Goal: Task Accomplishment & Management: Manage account settings

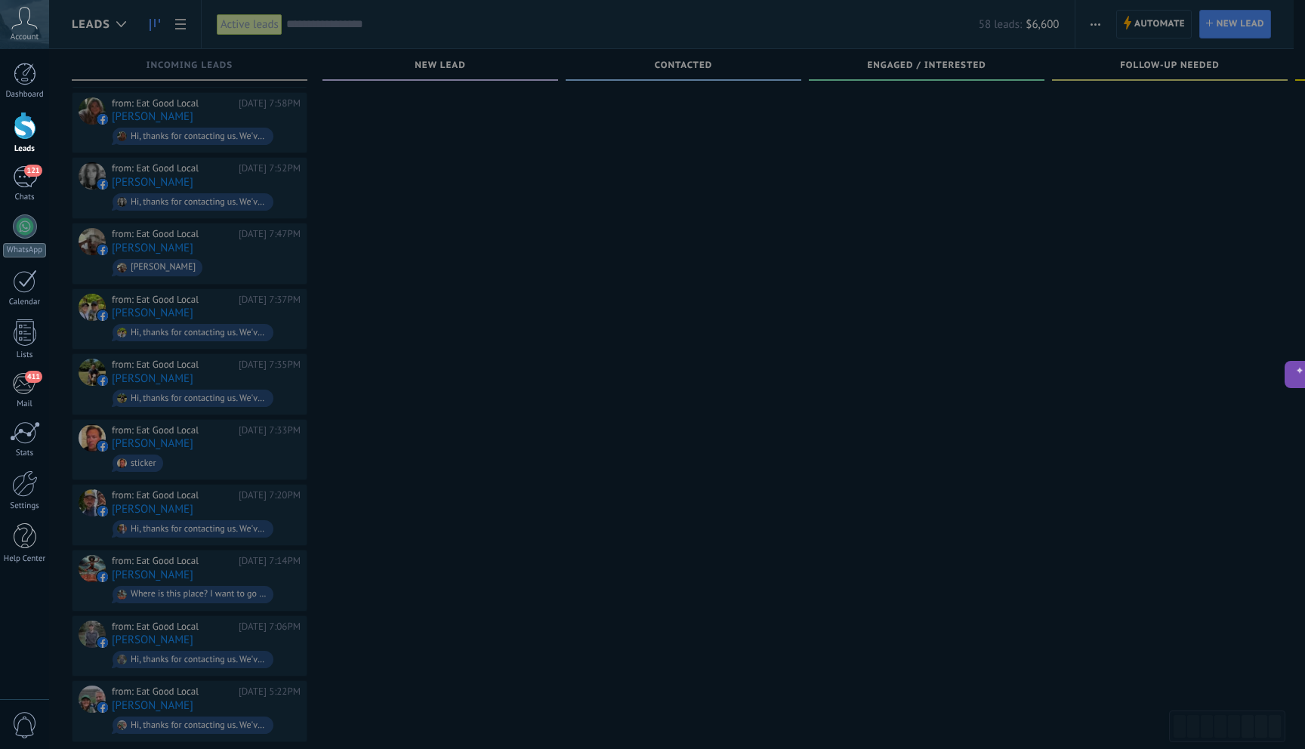
scroll to position [23, 0]
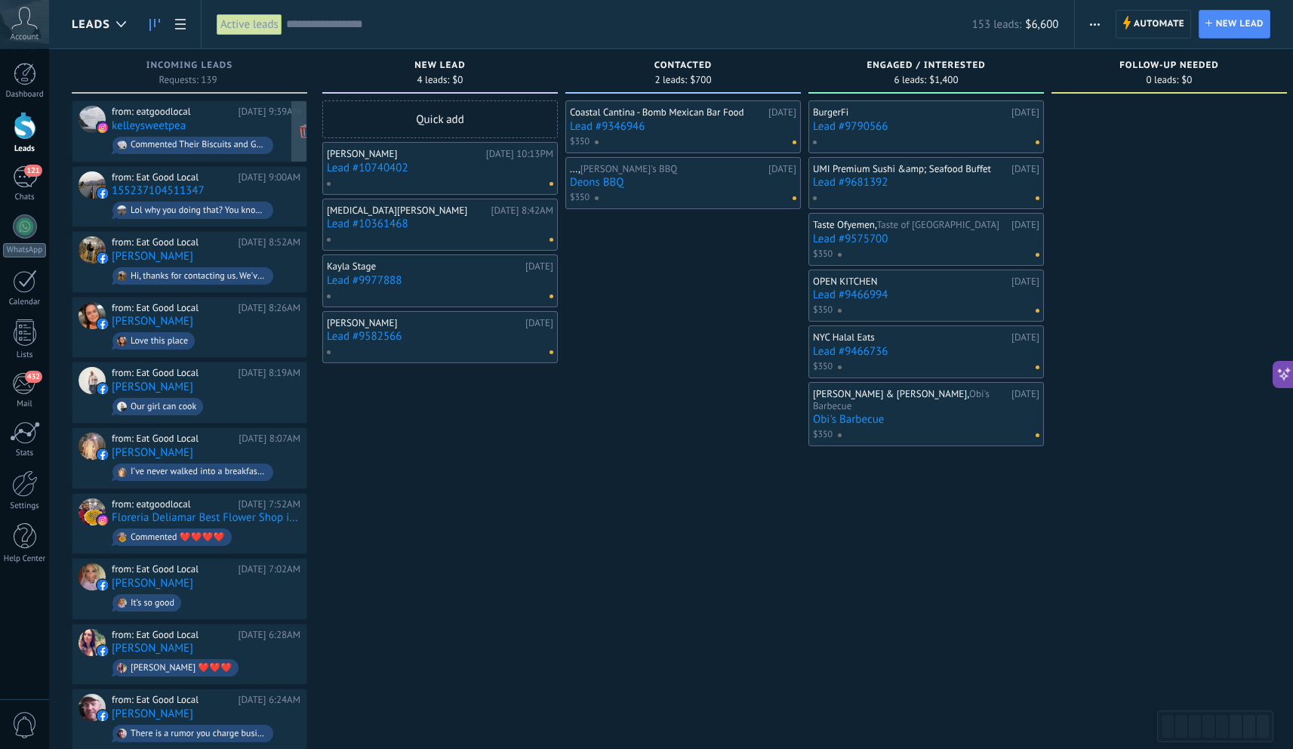
click at [223, 145] on div "Commented Their Biscuits and Gravy and YUMMY" at bounding box center [199, 145] width 136 height 11
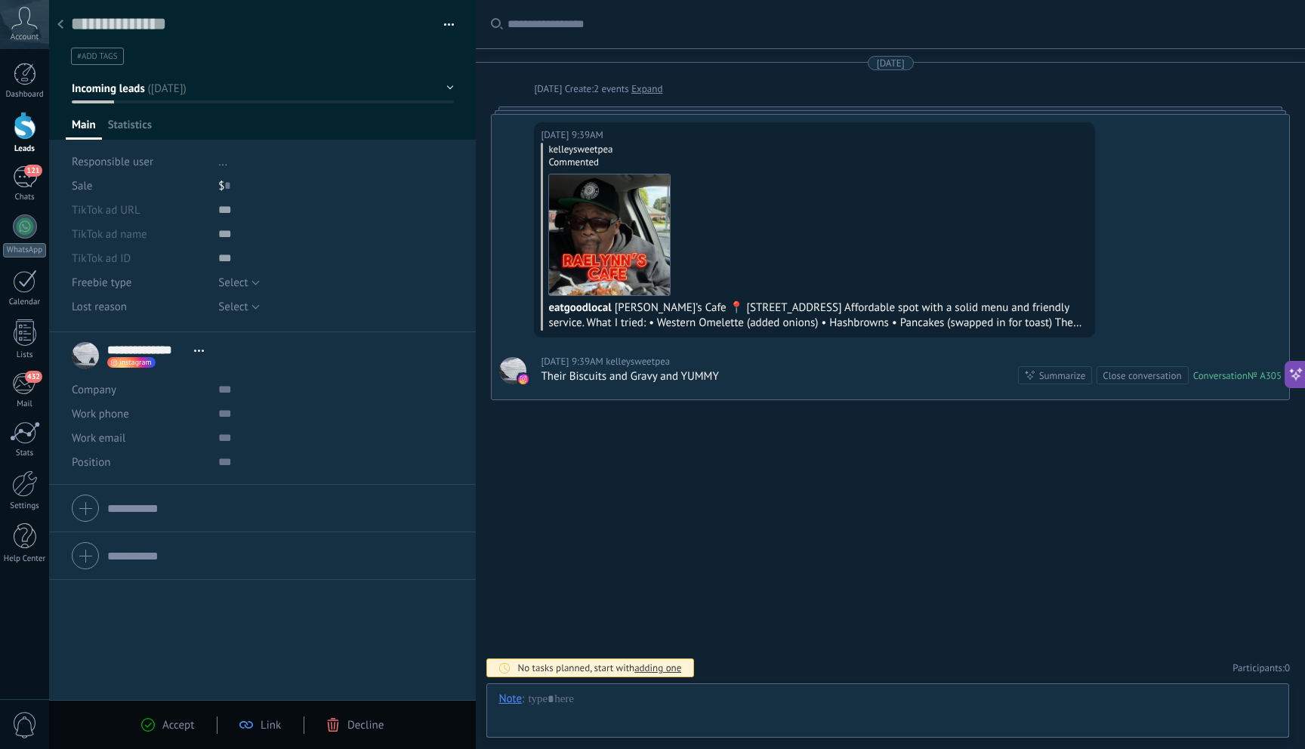
scroll to position [23, 0]
click at [368, 730] on span "Decline" at bounding box center [365, 725] width 36 height 14
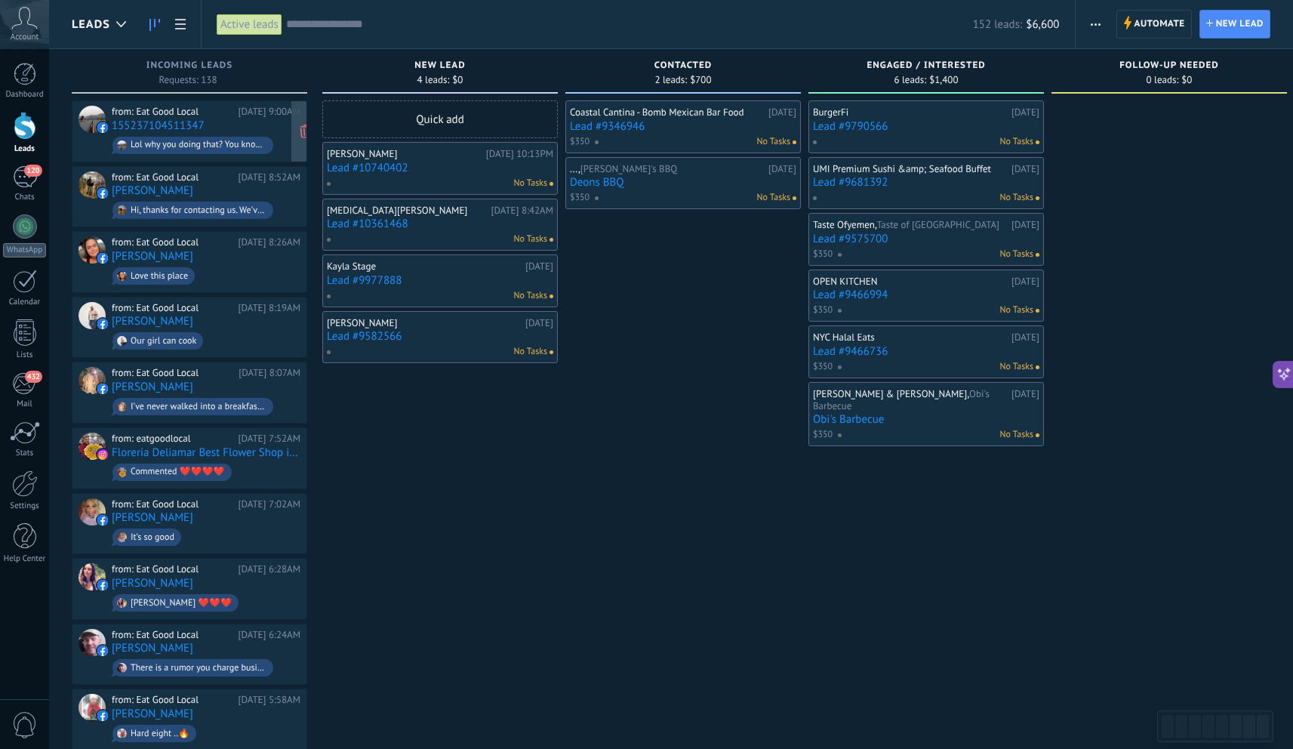
click at [221, 144] on div "Lol why you doing that? You know our hearts can't take it 🤣🤣" at bounding box center [199, 145] width 136 height 11
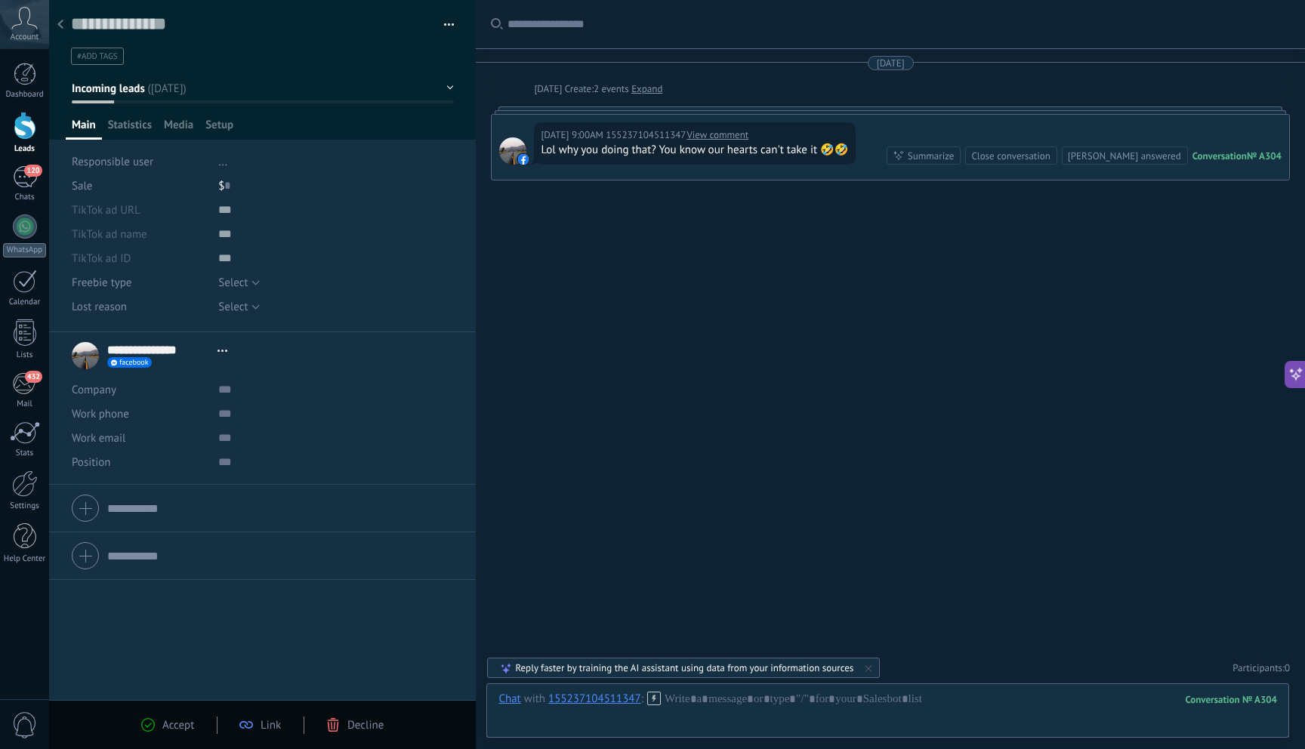
click at [366, 731] on span "Decline" at bounding box center [365, 725] width 36 height 14
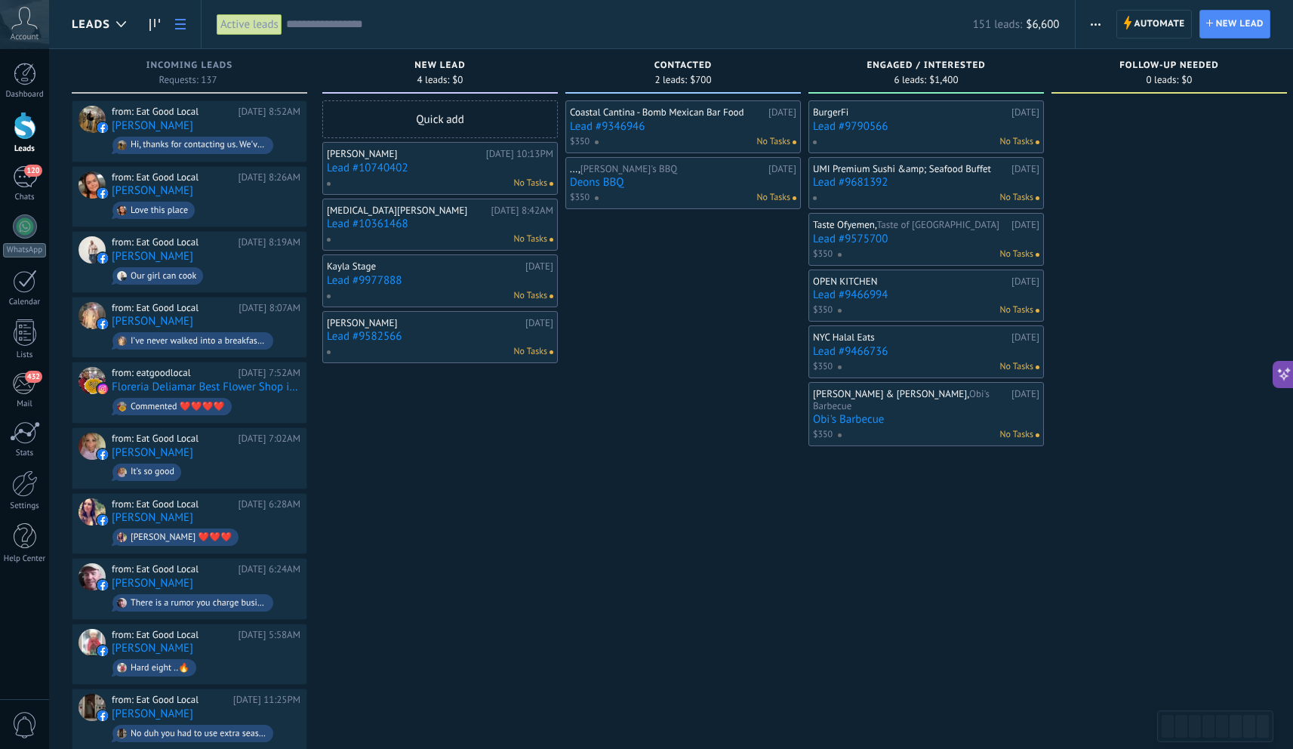
click at [178, 32] on link at bounding box center [181, 24] width 26 height 29
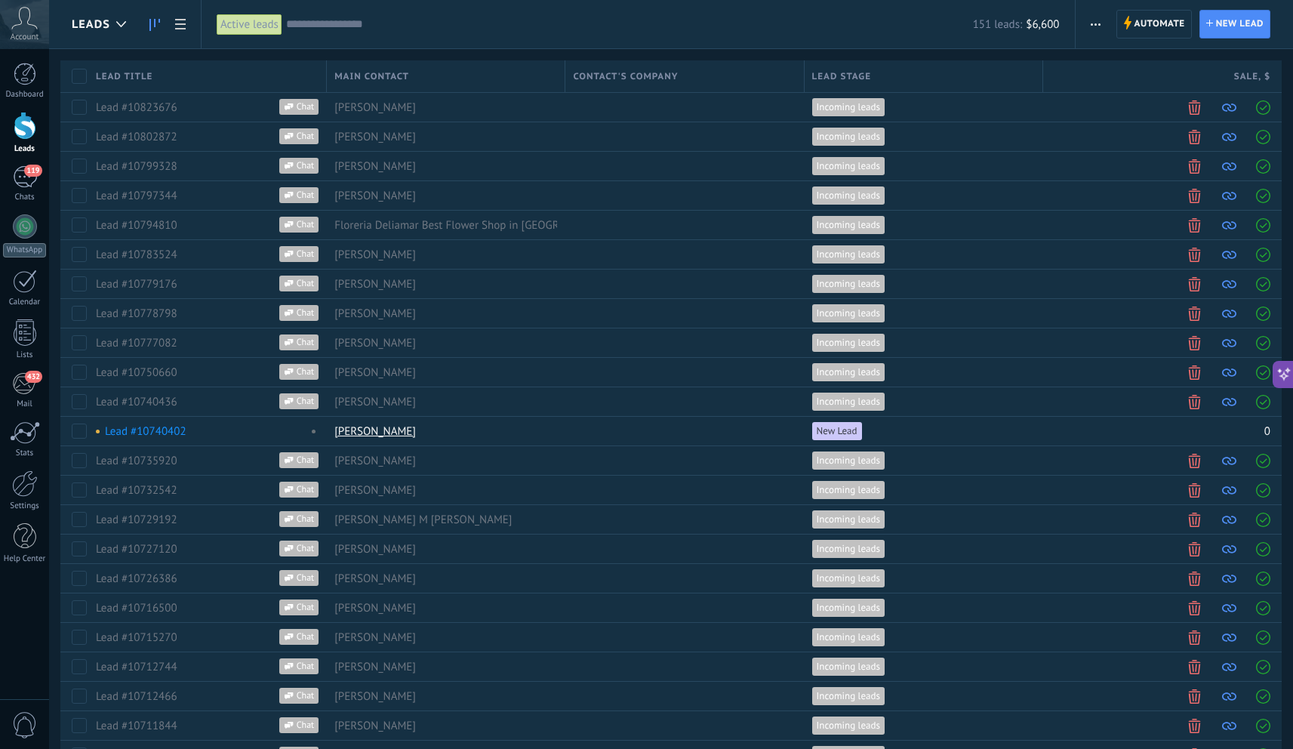
click at [151, 19] on icon at bounding box center [154, 25] width 11 height 12
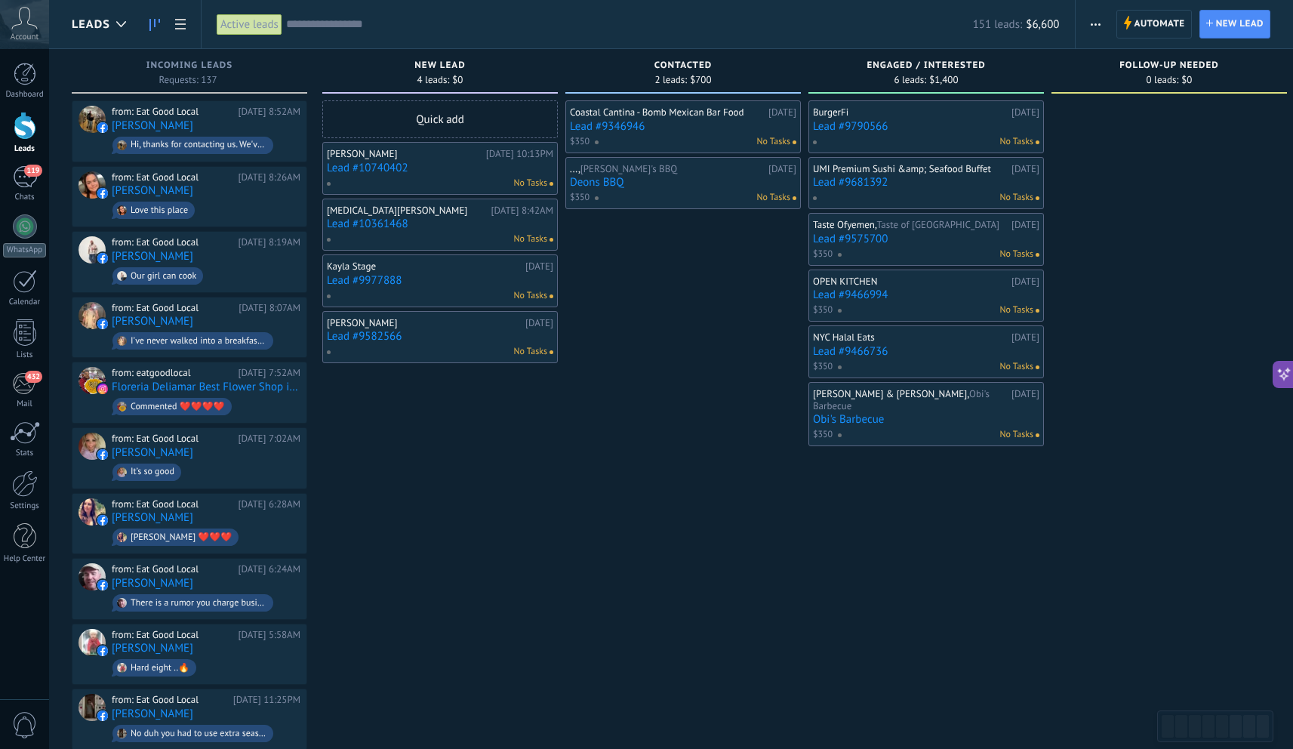
click at [1098, 25] on use "button" at bounding box center [1096, 24] width 10 height 2
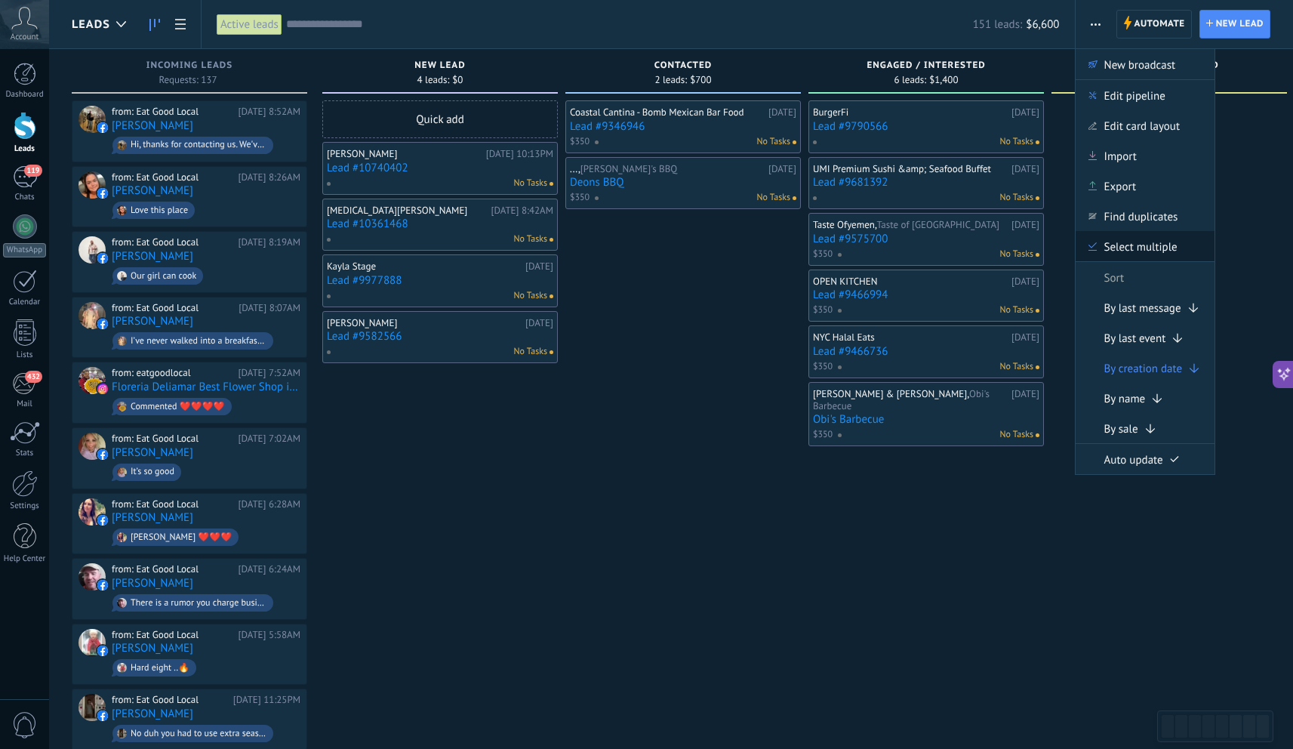
click at [1163, 255] on span "Select multiple" at bounding box center [1141, 246] width 73 height 30
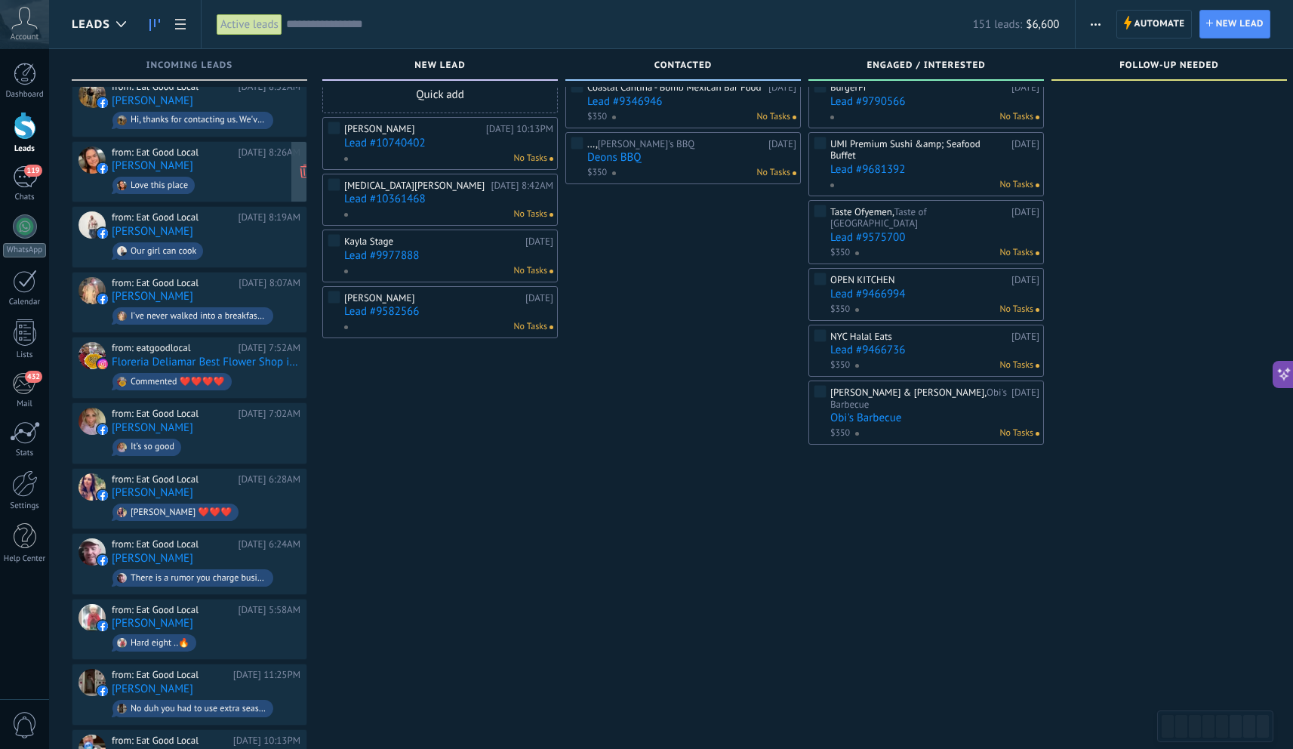
scroll to position [60, 0]
click at [237, 163] on div "from: Eat Good Local [DATE] 8:26AM [PERSON_NAME] Love this place" at bounding box center [206, 170] width 189 height 51
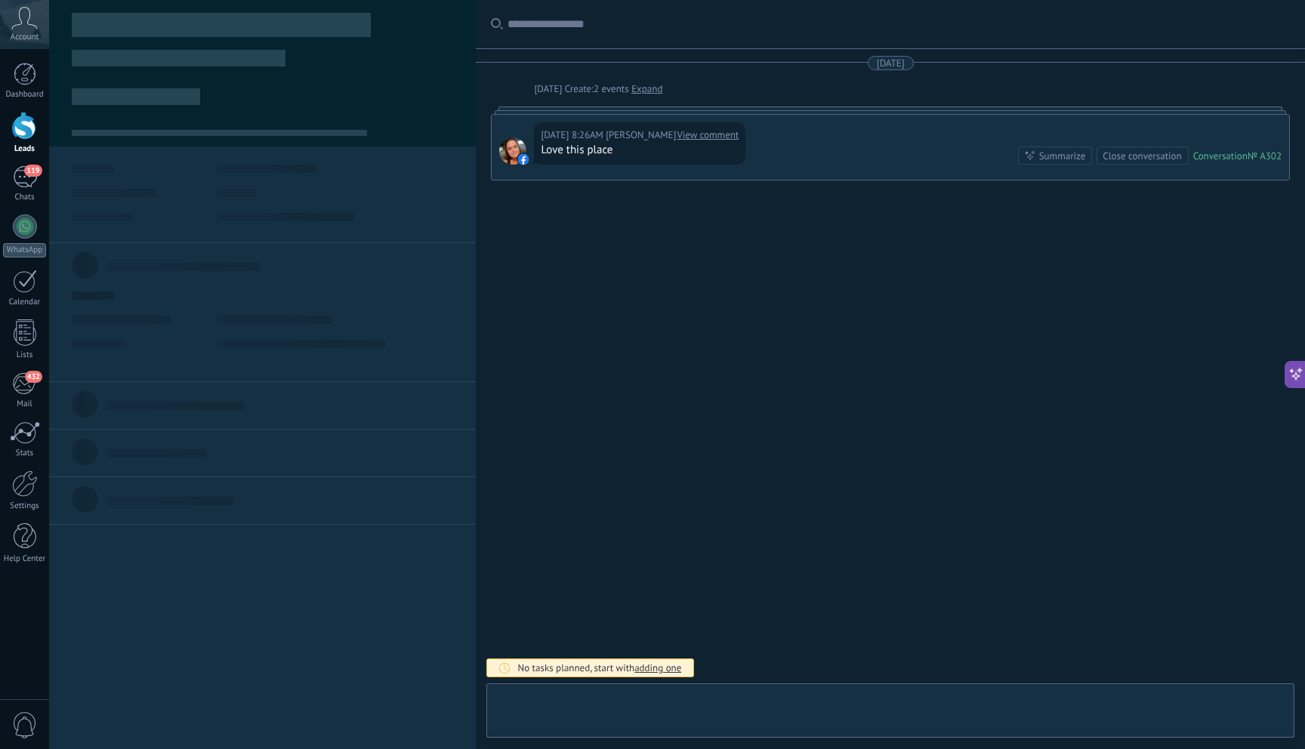
scroll to position [23, 0]
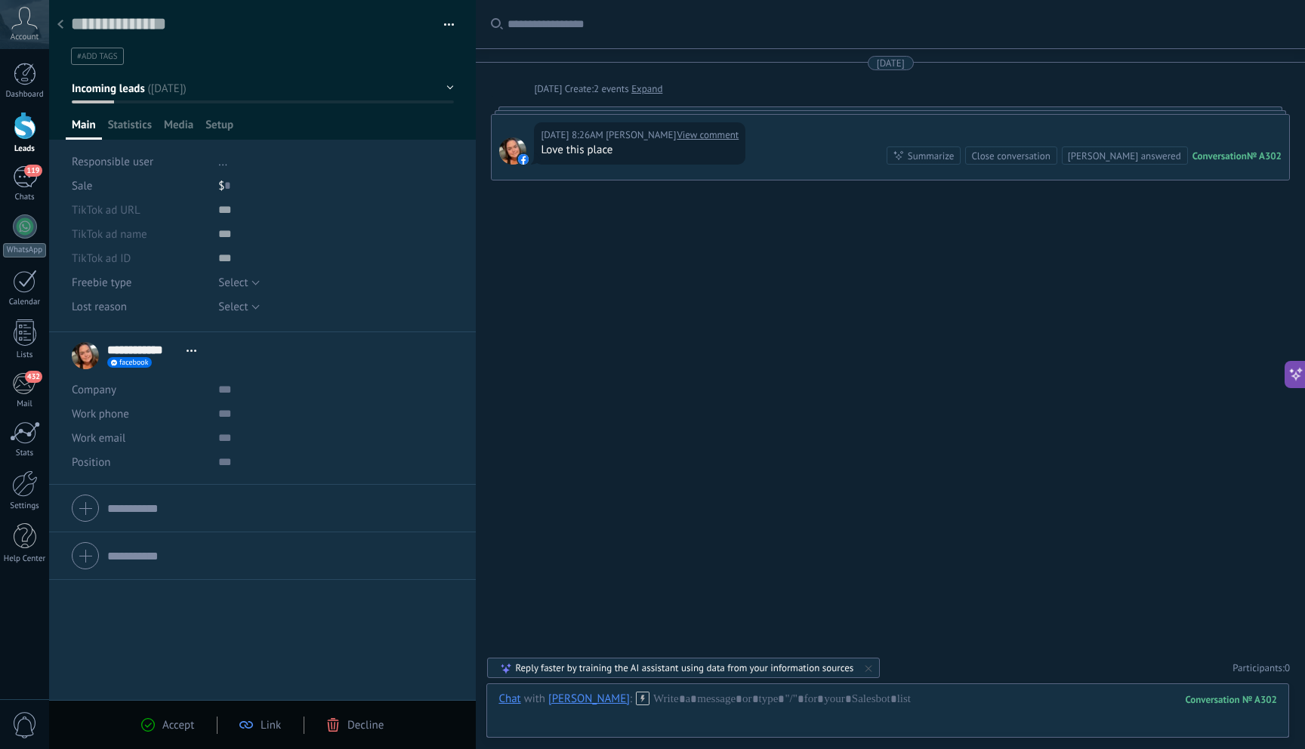
click at [64, 24] on div at bounding box center [60, 25] width 21 height 29
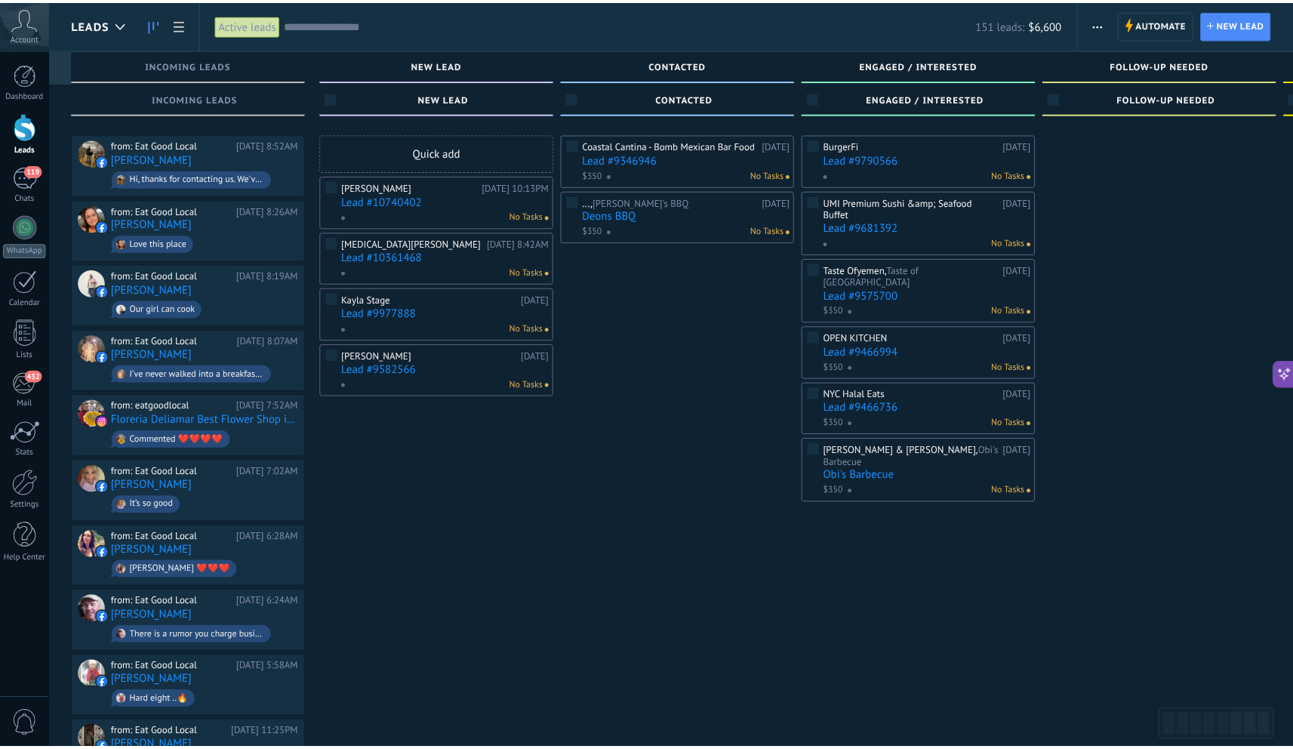
scroll to position [60, 0]
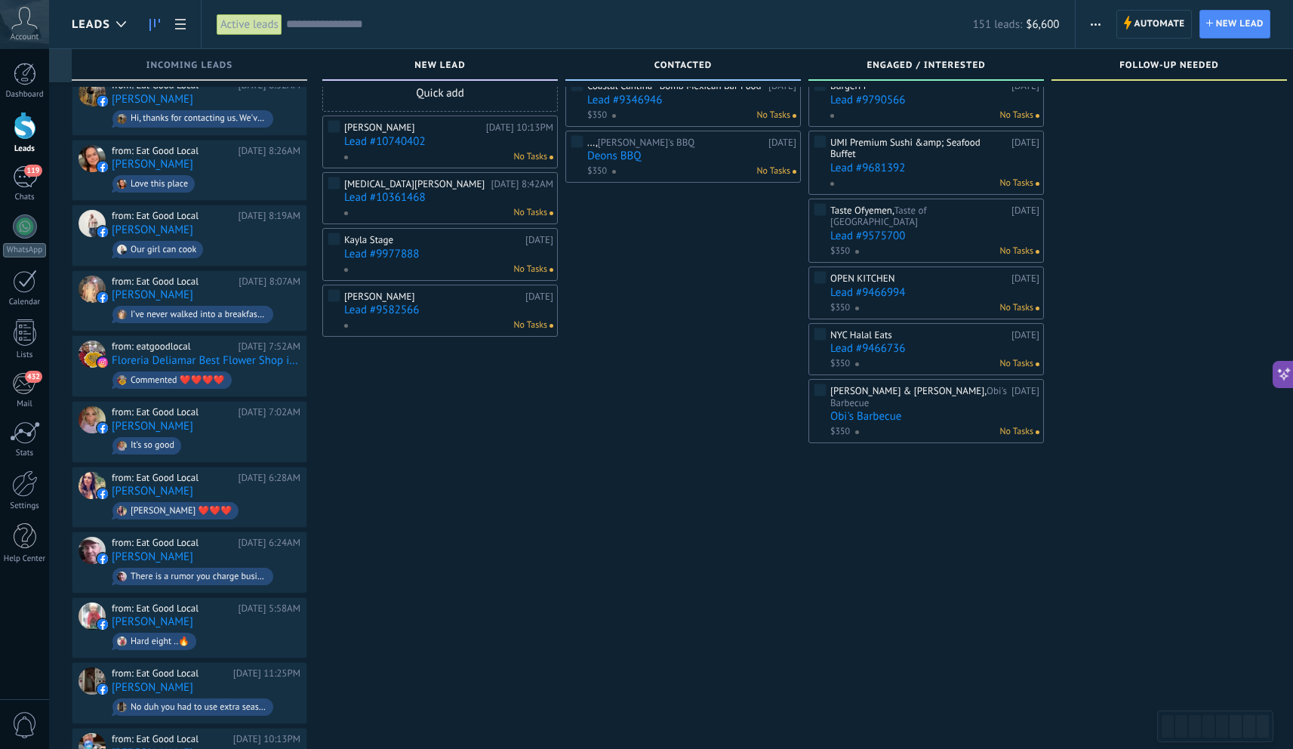
click at [501, 131] on div "[DATE] 10:13PM" at bounding box center [519, 128] width 67 height 12
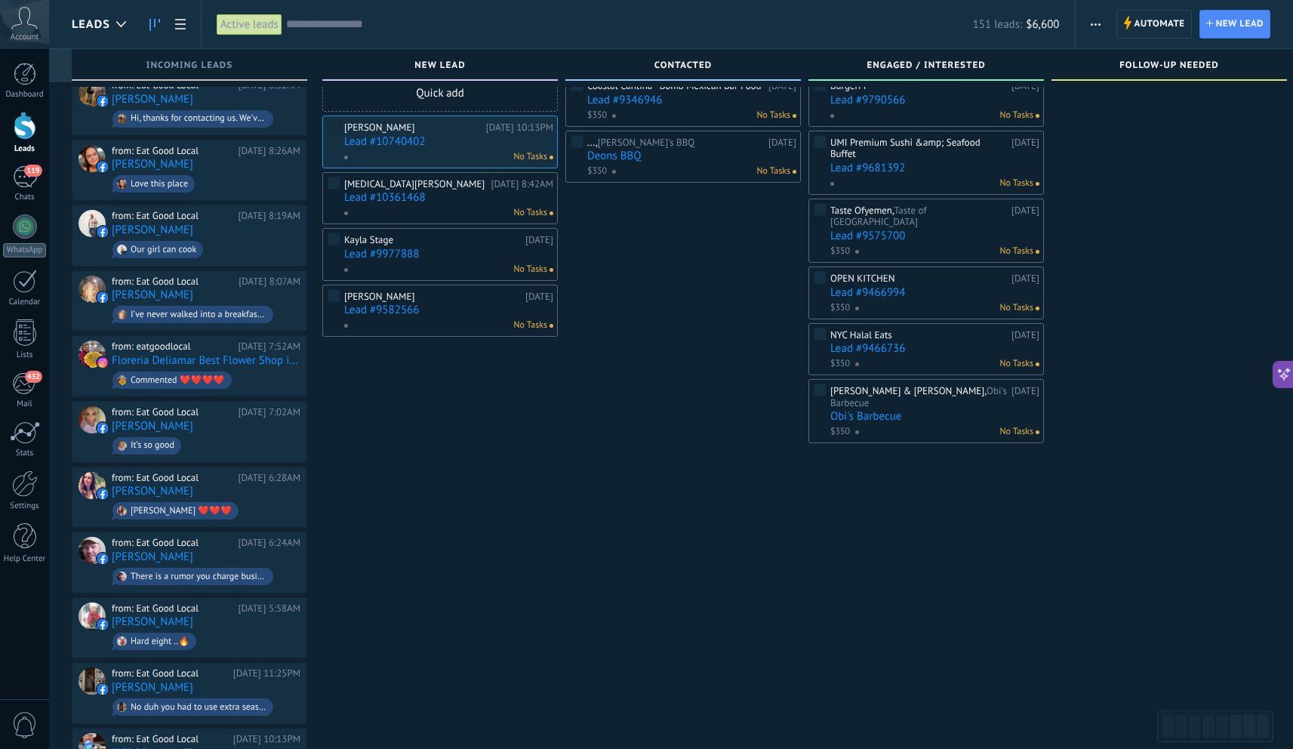
click at [386, 126] on div "[PERSON_NAME]" at bounding box center [413, 128] width 138 height 12
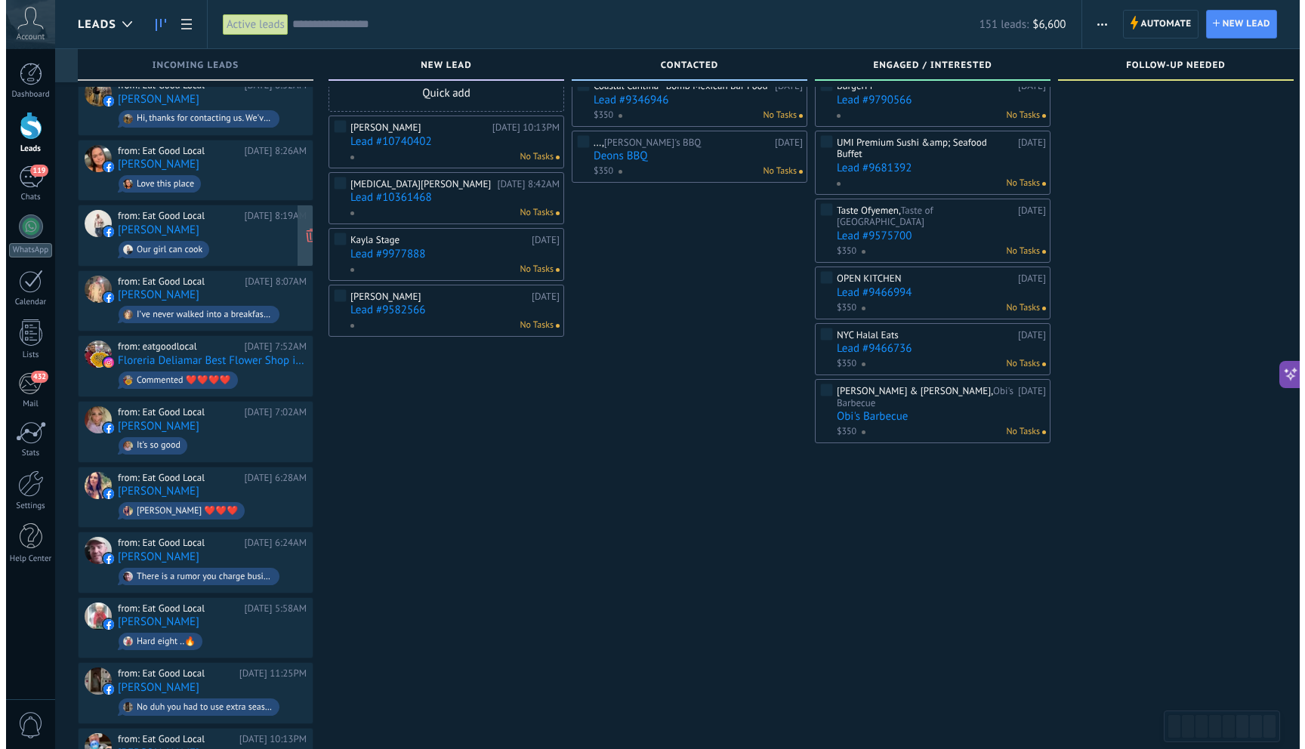
scroll to position [0, 0]
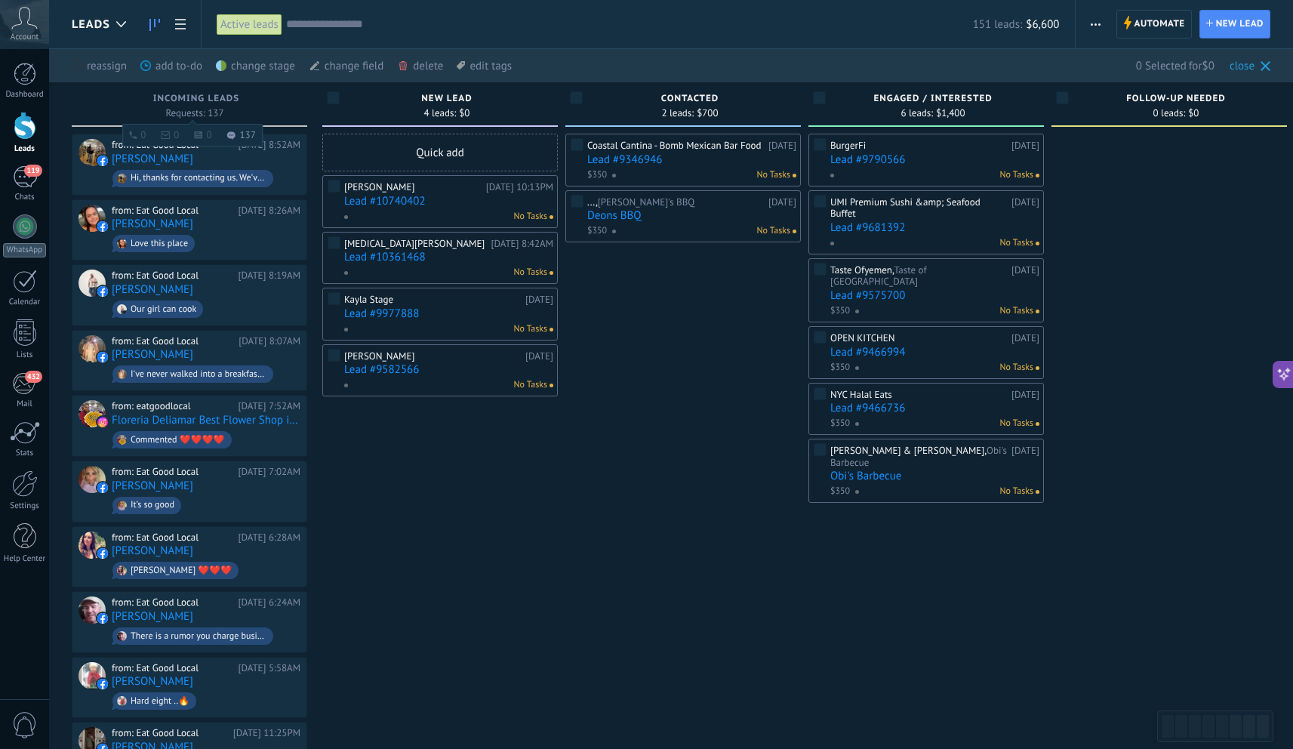
click at [154, 86] on div "Incoming leads Requests: 137 0 0 0 137 0 0 0 137" at bounding box center [190, 104] width 236 height 45
click at [182, 109] on span "Requests: 137 0 0 0 137 0 0 0 137" at bounding box center [194, 113] width 58 height 9
click at [200, 115] on span "Requests: 137 0 0 0 137 0 0 0 137" at bounding box center [194, 113] width 58 height 9
click at [238, 134] on li "137" at bounding box center [241, 135] width 29 height 9
click at [1268, 65] on icon at bounding box center [1266, 66] width 10 height 10
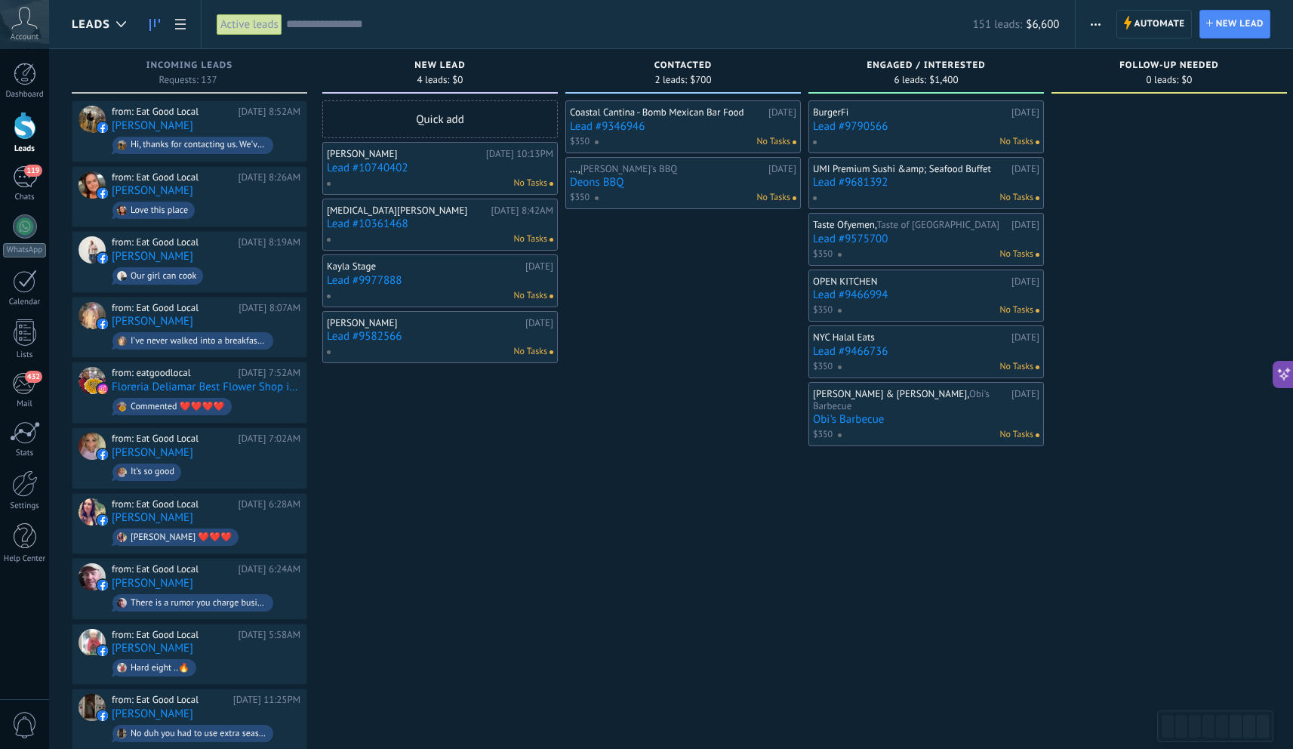
click at [1092, 27] on span "button" at bounding box center [1096, 24] width 10 height 29
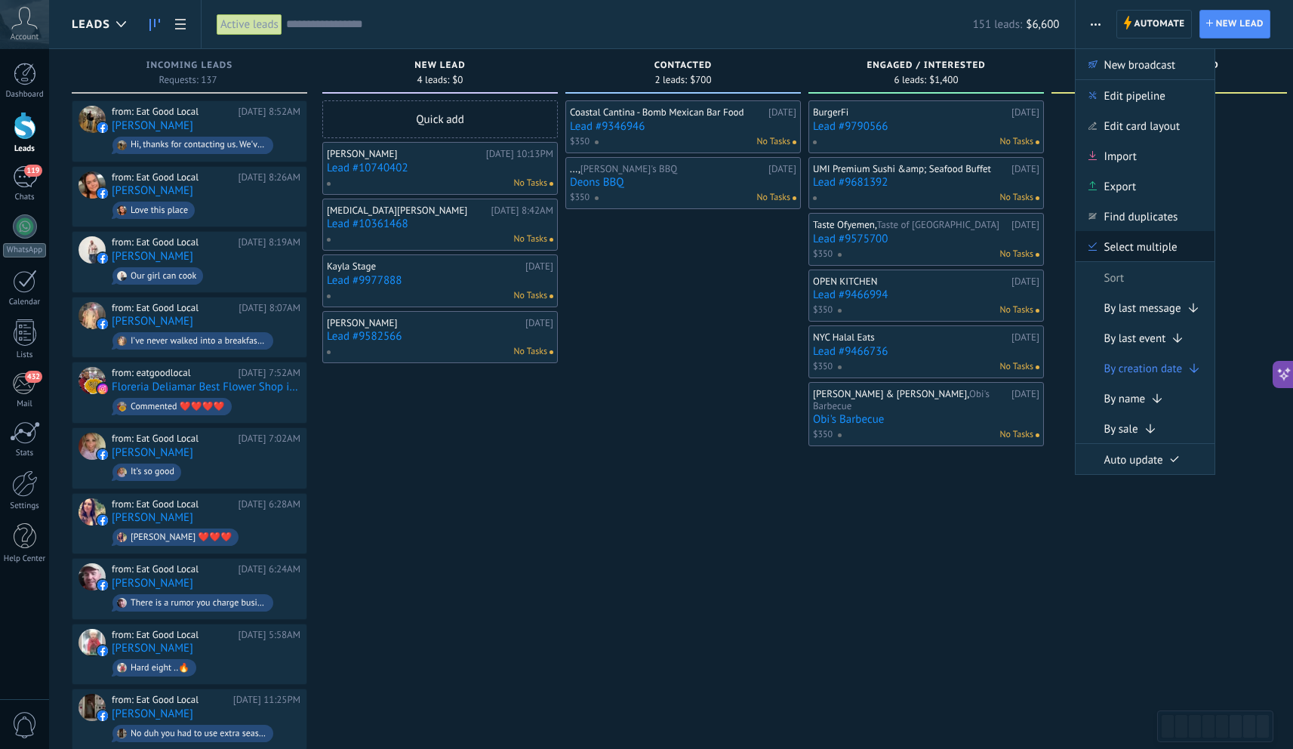
click at [1144, 254] on span "Select multiple" at bounding box center [1141, 246] width 73 height 30
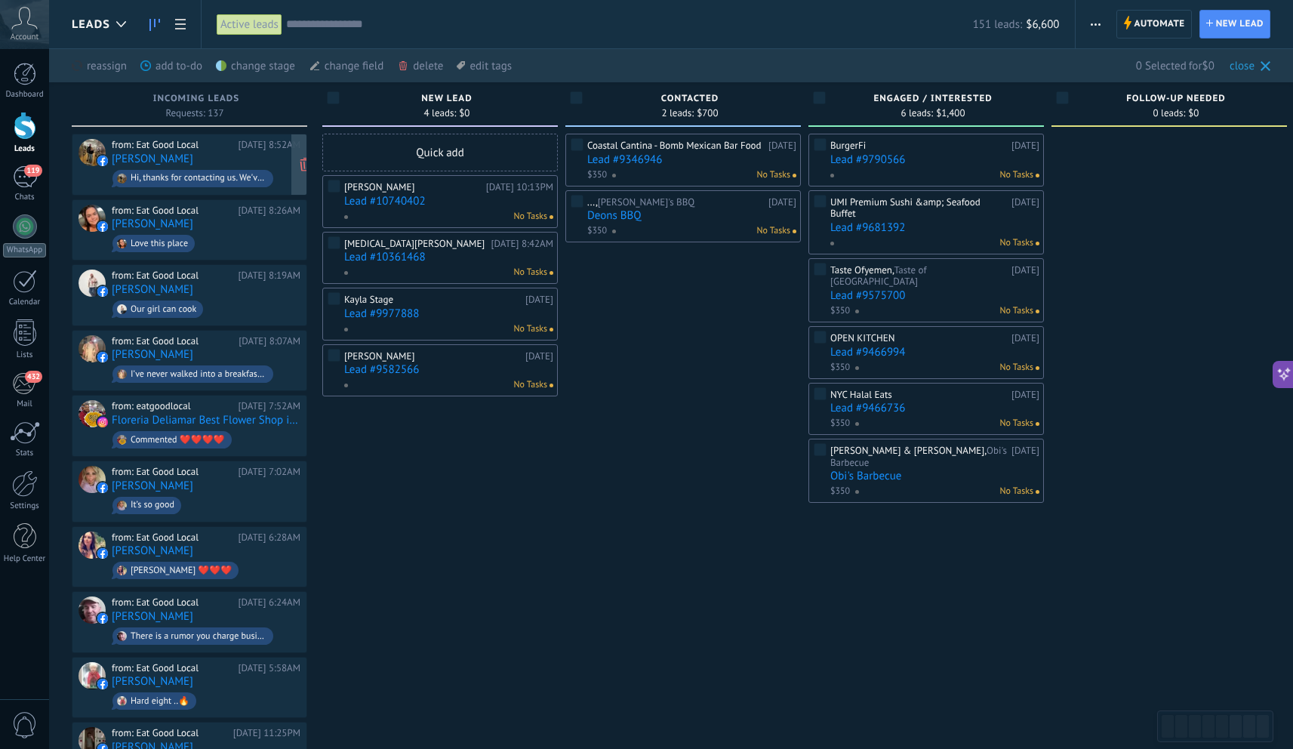
click at [87, 176] on div "from: Eat Good Local [DATE] 8:52AM [PERSON_NAME] Hi, thanks for contacting us. …" at bounding box center [190, 164] width 222 height 51
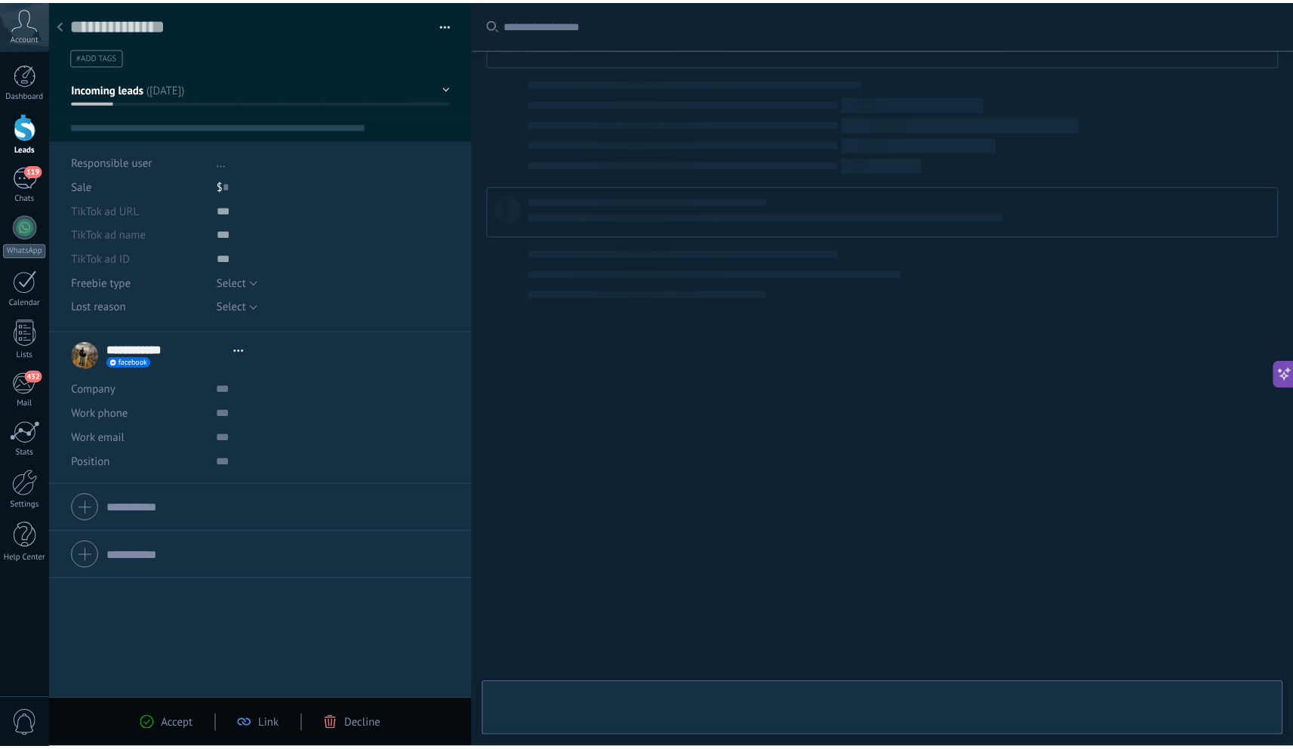
scroll to position [23, 0]
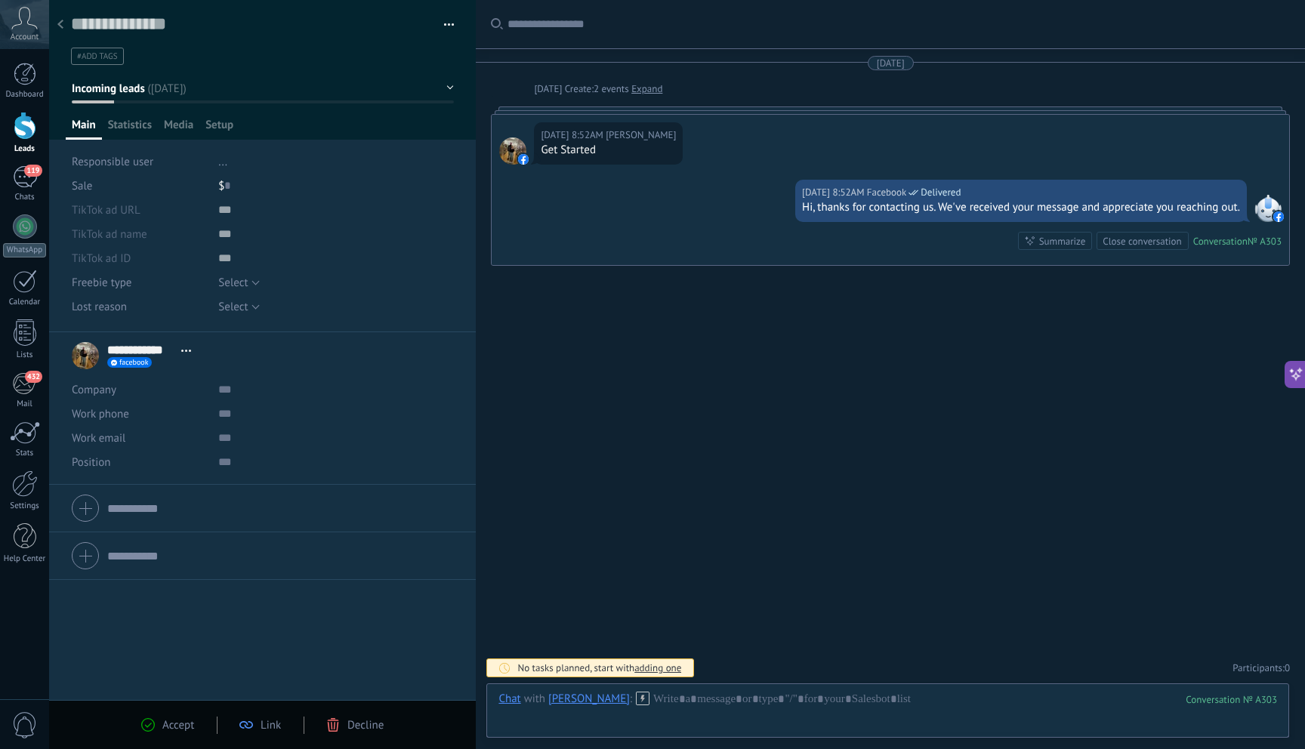
click at [367, 735] on div "Accept Link Decline" at bounding box center [262, 724] width 427 height 49
click at [355, 728] on span "Decline" at bounding box center [365, 725] width 36 height 14
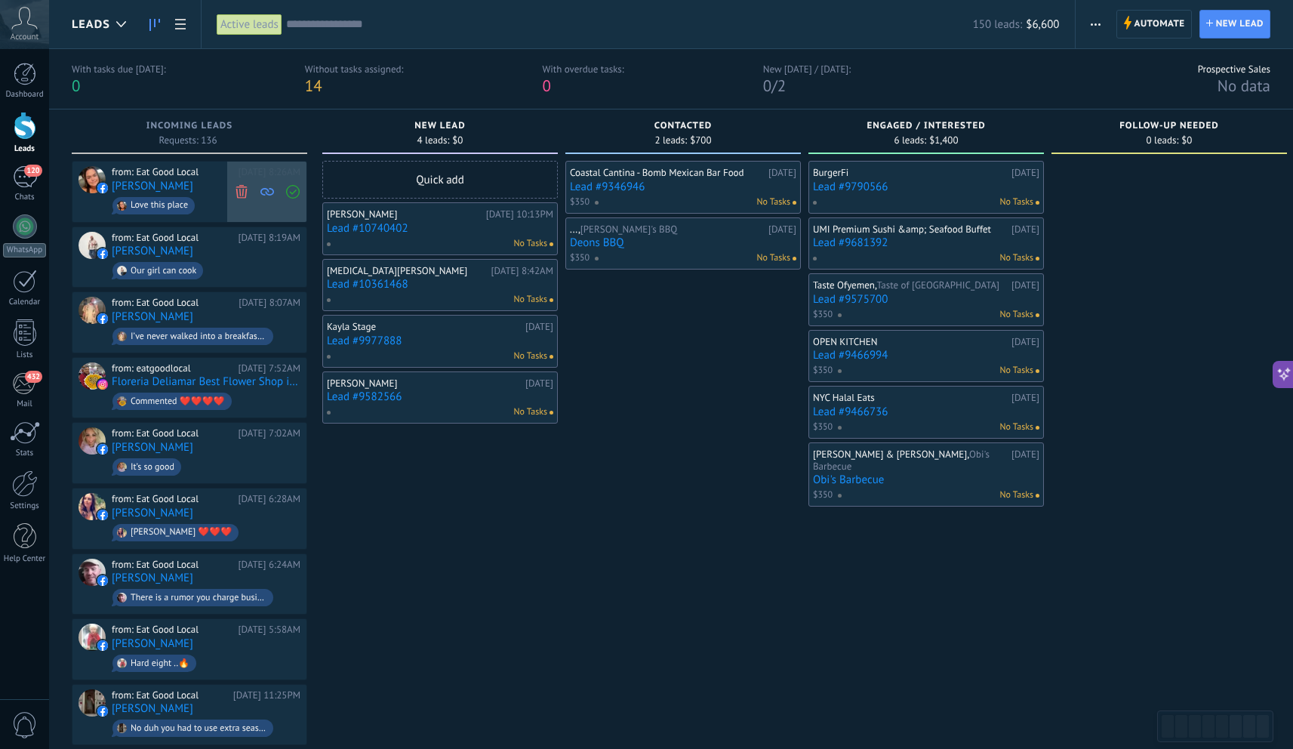
click at [245, 194] on use at bounding box center [241, 191] width 11 height 14
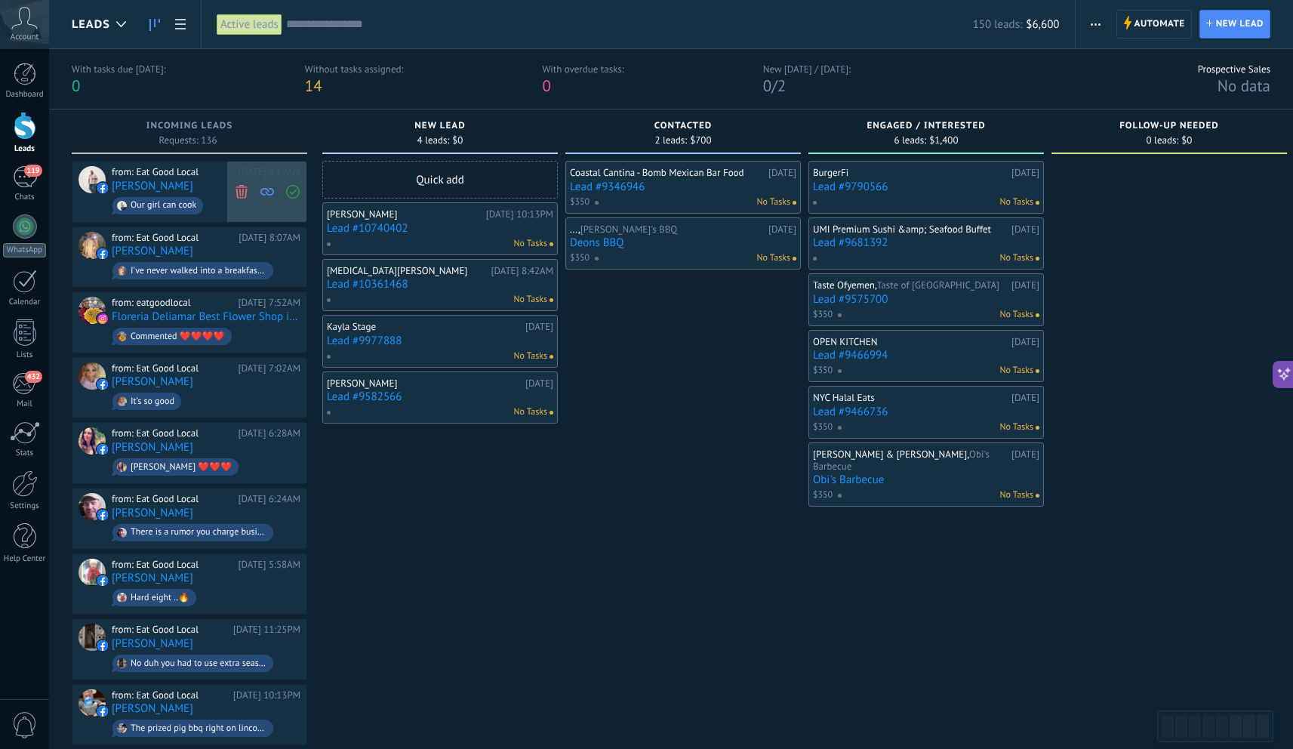
click at [242, 194] on icon at bounding box center [242, 191] width 14 height 14
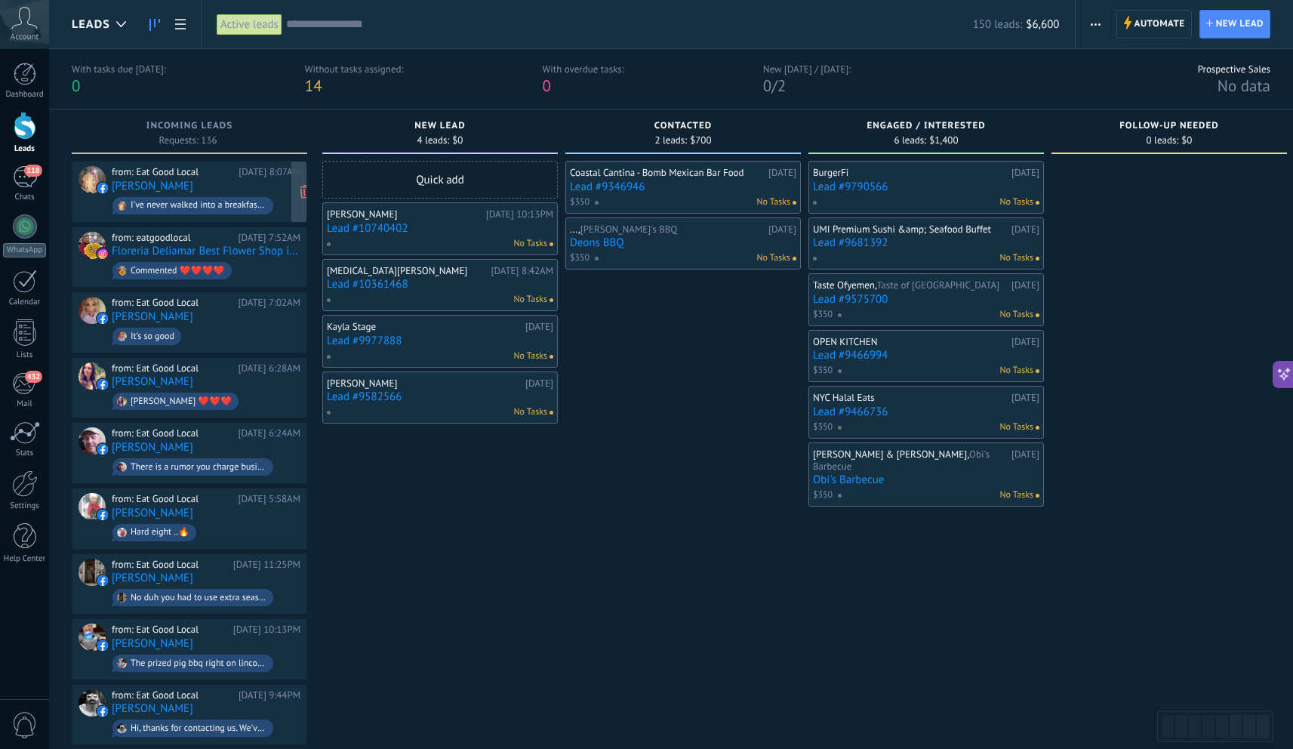
click at [226, 190] on div "from: Eat Good Local [DATE] 8:07AM [PERSON_NAME] I’ve never walked into a break…" at bounding box center [206, 191] width 189 height 51
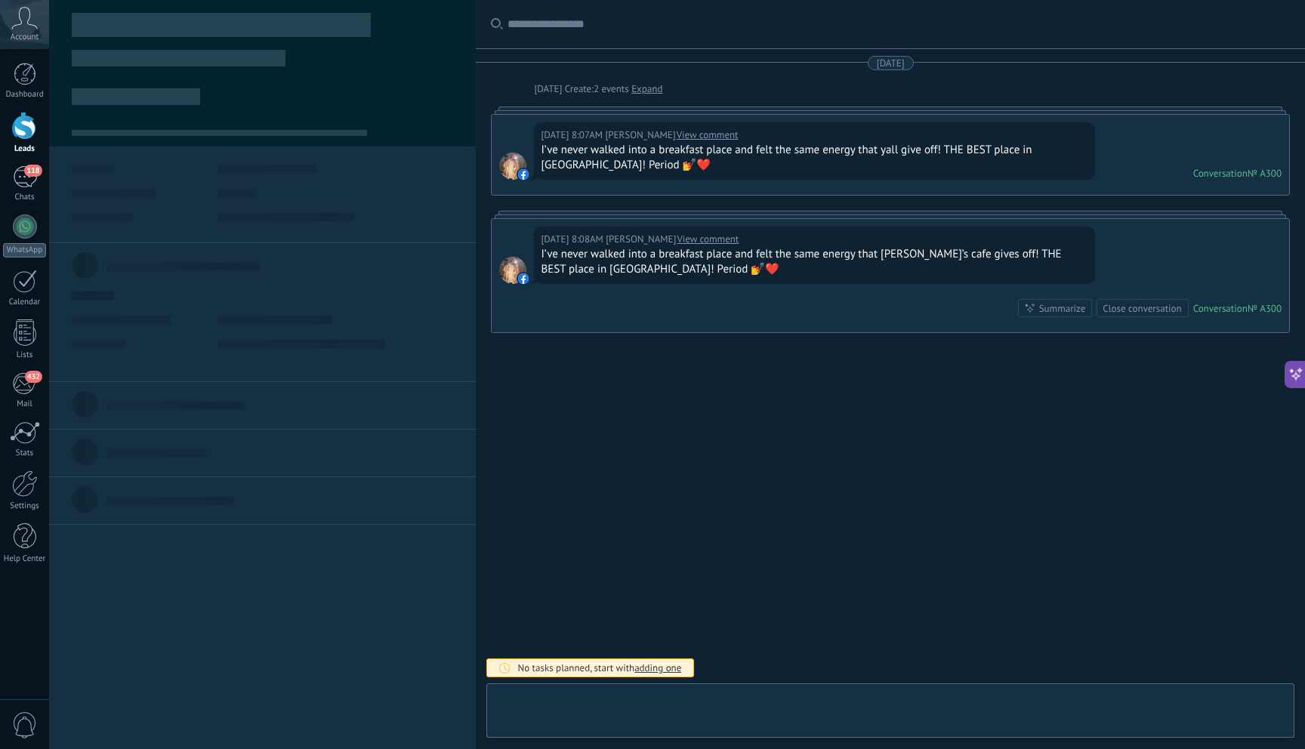
scroll to position [23, 0]
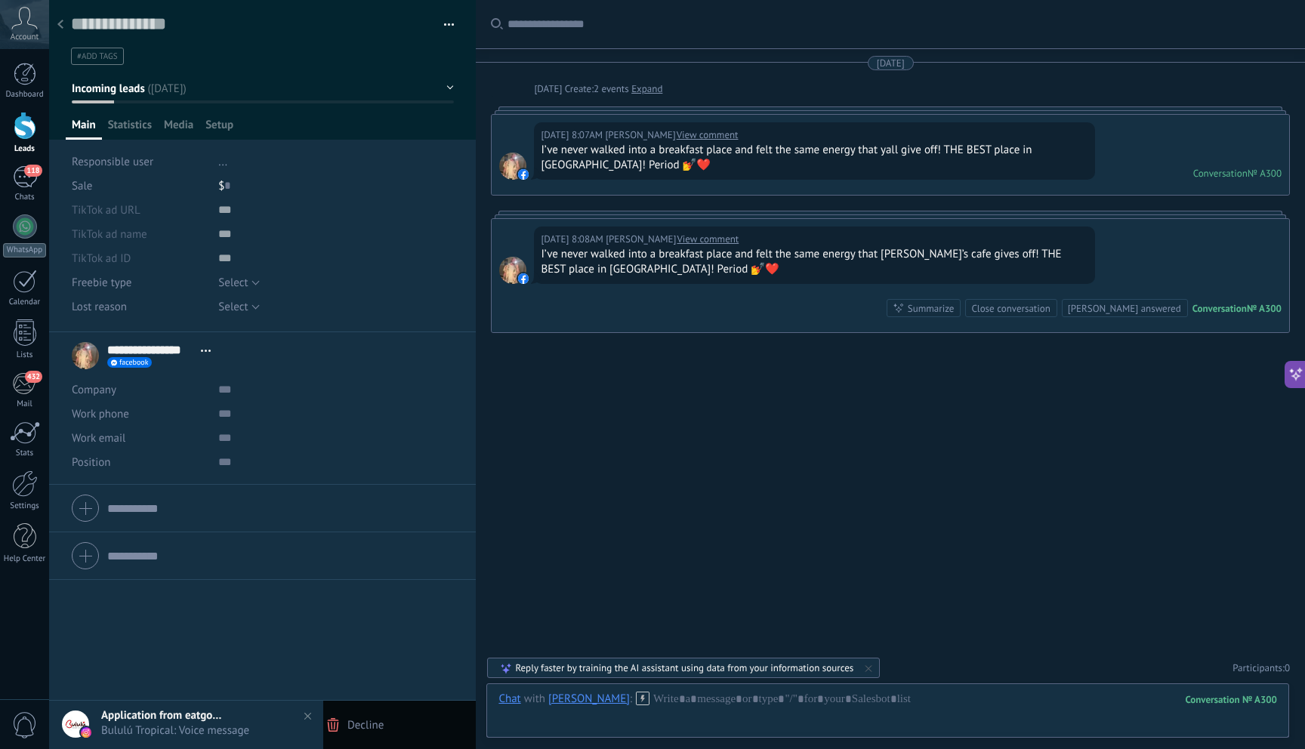
click at [363, 730] on span "Decline" at bounding box center [365, 725] width 36 height 14
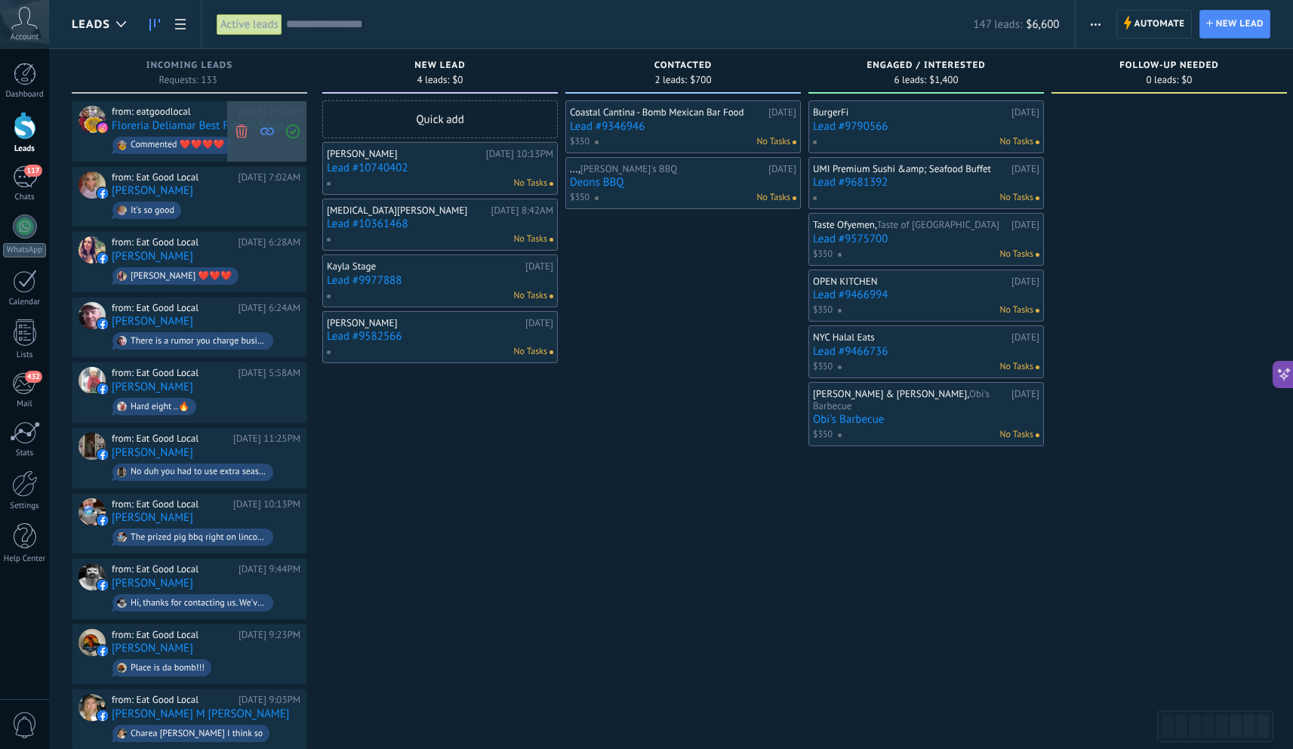
click at [238, 128] on icon at bounding box center [242, 131] width 14 height 14
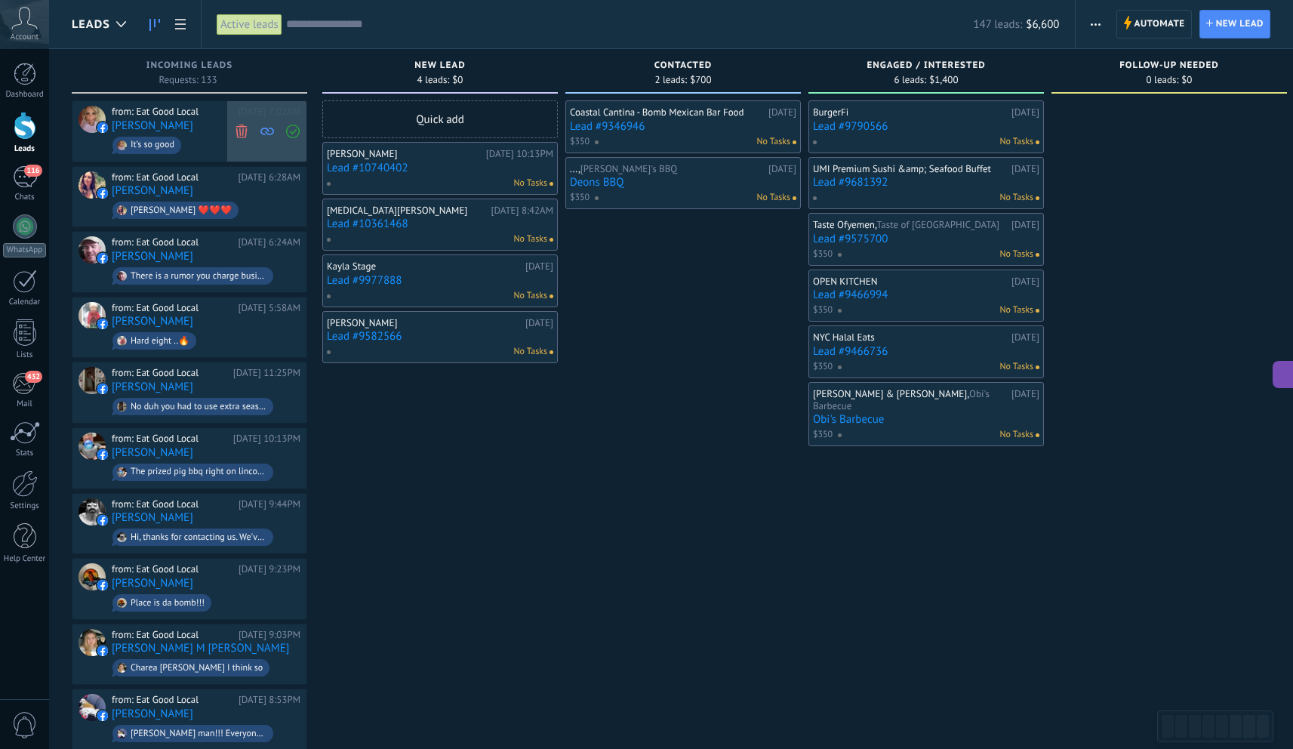
click at [245, 128] on use at bounding box center [241, 131] width 11 height 14
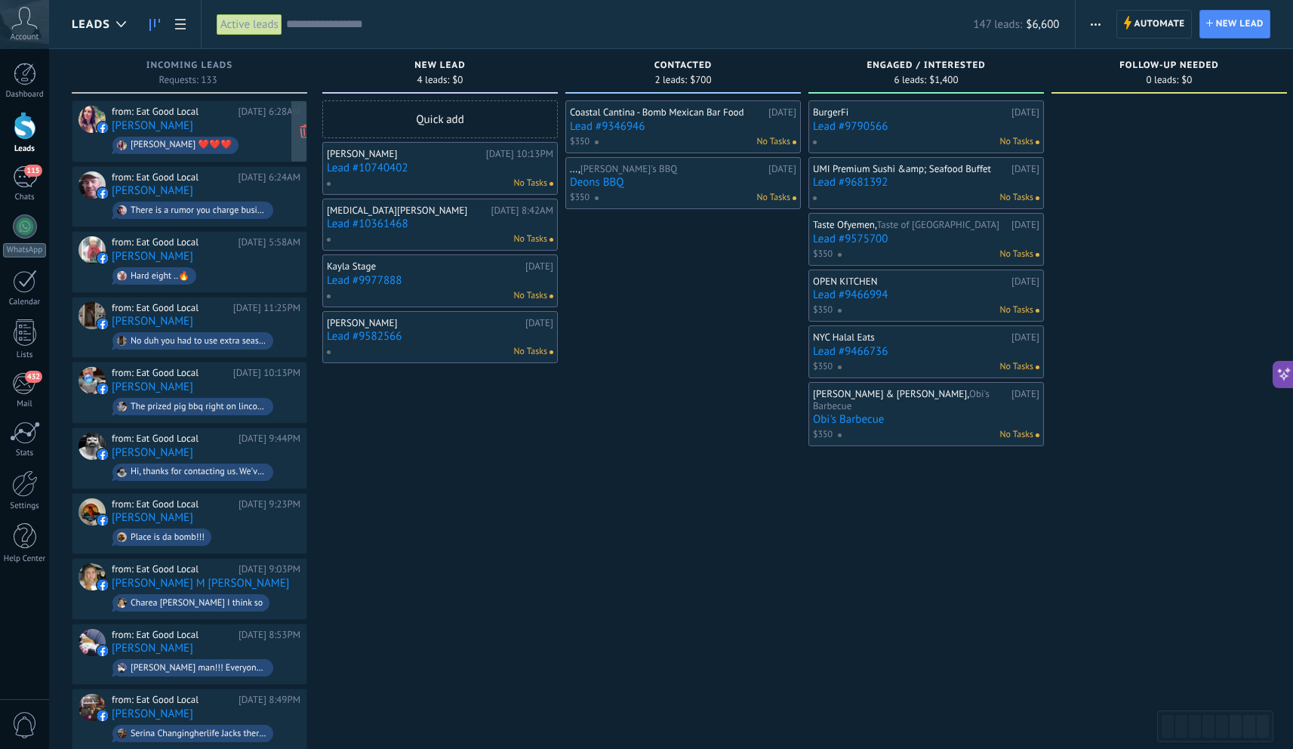
click at [245, 123] on div "from: Eat Good Local [DATE] 6:28AM [PERSON_NAME] [PERSON_NAME] ❤️❤️❤️" at bounding box center [206, 131] width 189 height 51
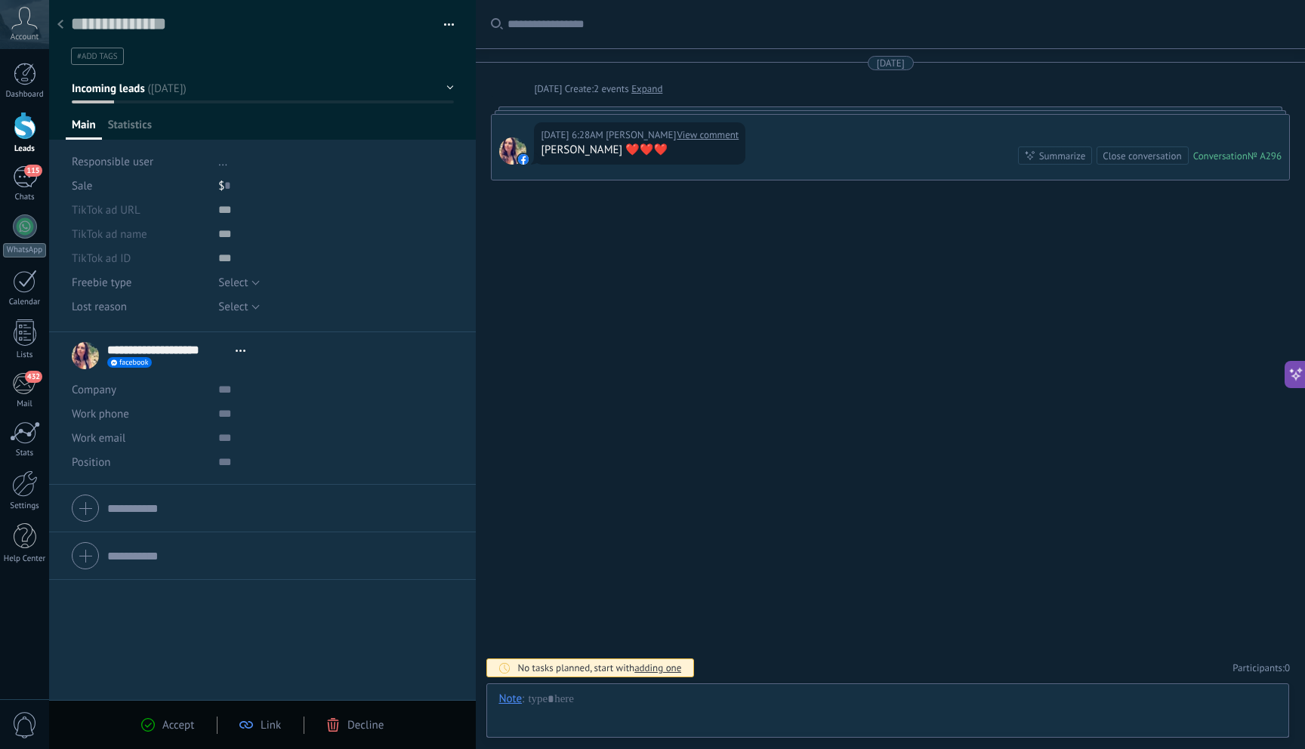
scroll to position [23, 0]
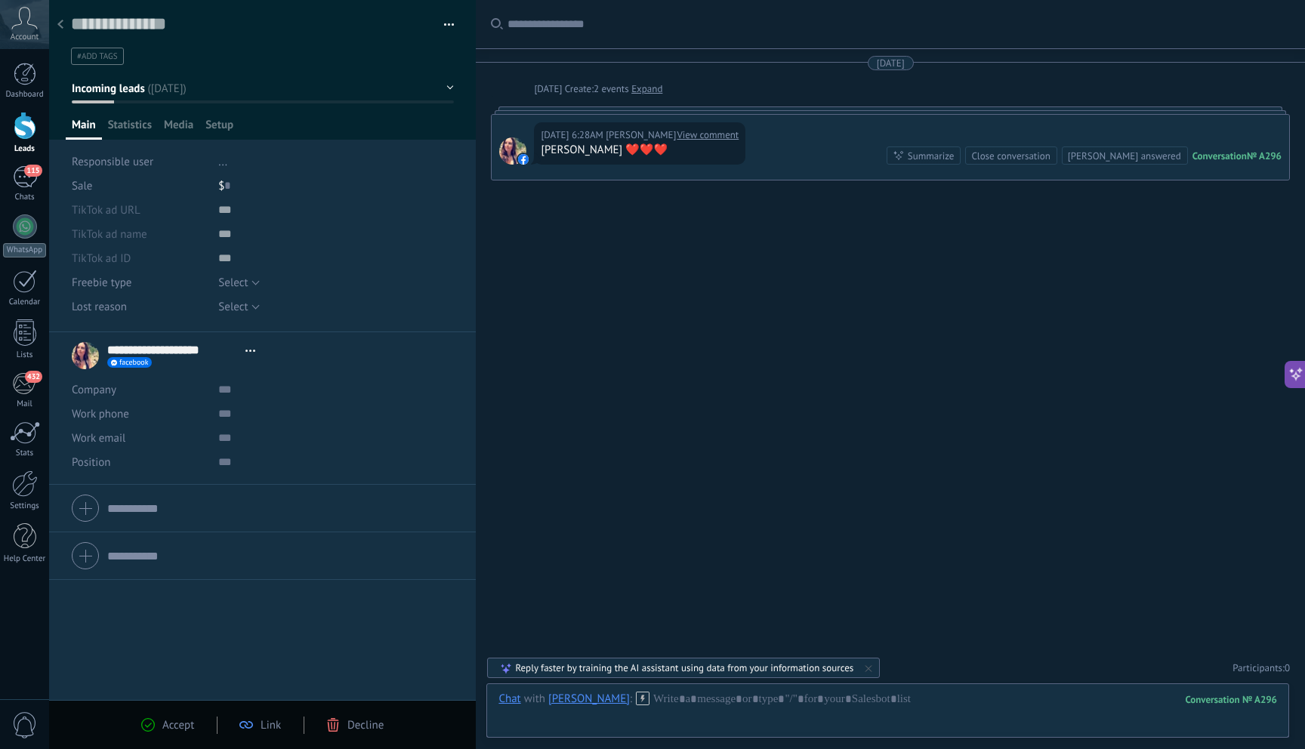
click at [61, 23] on use at bounding box center [60, 24] width 6 height 9
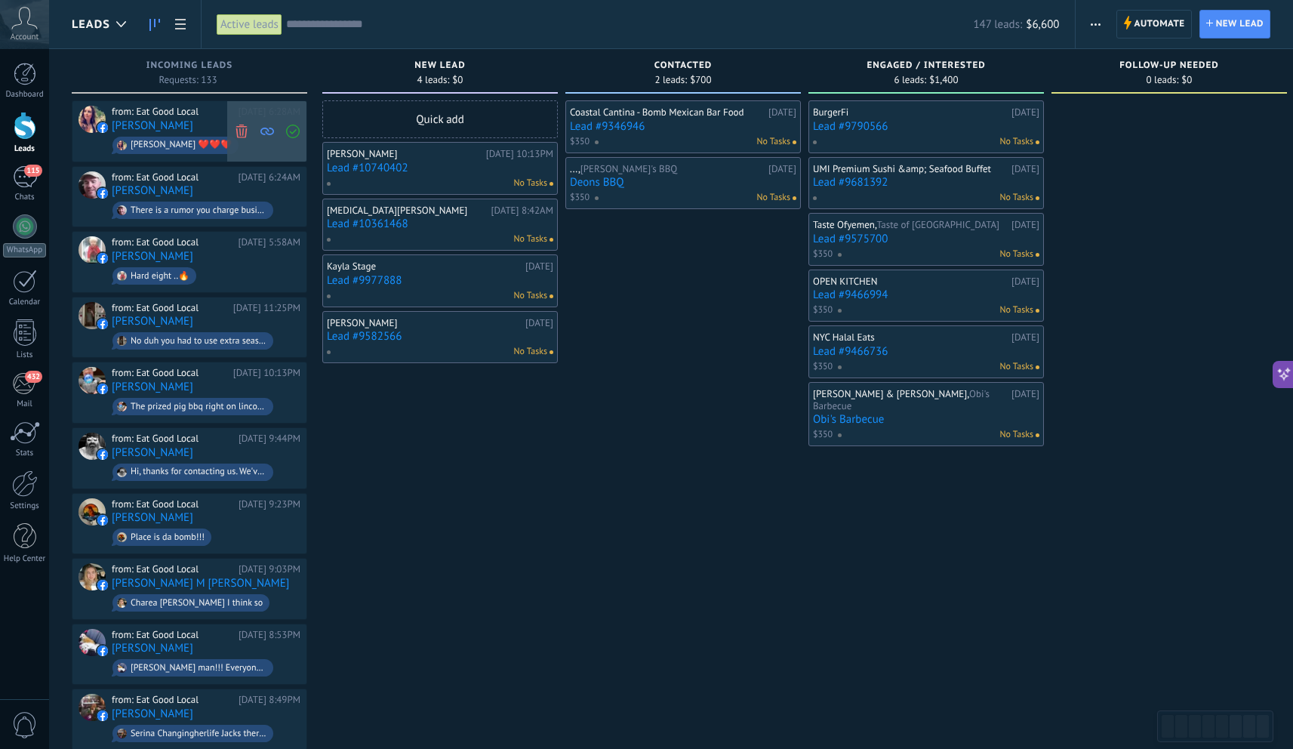
click at [242, 128] on use at bounding box center [241, 131] width 11 height 14
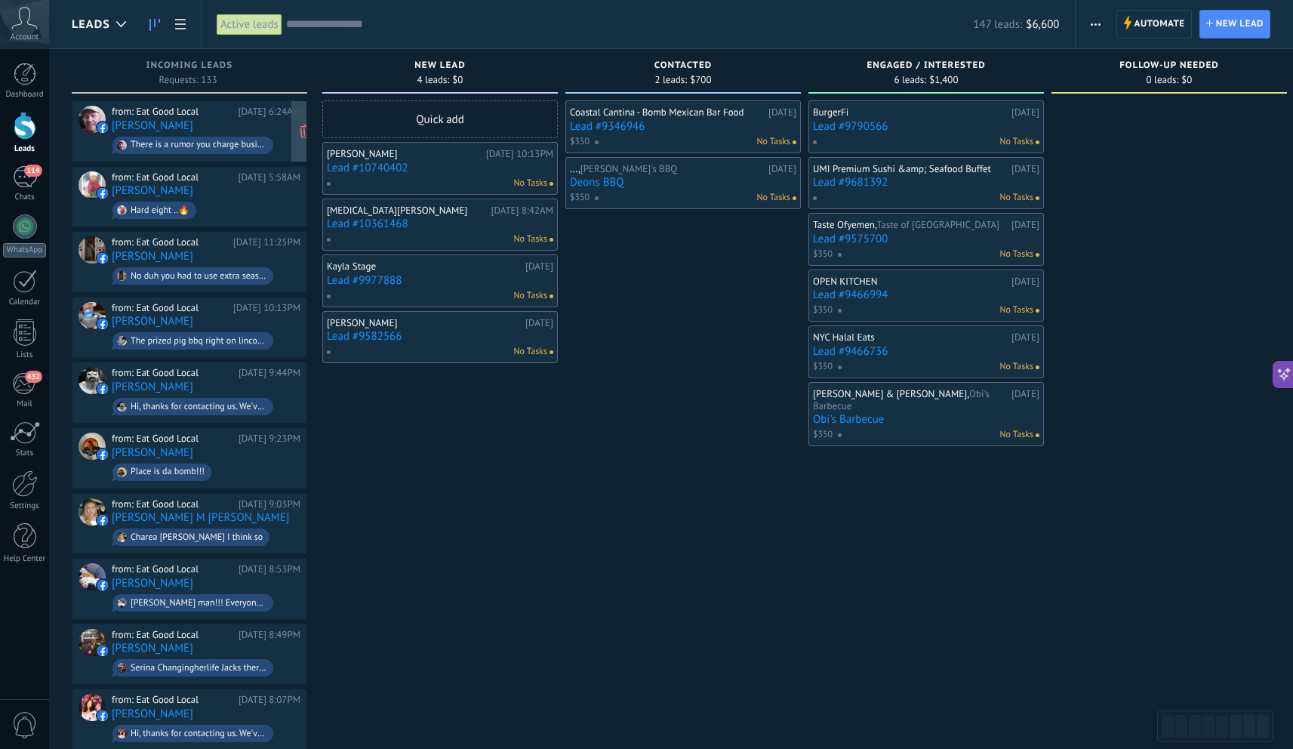
click at [167, 126] on link "[PERSON_NAME]" at bounding box center [153, 125] width 82 height 13
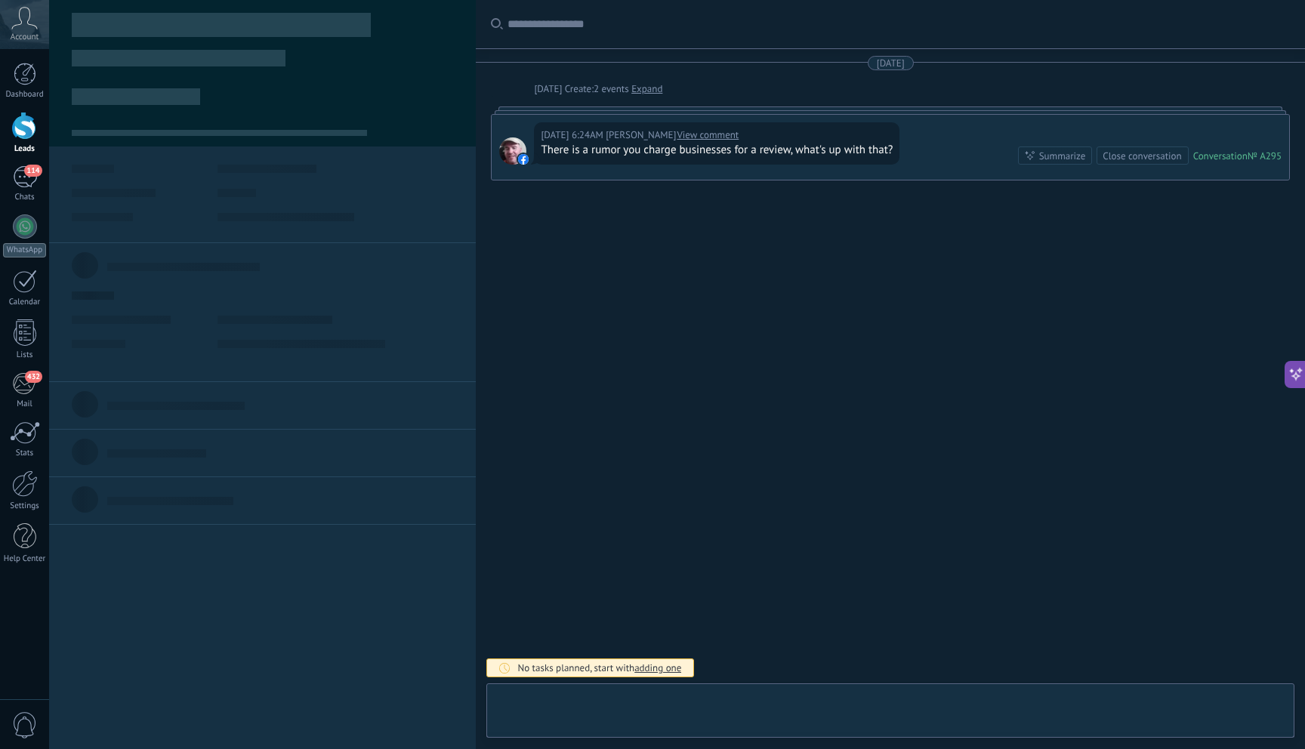
scroll to position [23, 0]
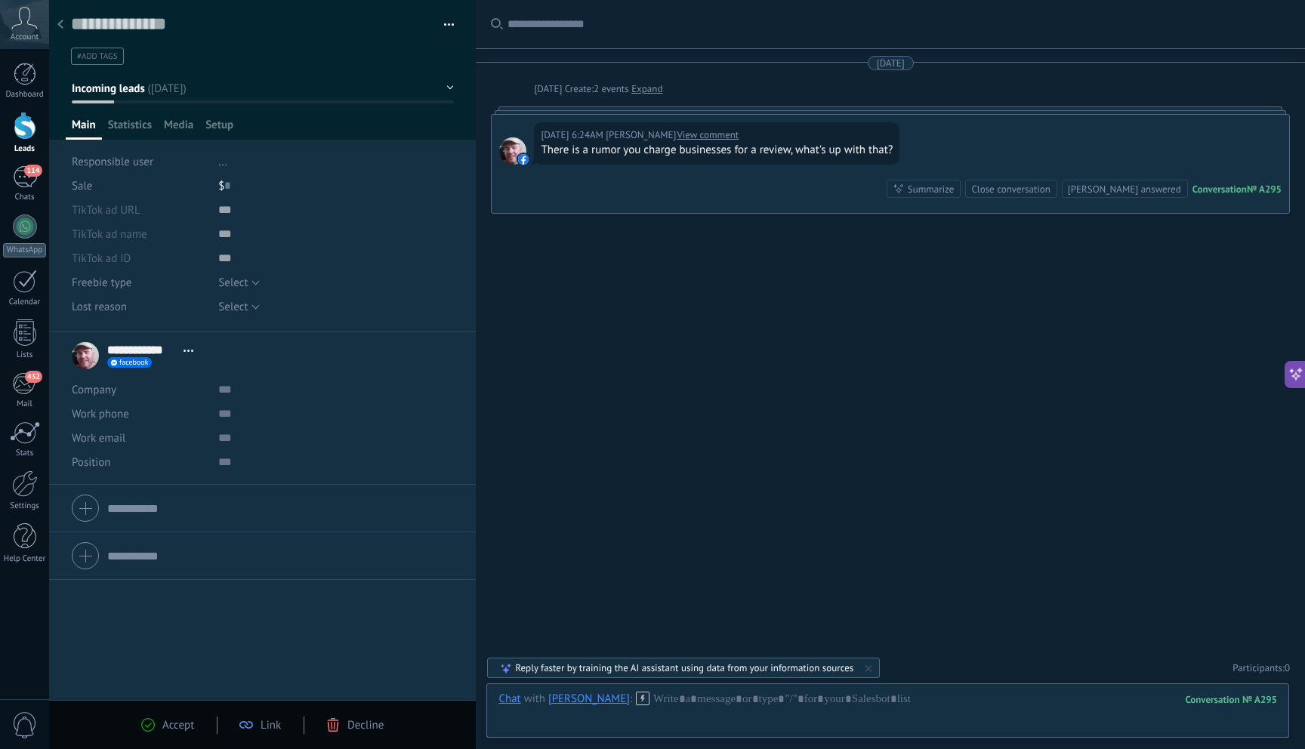
click at [347, 720] on div "Decline" at bounding box center [354, 725] width 57 height 14
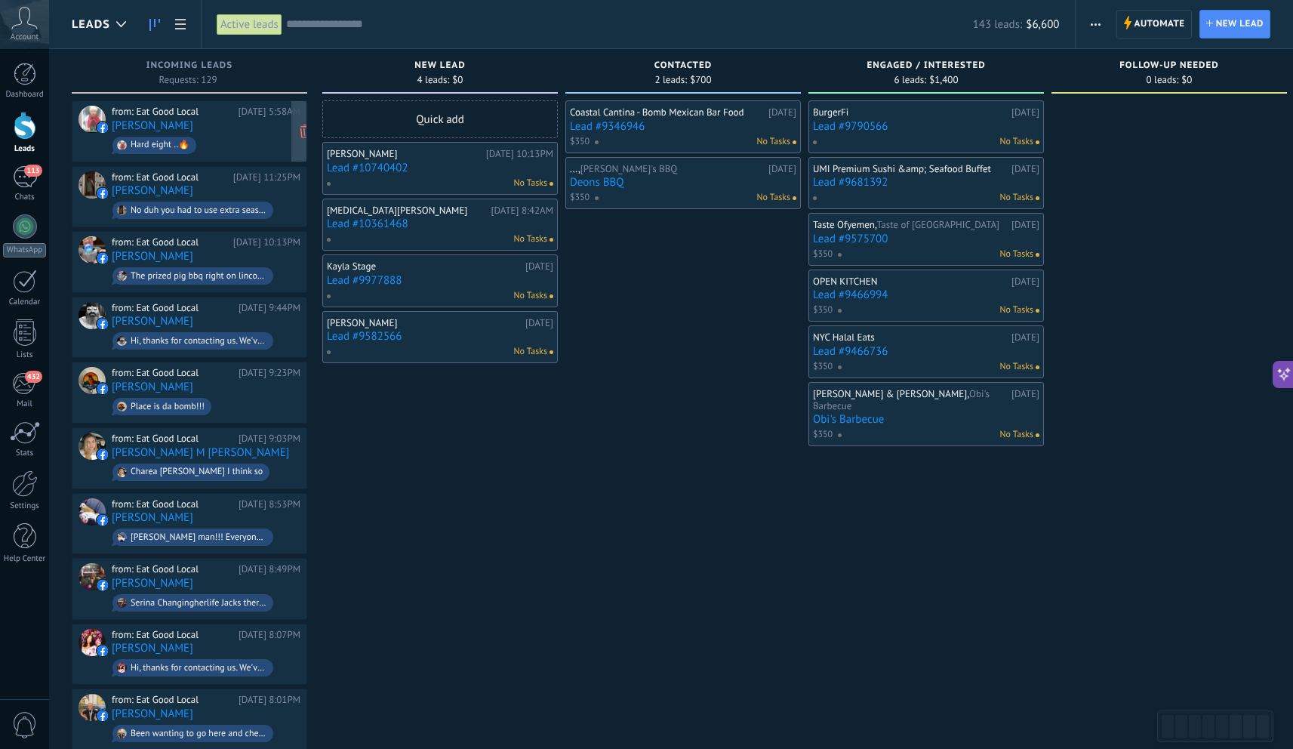
click at [192, 119] on div "from: Eat Good Local [DATE] 5:58AM [PERSON_NAME] Hard eight ..🔥" at bounding box center [206, 131] width 189 height 51
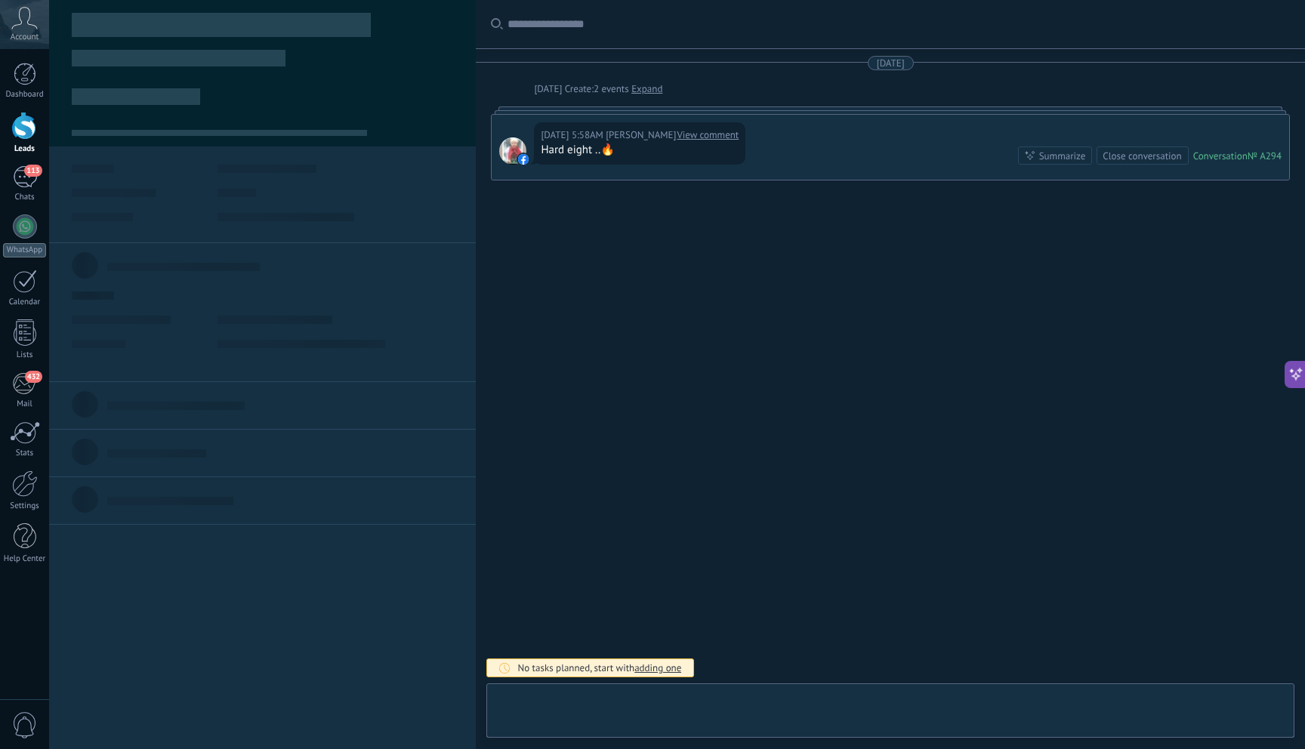
scroll to position [23, 0]
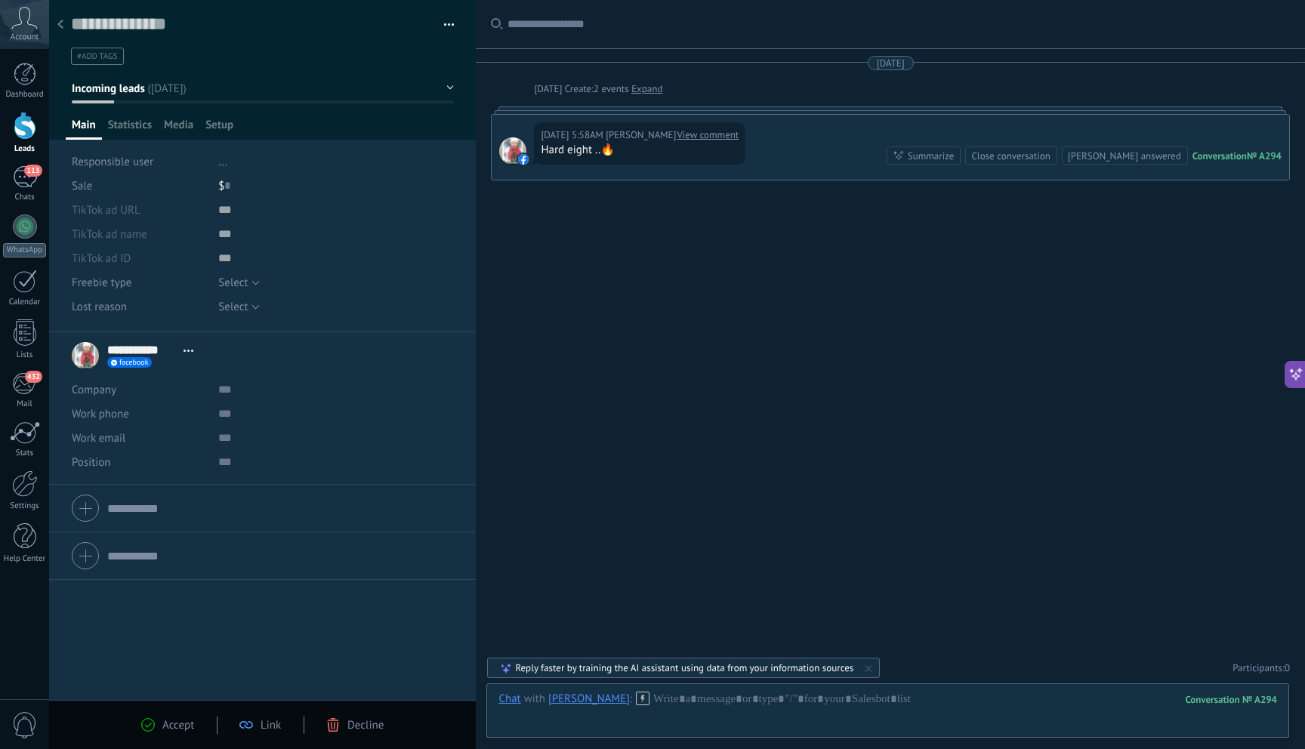
click at [61, 26] on icon at bounding box center [60, 24] width 6 height 9
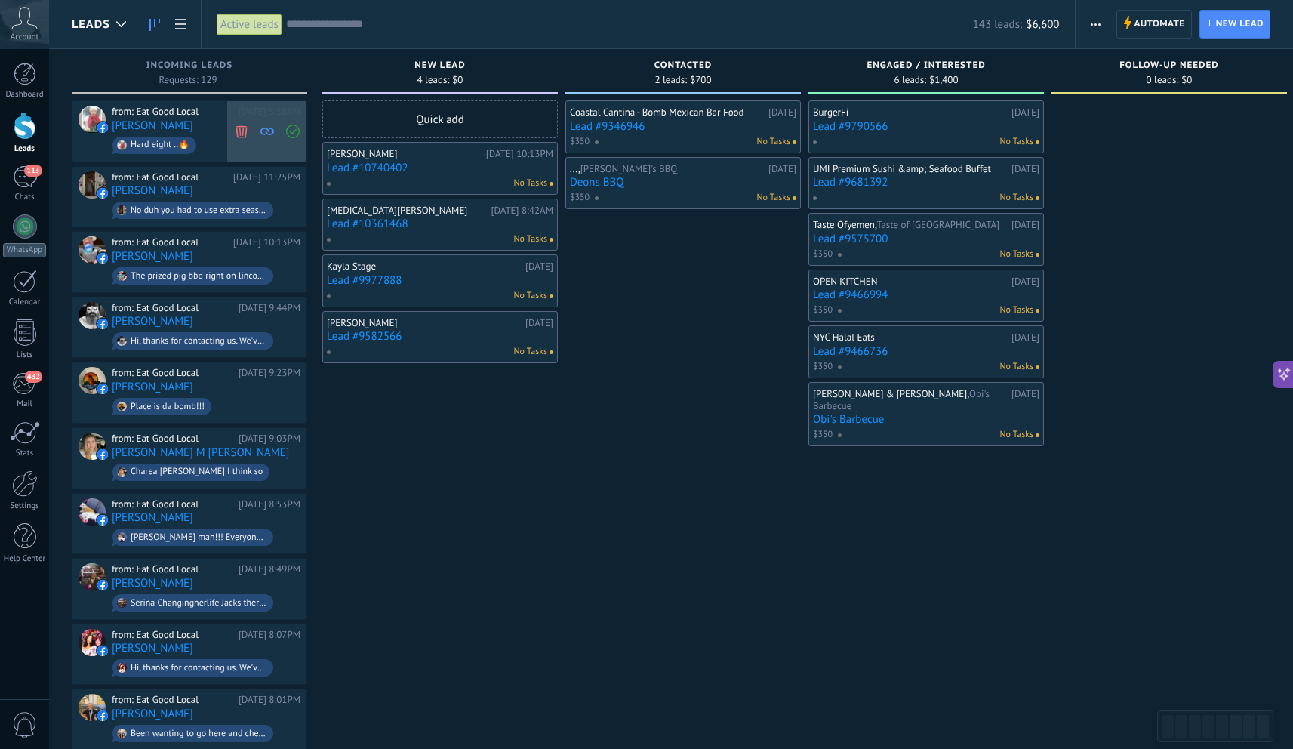
click at [239, 131] on use at bounding box center [241, 131] width 11 height 14
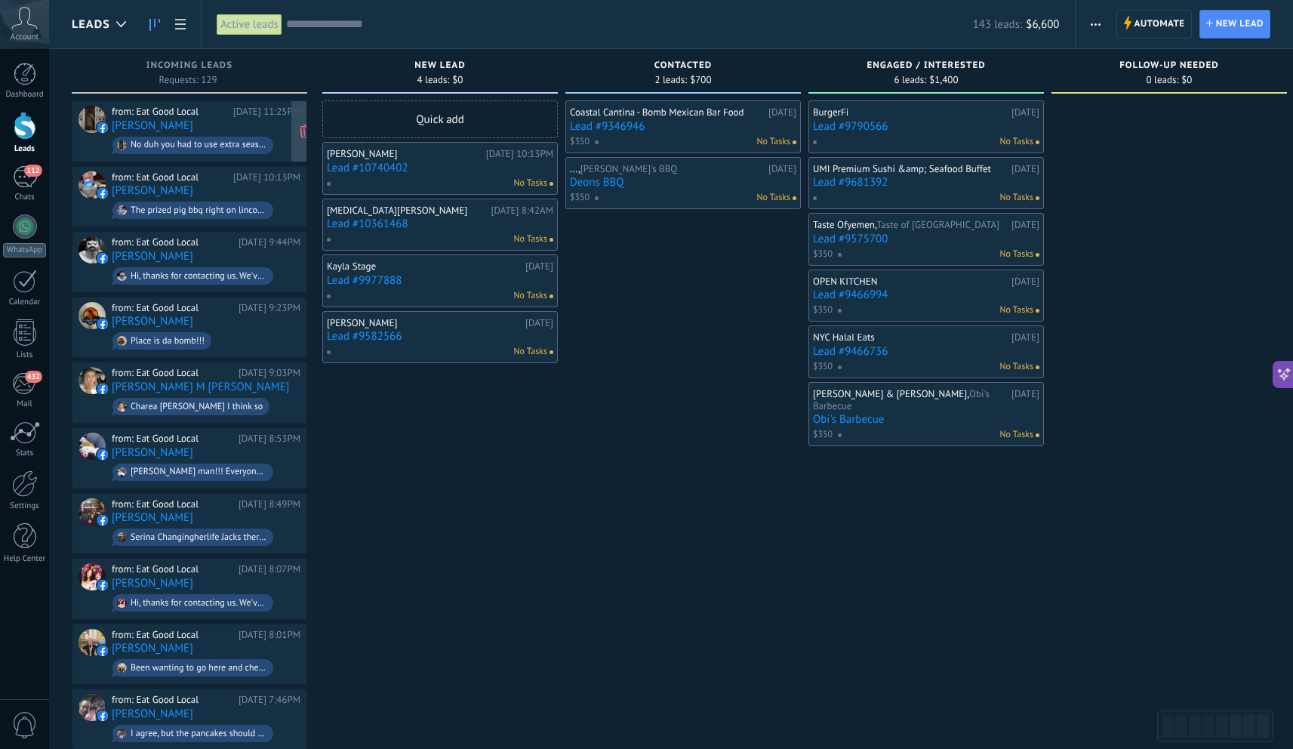
click at [251, 128] on div "from: Eat Good Local [DATE] 11:25PM [PERSON_NAME] No duh you had to use extra s…" at bounding box center [206, 131] width 189 height 51
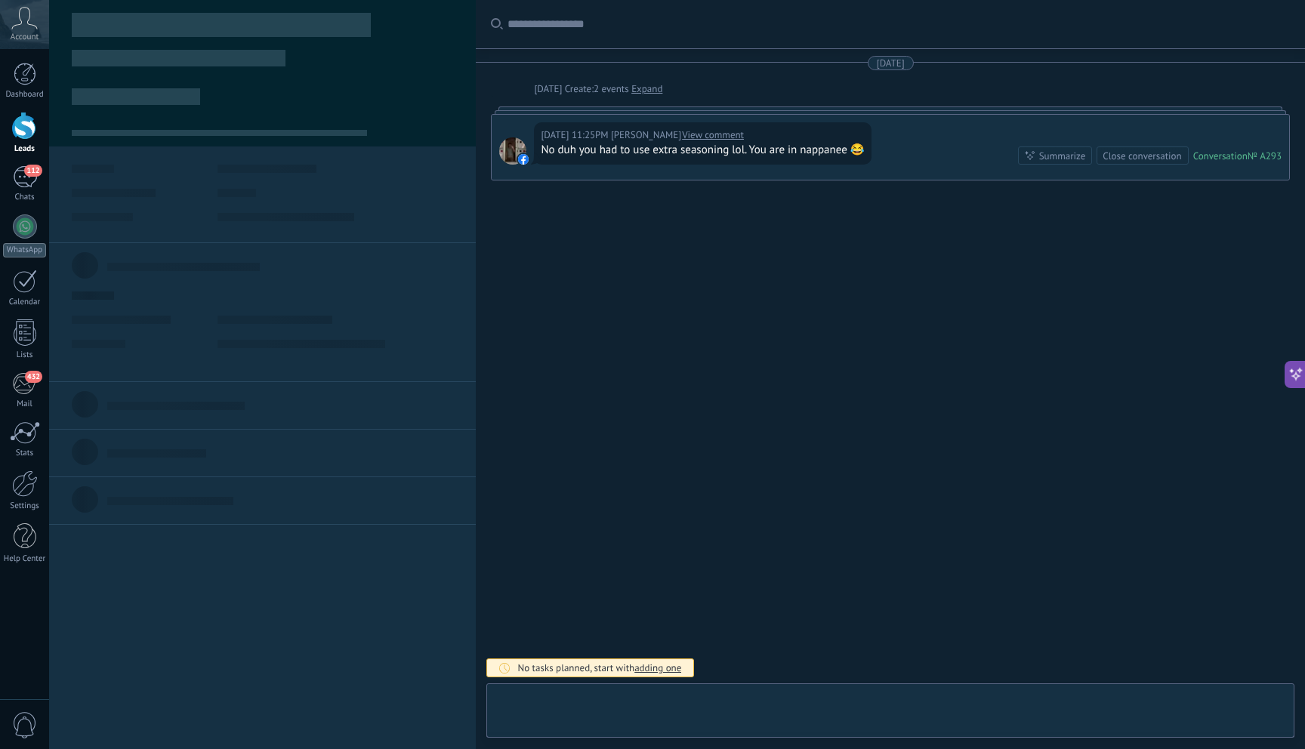
scroll to position [23, 0]
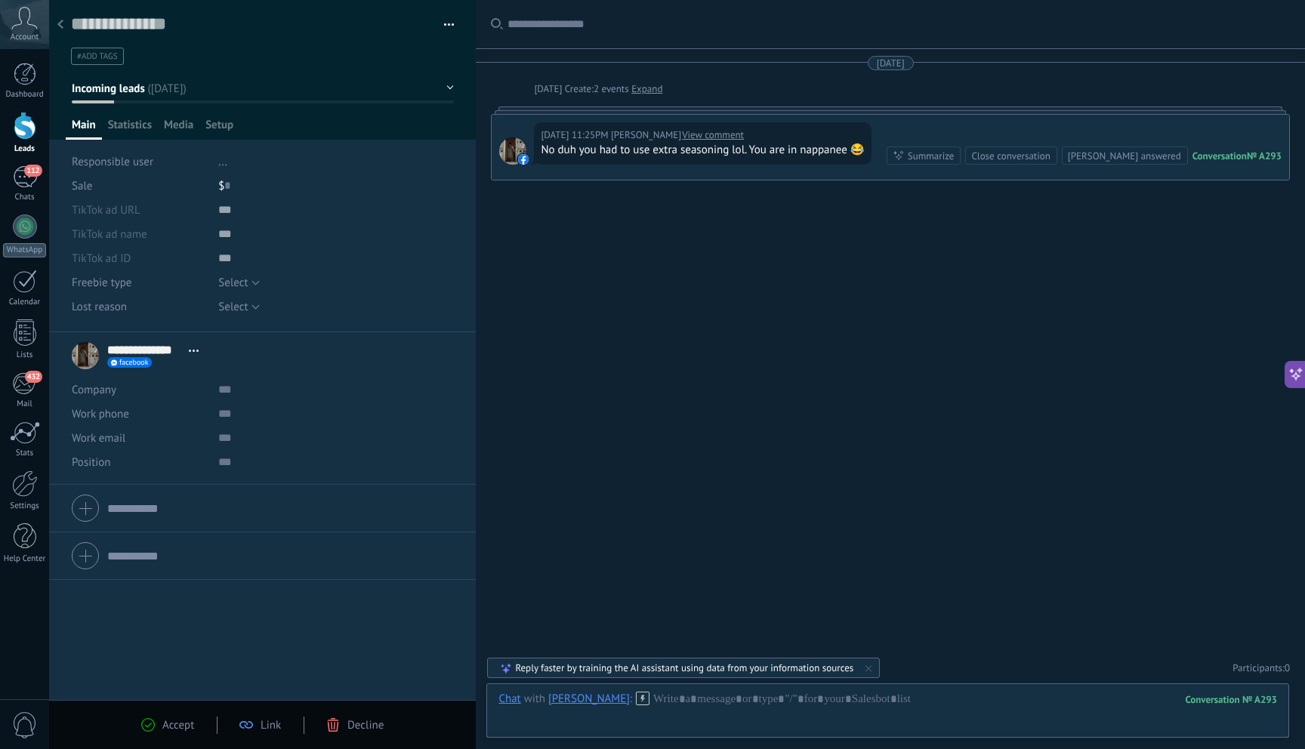
click at [353, 728] on span "Decline" at bounding box center [365, 725] width 36 height 14
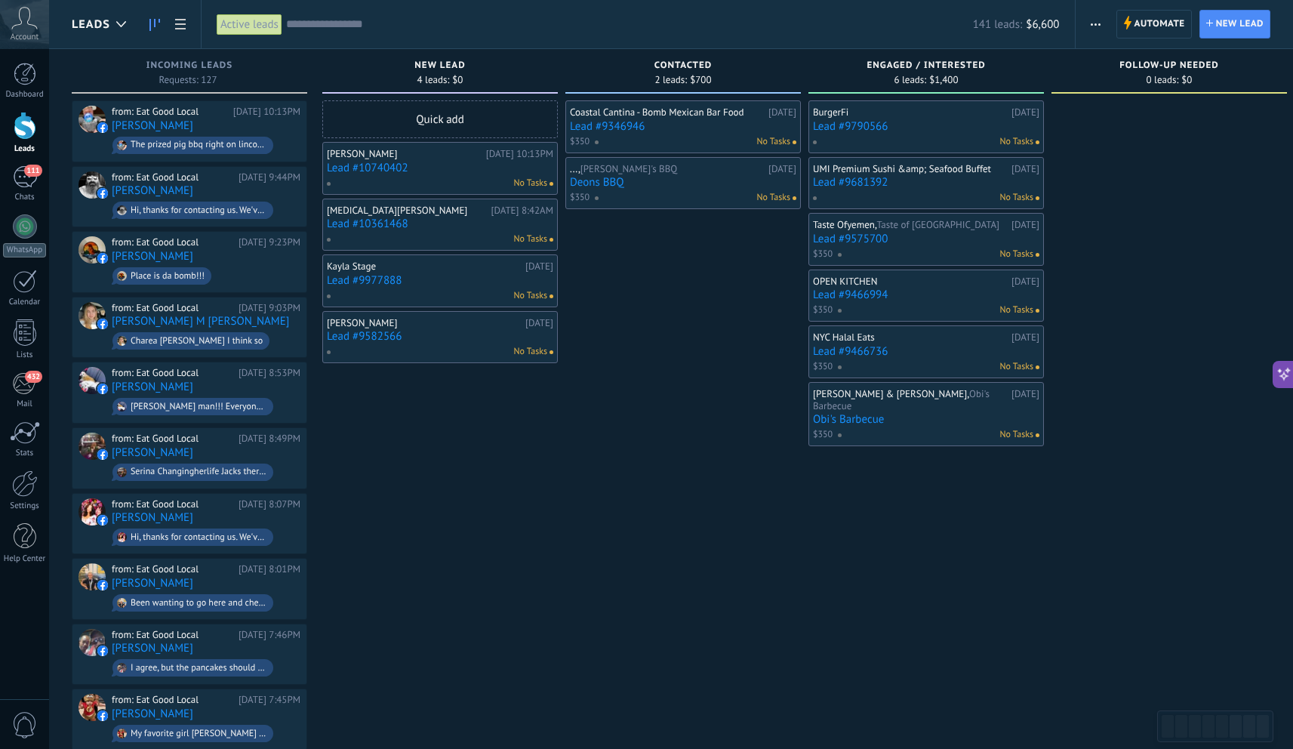
click at [427, 171] on link "Lead #10740402" at bounding box center [440, 168] width 226 height 13
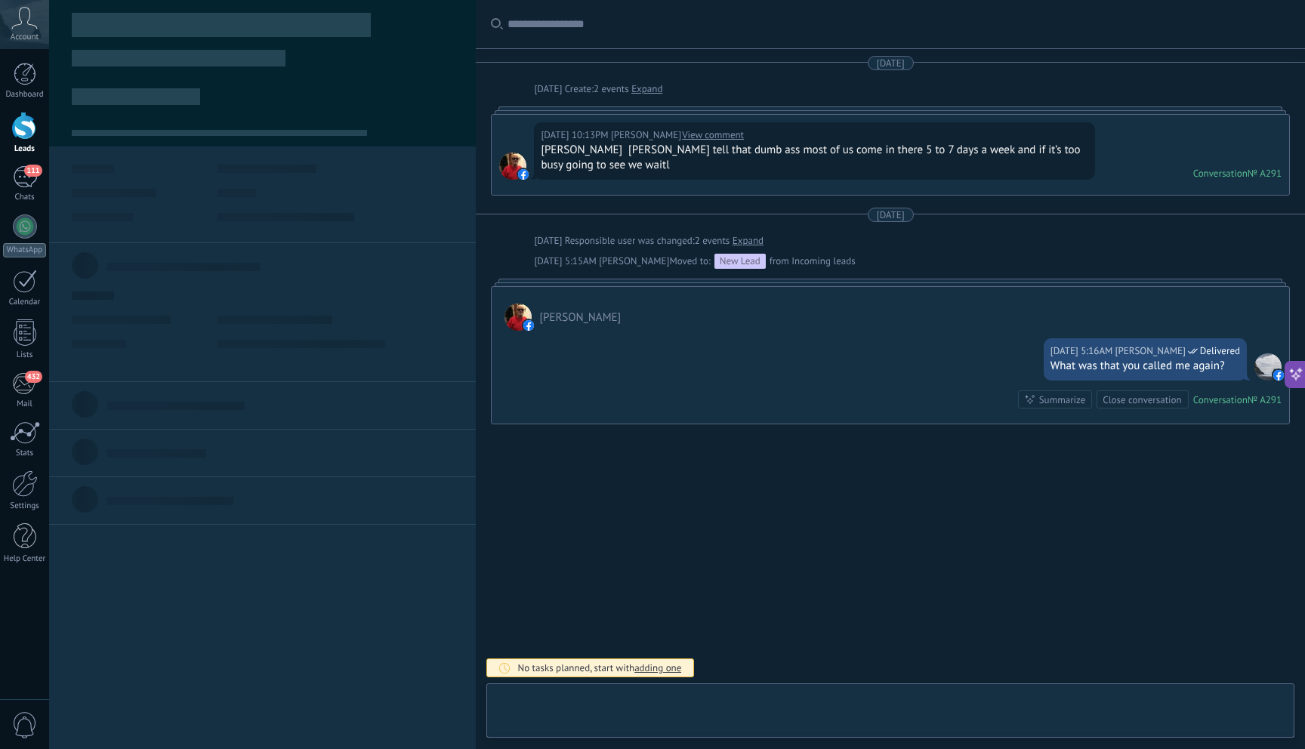
scroll to position [23, 0]
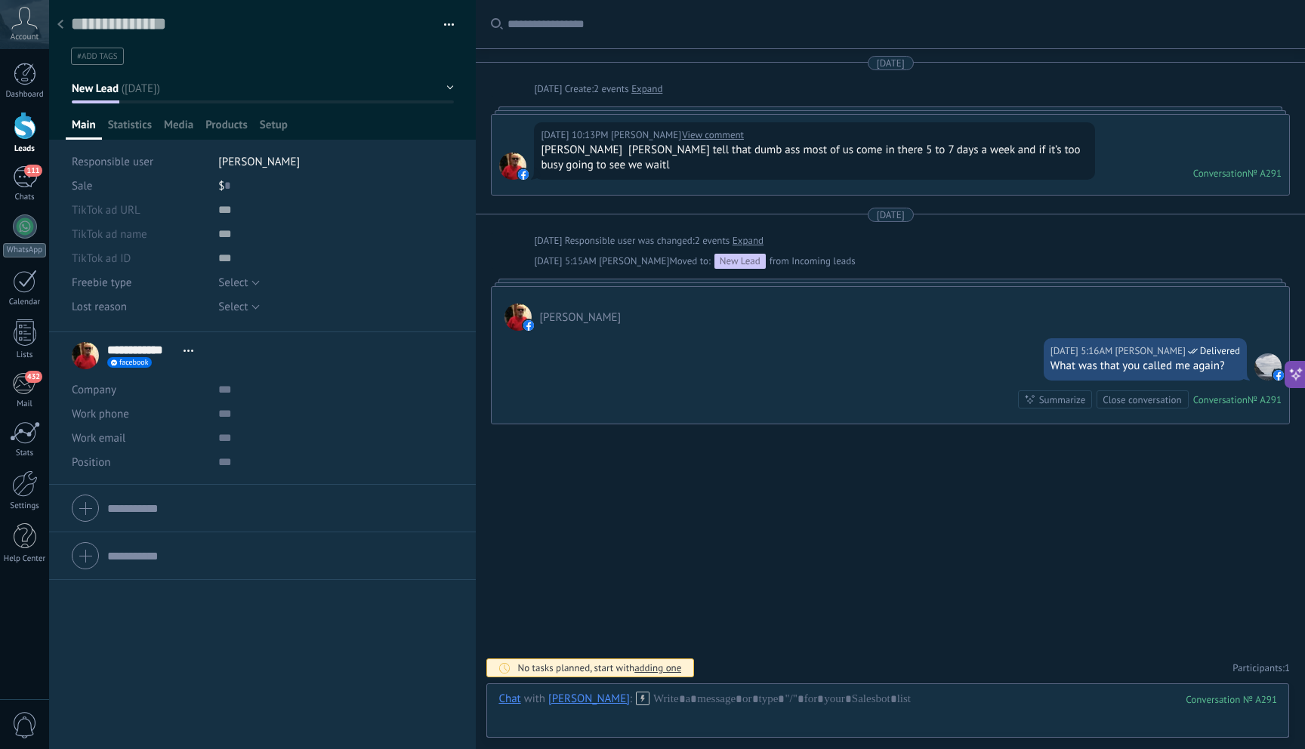
click at [60, 17] on div at bounding box center [60, 25] width 21 height 29
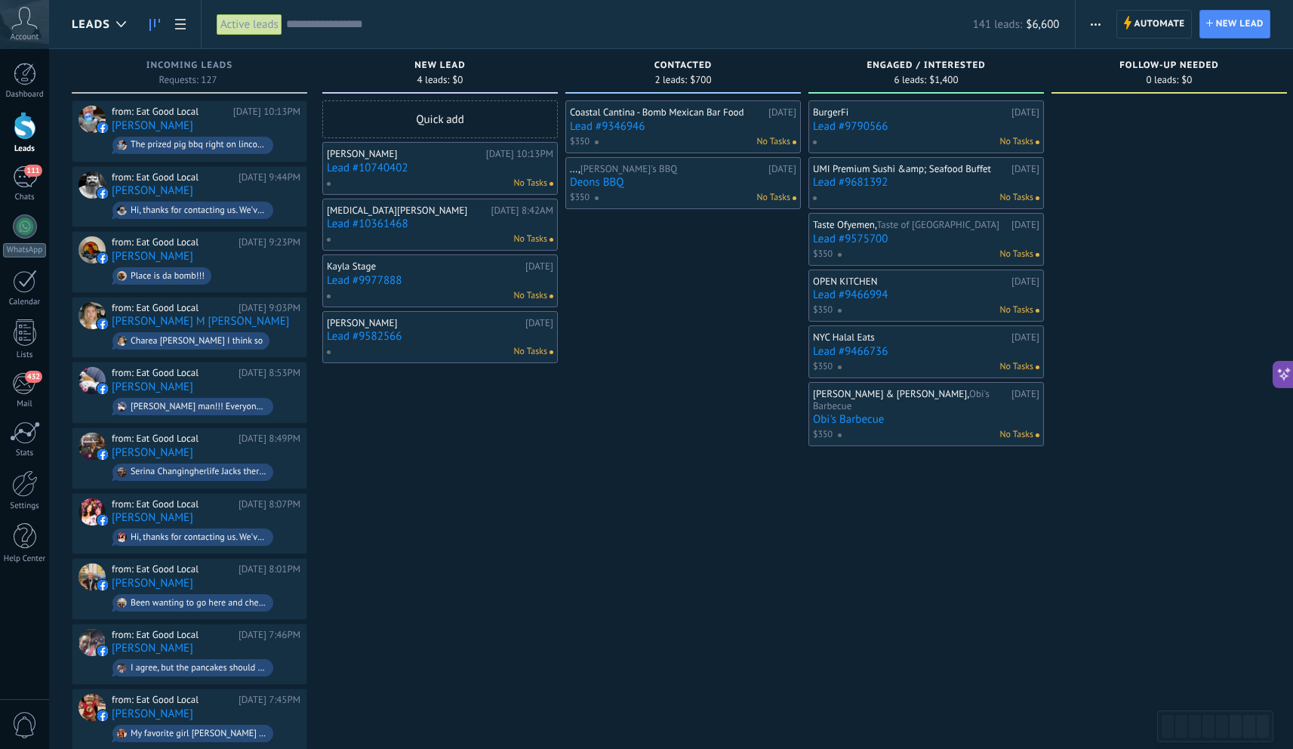
click at [534, 167] on link "Lead #10740402" at bounding box center [440, 168] width 226 height 13
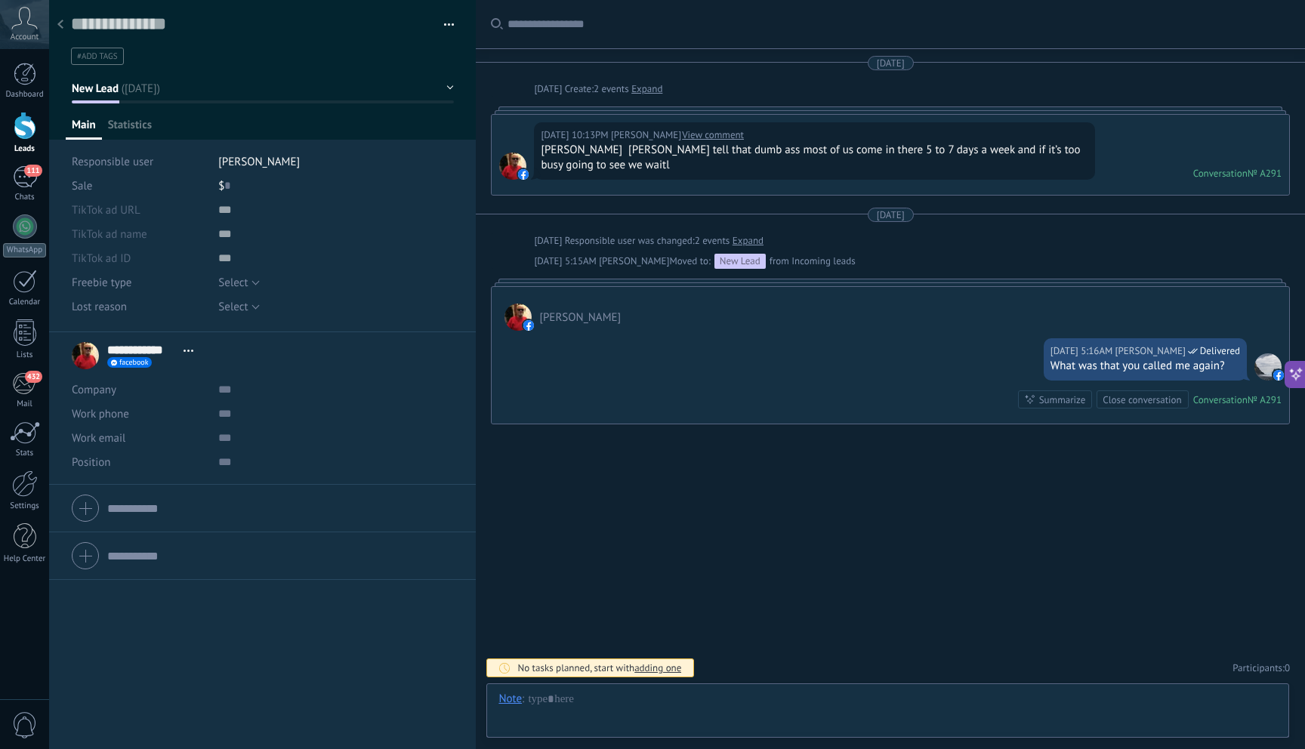
scroll to position [23, 0]
click at [445, 24] on button "button" at bounding box center [444, 25] width 22 height 23
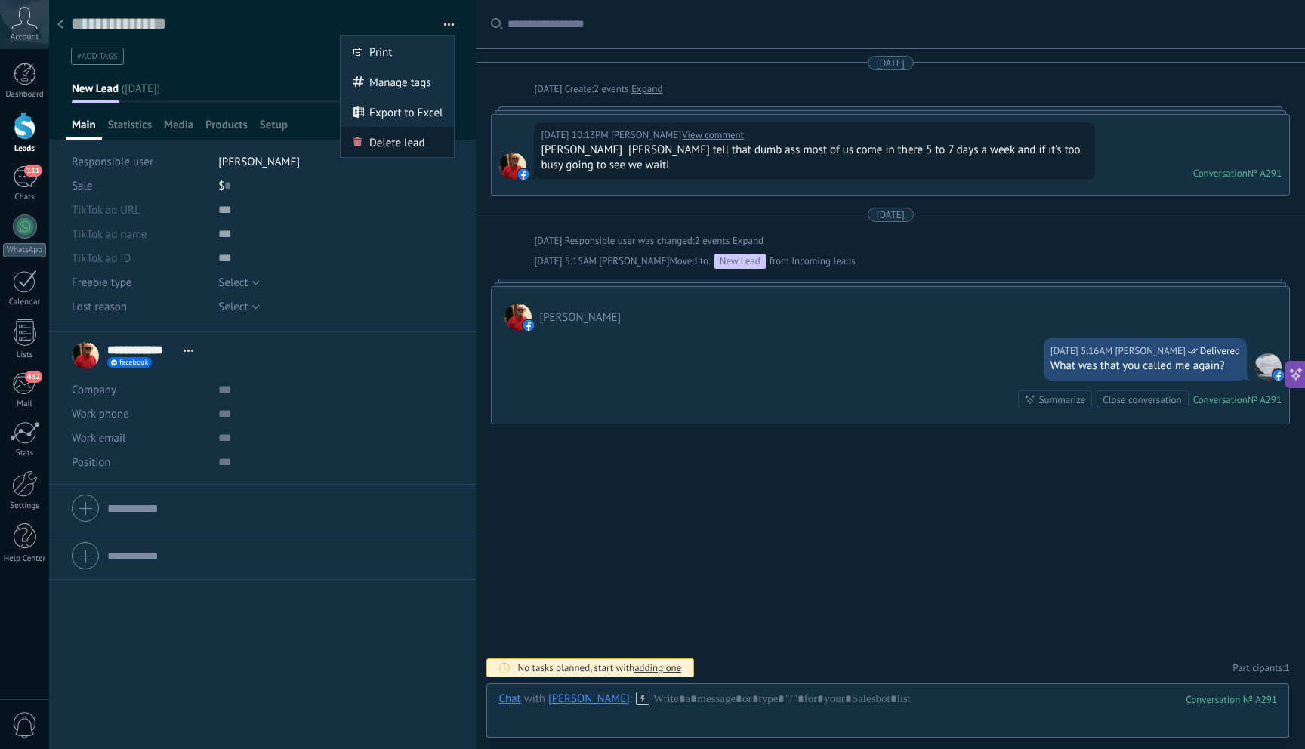
click at [407, 143] on span "Delete lead" at bounding box center [397, 142] width 56 height 30
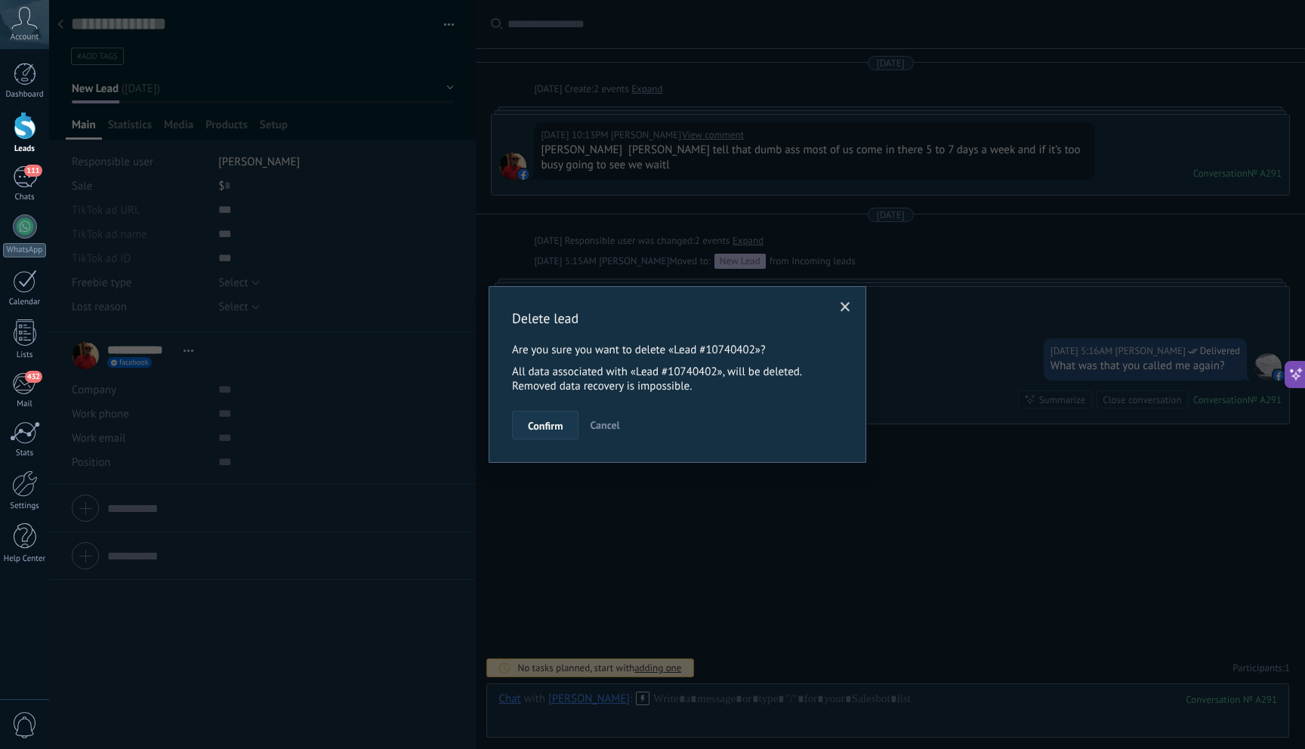
click at [542, 436] on button "Confirm" at bounding box center [545, 425] width 66 height 29
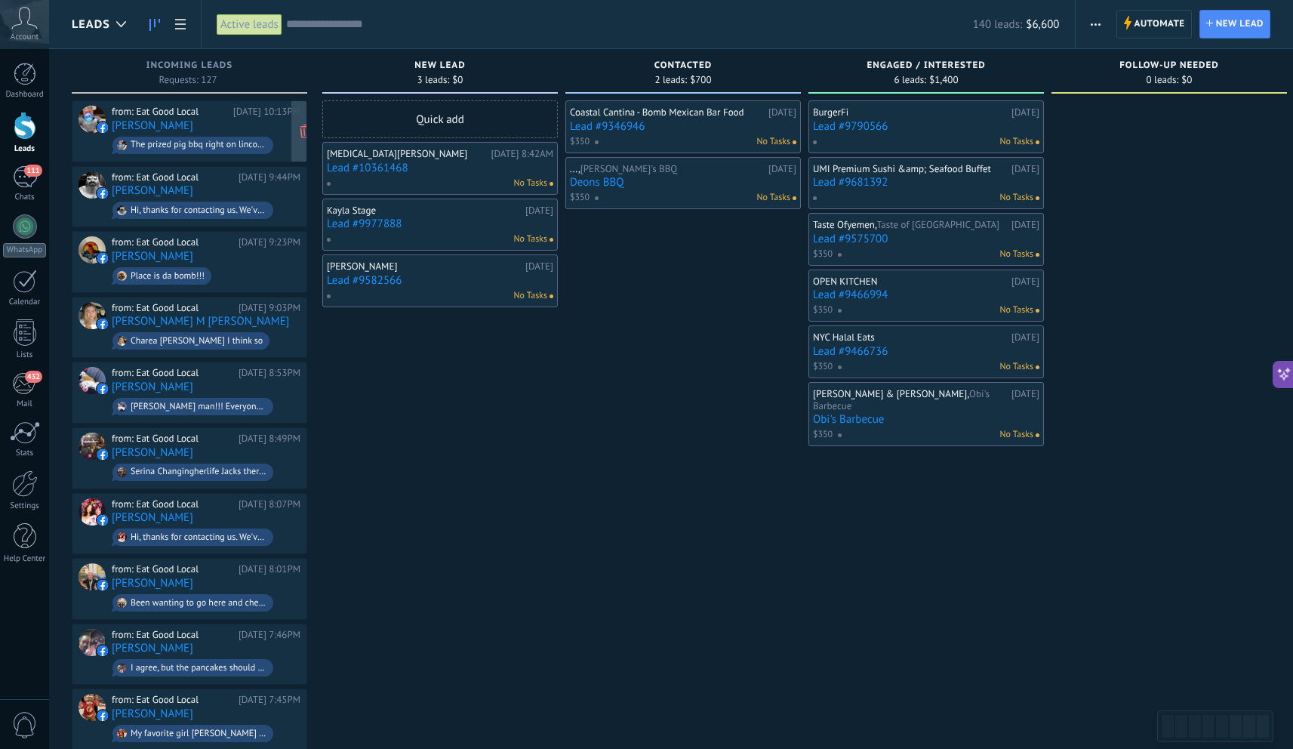
click at [248, 147] on div "The prized pig bbq right on lincolnway 🔥🔥" at bounding box center [199, 145] width 136 height 11
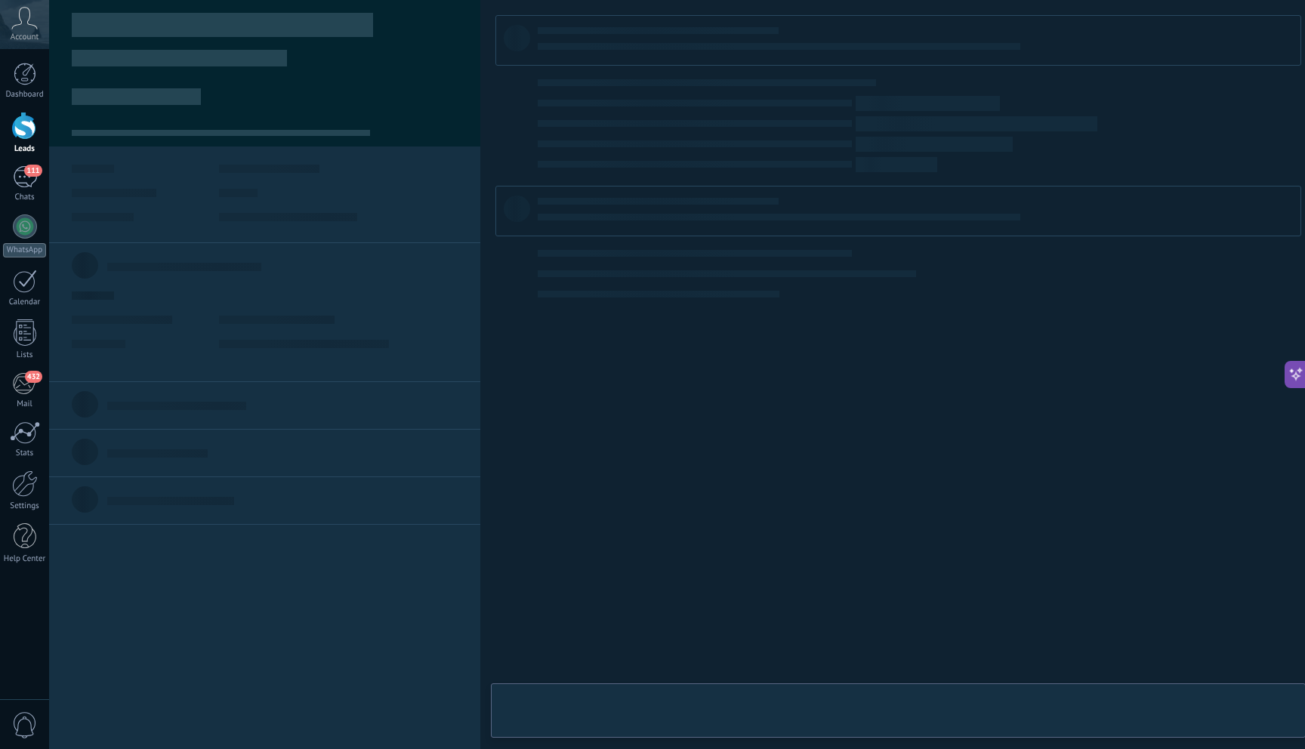
scroll to position [23, 0]
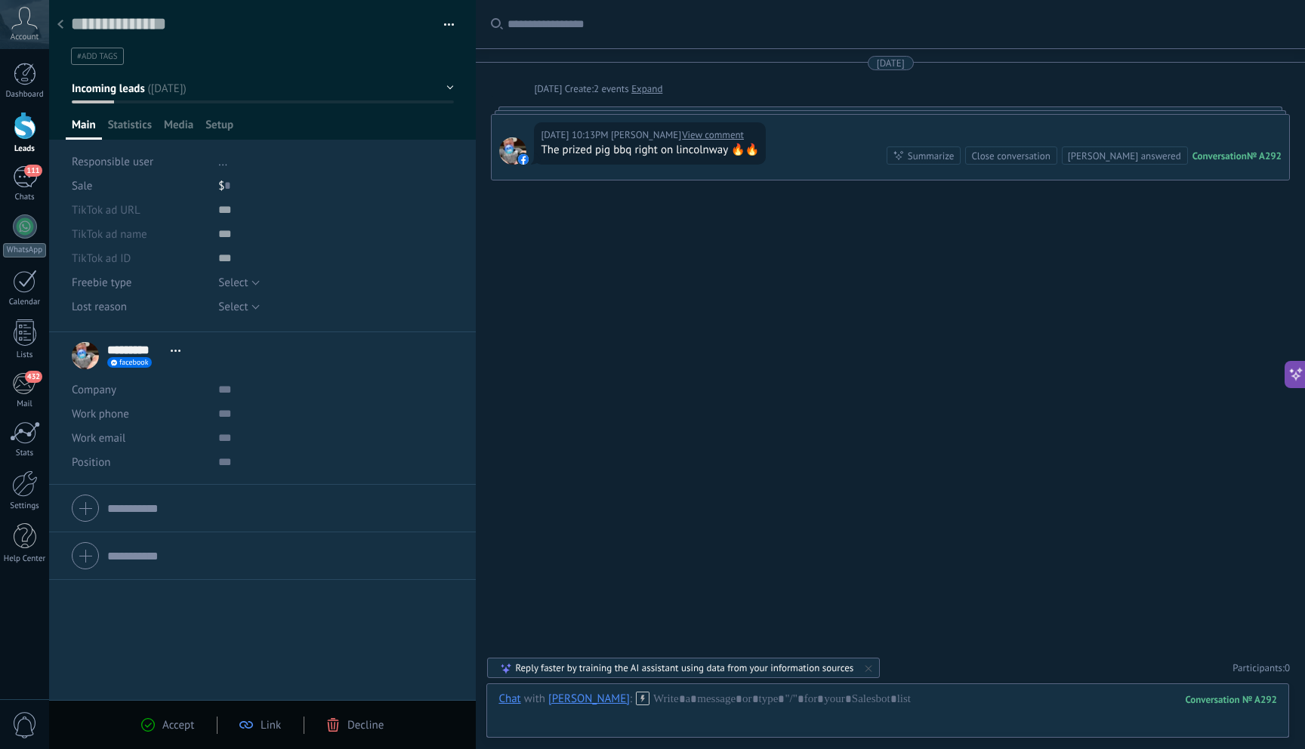
click at [358, 725] on span "Decline" at bounding box center [365, 725] width 36 height 14
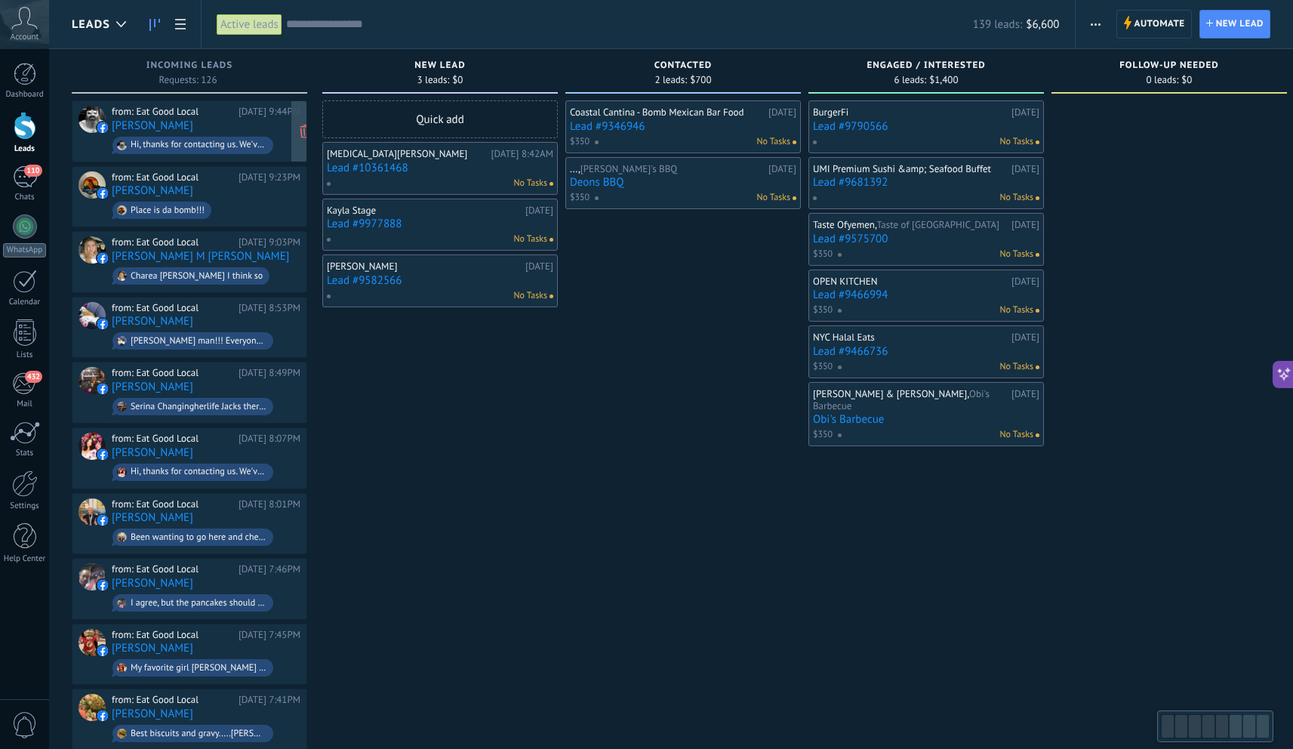
click at [239, 125] on div "from: Eat Good Local [DATE] 9:44PM [PERSON_NAME] Hi, thanks for contacting us. …" at bounding box center [206, 131] width 189 height 51
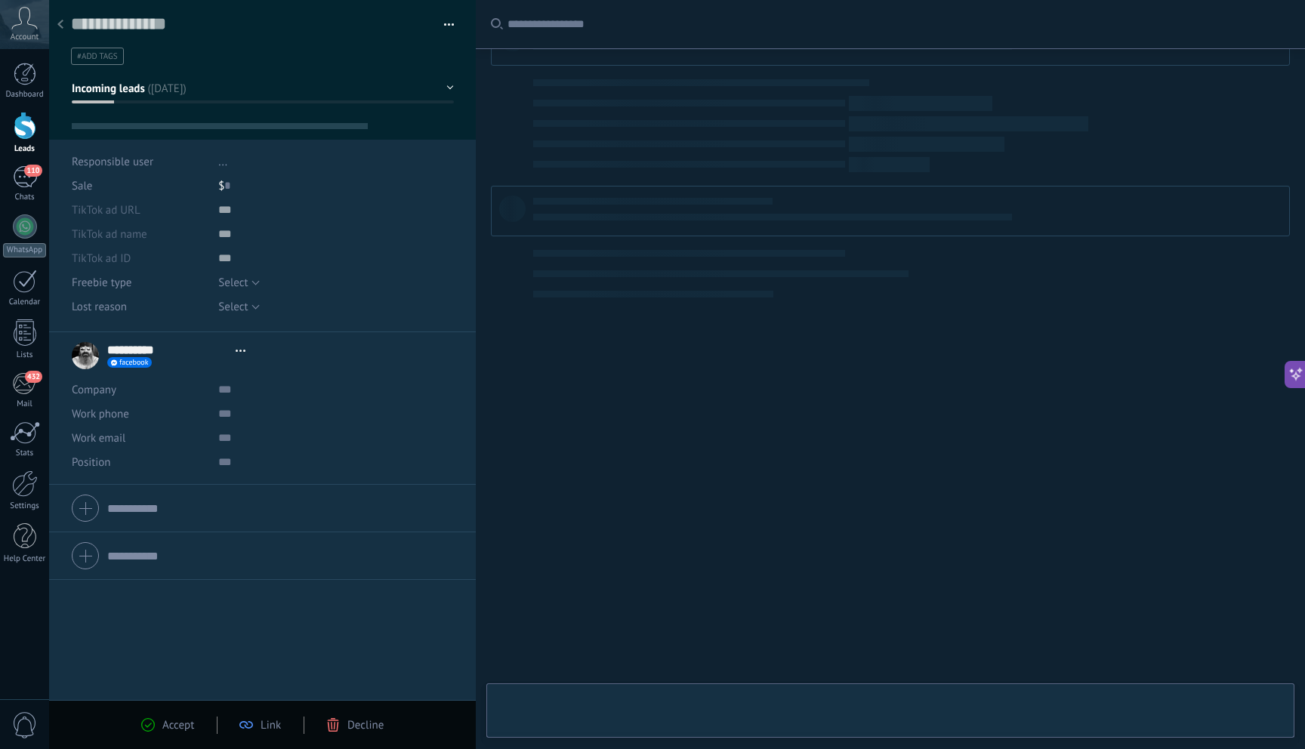
scroll to position [23, 0]
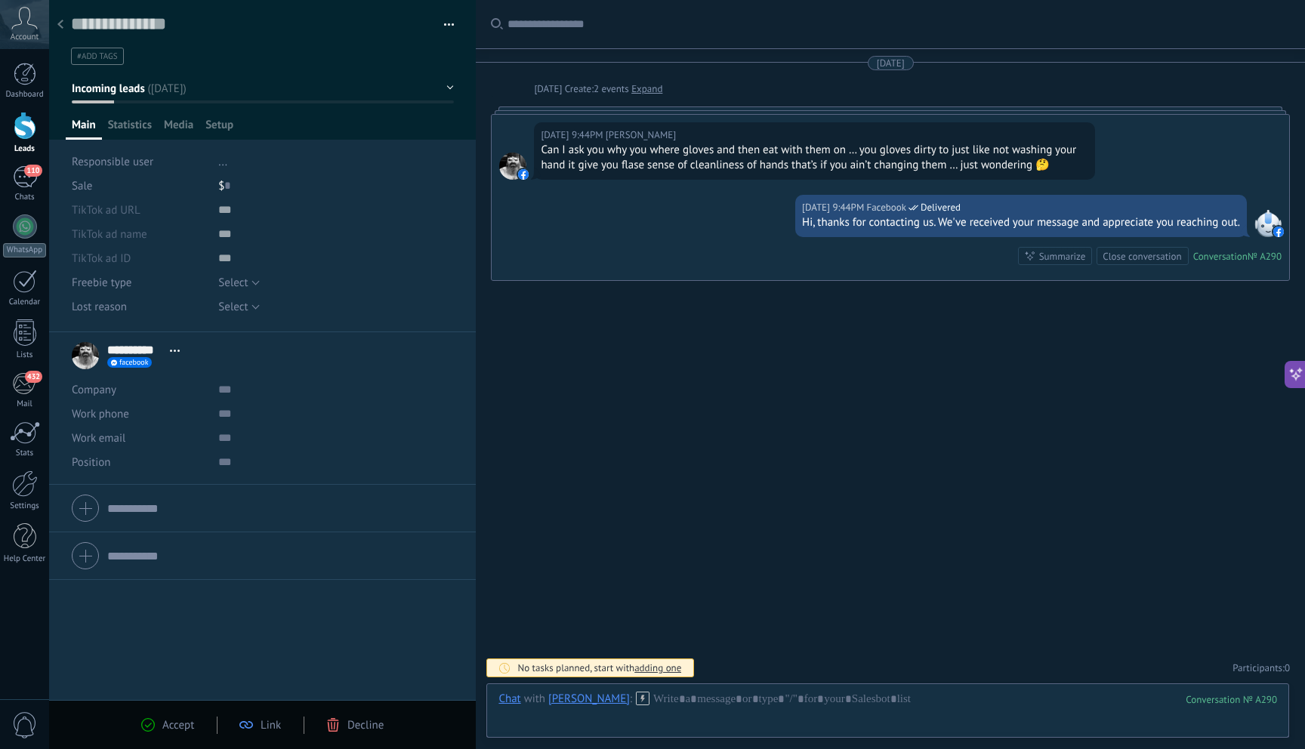
click at [362, 728] on span "Decline" at bounding box center [365, 725] width 36 height 14
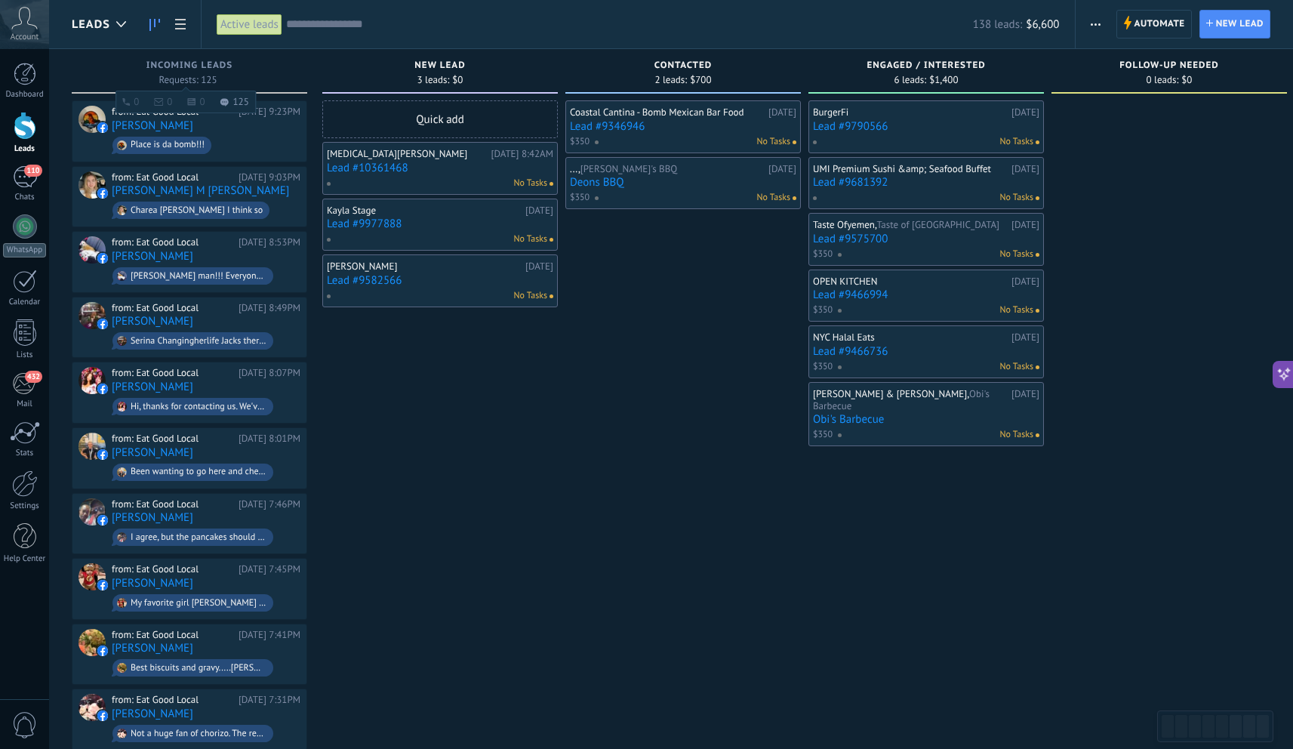
click at [185, 62] on span "Incoming leads" at bounding box center [189, 65] width 86 height 11
click at [109, 17] on div at bounding box center [121, 24] width 25 height 29
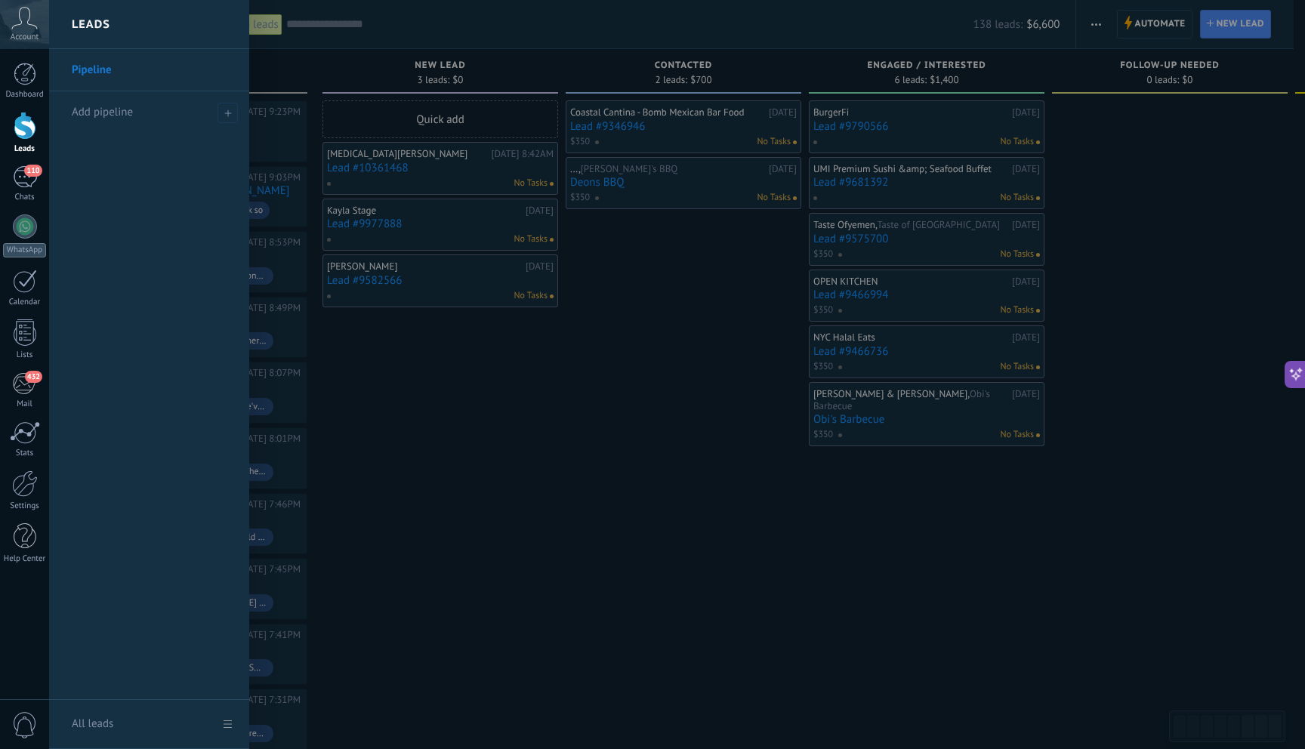
click at [651, 406] on div at bounding box center [701, 374] width 1305 height 749
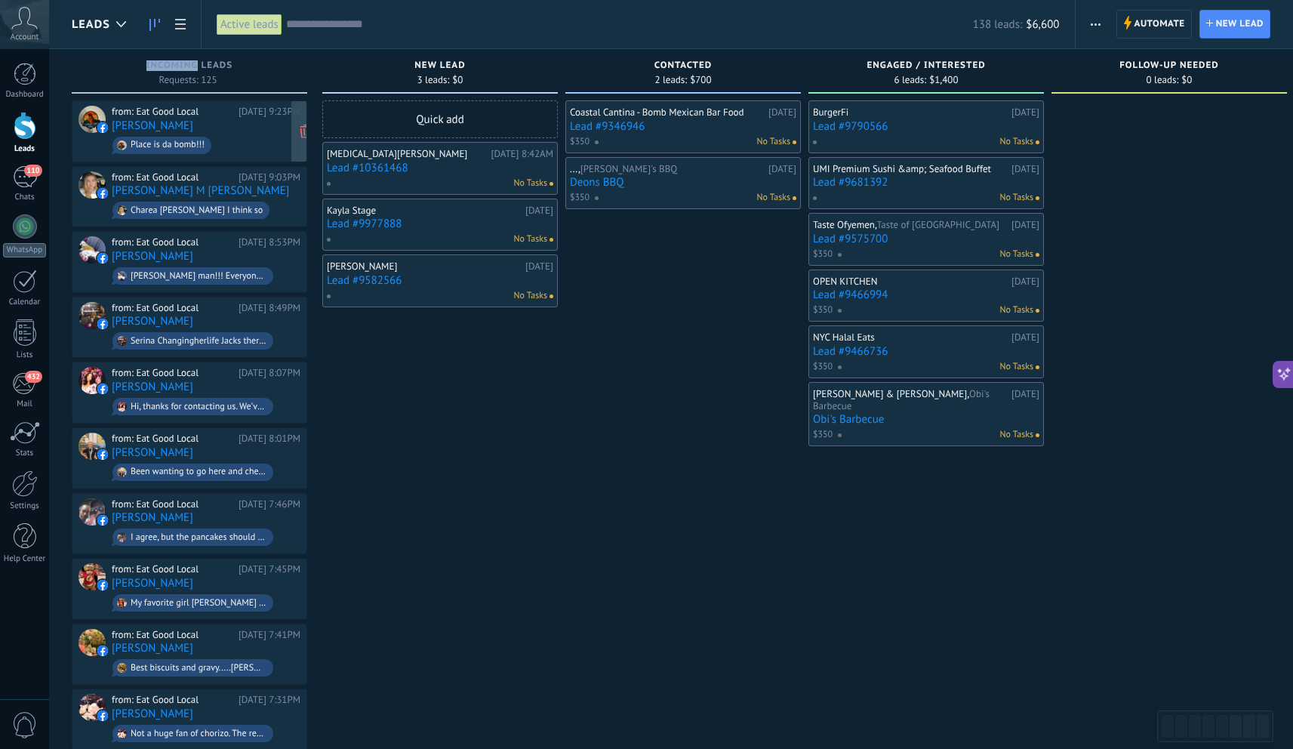
click at [214, 134] on span "Place is da bomb!!!" at bounding box center [206, 145] width 189 height 23
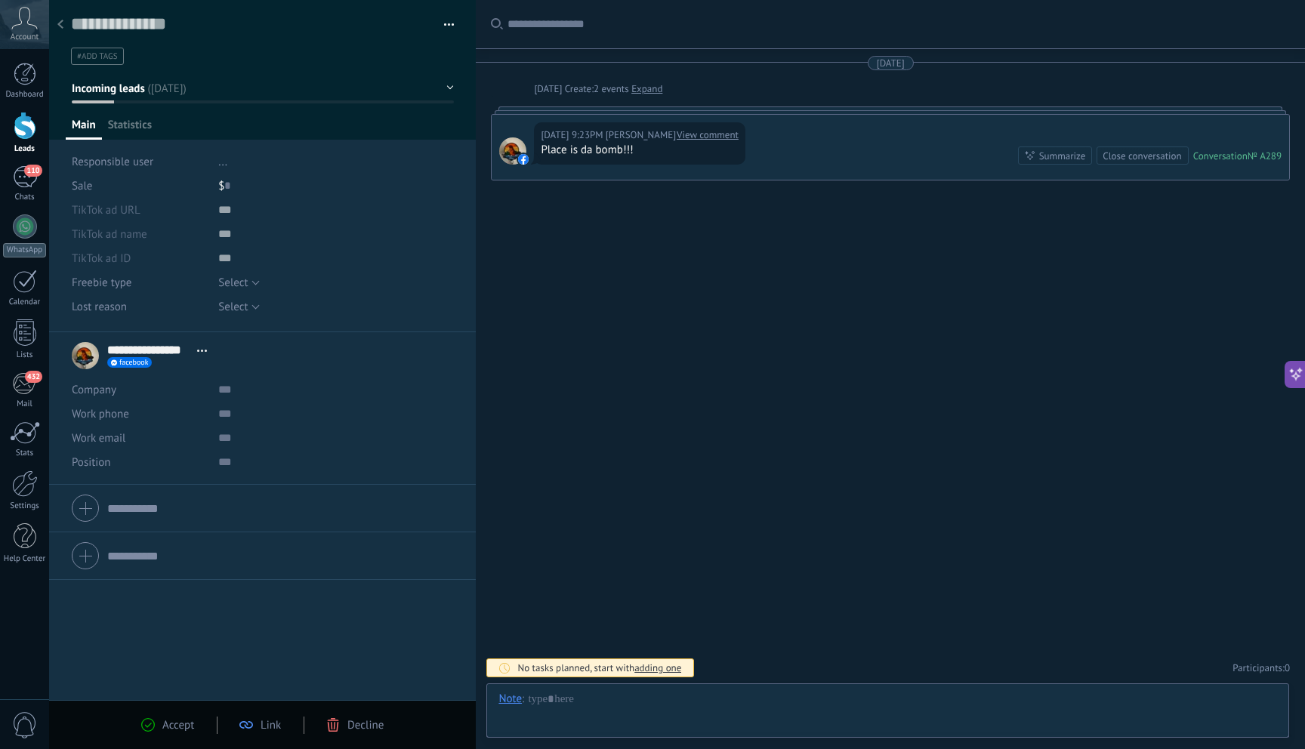
scroll to position [23, 0]
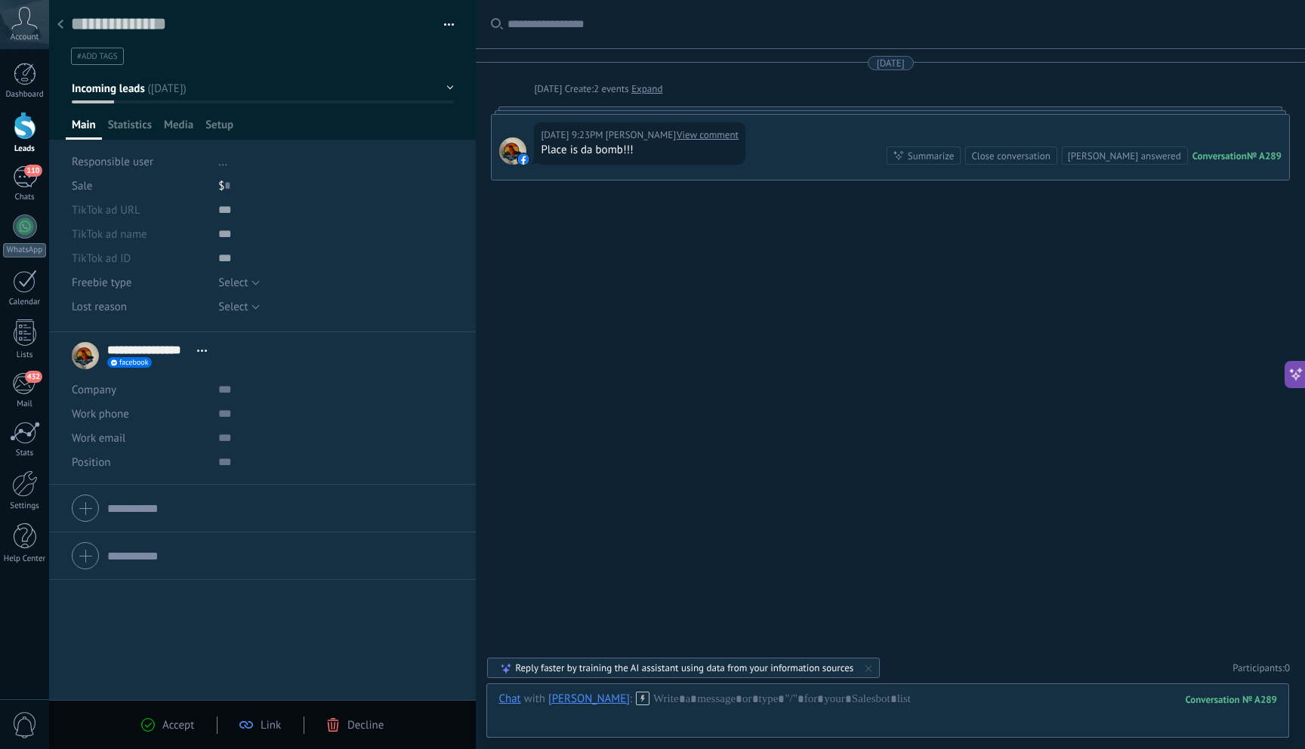
click at [328, 719] on use at bounding box center [333, 725] width 11 height 14
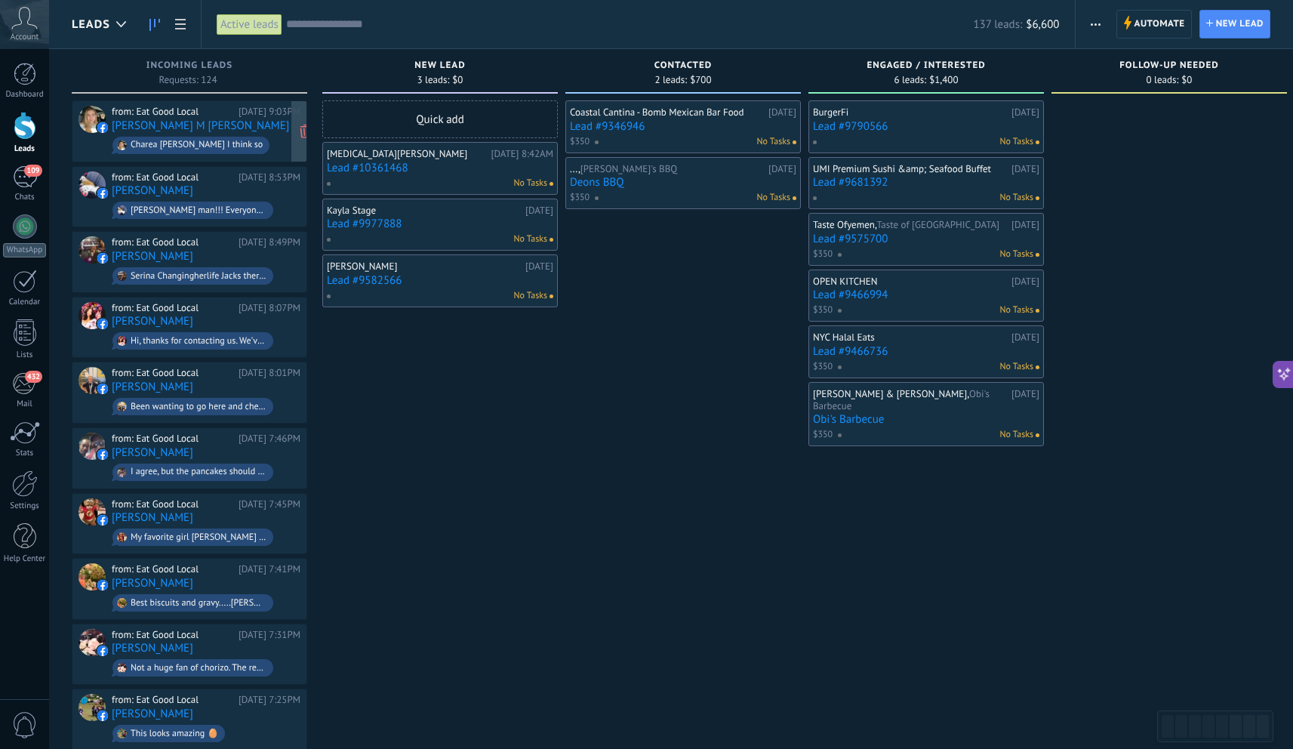
click at [250, 127] on div "from: Eat Good Local [DATE] 9:03PM Viera M [PERSON_NAME] [PERSON_NAME] I think …" at bounding box center [206, 131] width 189 height 51
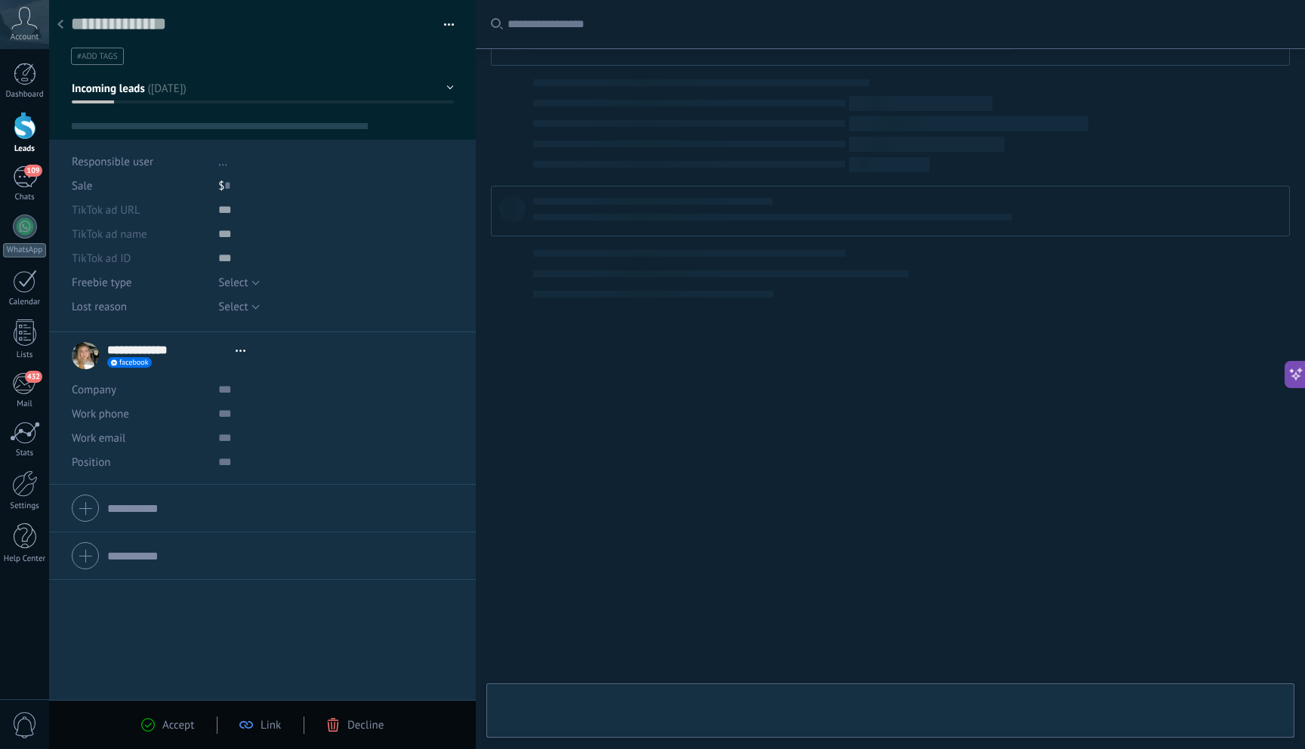
scroll to position [23, 0]
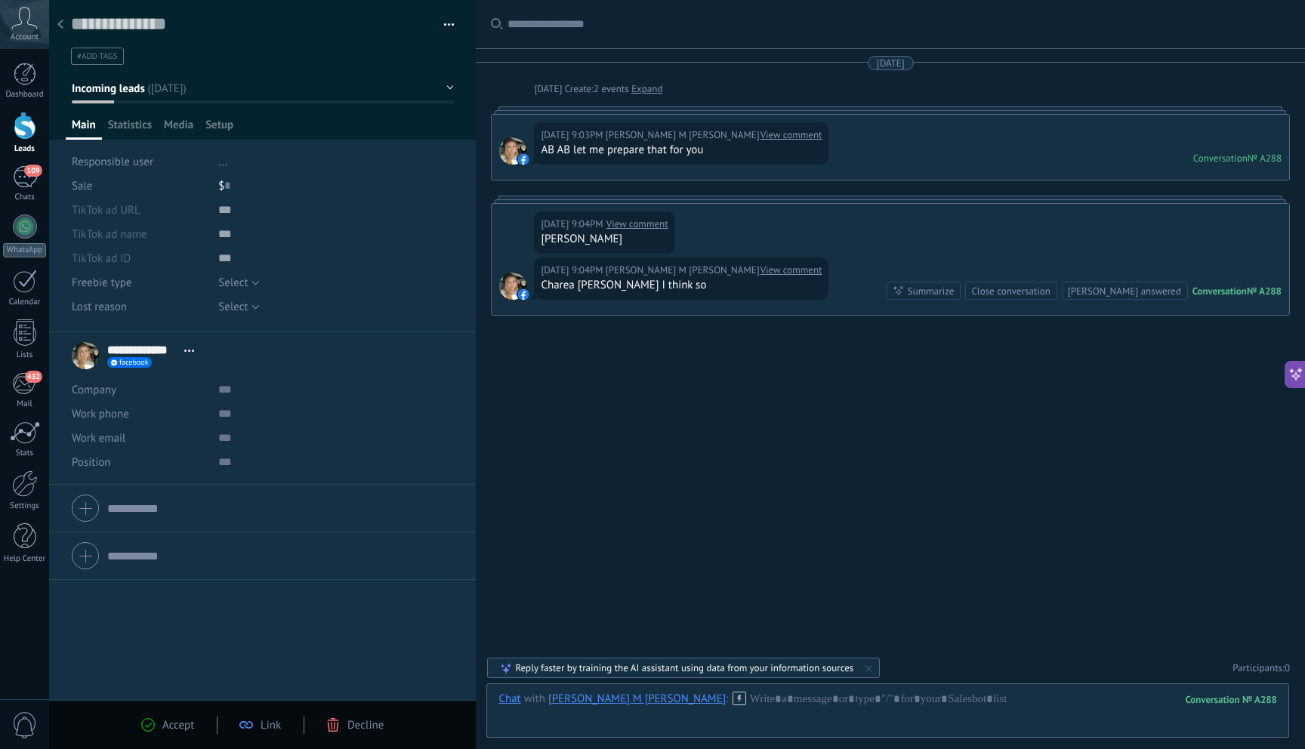
click at [368, 731] on span "Decline" at bounding box center [365, 725] width 36 height 14
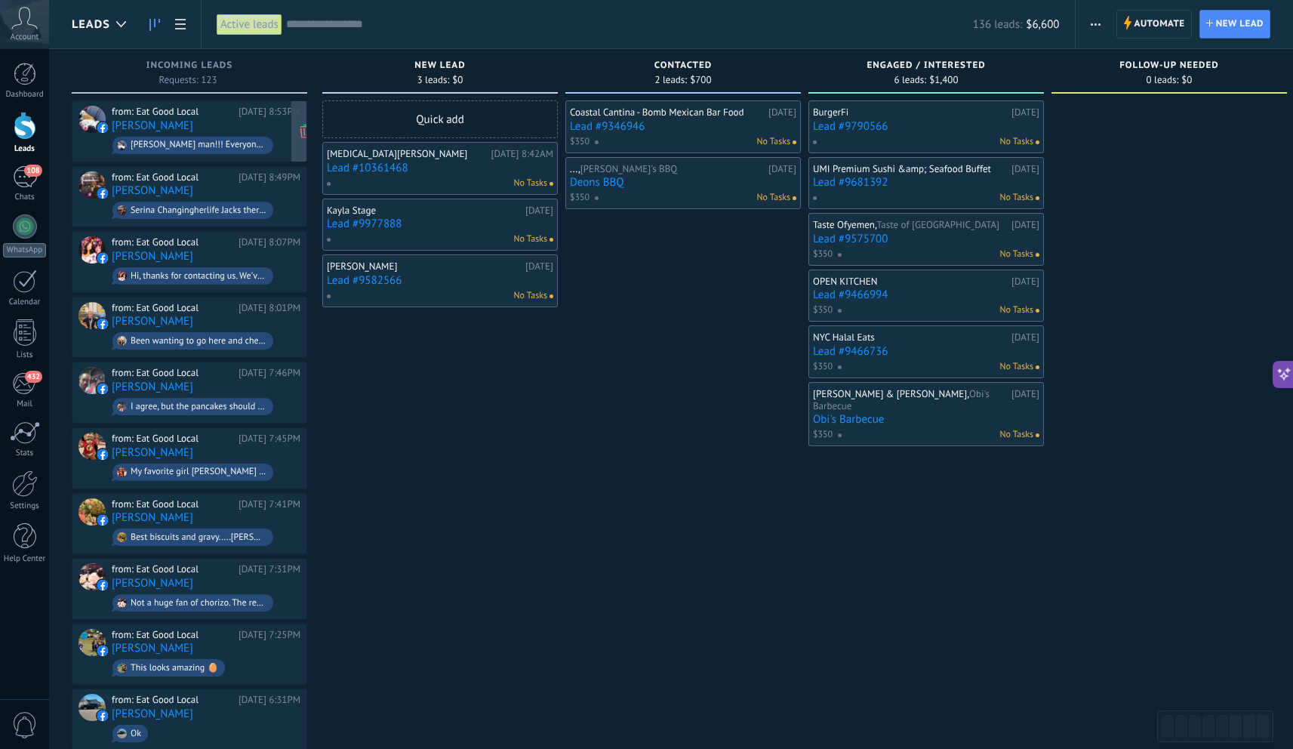
click at [222, 125] on div "from: Eat Good Local [DATE] 8:53PM [PERSON_NAME] [PERSON_NAME] man!!! Everyone …" at bounding box center [206, 131] width 189 height 51
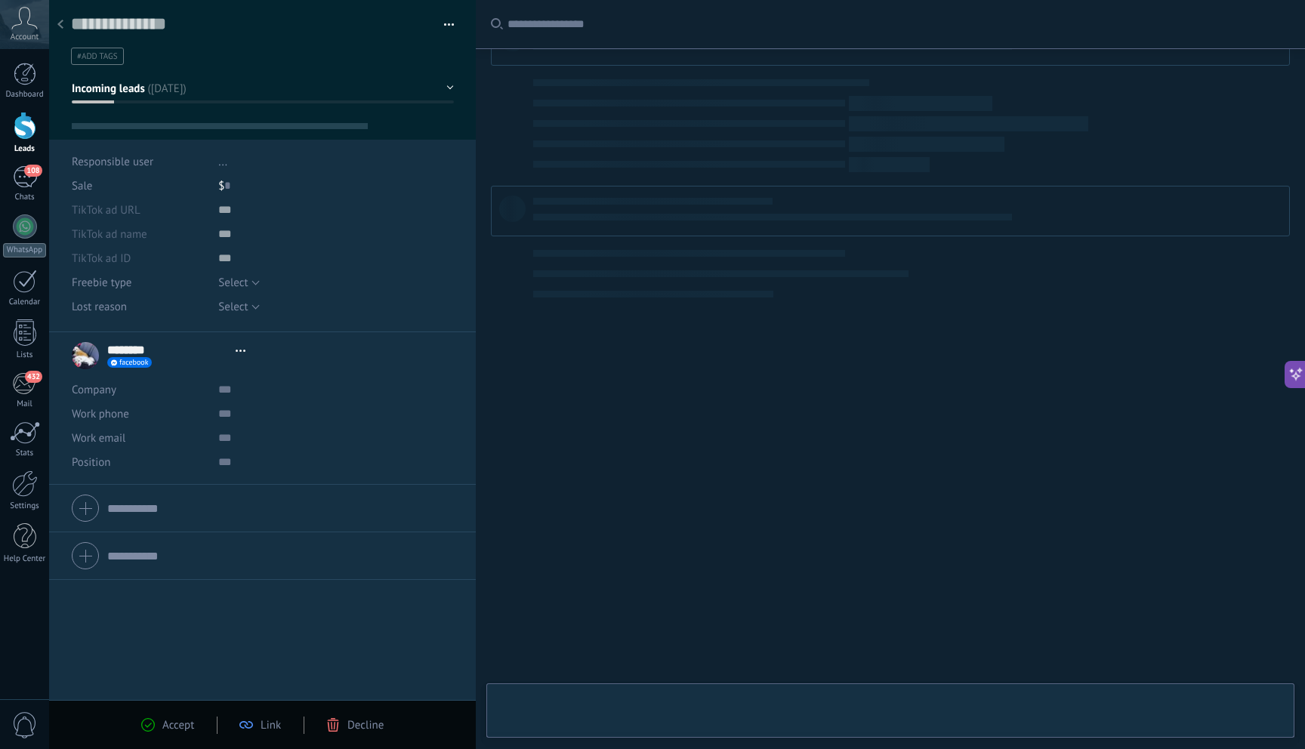
scroll to position [23, 0]
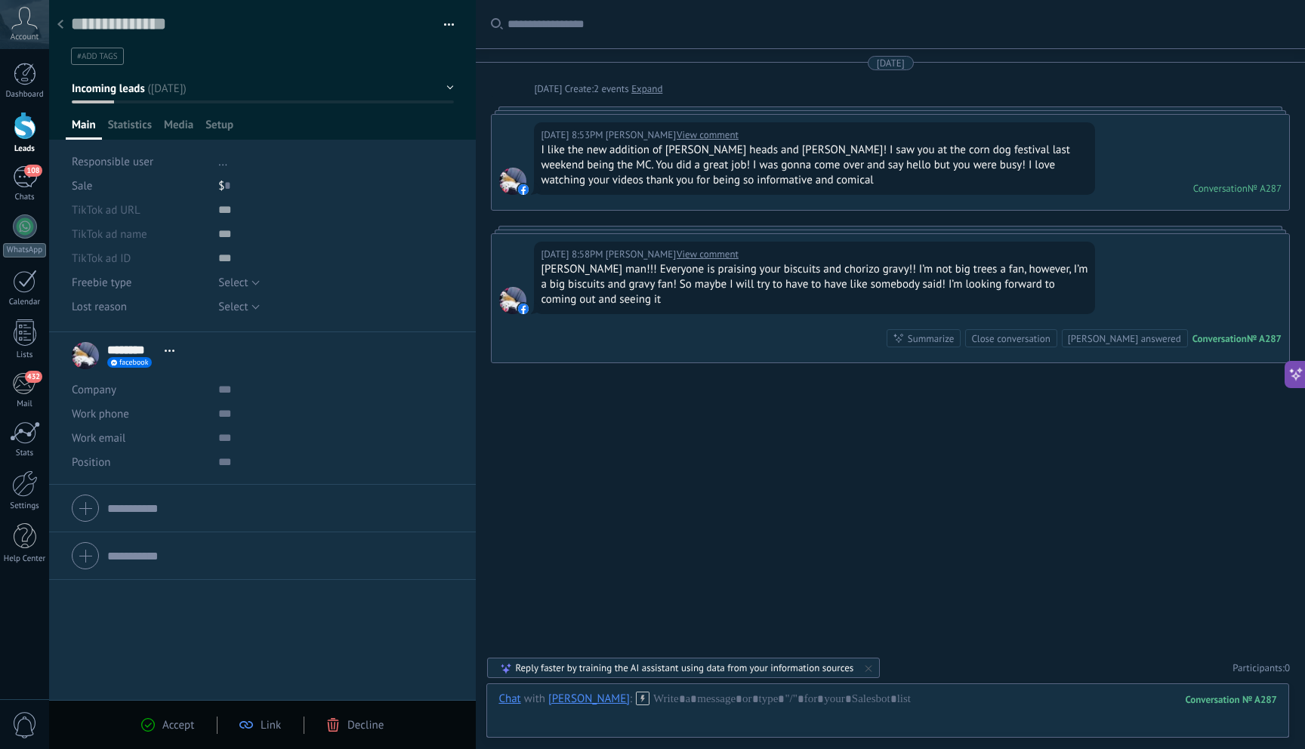
click at [659, 669] on div "Reply faster by training the AI assistant using data from your information sour…" at bounding box center [684, 667] width 338 height 13
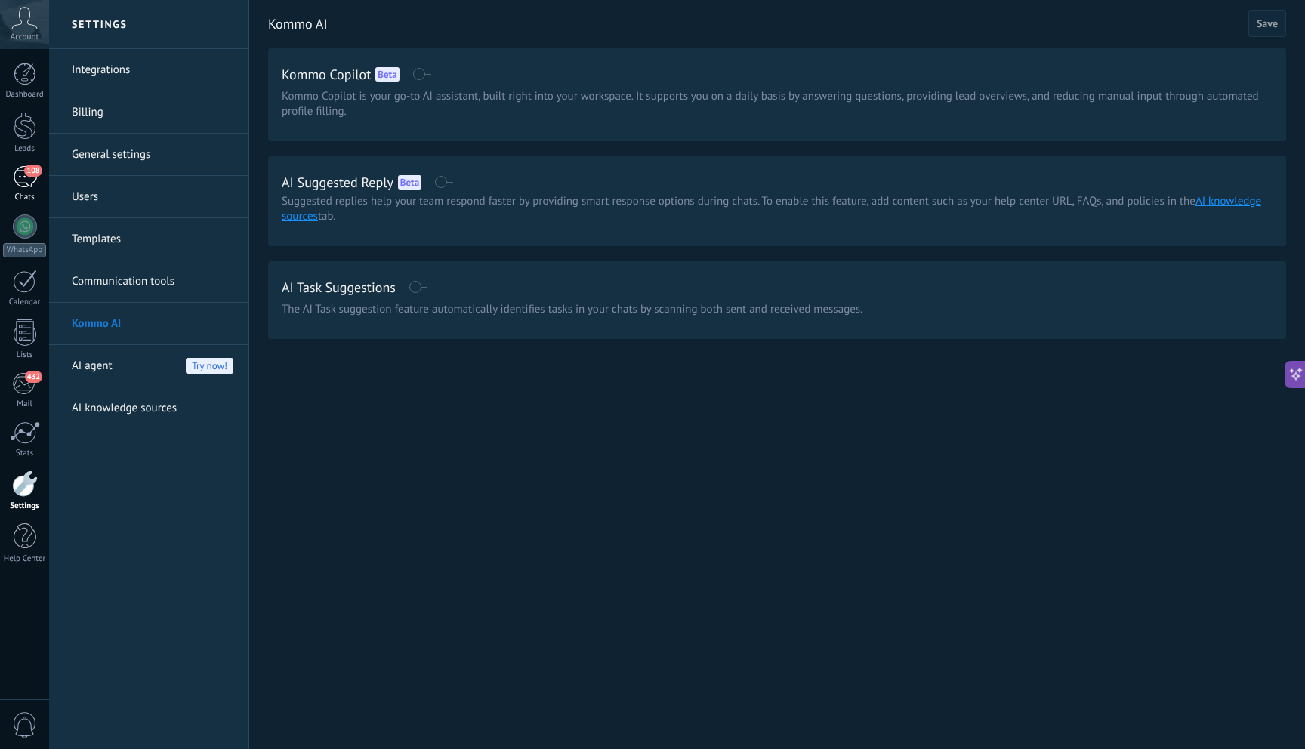
click at [29, 195] on div "Chats" at bounding box center [25, 198] width 44 height 10
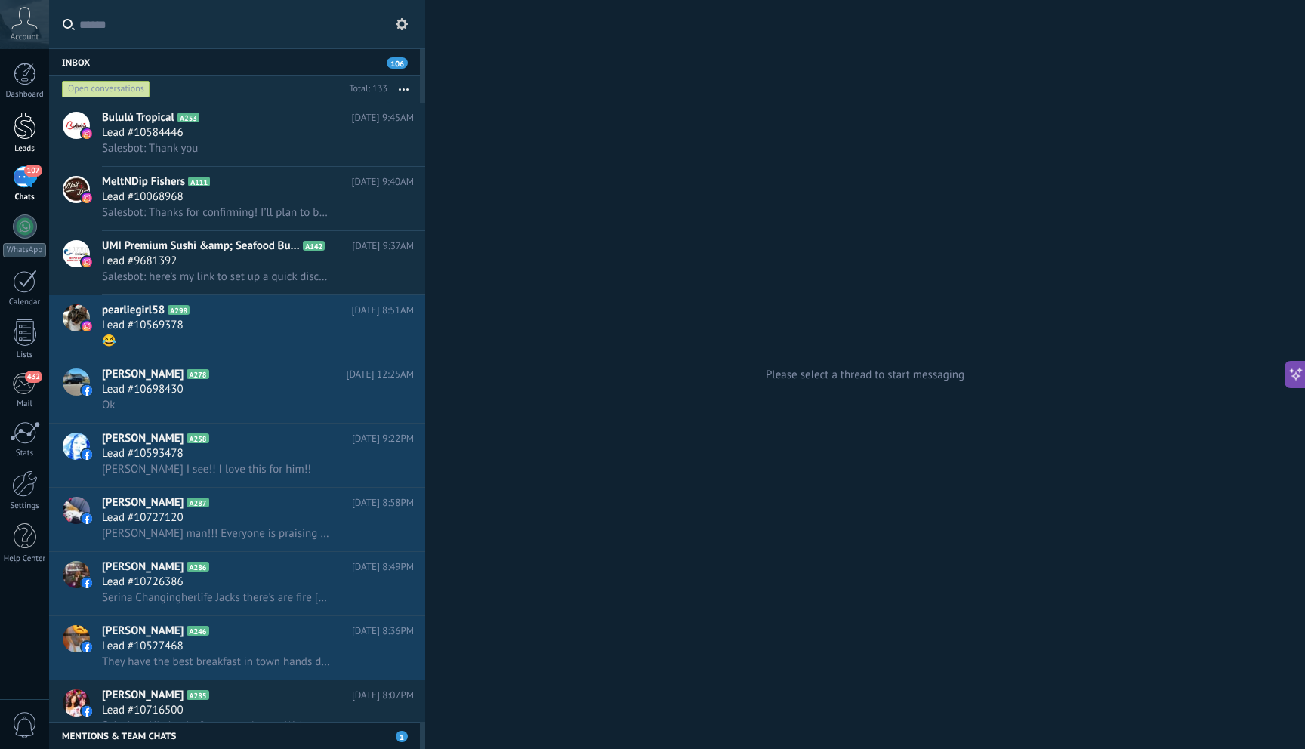
click at [27, 136] on div at bounding box center [25, 126] width 23 height 28
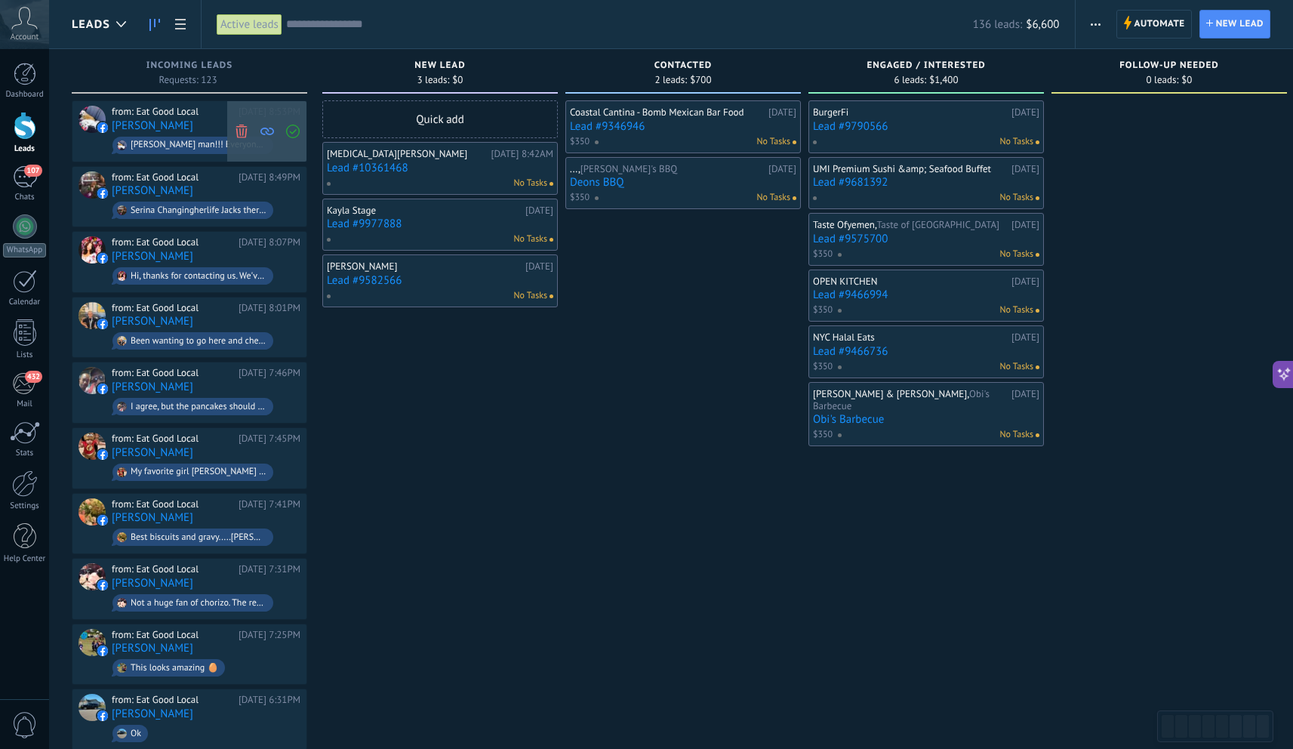
click at [236, 131] on icon at bounding box center [242, 131] width 14 height 14
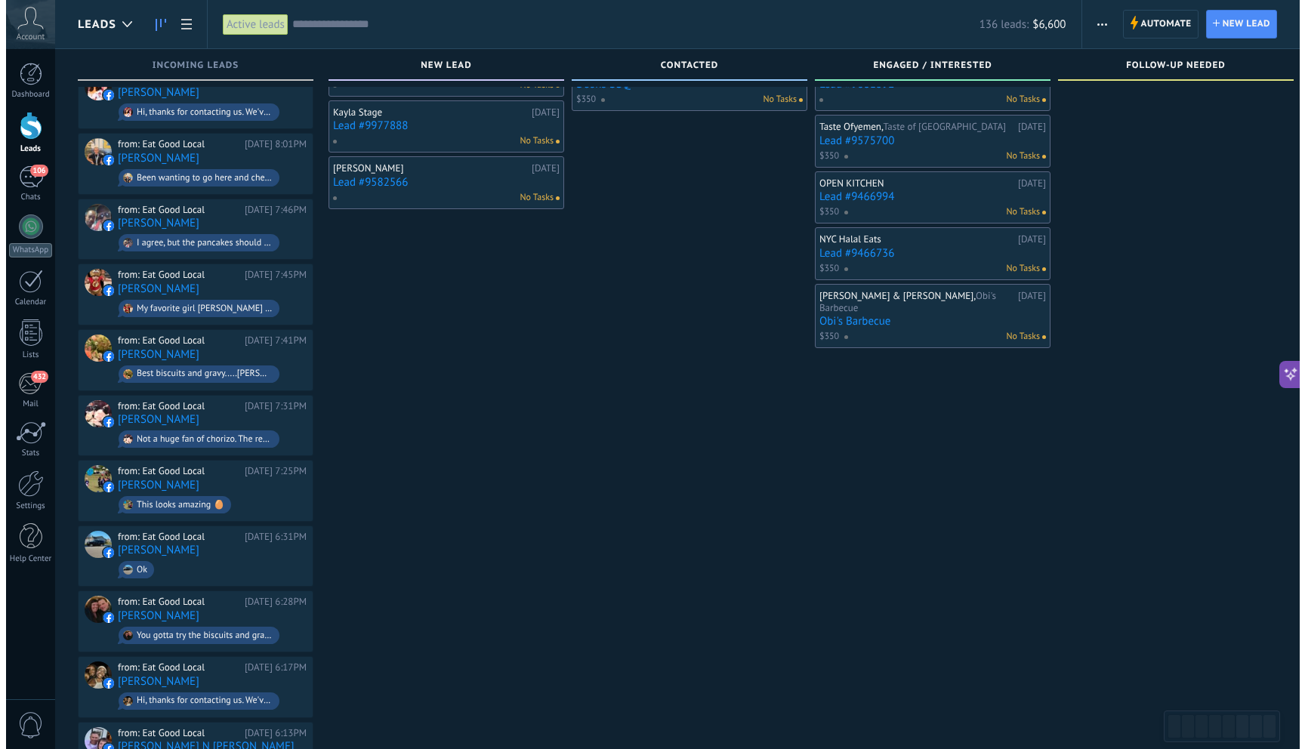
scroll to position [109, 0]
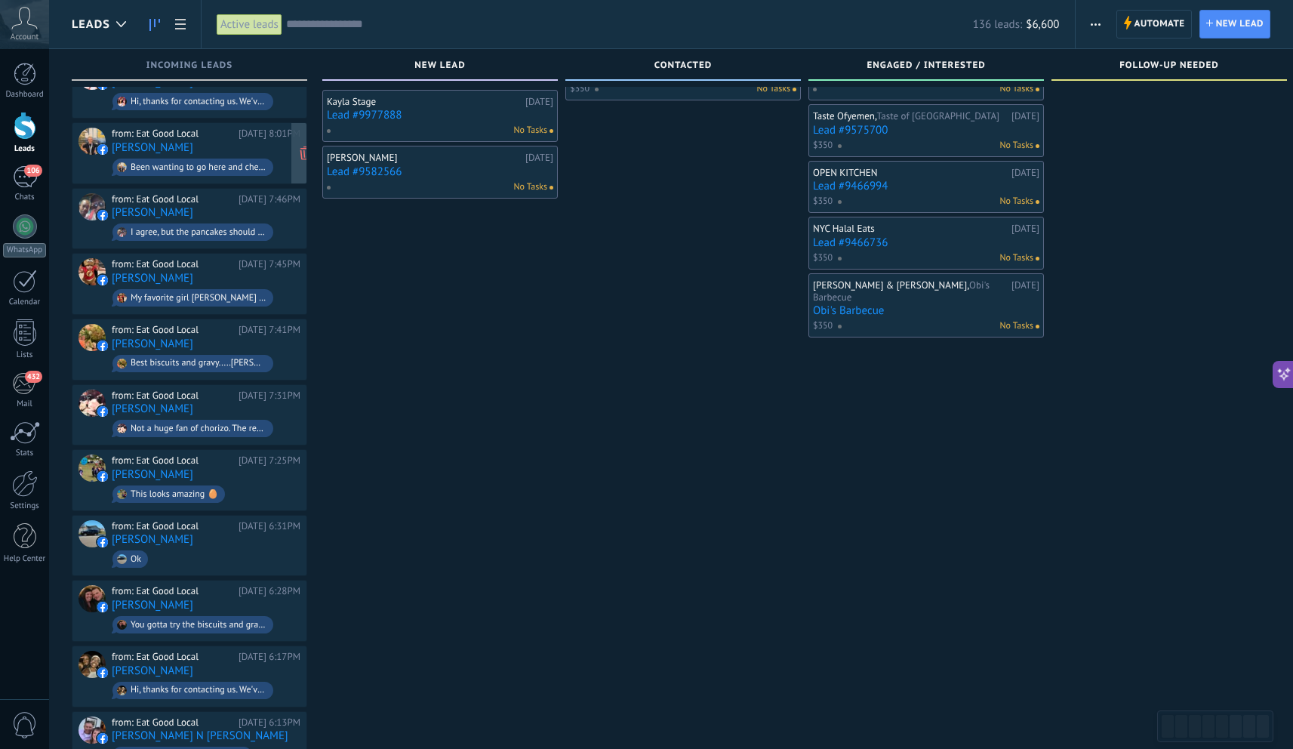
click at [255, 135] on div "[DATE] 8:01PM" at bounding box center [270, 134] width 62 height 12
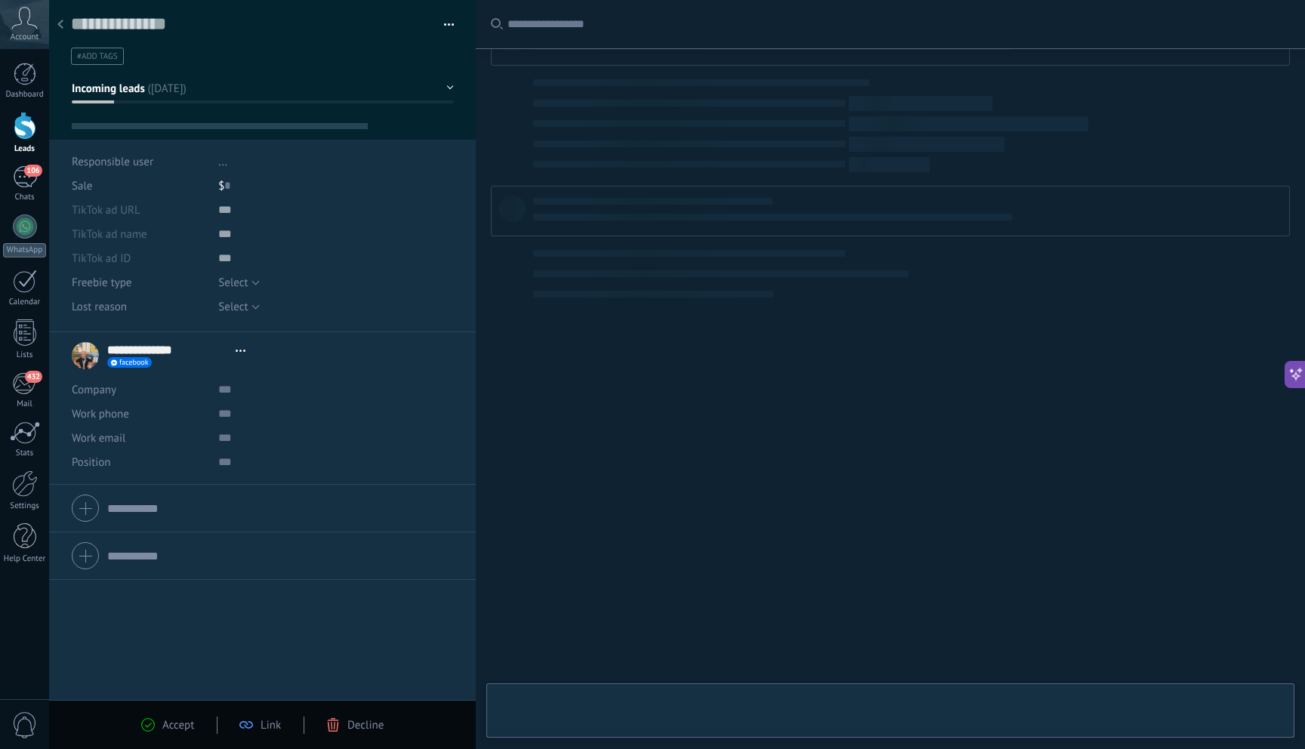
scroll to position [23, 0]
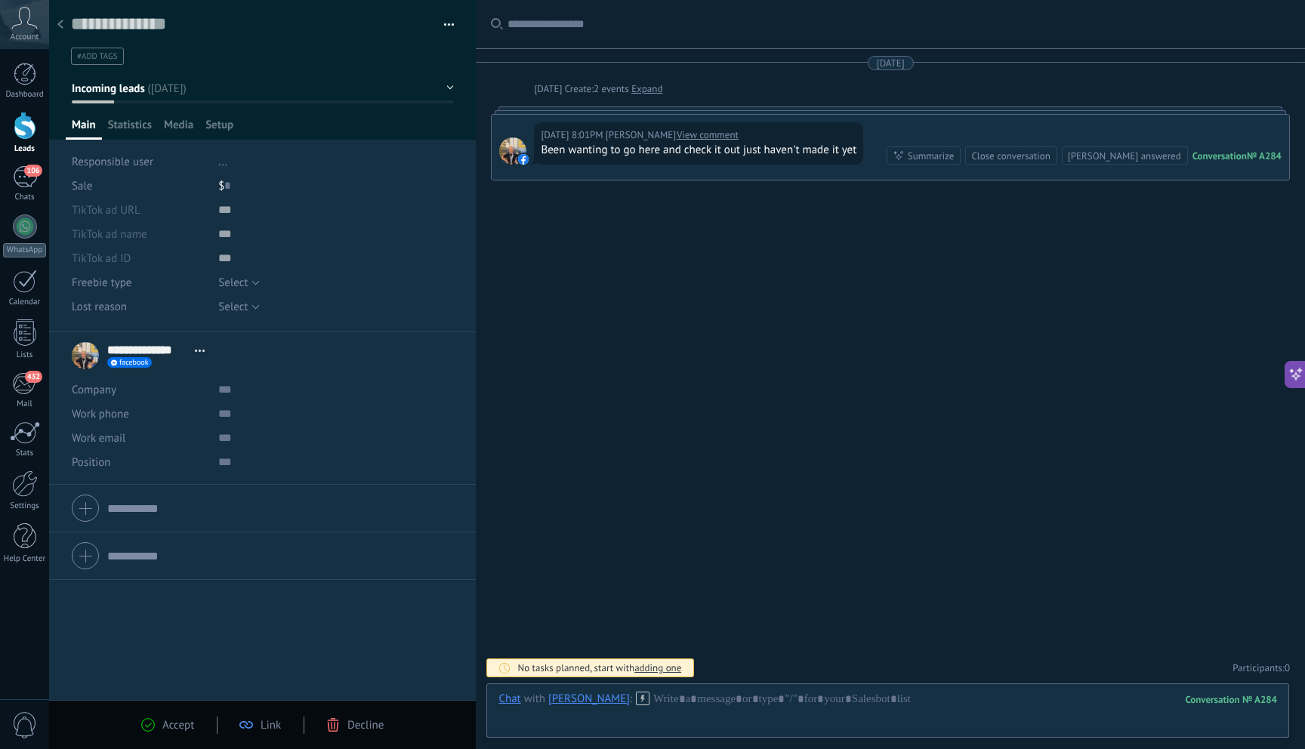
click at [344, 727] on div "Decline" at bounding box center [354, 725] width 57 height 14
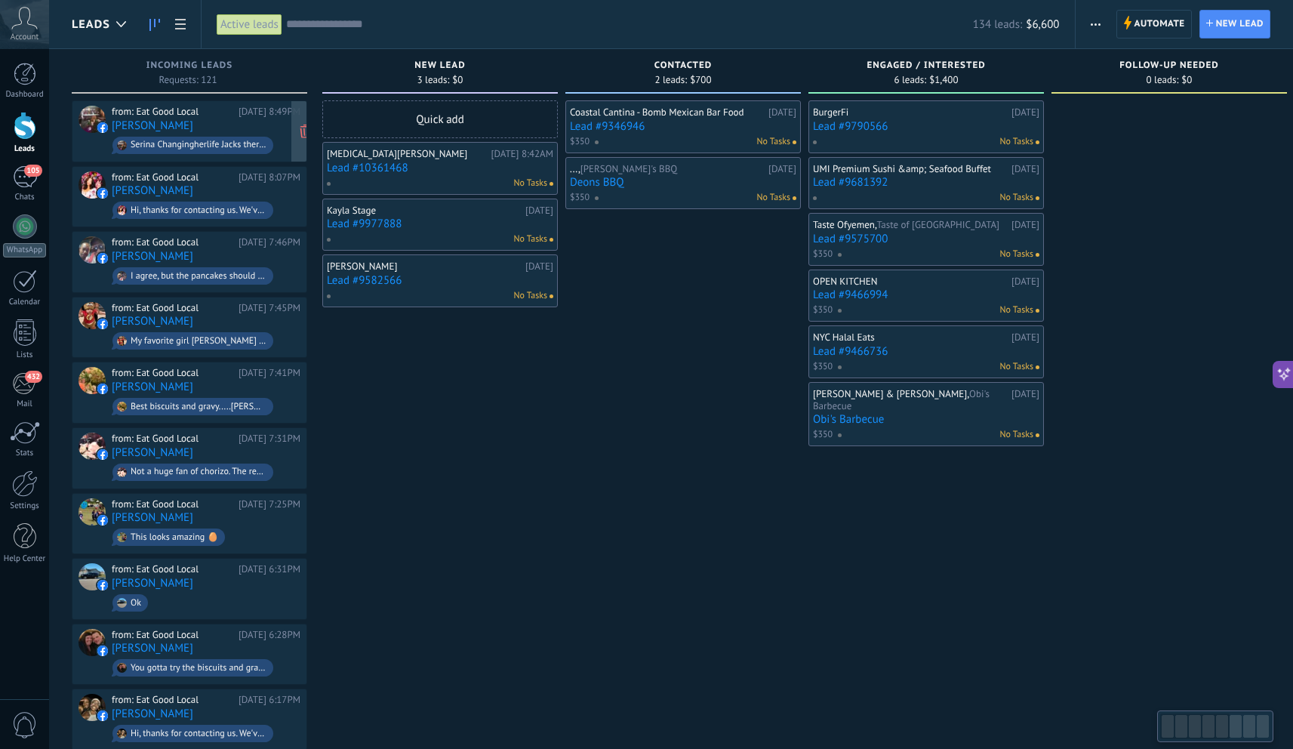
click at [239, 119] on div "from: Eat Good Local [DATE] 8:49PM [PERSON_NAME] [PERSON_NAME] Changingherlife …" at bounding box center [206, 131] width 189 height 51
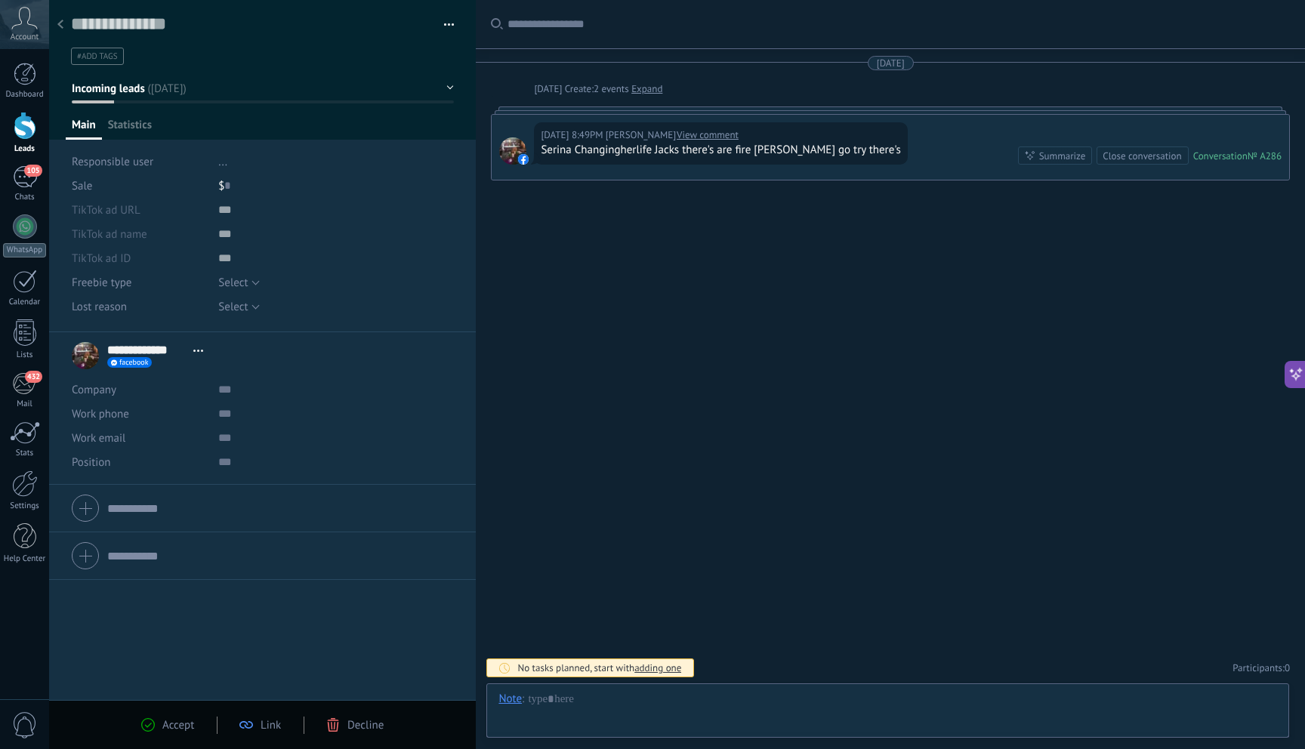
scroll to position [23, 0]
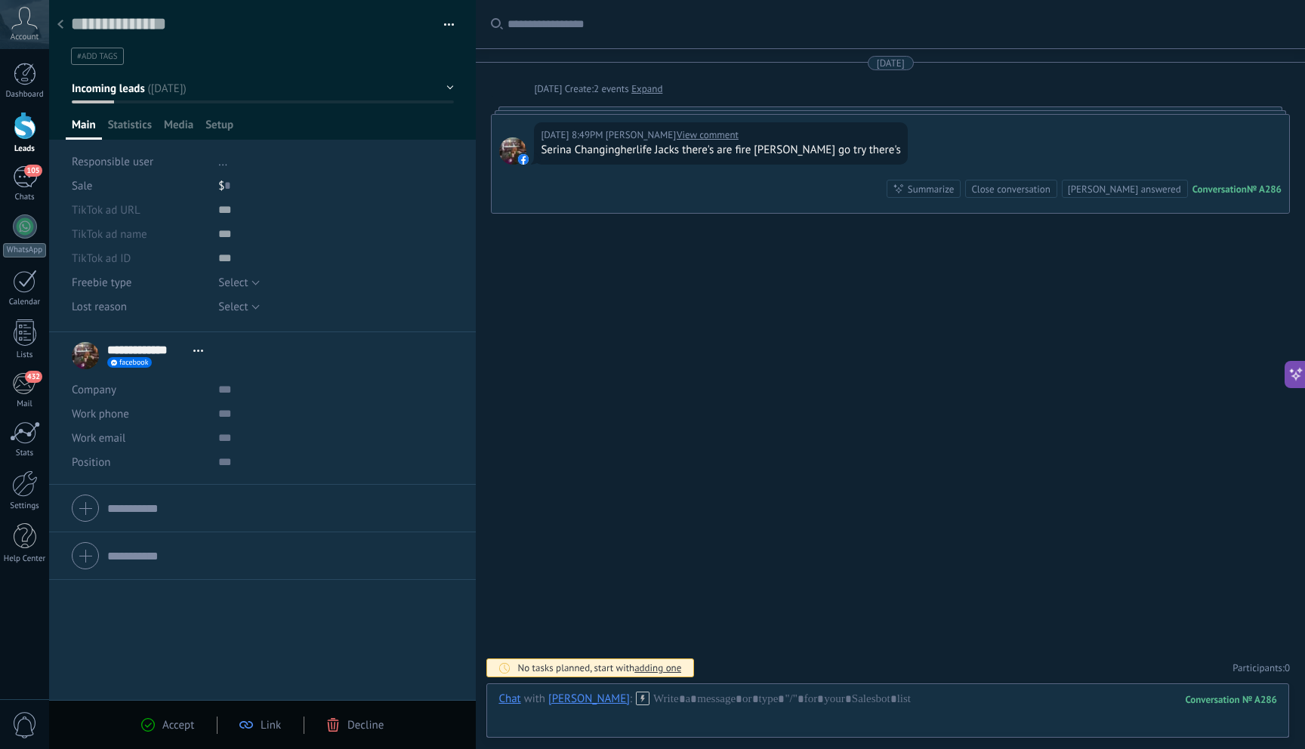
click at [349, 729] on span "Decline" at bounding box center [365, 725] width 36 height 14
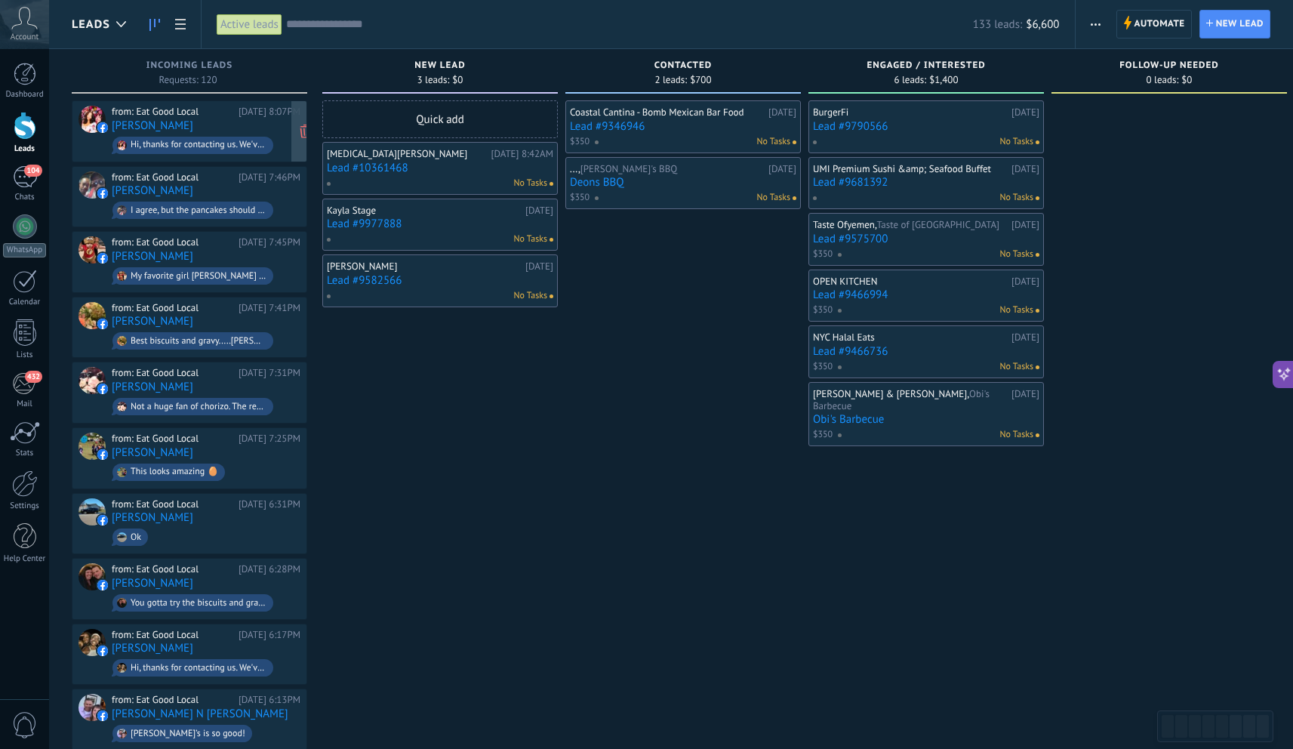
click at [194, 123] on div "from: Eat Good Local [DATE] 8:07PM [PERSON_NAME] Hi, thanks for contacting us. …" at bounding box center [206, 131] width 189 height 51
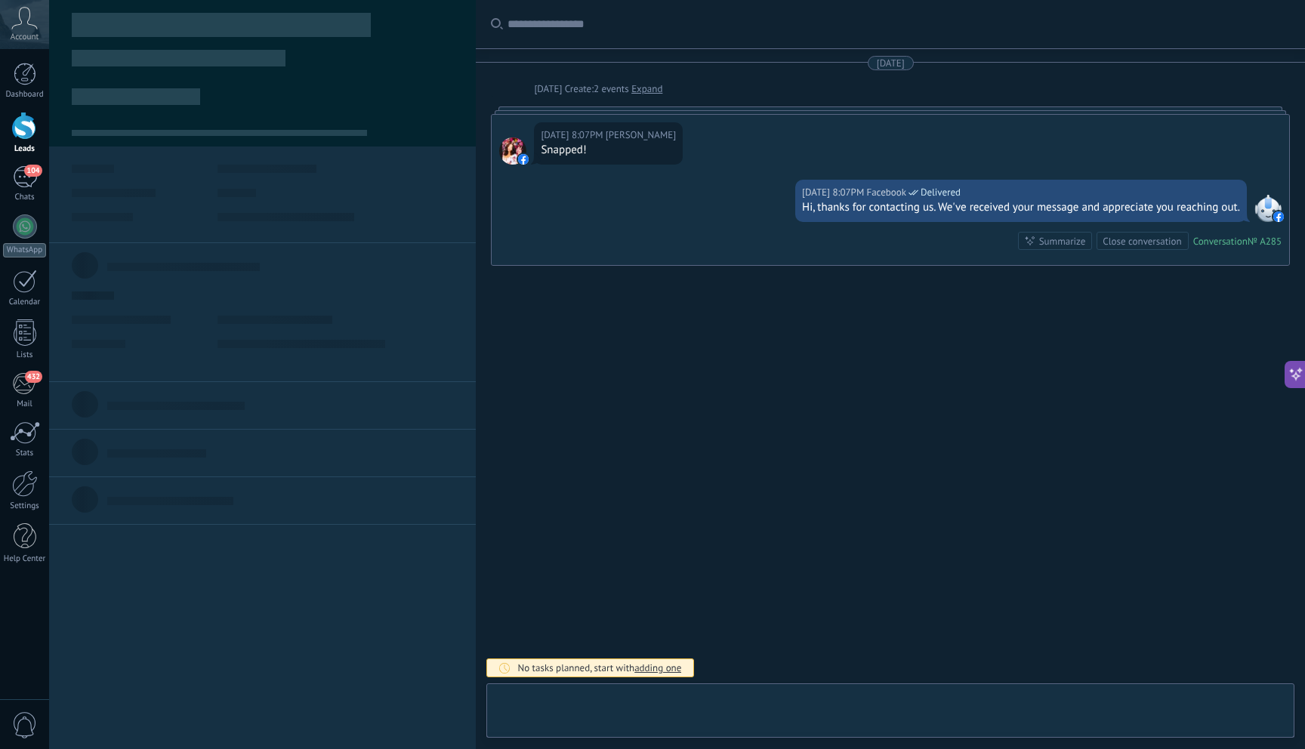
scroll to position [23, 0]
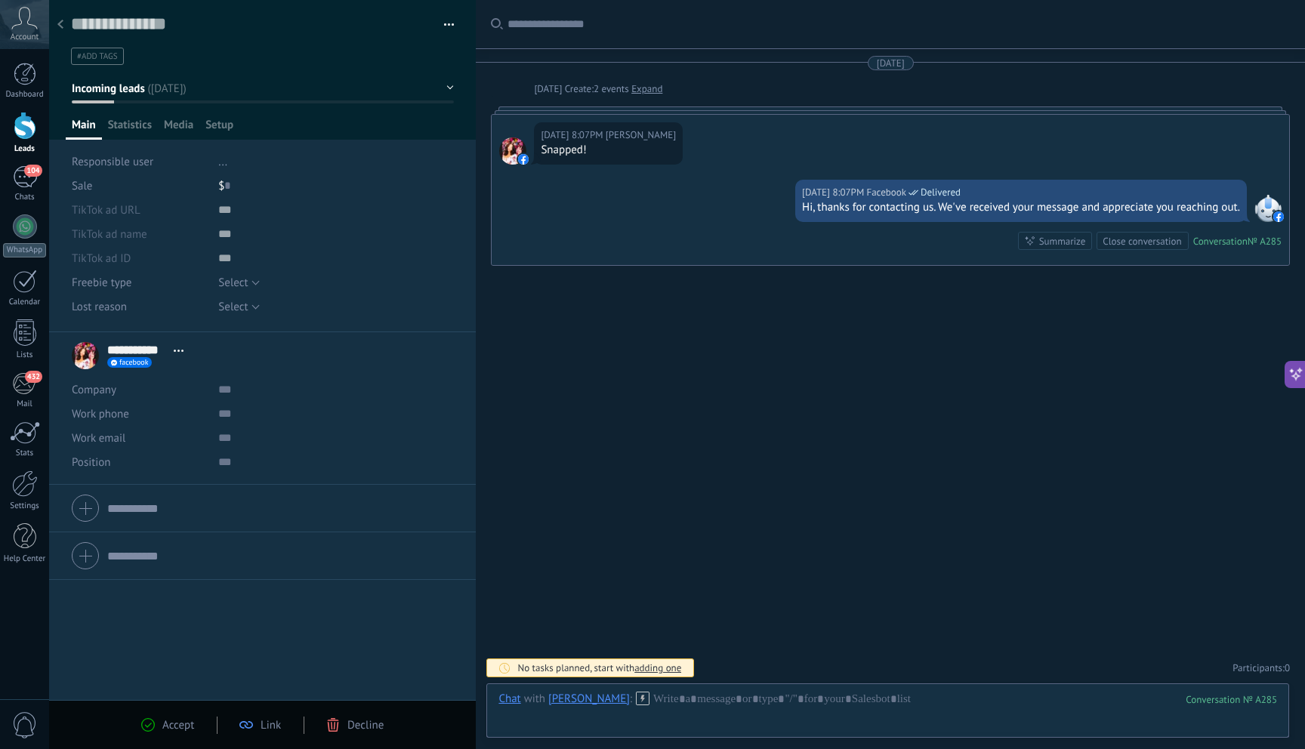
click at [353, 726] on span "Decline" at bounding box center [365, 725] width 36 height 14
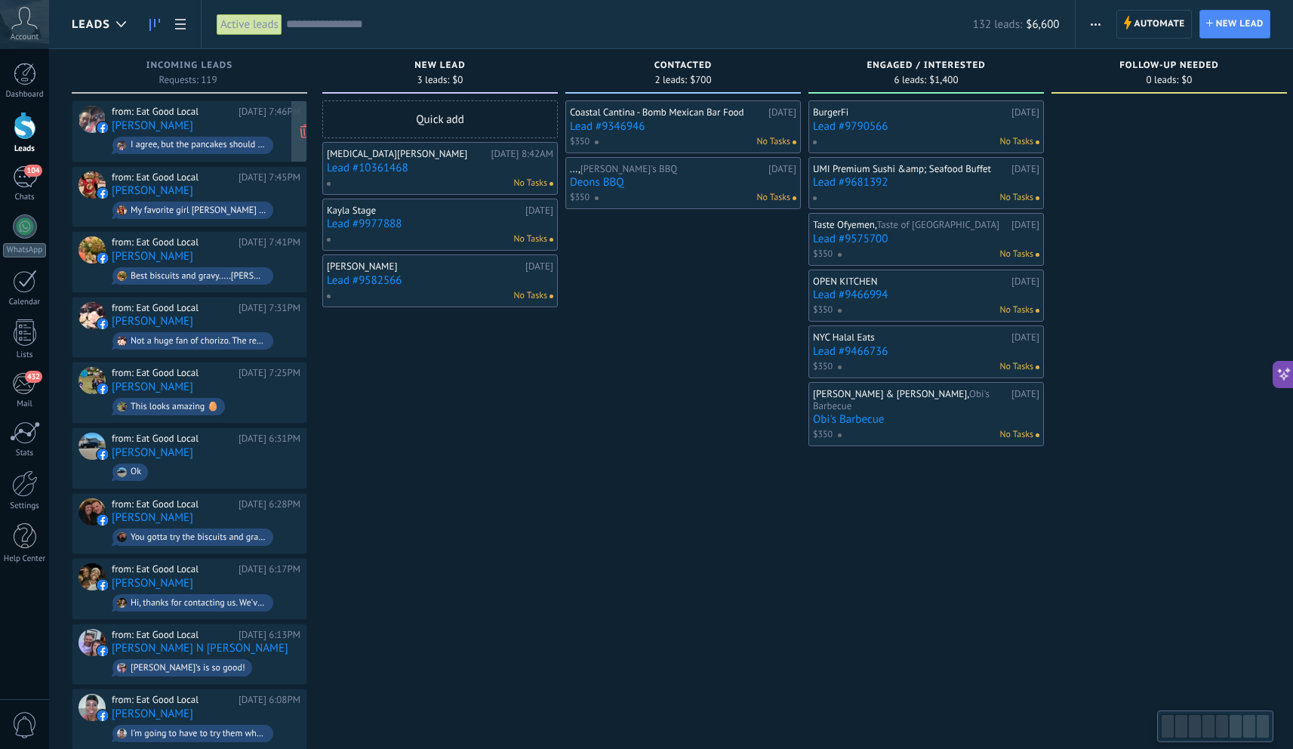
click at [225, 140] on div "I agree, but the pancakes should have been a 10/10!!" at bounding box center [199, 145] width 136 height 11
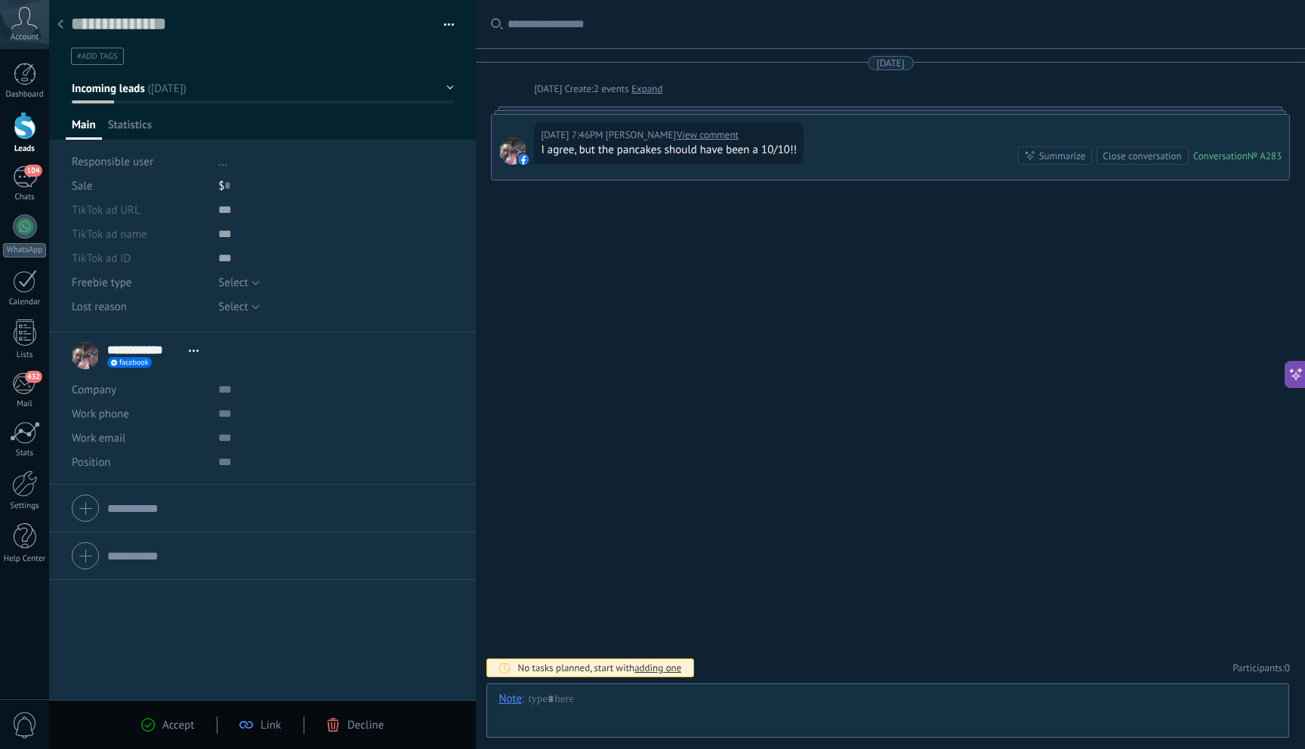
scroll to position [23, 0]
click at [350, 725] on span "Decline" at bounding box center [365, 725] width 36 height 14
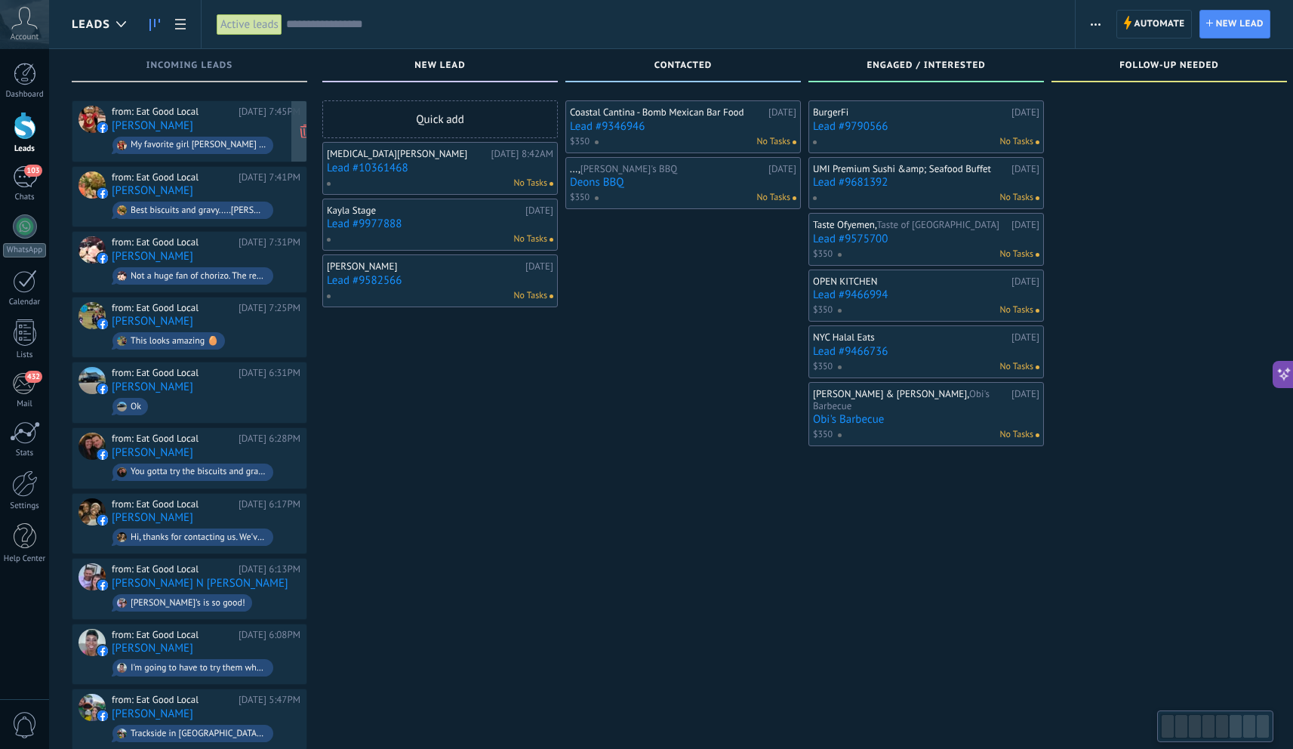
click at [254, 134] on span "My favorite girl [PERSON_NAME] her food fire much love to her daughter also" at bounding box center [206, 145] width 189 height 23
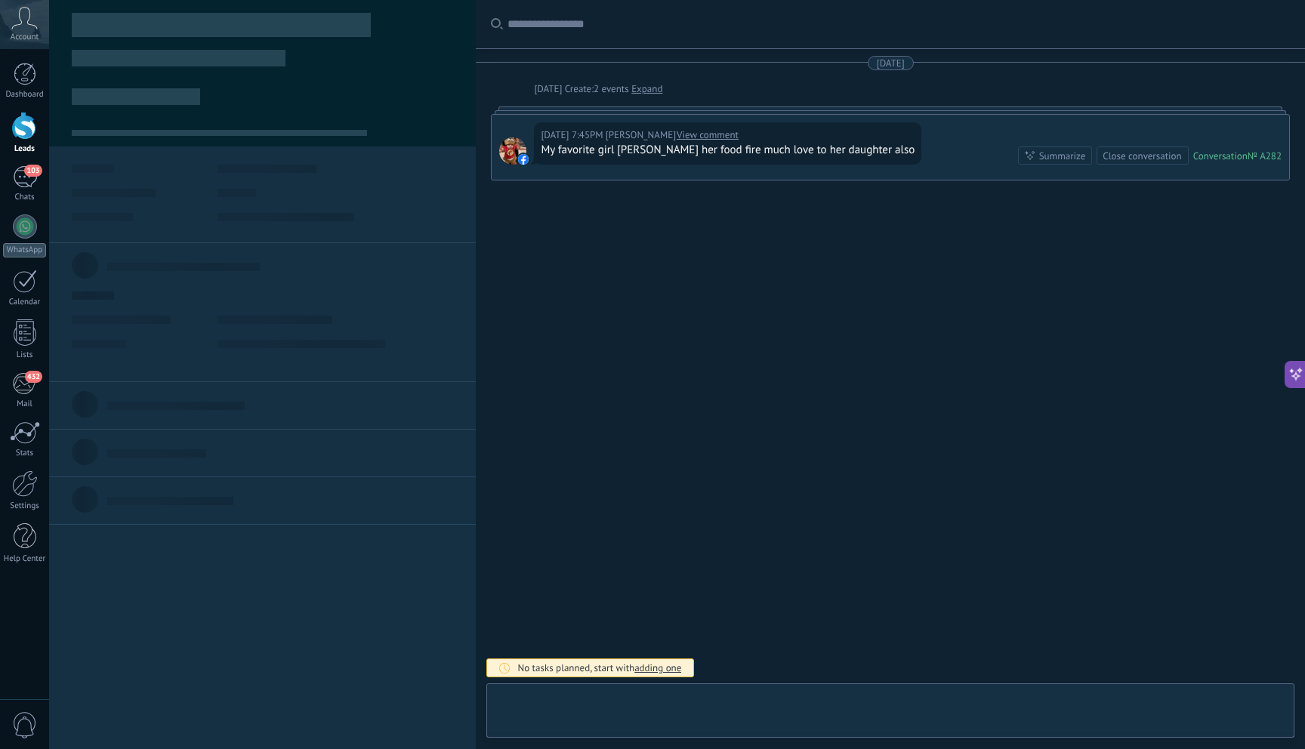
scroll to position [23, 0]
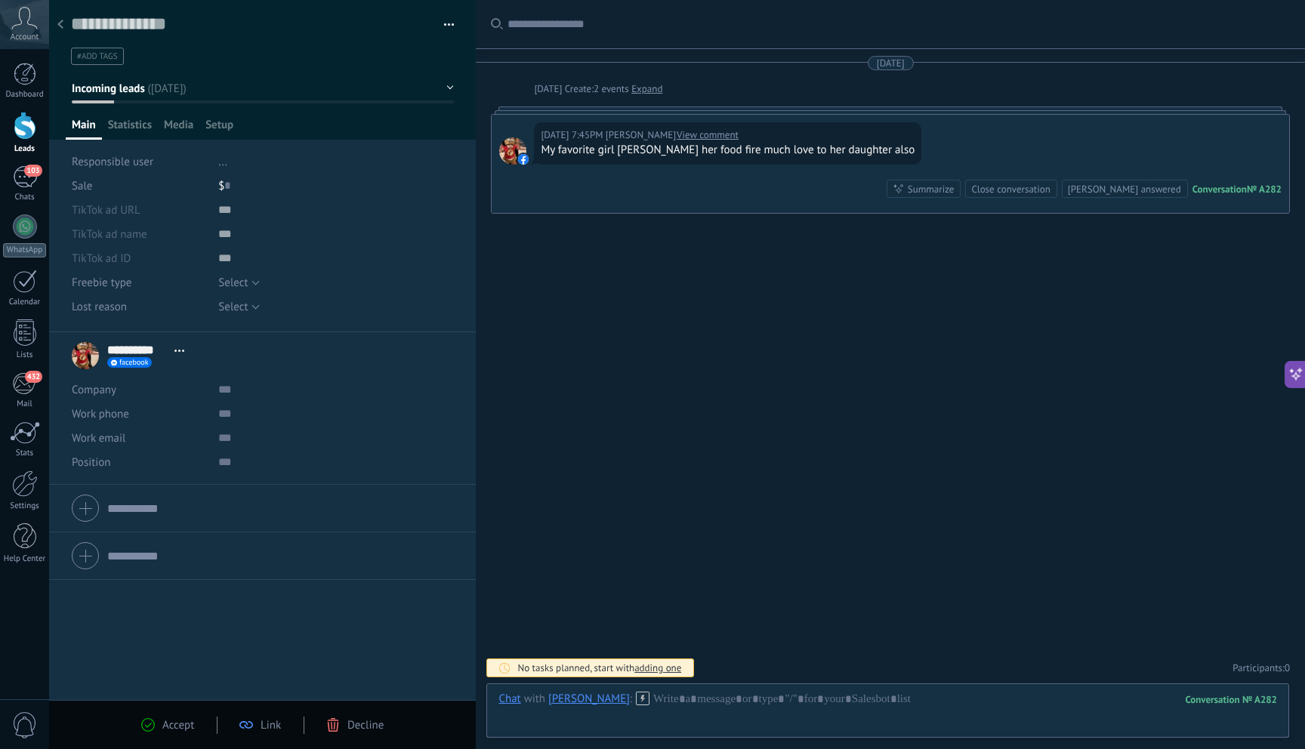
click at [345, 734] on div "Accept Link Decline" at bounding box center [262, 724] width 427 height 49
click at [341, 727] on div "Decline" at bounding box center [354, 725] width 57 height 14
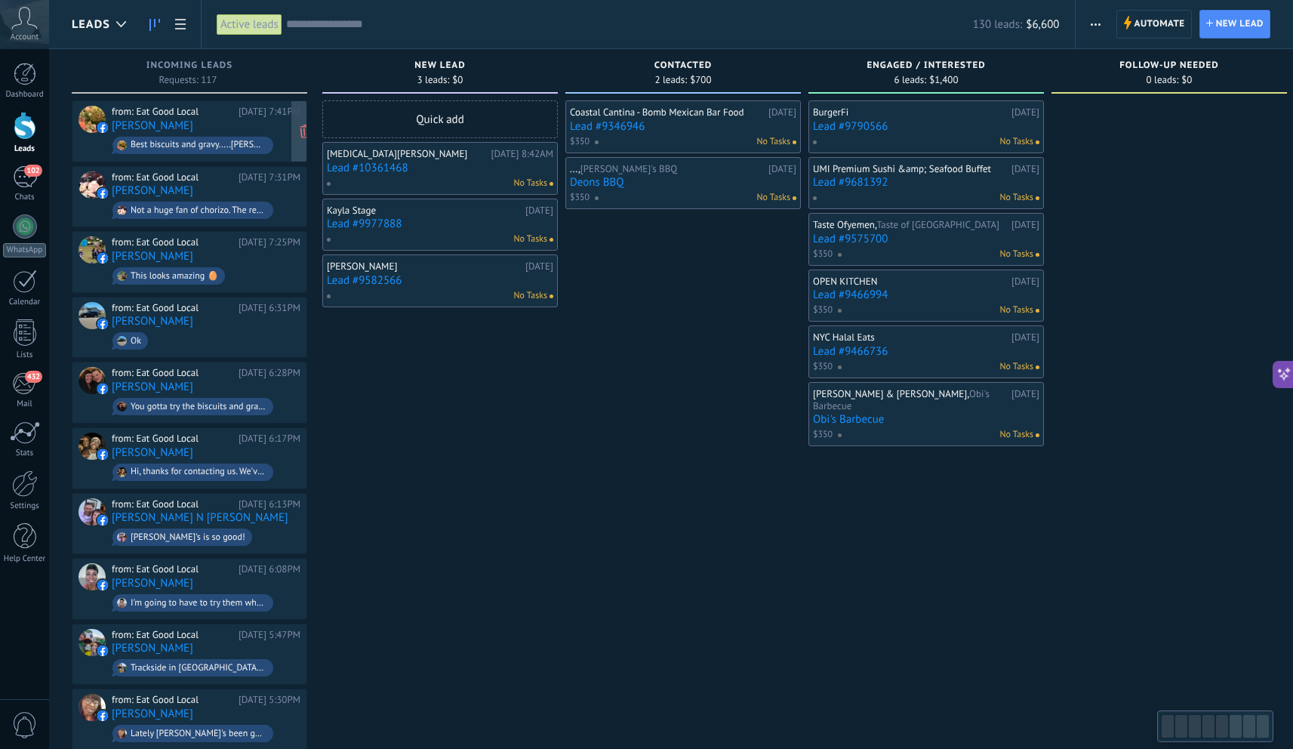
click at [210, 119] on div "from: Eat Good Local [DATE] 7:41PM [PERSON_NAME] Best biscuits and gravy.....[P…" at bounding box center [206, 131] width 189 height 51
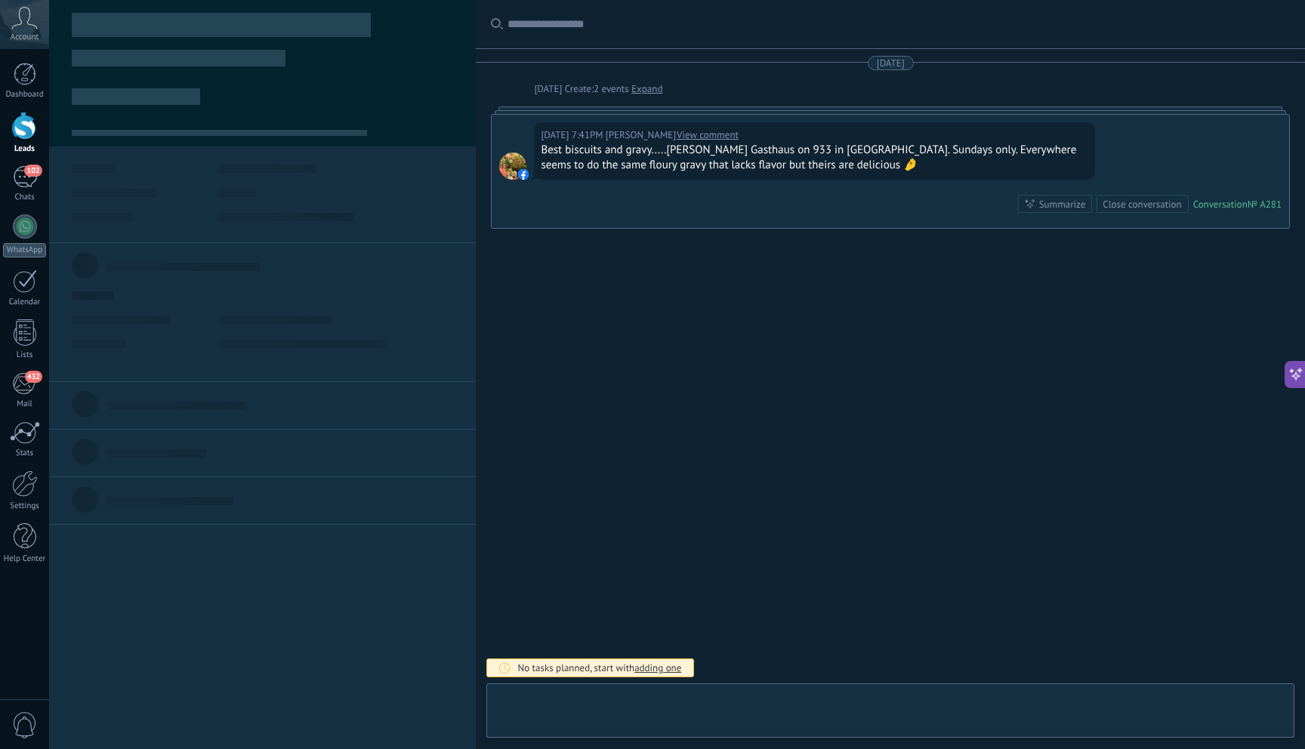
scroll to position [23, 0]
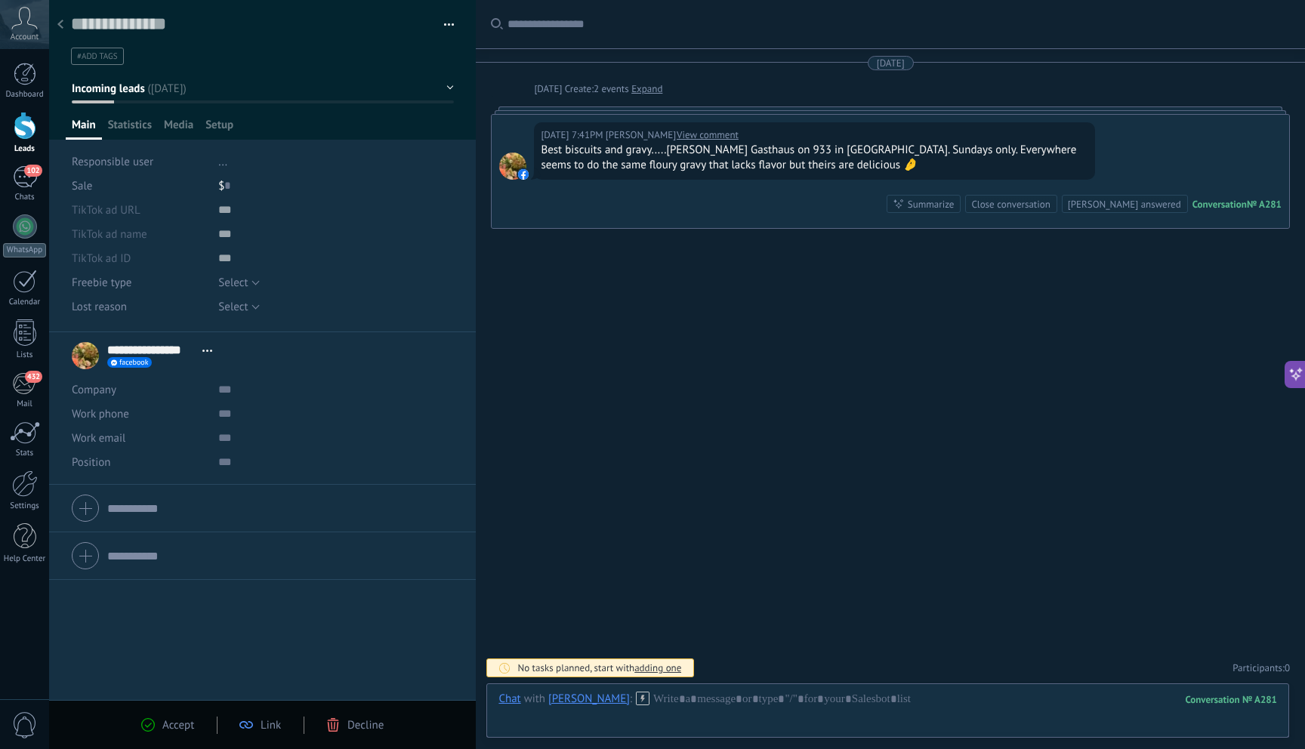
click at [441, 92] on button "Incoming leads" at bounding box center [263, 88] width 382 height 27
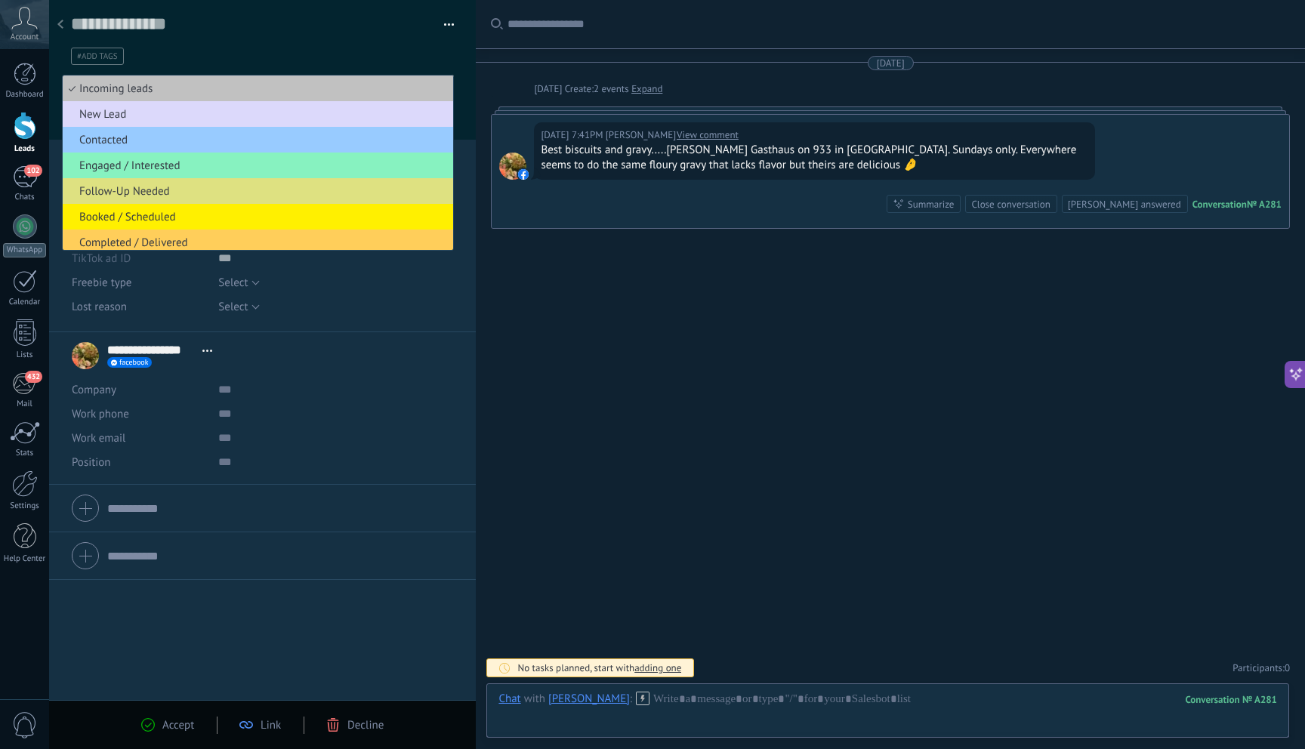
click at [354, 116] on span "New Lead" at bounding box center [256, 114] width 386 height 14
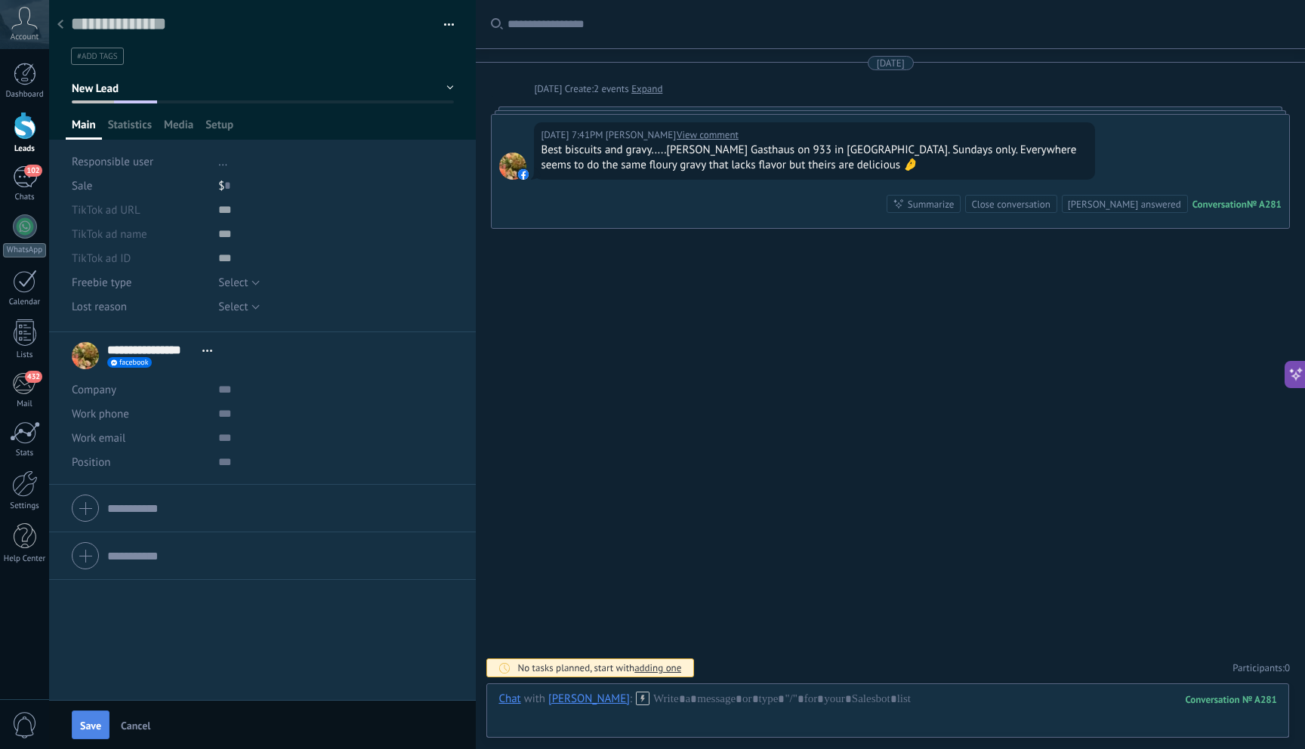
click at [83, 723] on span "Save" at bounding box center [90, 725] width 21 height 11
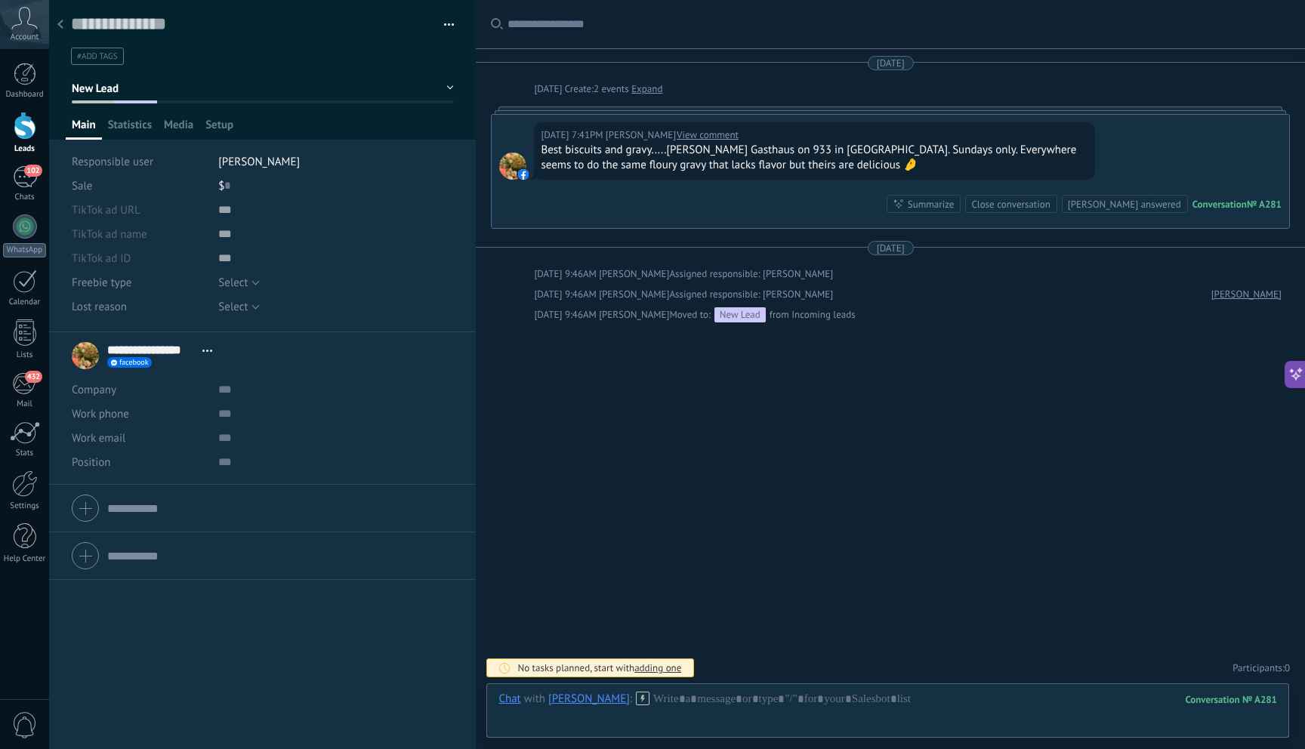
click at [66, 17] on div at bounding box center [60, 25] width 21 height 29
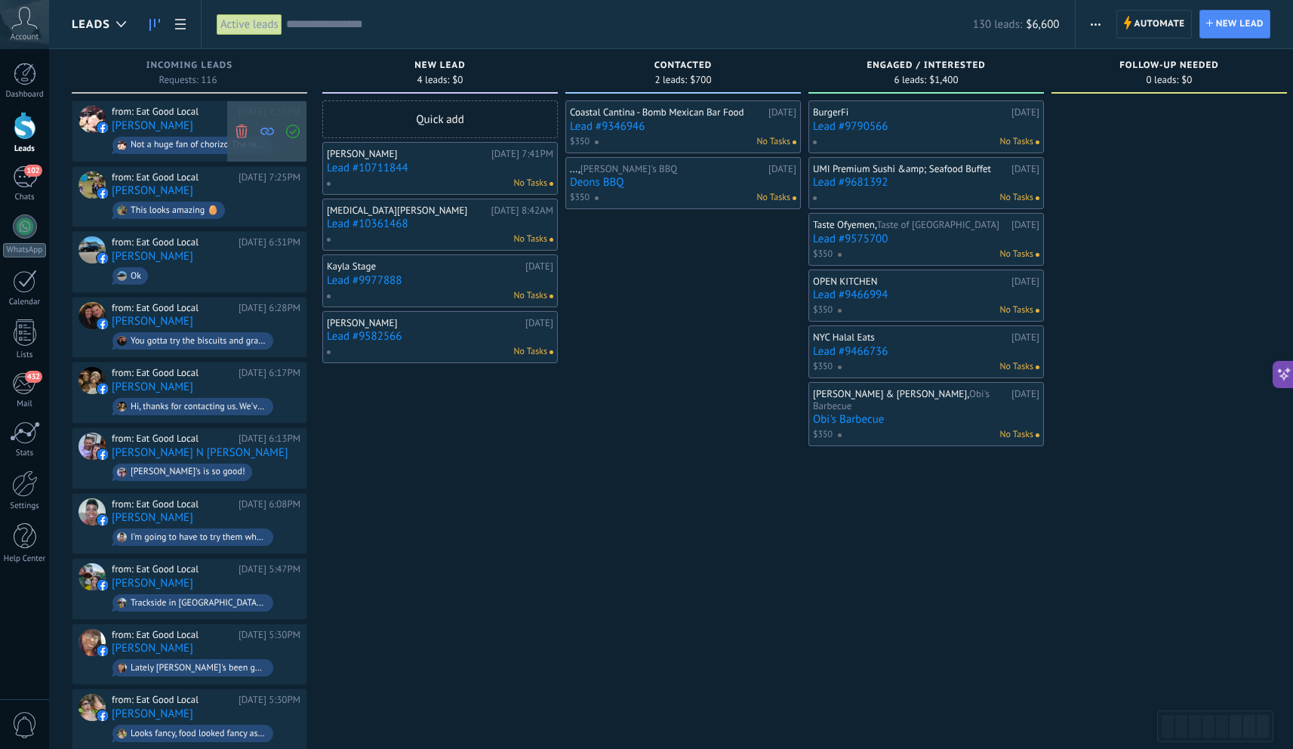
click at [236, 126] on use at bounding box center [241, 131] width 11 height 14
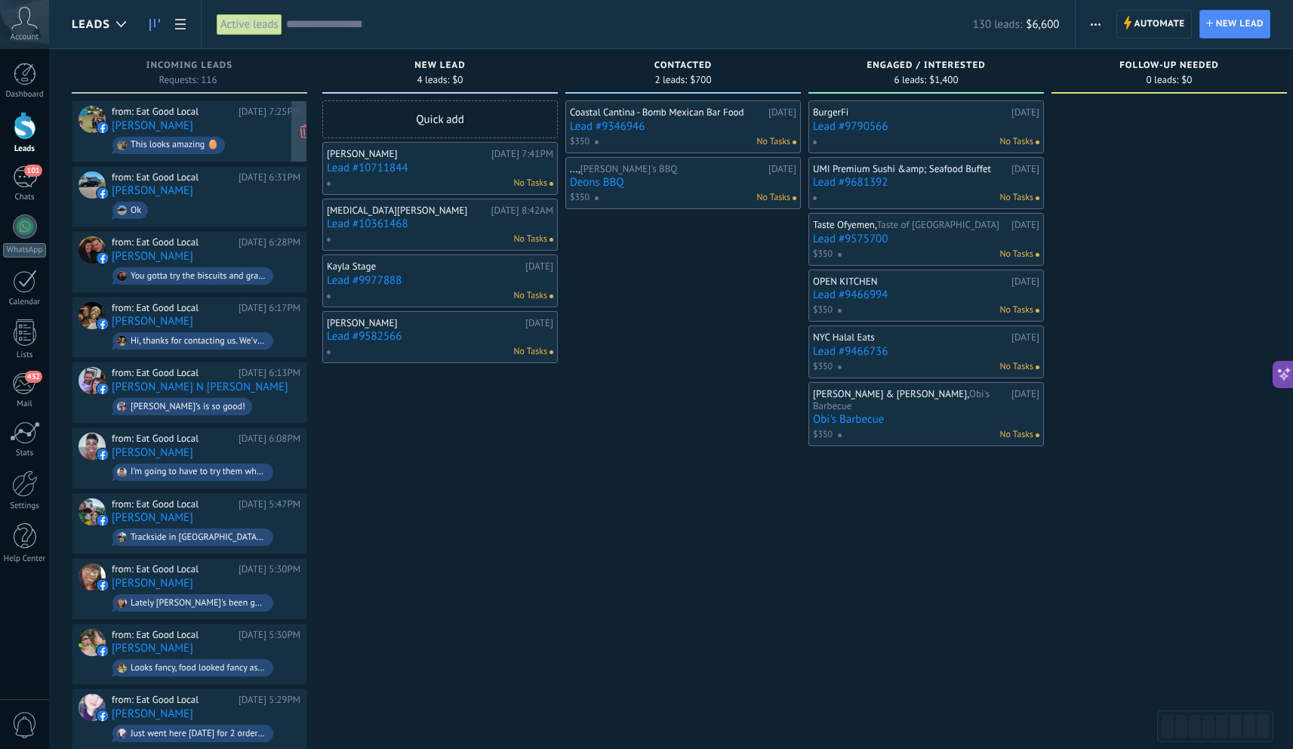
click at [207, 118] on div "from: Eat Good Local [DATE] 7:25PM [PERSON_NAME] This looks amazing 🥚" at bounding box center [206, 131] width 189 height 51
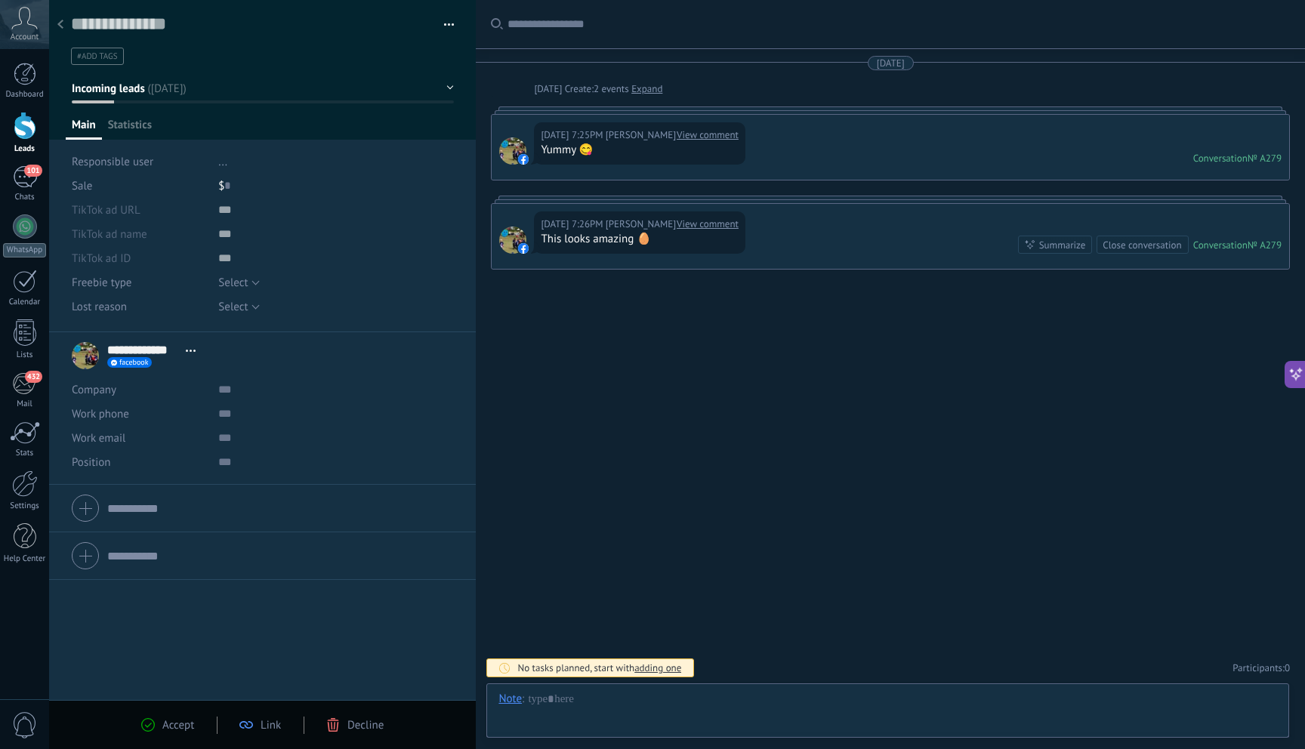
scroll to position [23, 0]
click at [352, 716] on div "Accept Link Decline" at bounding box center [262, 724] width 287 height 17
click at [365, 725] on span "Decline" at bounding box center [365, 725] width 36 height 14
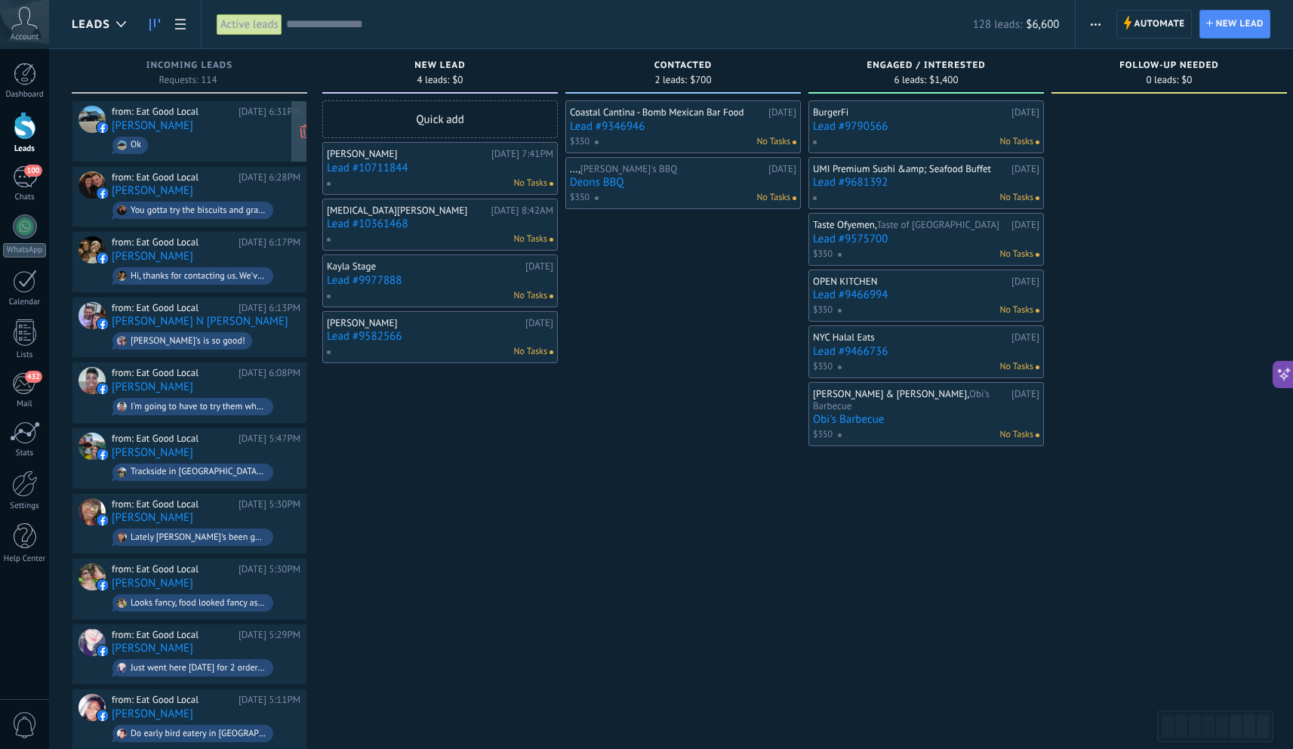
click at [220, 121] on div "from: Eat Good Local [DATE] 6:31PM [PERSON_NAME]" at bounding box center [206, 131] width 189 height 51
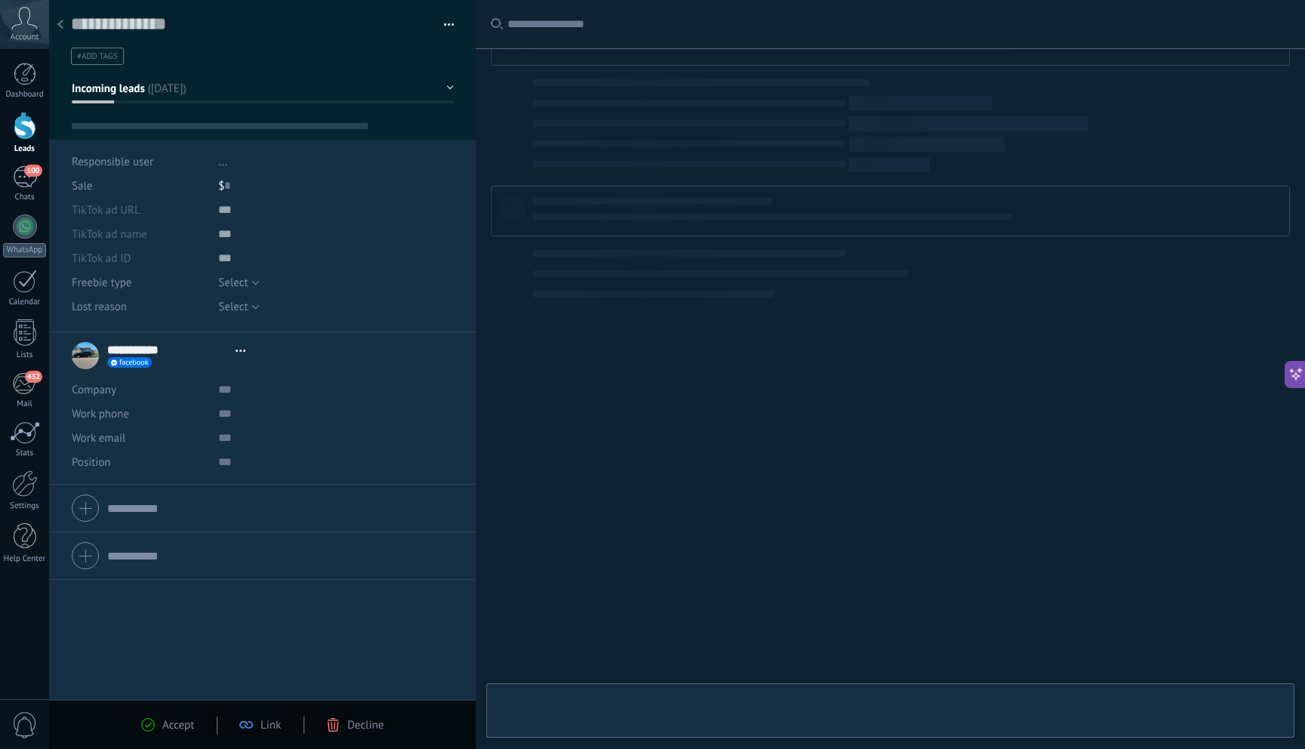
scroll to position [23, 0]
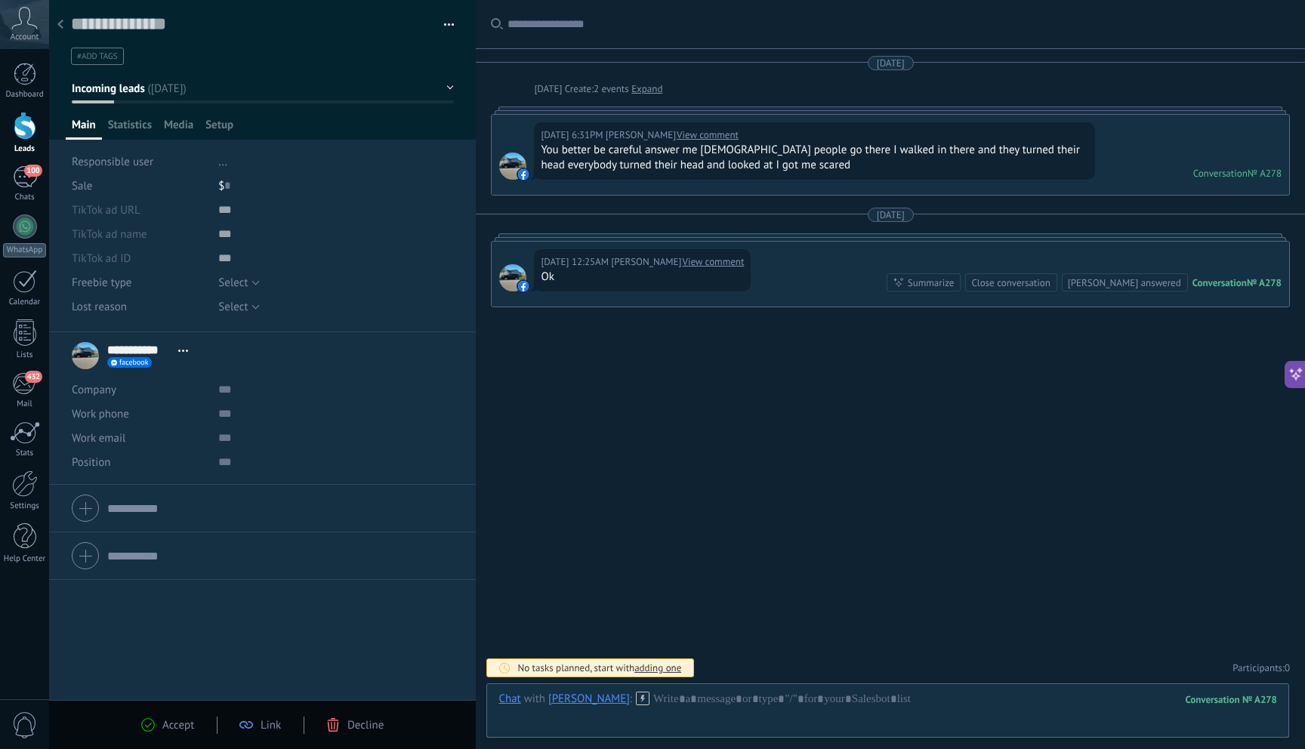
click at [356, 726] on span "Decline" at bounding box center [365, 725] width 36 height 14
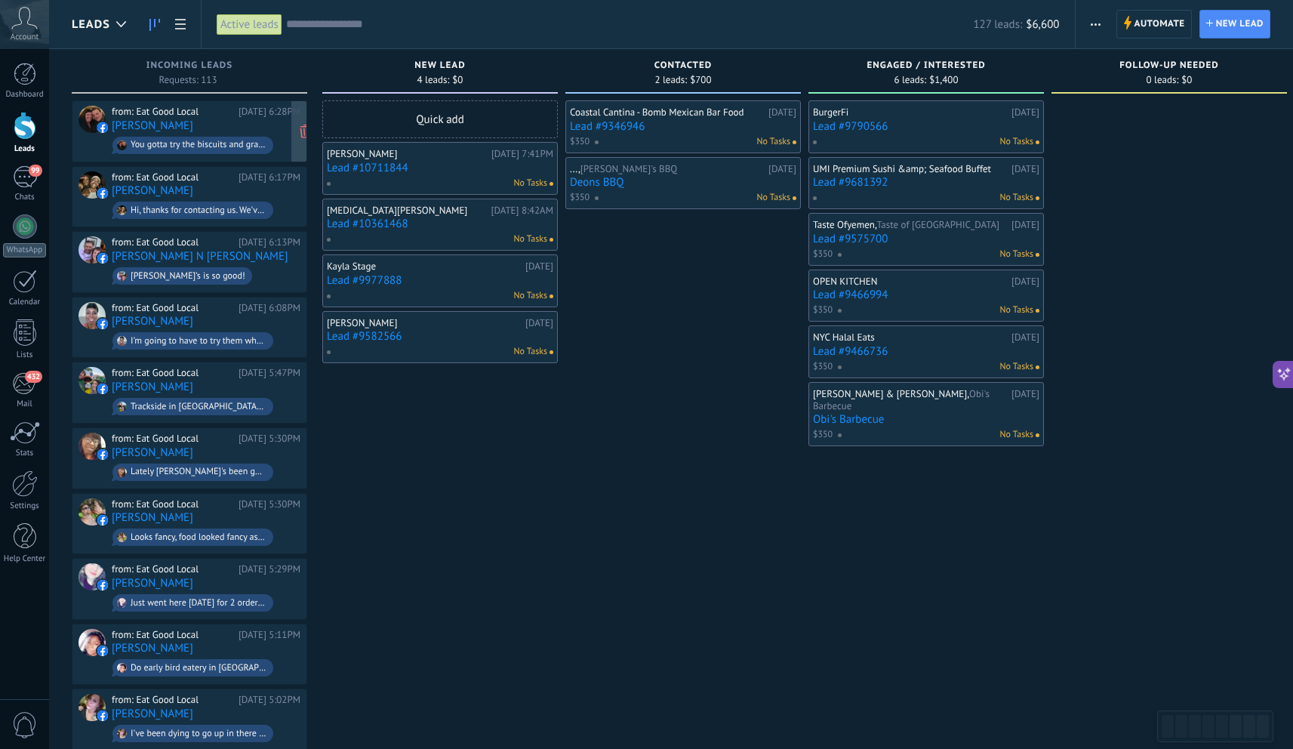
click at [201, 116] on div "from: Eat Good Local" at bounding box center [173, 112] width 122 height 12
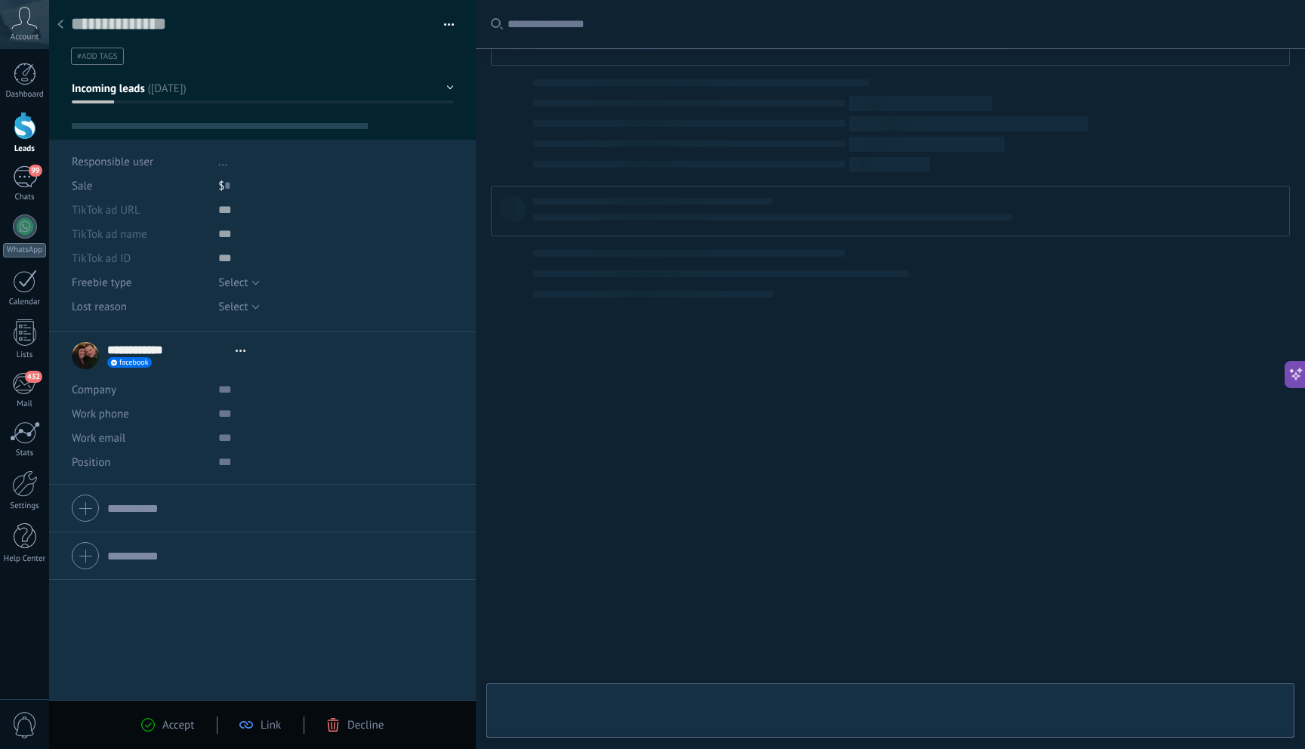
scroll to position [23, 0]
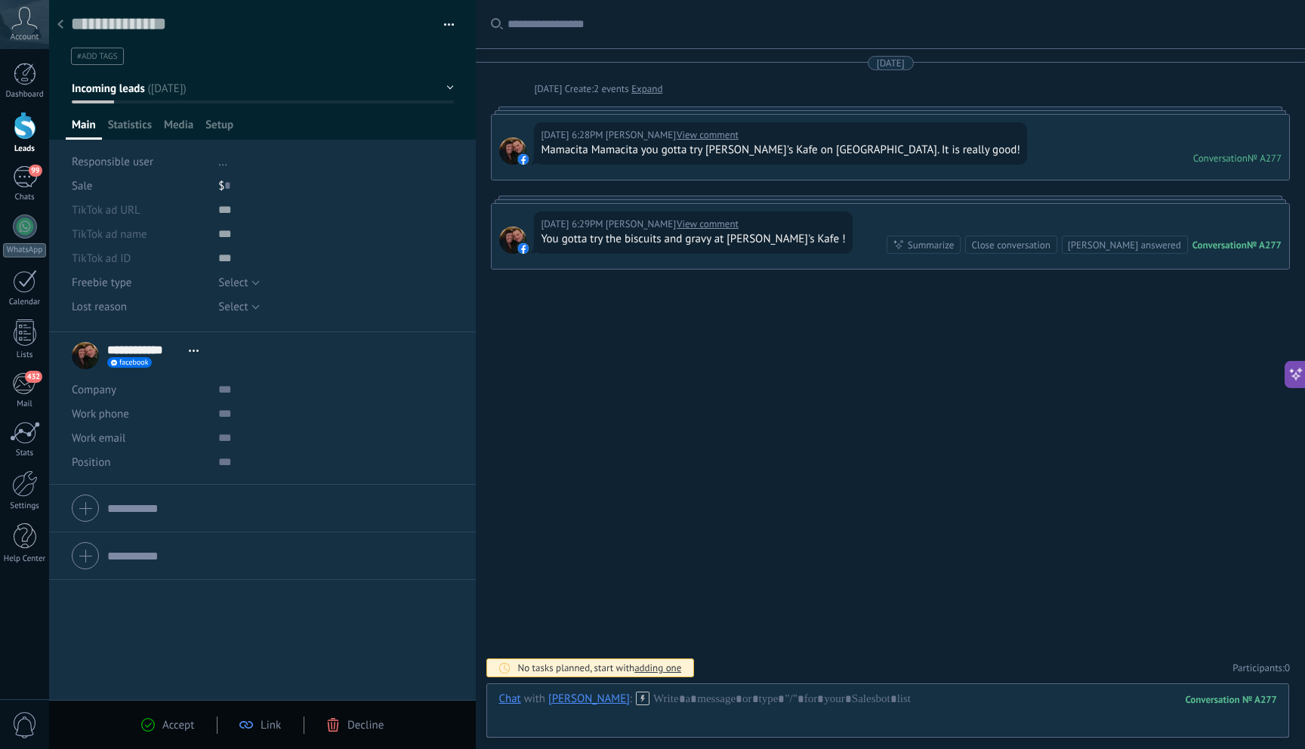
click at [441, 85] on button "Incoming leads" at bounding box center [263, 88] width 382 height 27
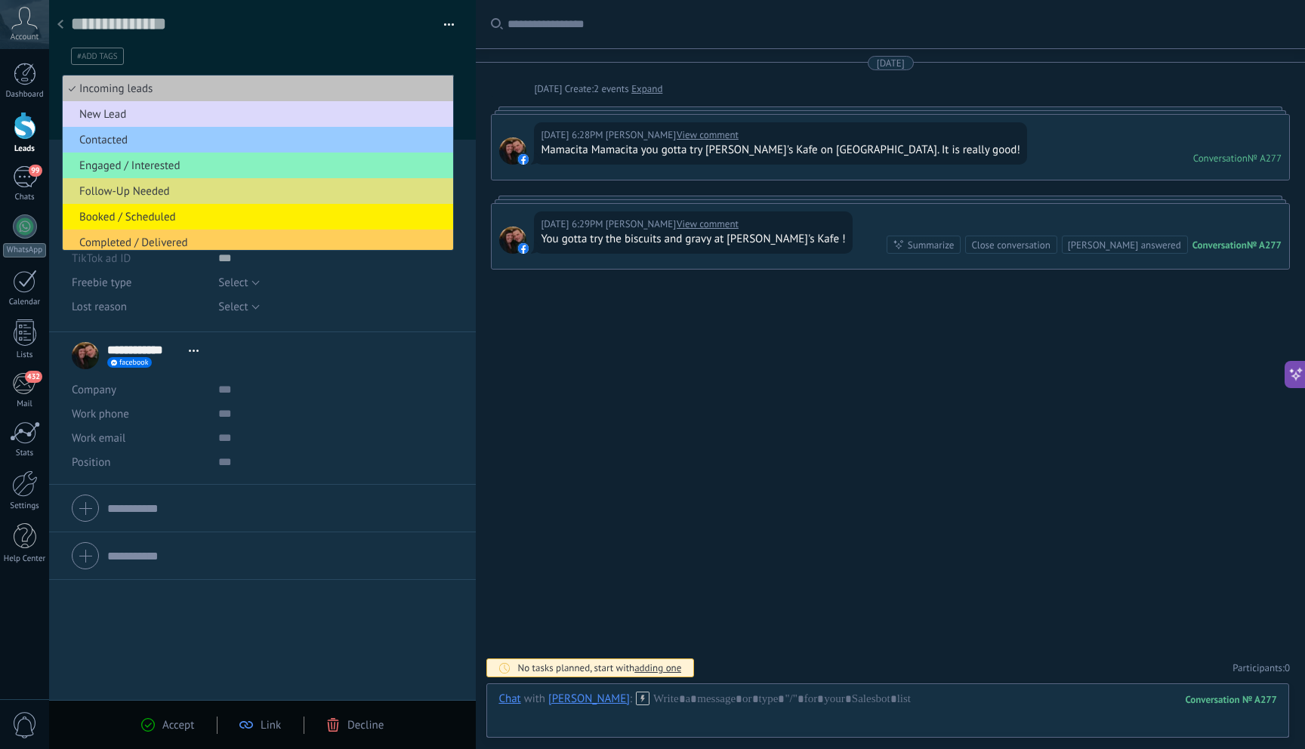
click at [134, 112] on span "New Lead" at bounding box center [256, 114] width 386 height 14
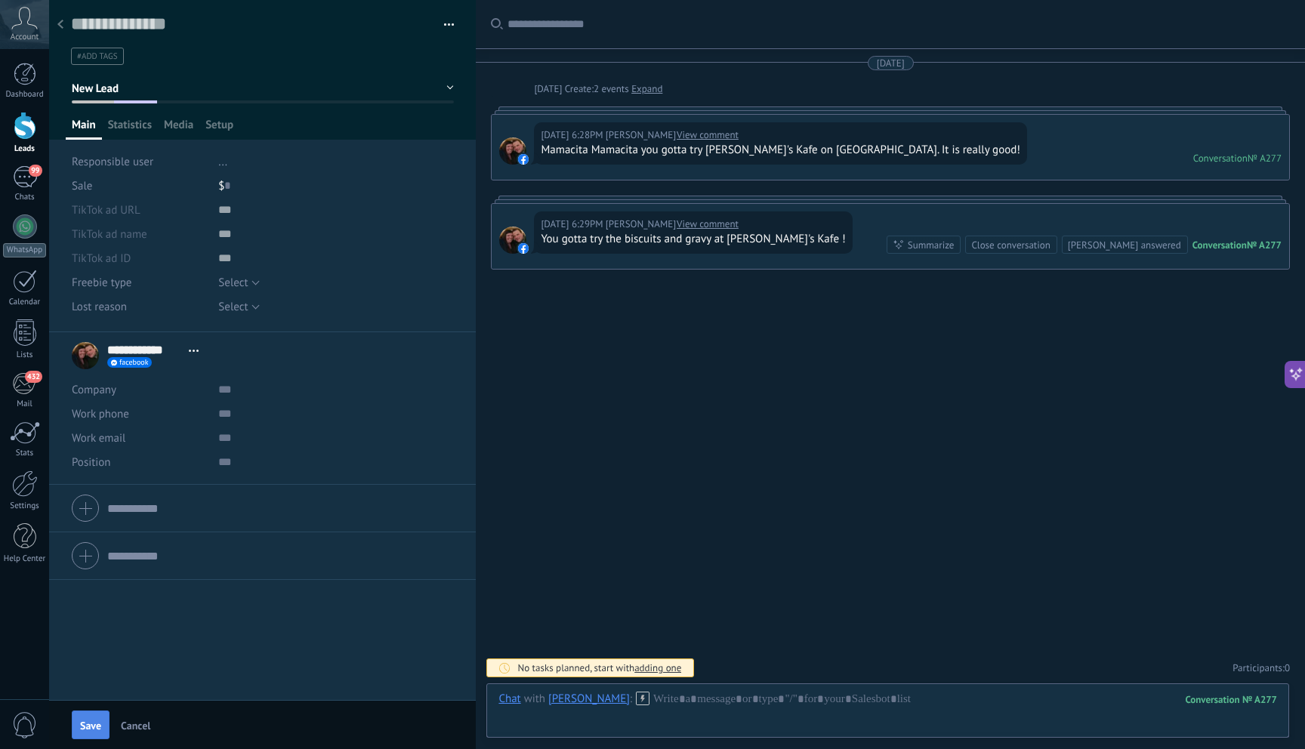
click at [88, 720] on span "Save" at bounding box center [90, 725] width 21 height 11
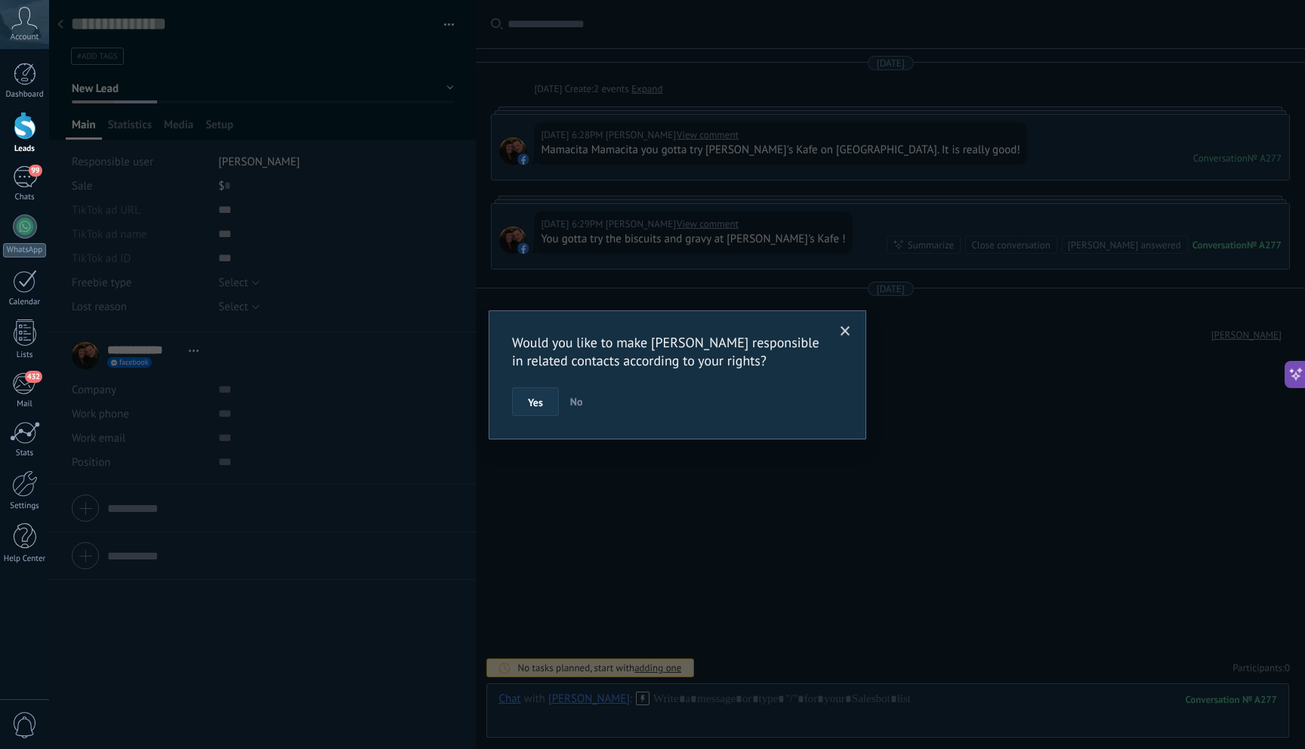
click at [544, 400] on button "Yes" at bounding box center [535, 401] width 47 height 29
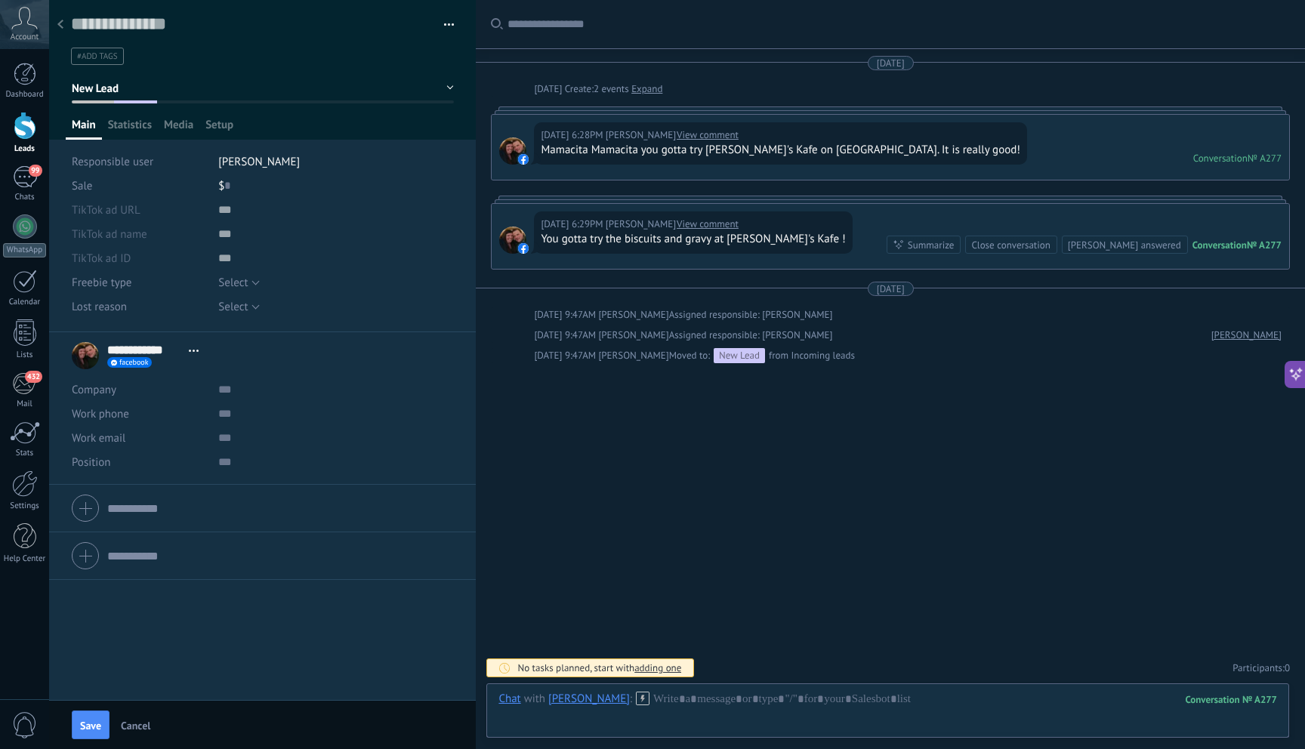
click at [62, 17] on div at bounding box center [60, 25] width 21 height 29
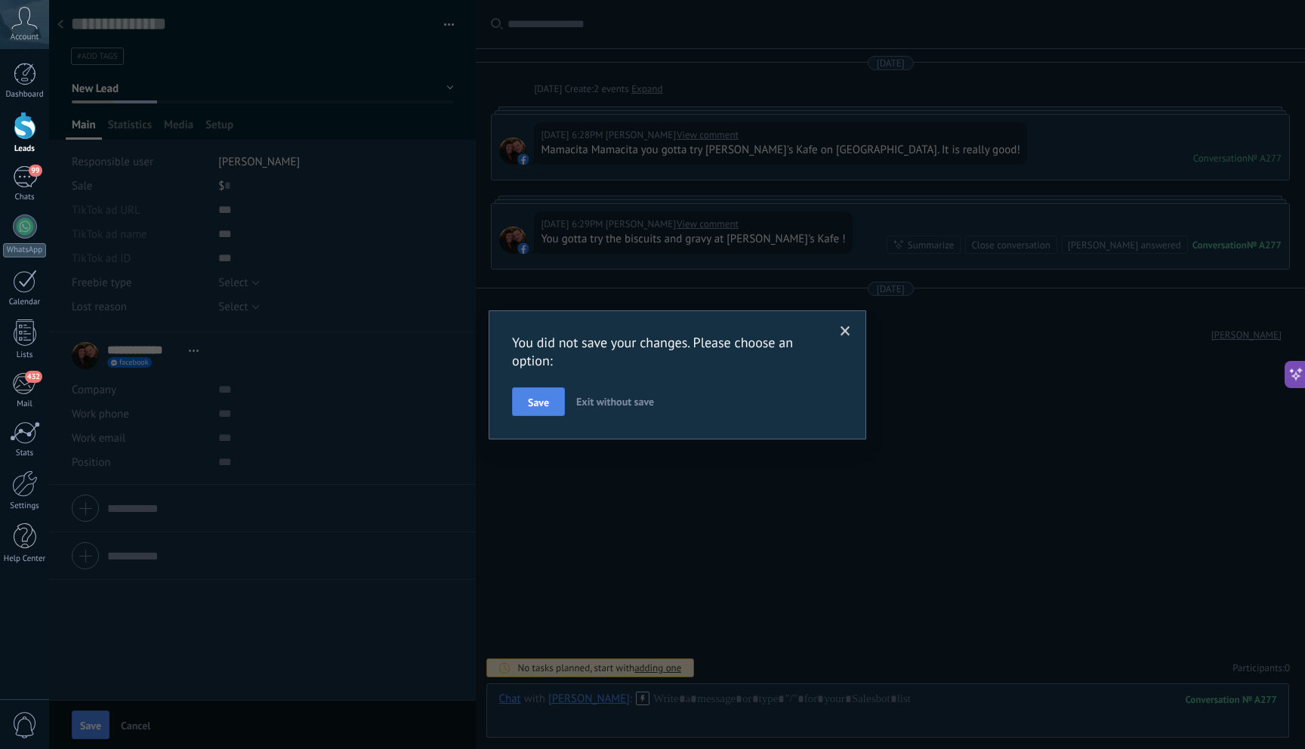
click at [543, 393] on button "Save" at bounding box center [538, 401] width 53 height 29
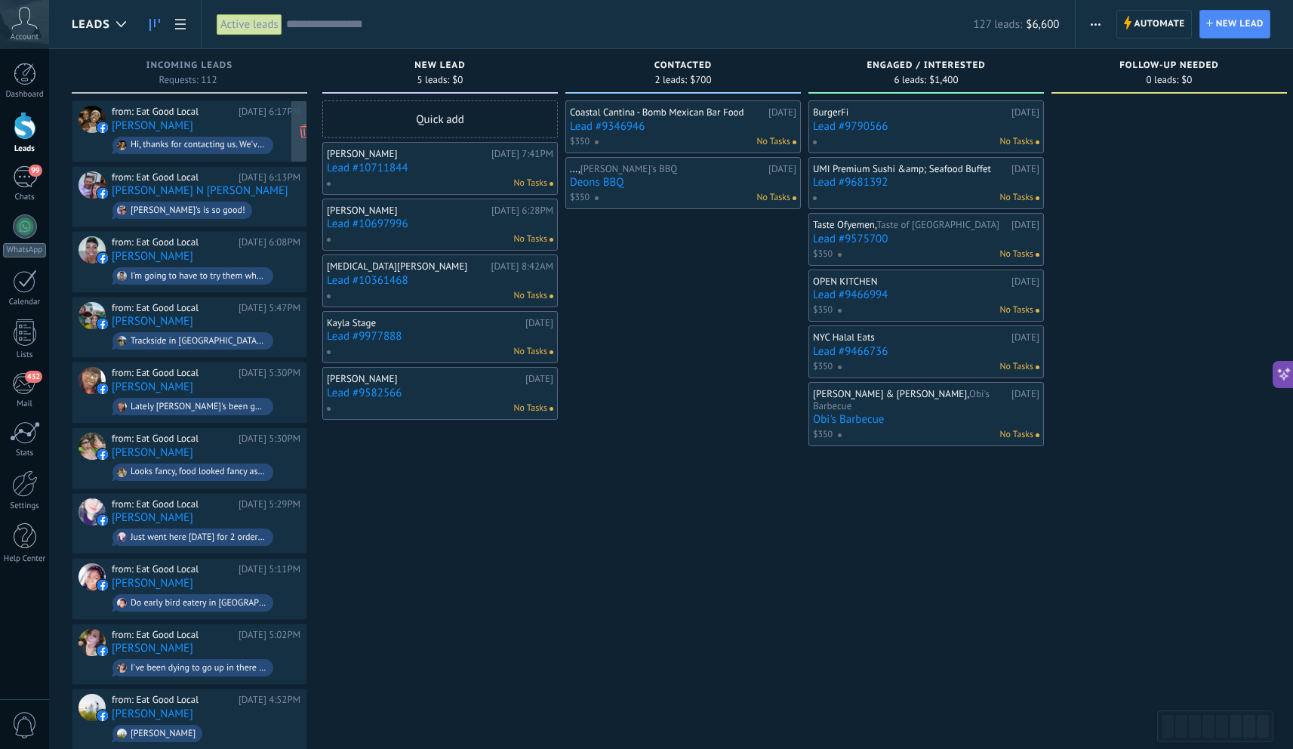
click at [224, 119] on div "from: Eat Good Local [DATE] 6:17PM [PERSON_NAME] Hi, thanks for contacting us. …" at bounding box center [206, 131] width 189 height 51
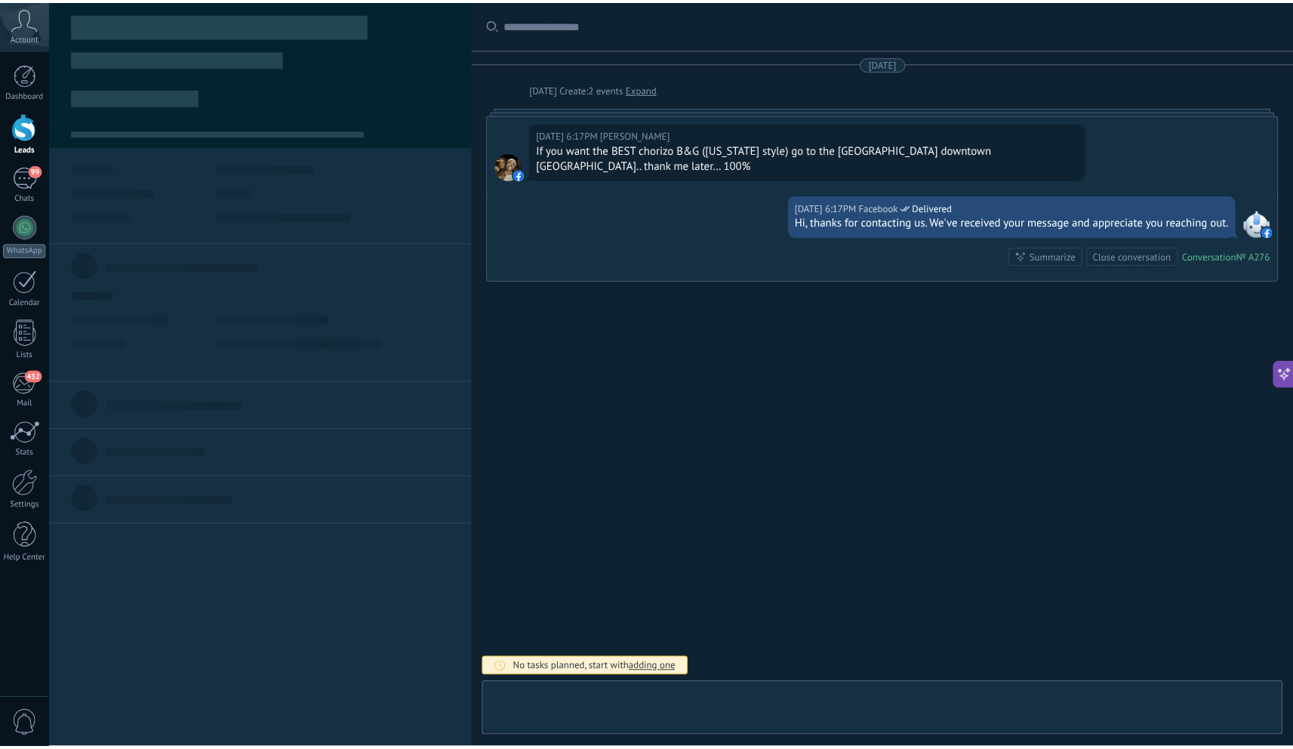
scroll to position [23, 0]
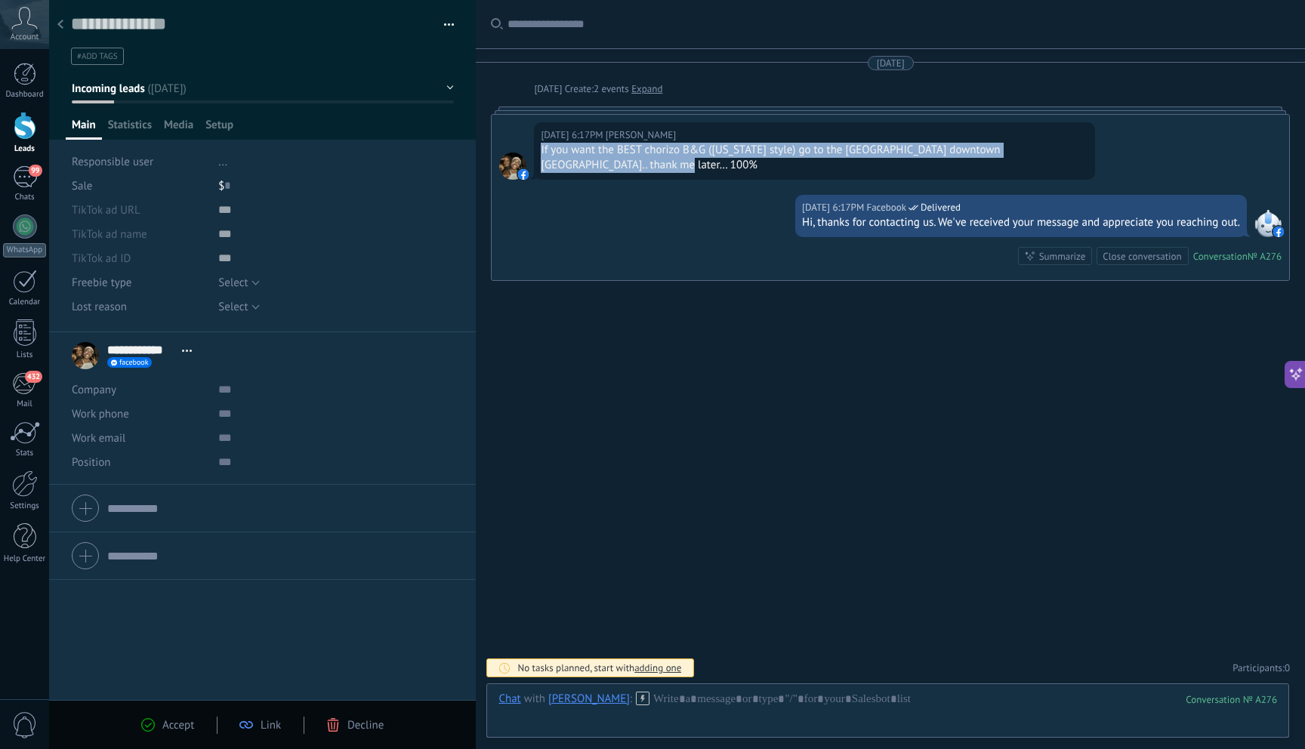
drag, startPoint x: 632, startPoint y: 164, endPoint x: 540, endPoint y: 148, distance: 93.5
click at [538, 148] on div "[DATE] 6:17PM [PERSON_NAME] If you want the BEST chorizo B&G ([US_STATE] style)…" at bounding box center [814, 150] width 561 height 57
copy div "If you want the BEST chorizo B&G ([US_STATE] style) go to the [GEOGRAPHIC_DATA]…"
drag, startPoint x: 619, startPoint y: 131, endPoint x: 685, endPoint y: 160, distance: 71.7
click at [685, 160] on div "[DATE] 6:17PM [PERSON_NAME] If you want the BEST chorizo B&G ([US_STATE] style)…" at bounding box center [814, 150] width 561 height 57
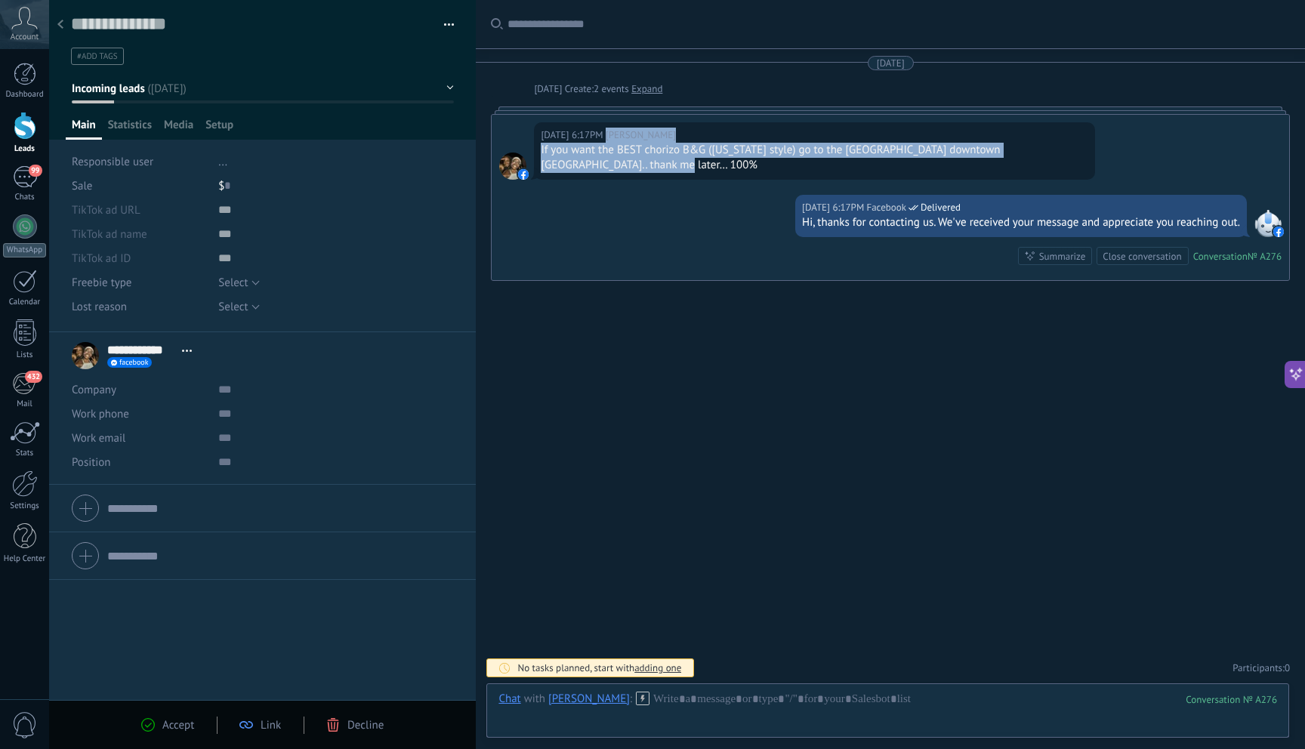
copy div "[PERSON_NAME] If you want the BEST chorizo B&G ([US_STATE] style) go to the [GE…"
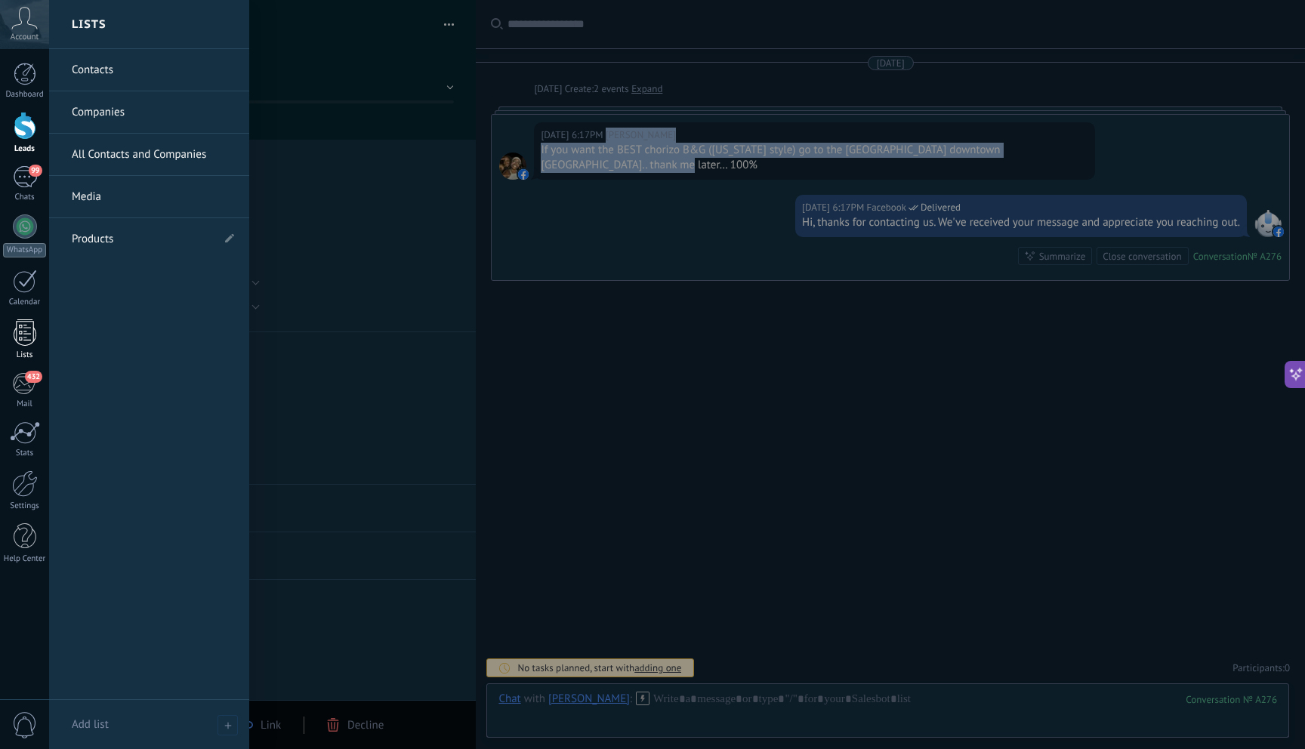
click at [26, 333] on div at bounding box center [25, 332] width 23 height 26
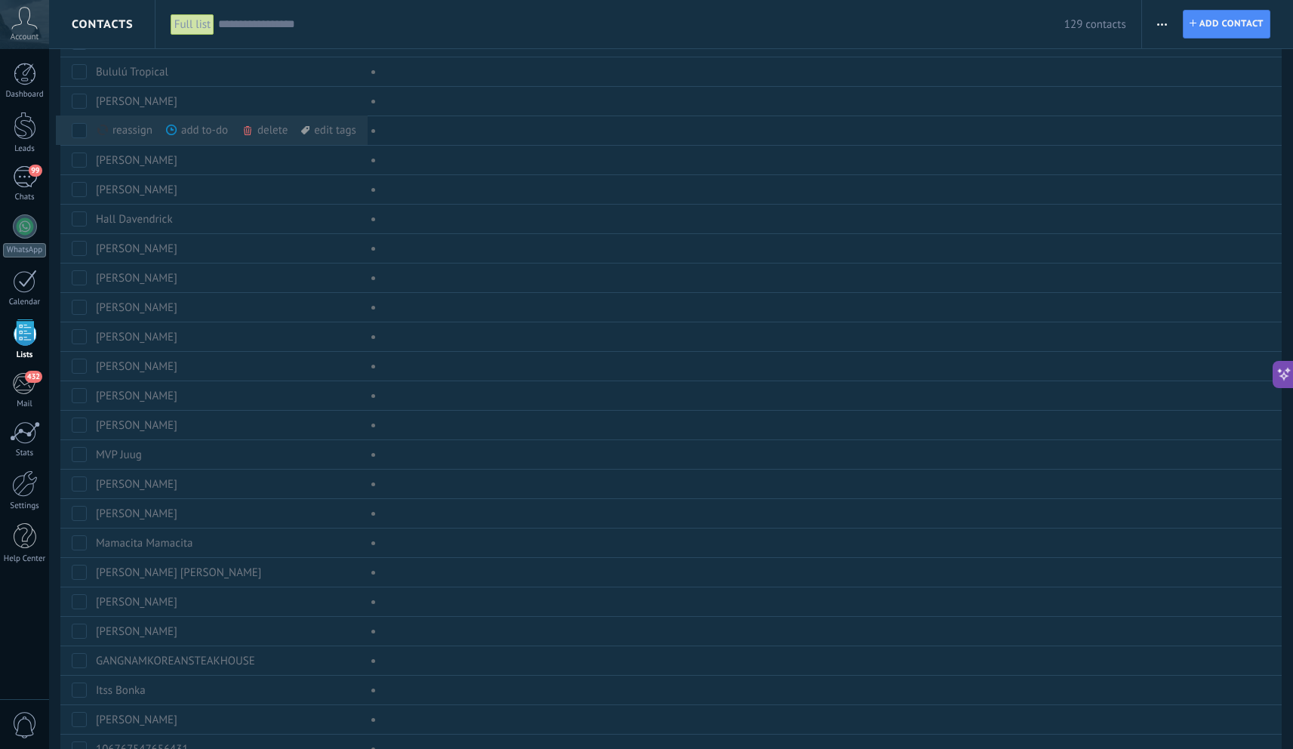
scroll to position [864, 0]
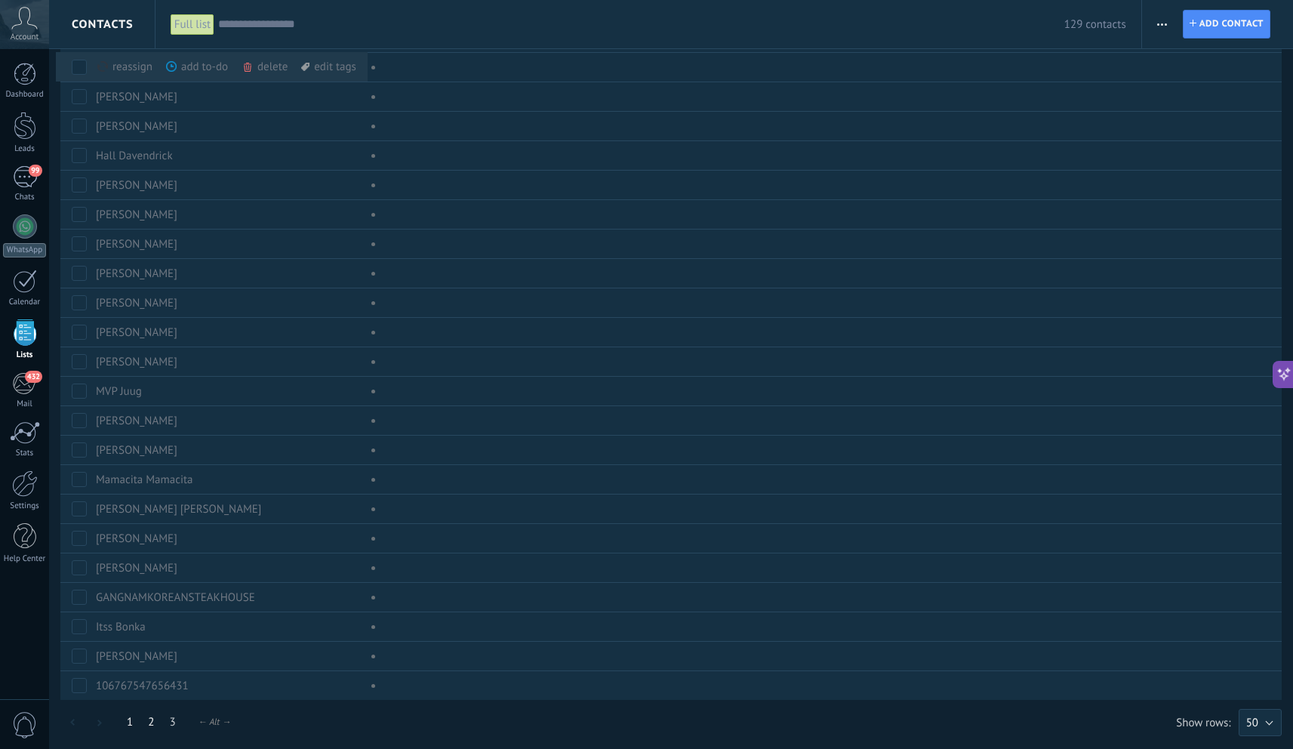
click at [147, 724] on link "2" at bounding box center [150, 721] width 21 height 29
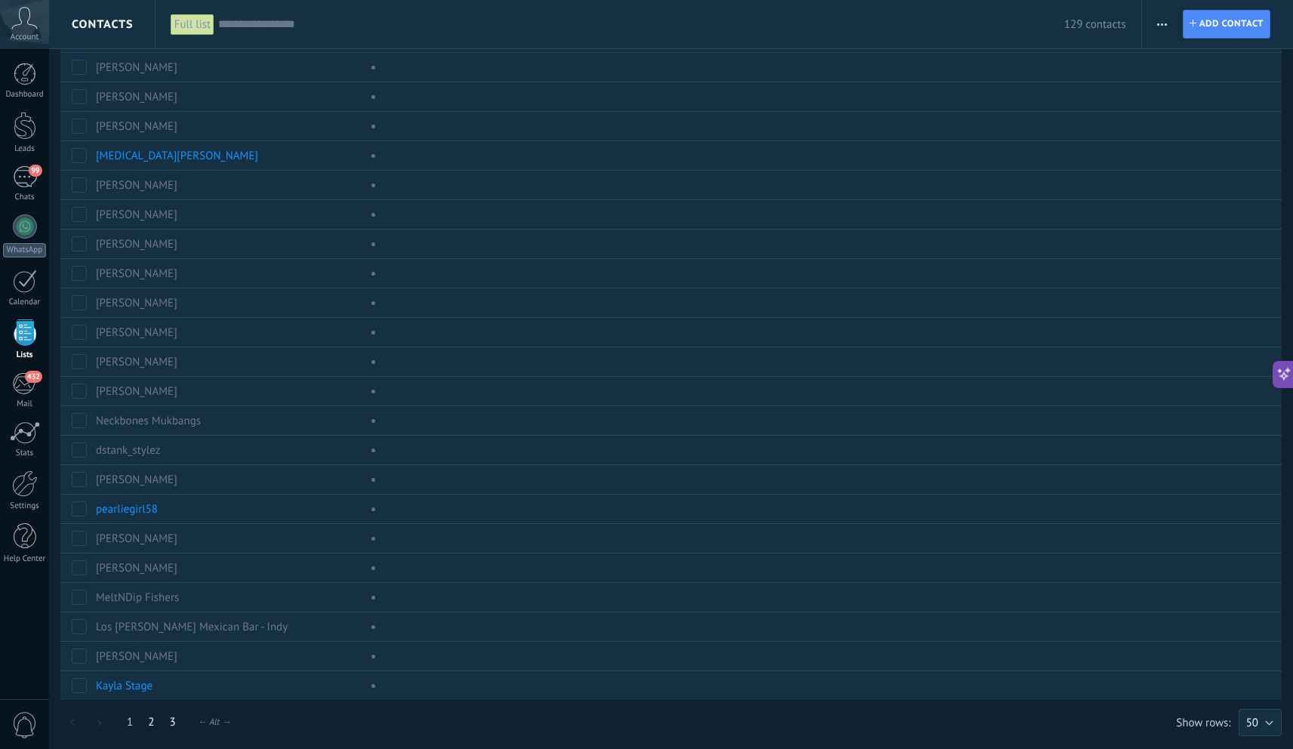
click at [174, 723] on link "3" at bounding box center [172, 721] width 21 height 29
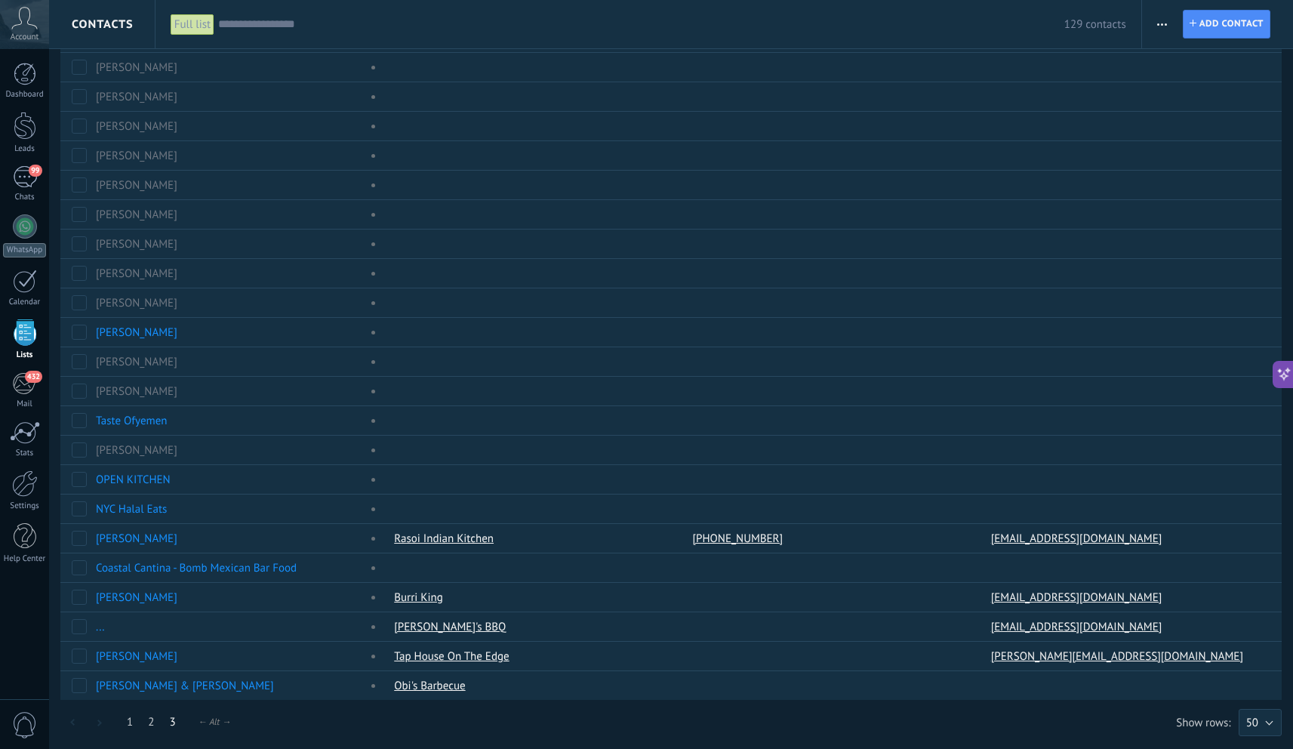
scroll to position [246, 0]
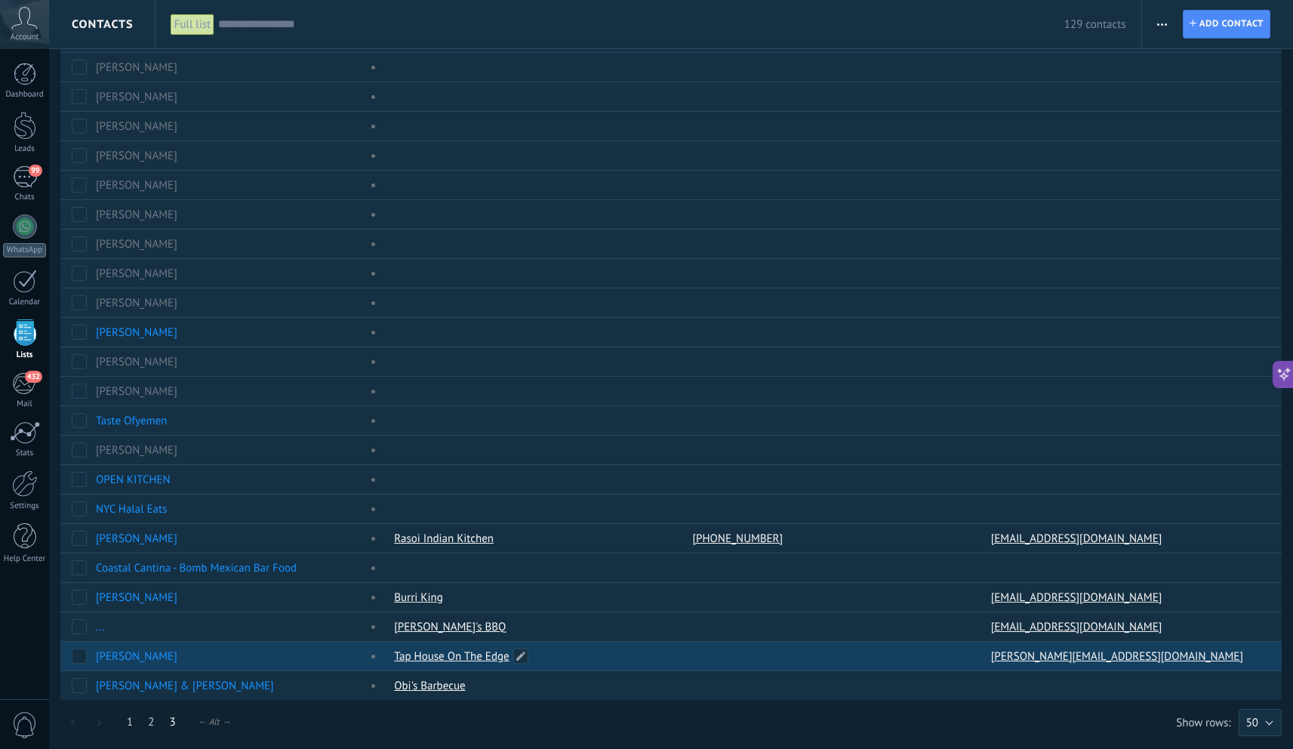
click at [482, 655] on link "Tap House On The Edge" at bounding box center [451, 656] width 115 height 14
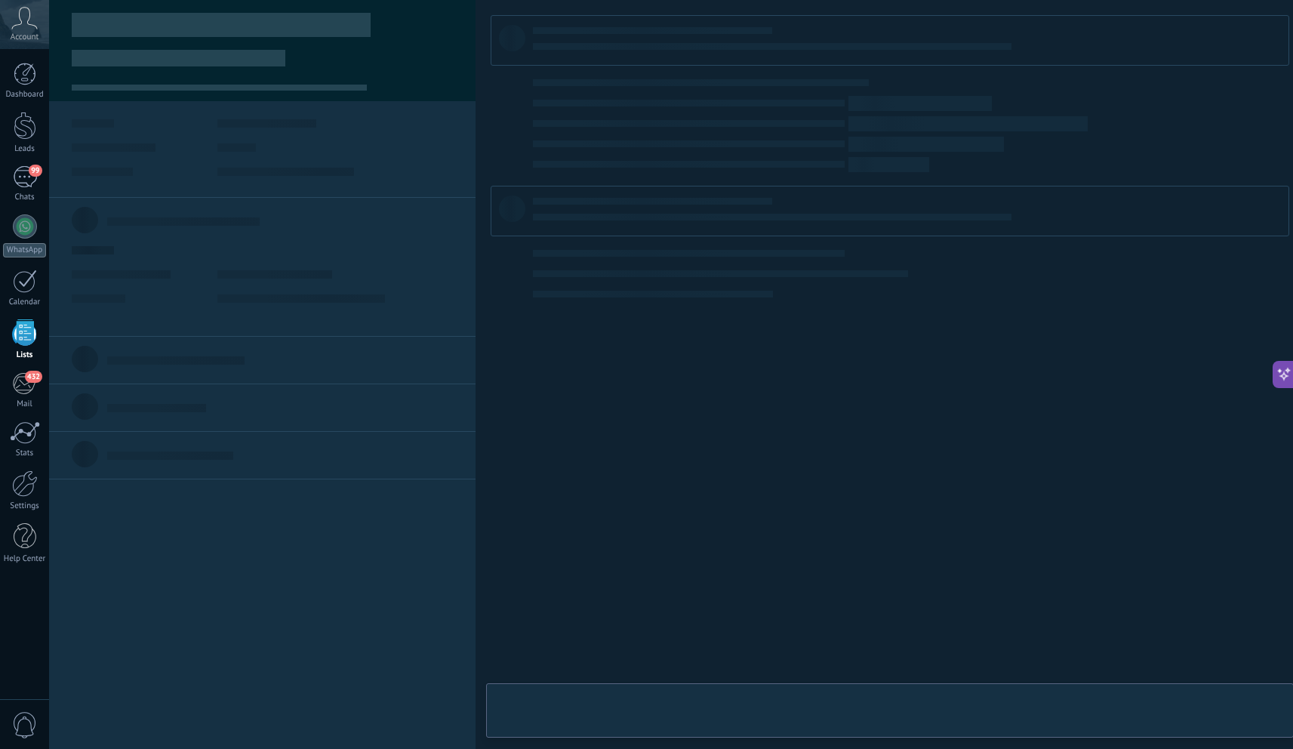
type textarea "***"
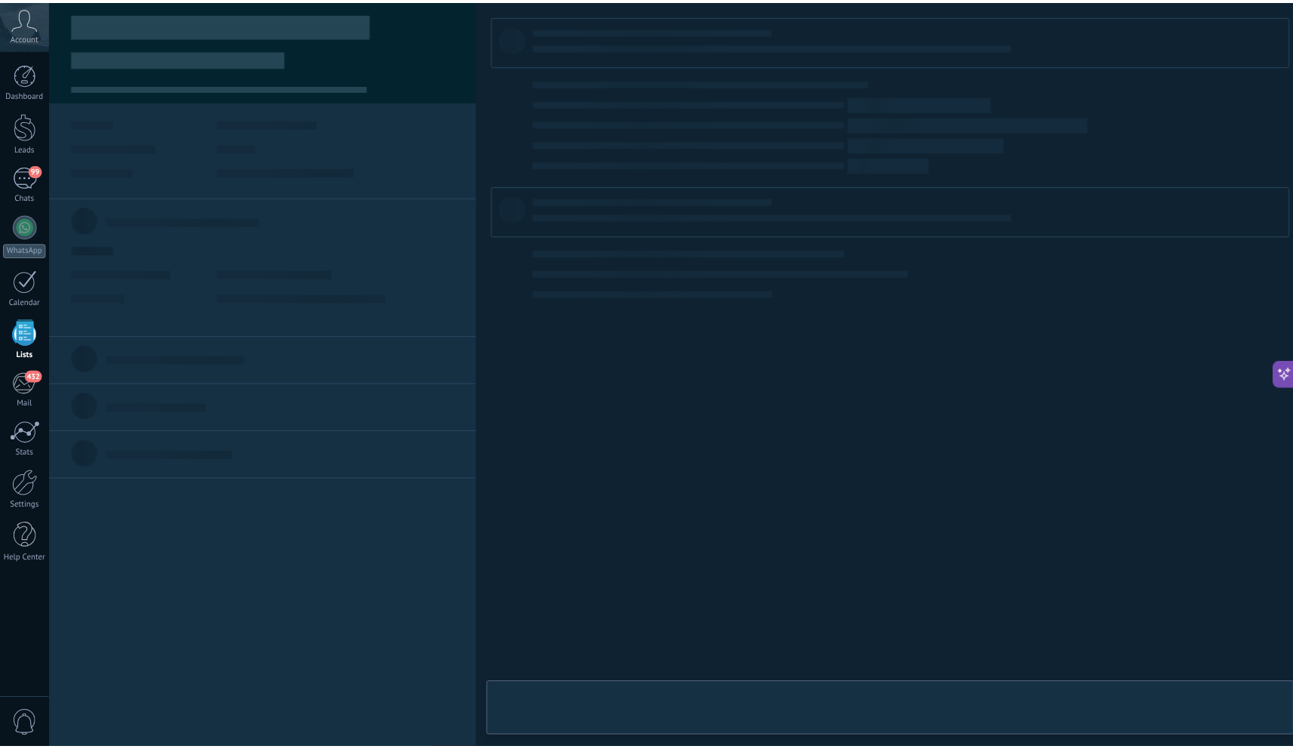
scroll to position [15, 0]
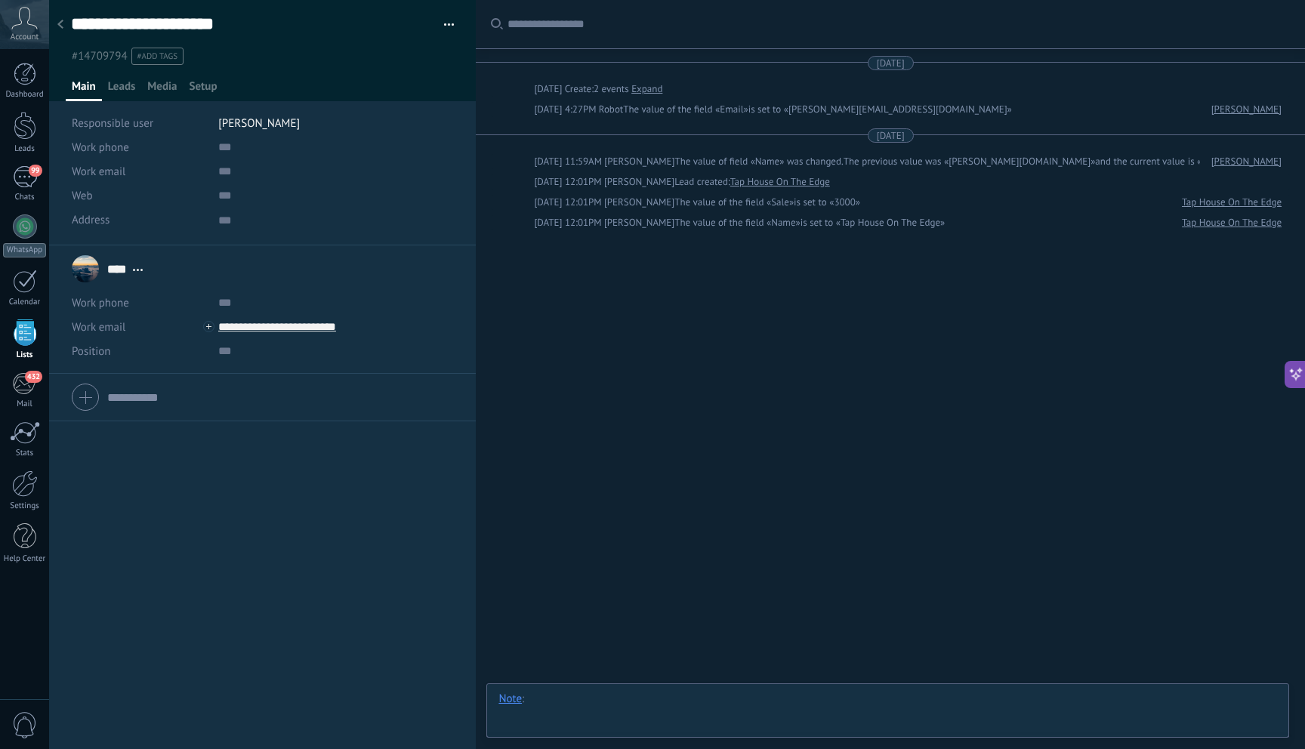
click at [605, 705] on div at bounding box center [887, 714] width 778 height 45
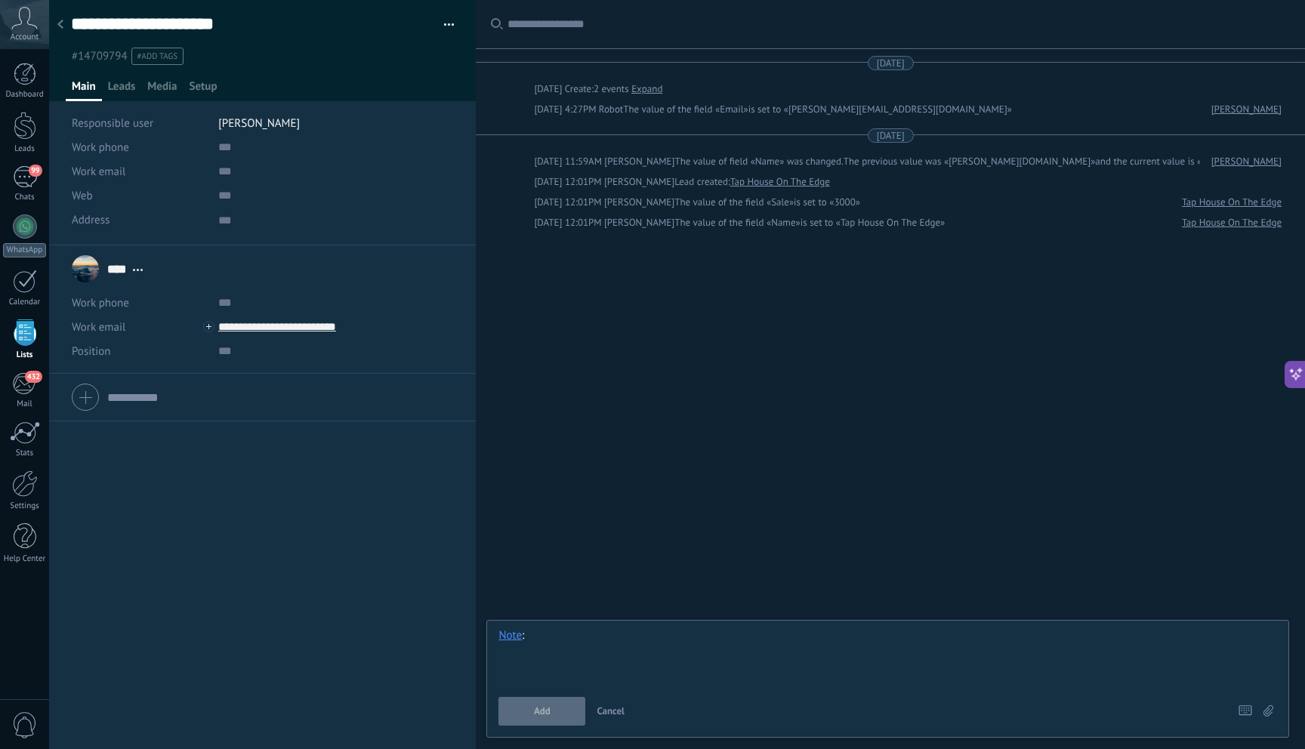
paste div
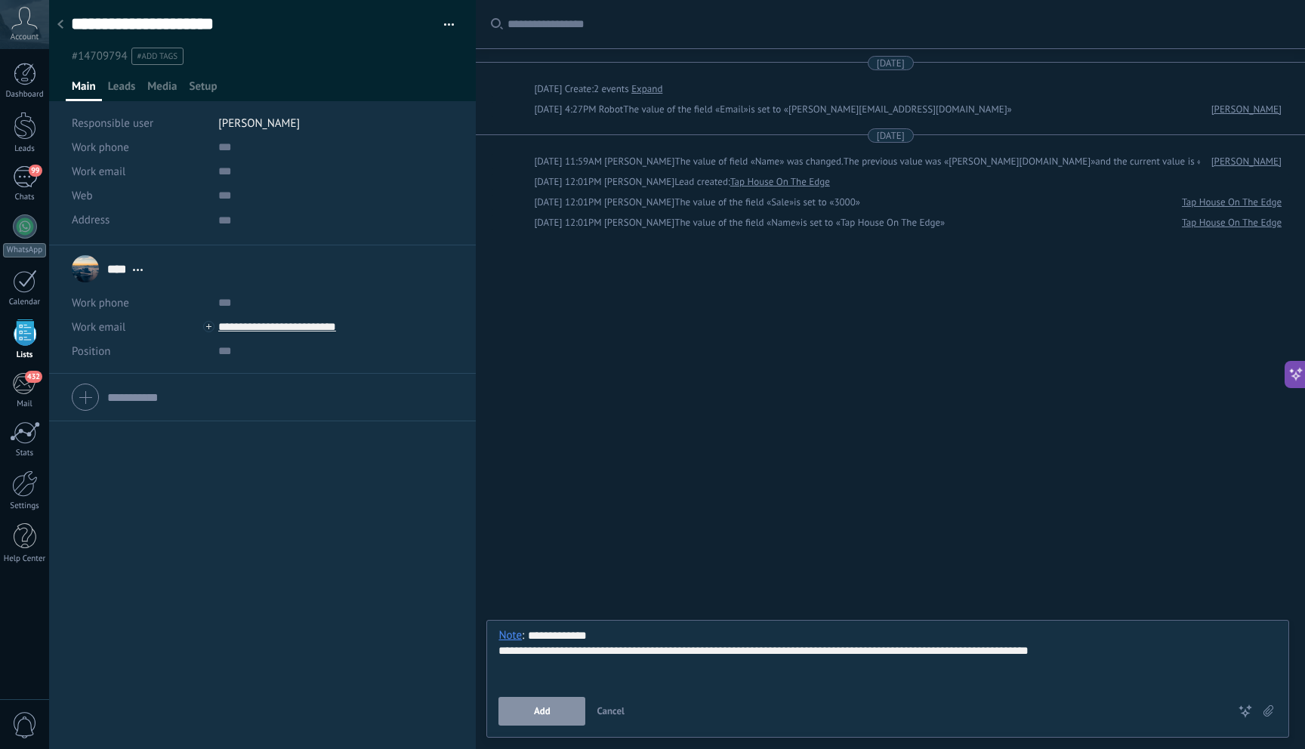
click at [536, 713] on span "Add" at bounding box center [542, 711] width 17 height 11
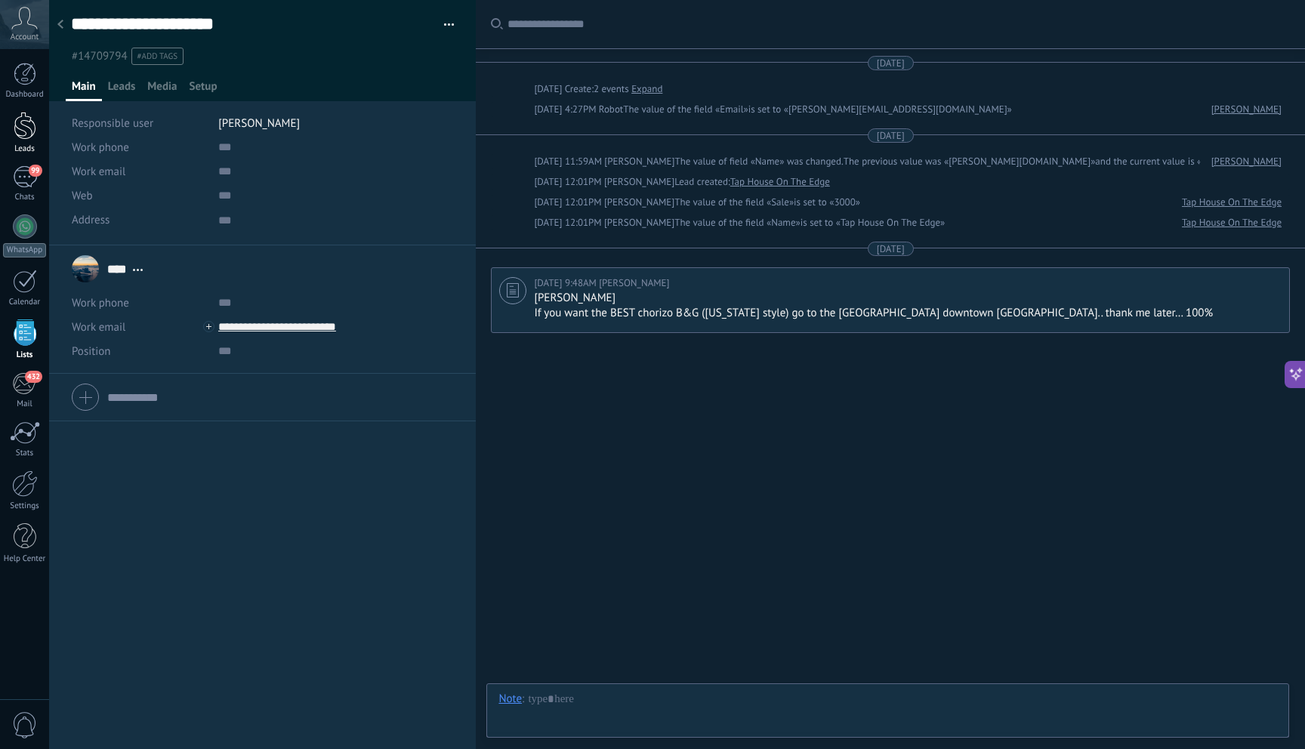
click at [22, 126] on div at bounding box center [25, 126] width 23 height 28
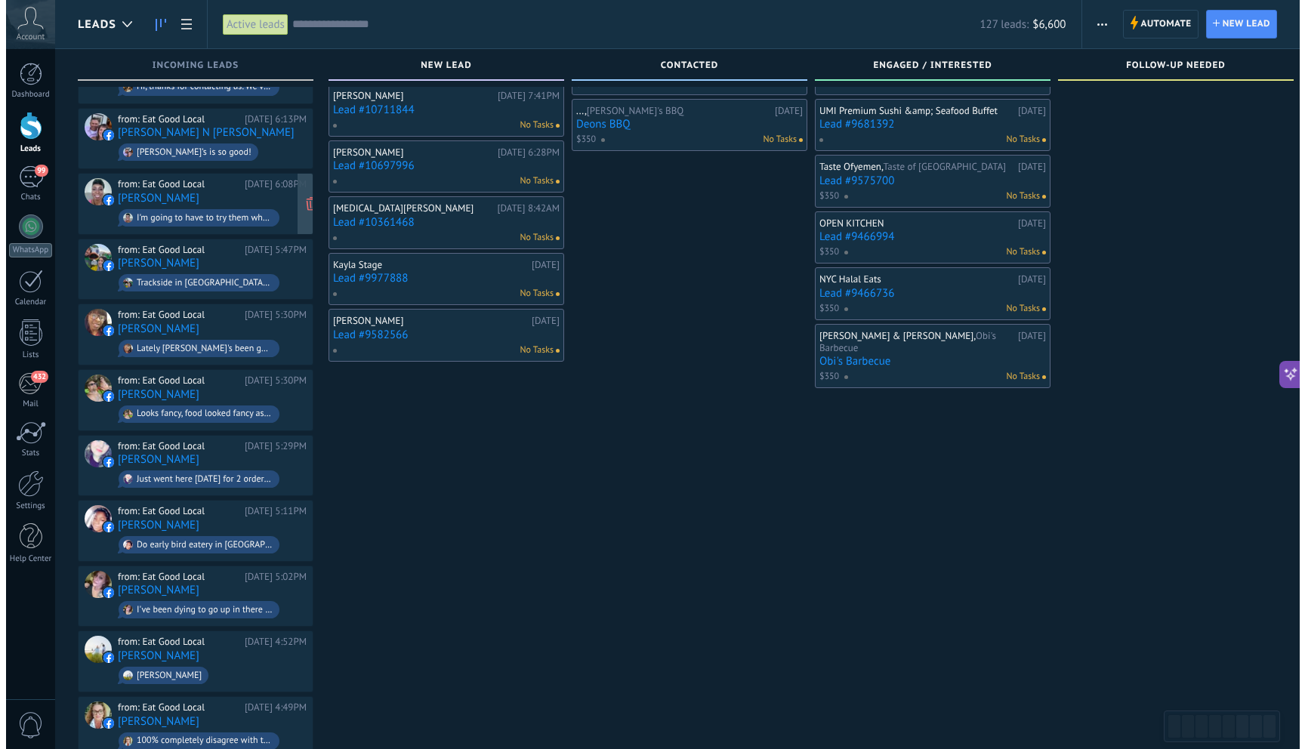
scroll to position [62, 0]
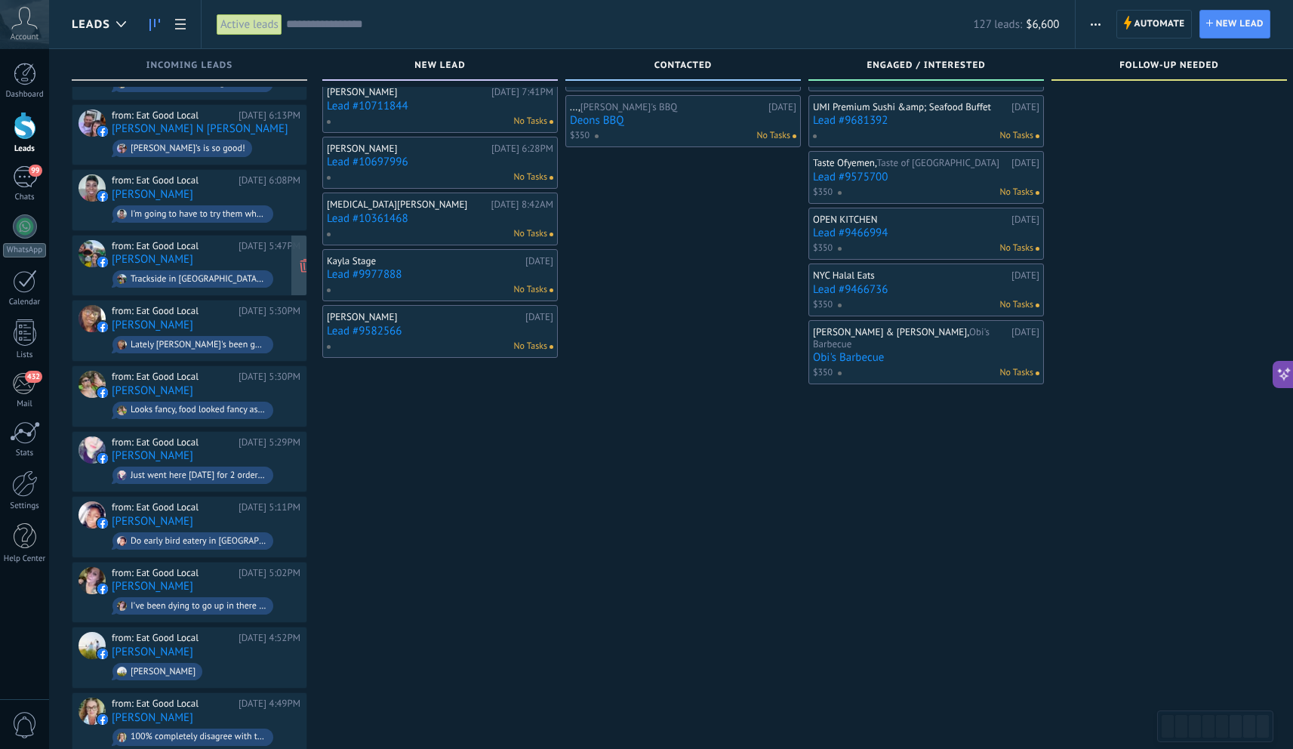
click at [202, 251] on div "from: Eat Good Local [DATE] 5:47PM [PERSON_NAME] Trackside in [GEOGRAPHIC_DATA]…" at bounding box center [206, 265] width 189 height 51
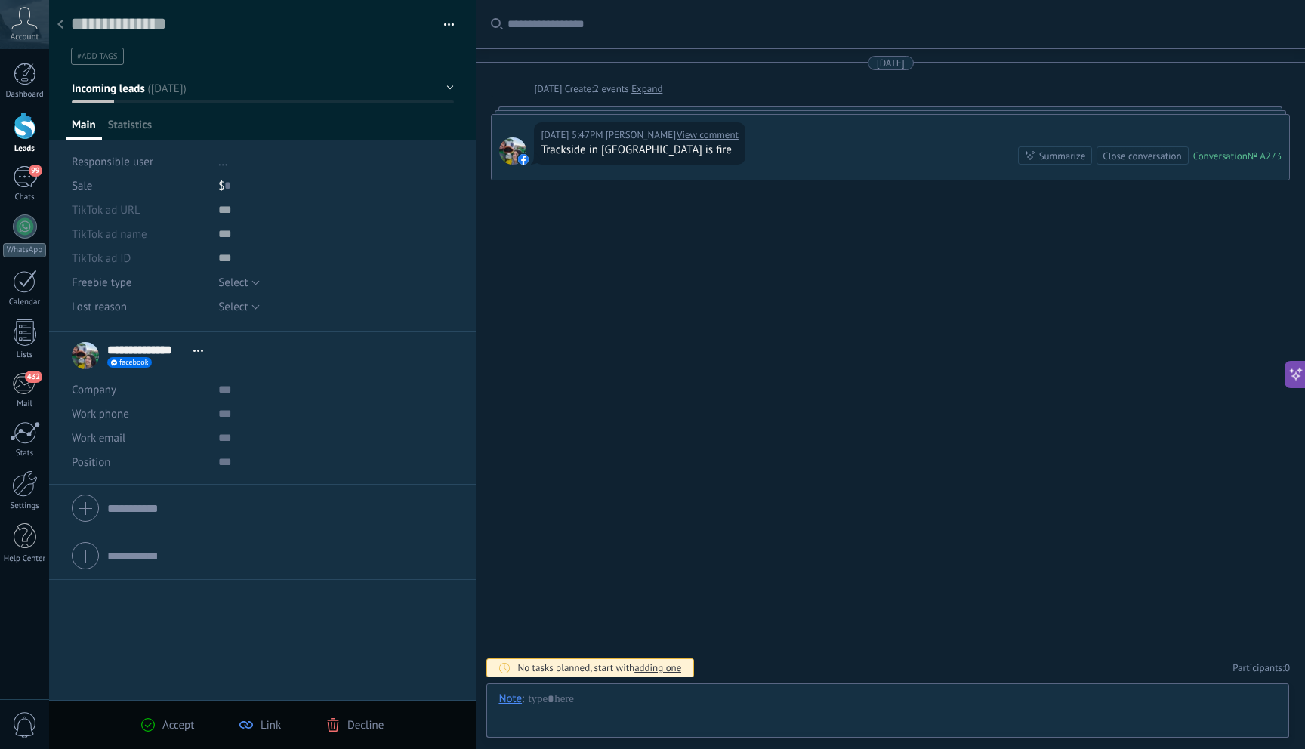
scroll to position [23, 0]
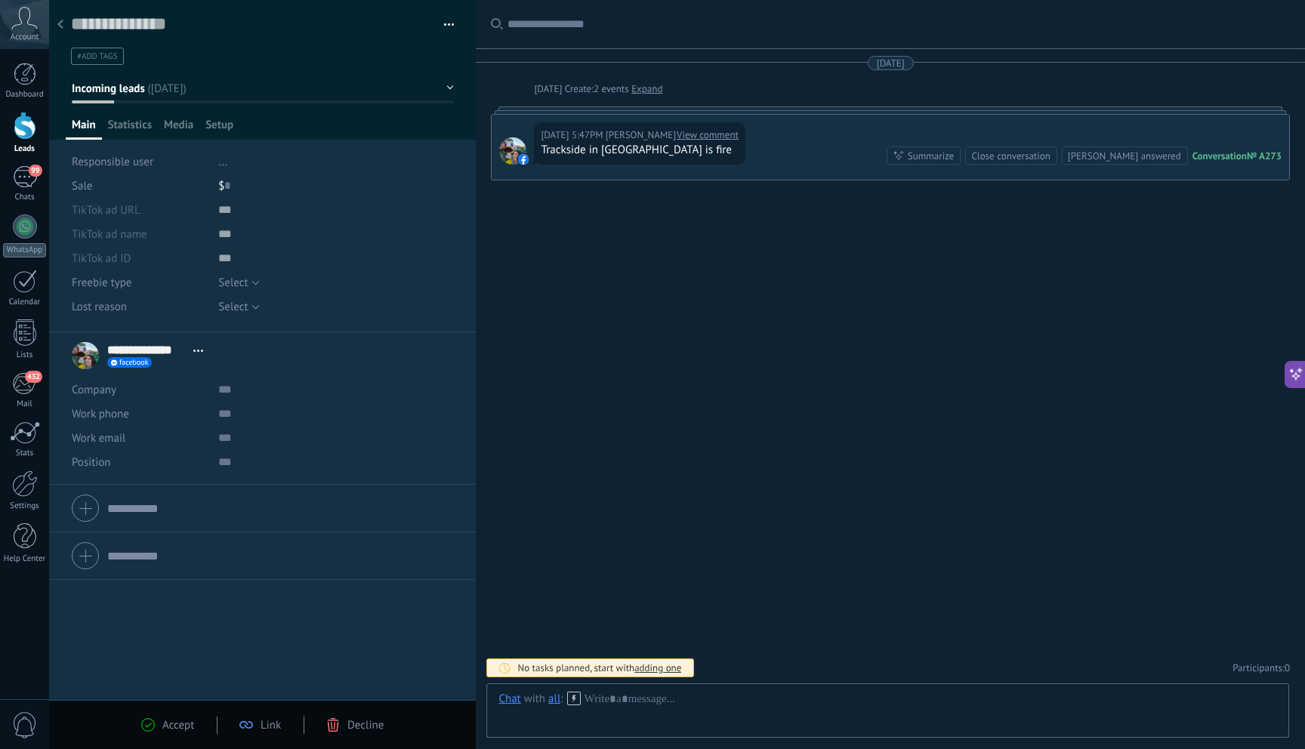
click at [446, 21] on button "button" at bounding box center [444, 25] width 22 height 23
click at [112, 8] on div "Save and create Print Manage tags Export to Excel" at bounding box center [262, 32] width 427 height 65
click at [69, 23] on div at bounding box center [60, 25] width 21 height 29
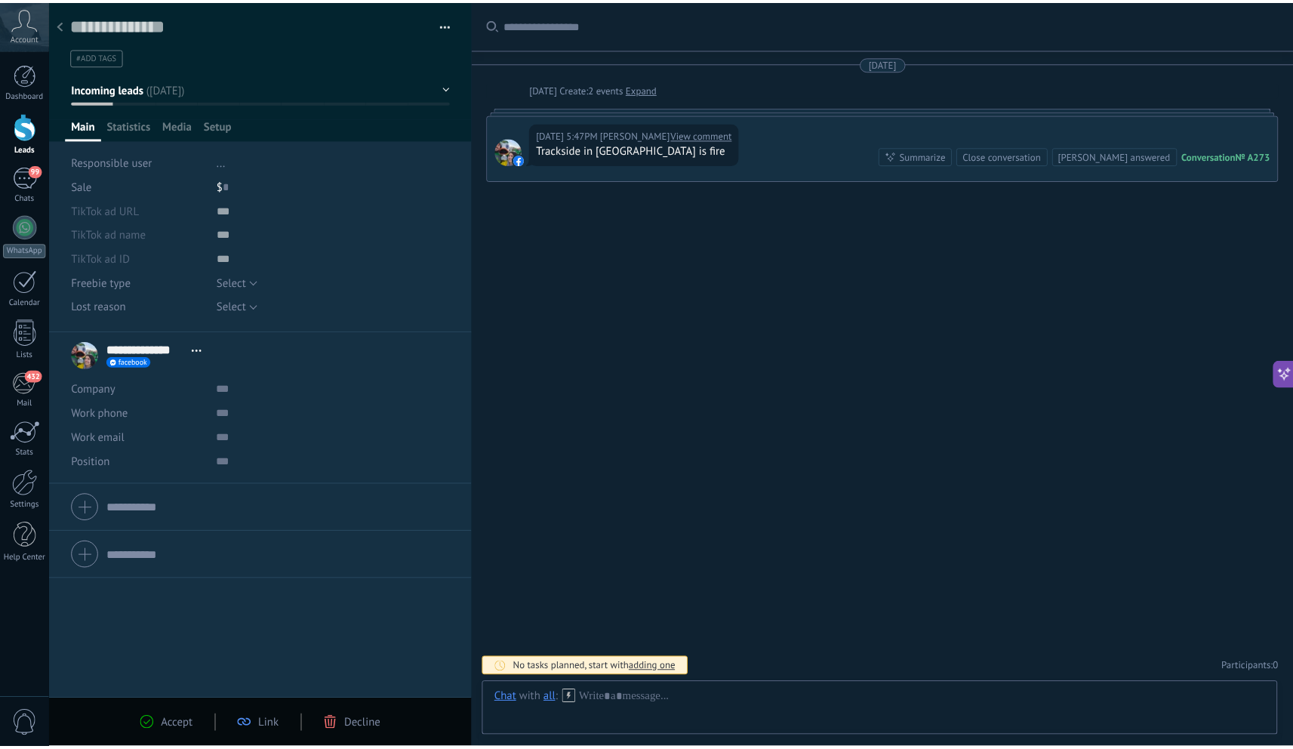
scroll to position [62, 0]
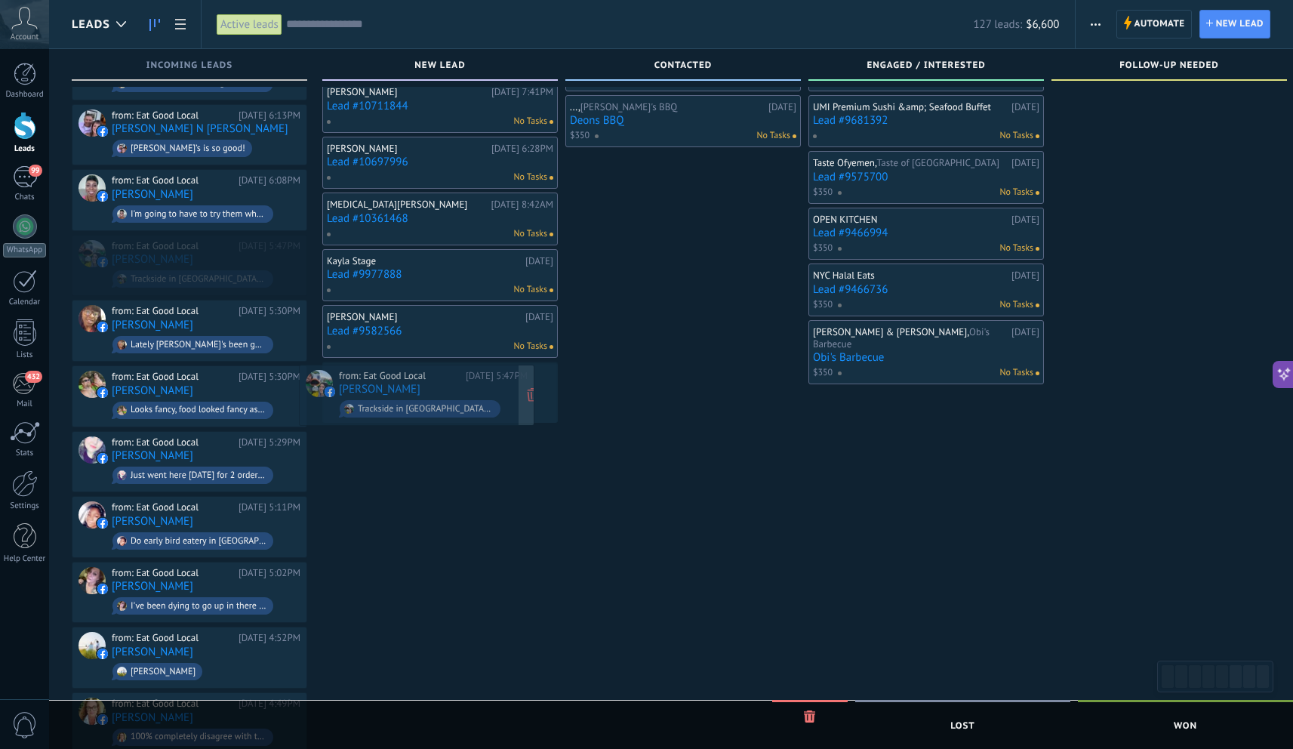
drag, startPoint x: 219, startPoint y: 261, endPoint x: 446, endPoint y: 393, distance: 262.9
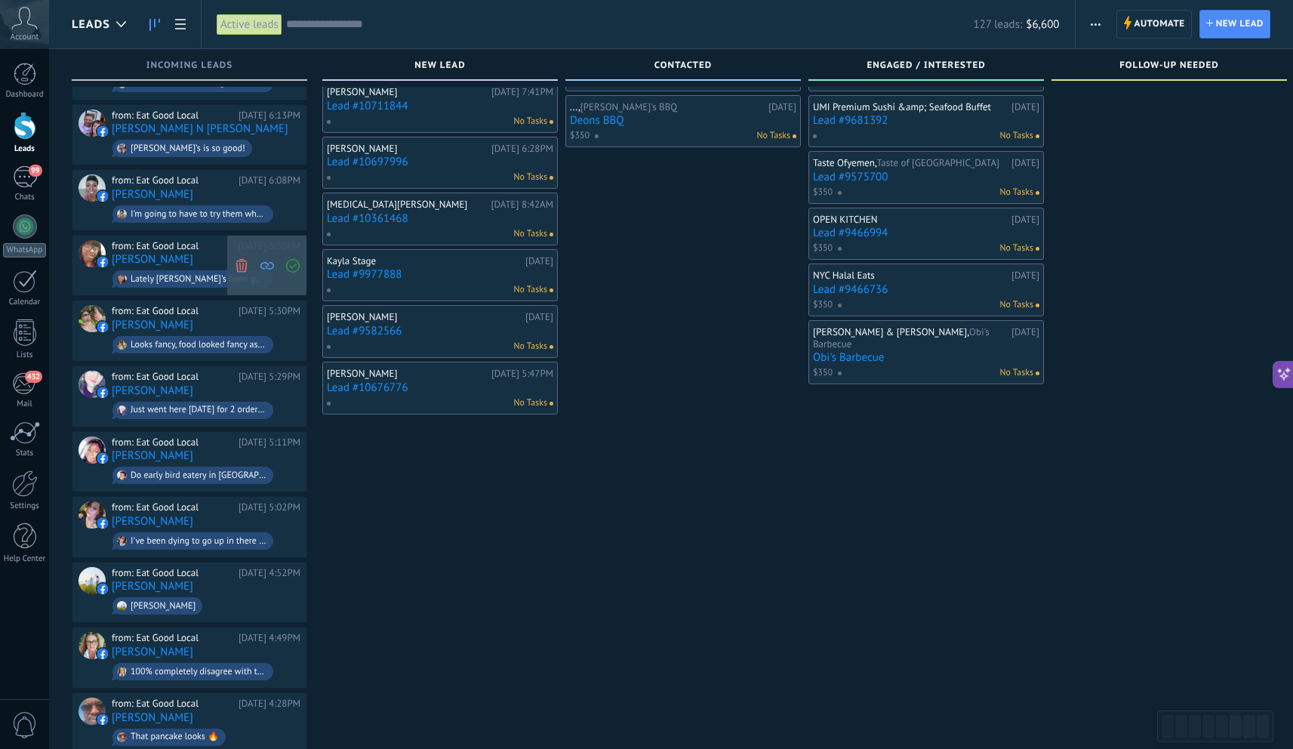
click at [241, 263] on icon at bounding box center [242, 265] width 14 height 14
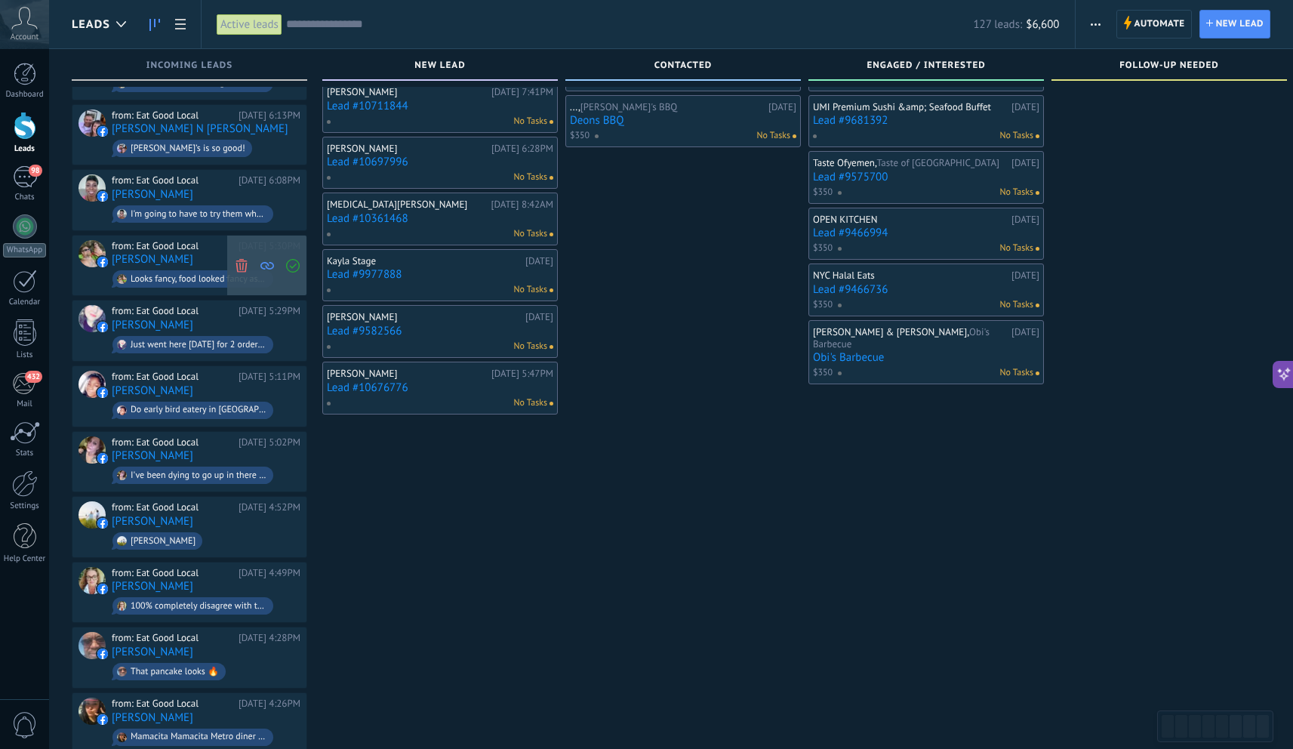
click at [245, 264] on use at bounding box center [241, 265] width 11 height 14
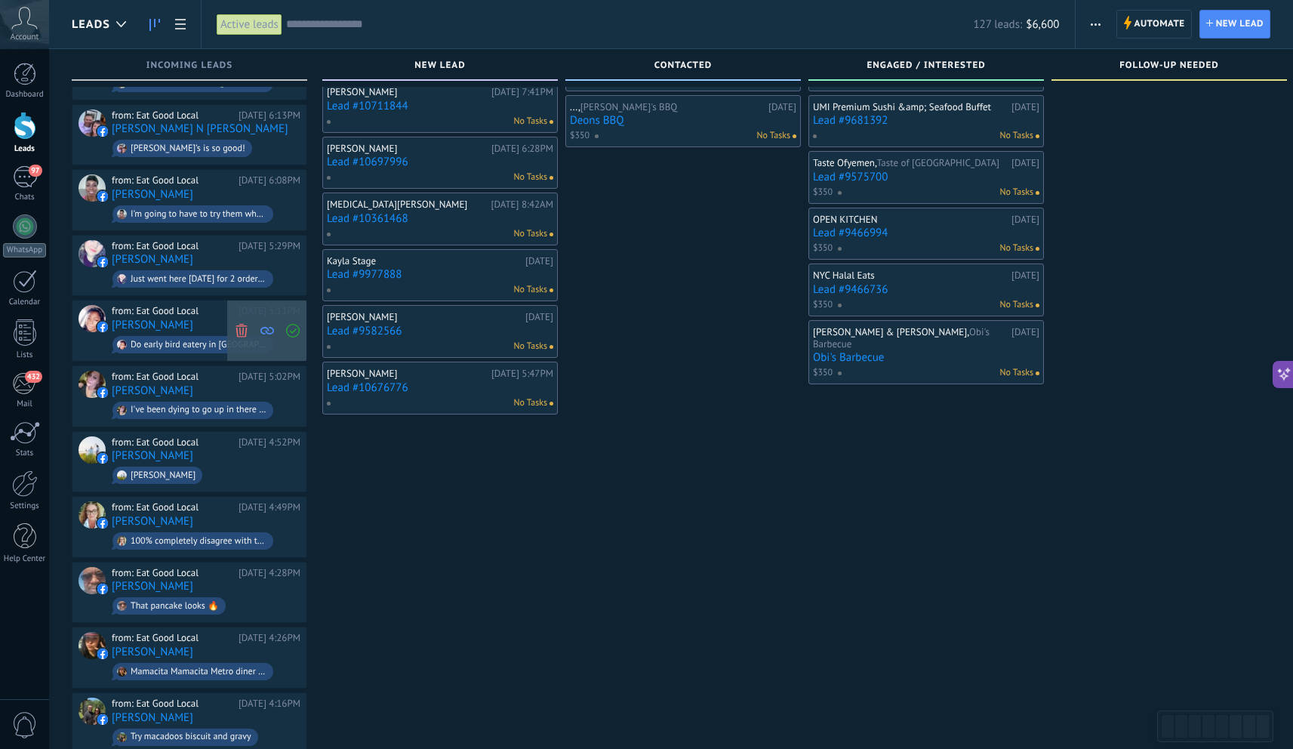
click at [242, 327] on use at bounding box center [241, 331] width 11 height 14
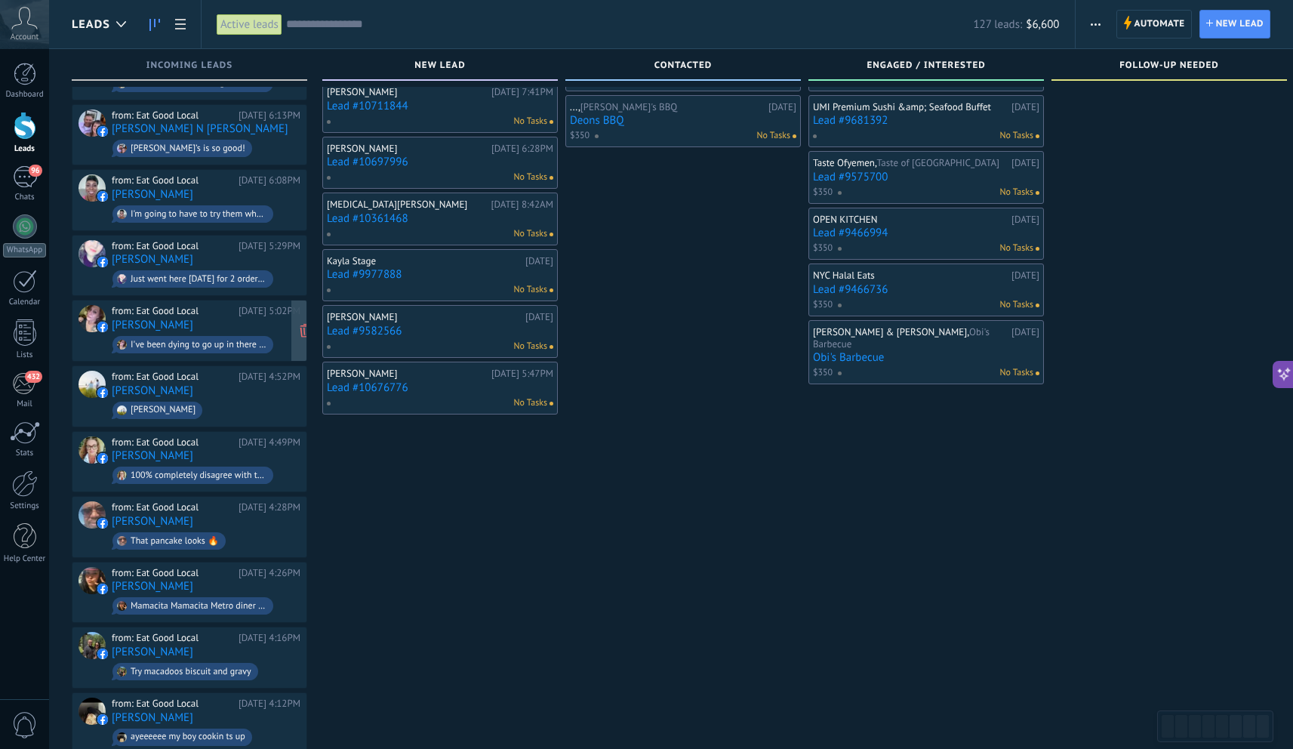
click at [215, 328] on div "from: Eat Good Local [DATE] 5:02PM [PERSON_NAME] I've been dying to go up in th…" at bounding box center [206, 330] width 189 height 51
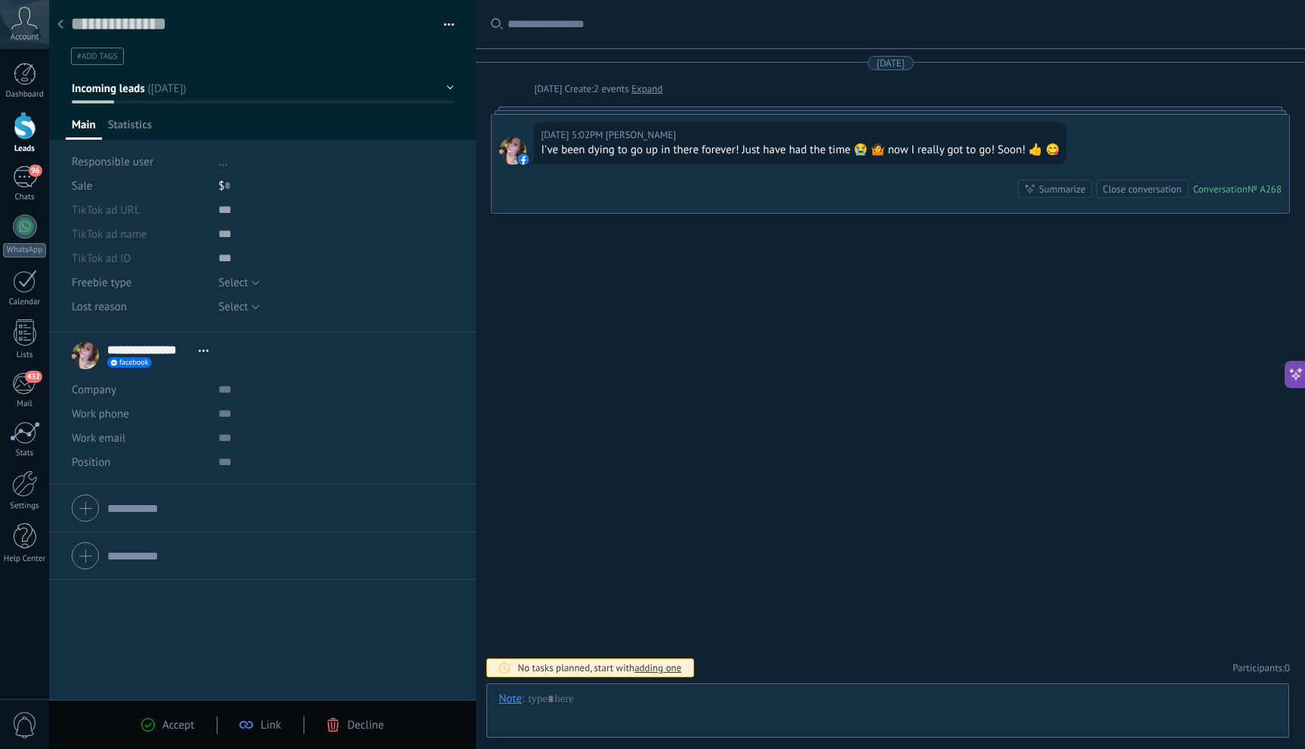
scroll to position [23, 0]
click at [331, 725] on icon at bounding box center [333, 725] width 14 height 14
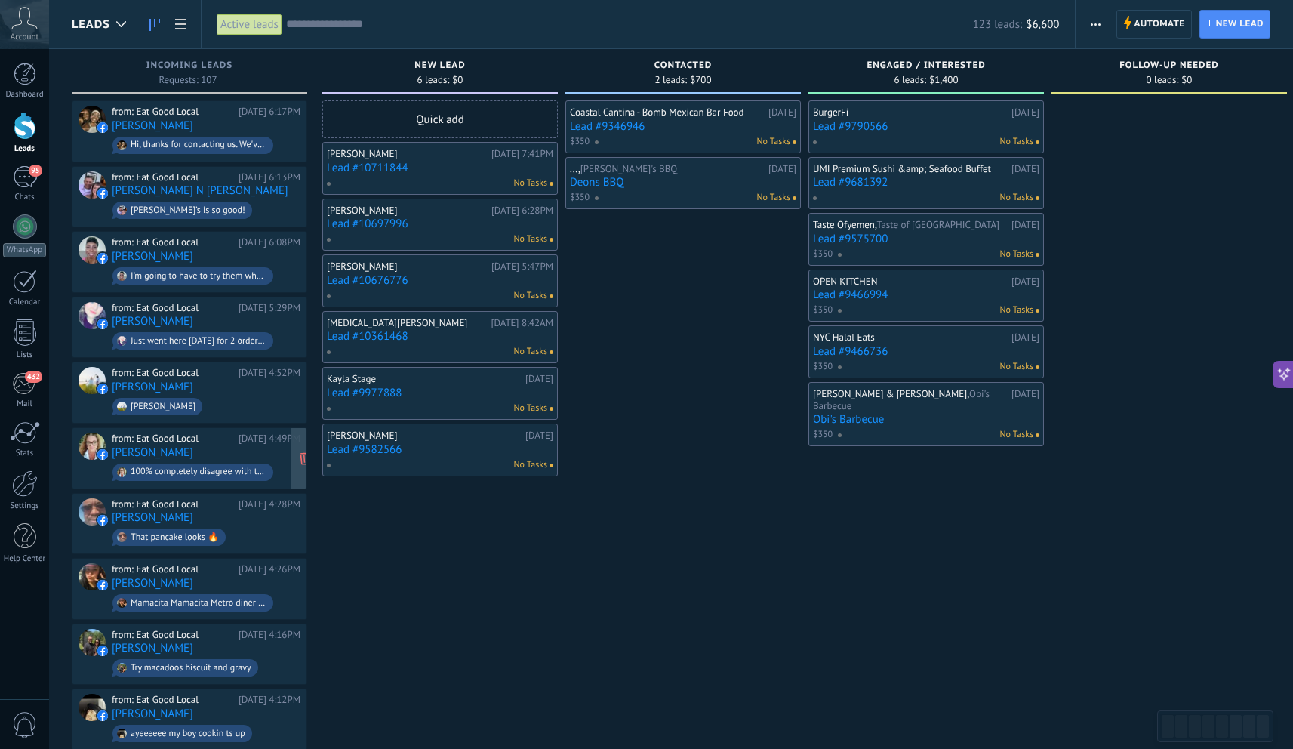
click at [189, 439] on div "from: Eat Good Local" at bounding box center [173, 439] width 122 height 12
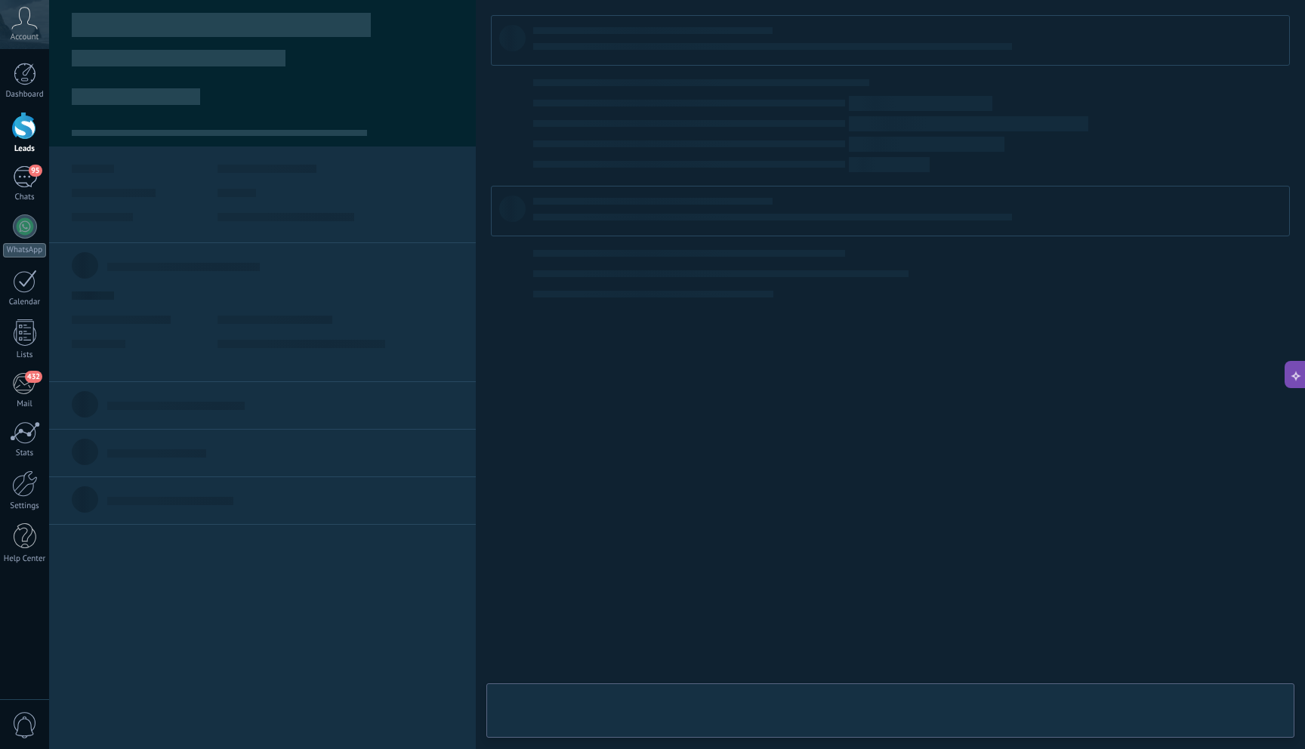
scroll to position [23, 0]
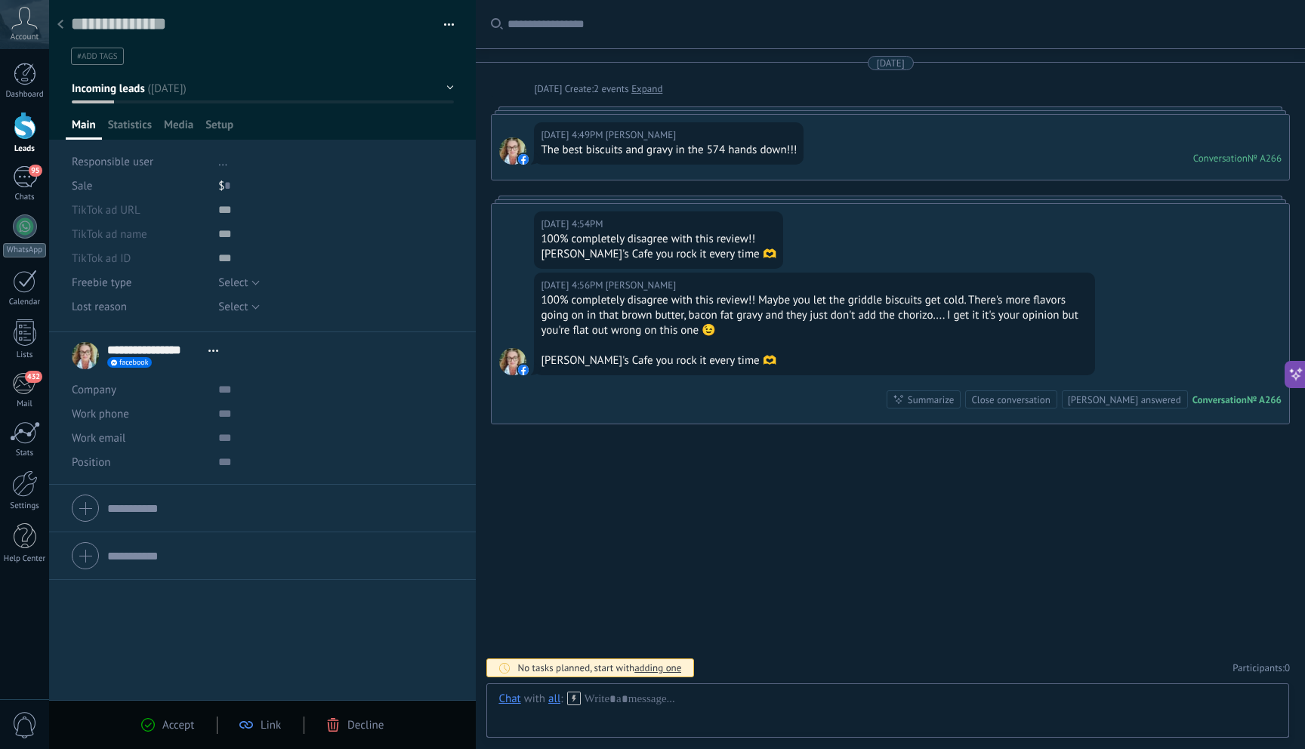
click at [359, 725] on span "Decline" at bounding box center [365, 725] width 36 height 14
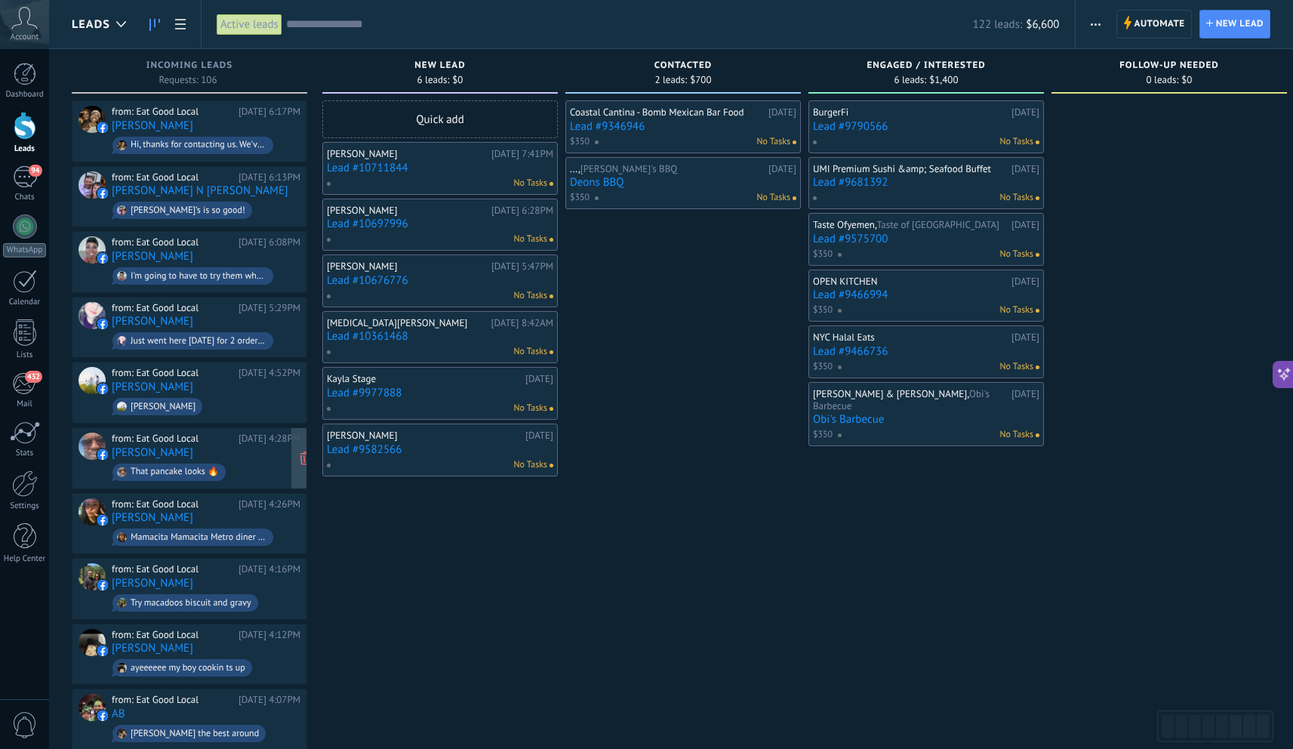
click at [228, 461] on span "That pancake looks 🔥" at bounding box center [206, 472] width 189 height 23
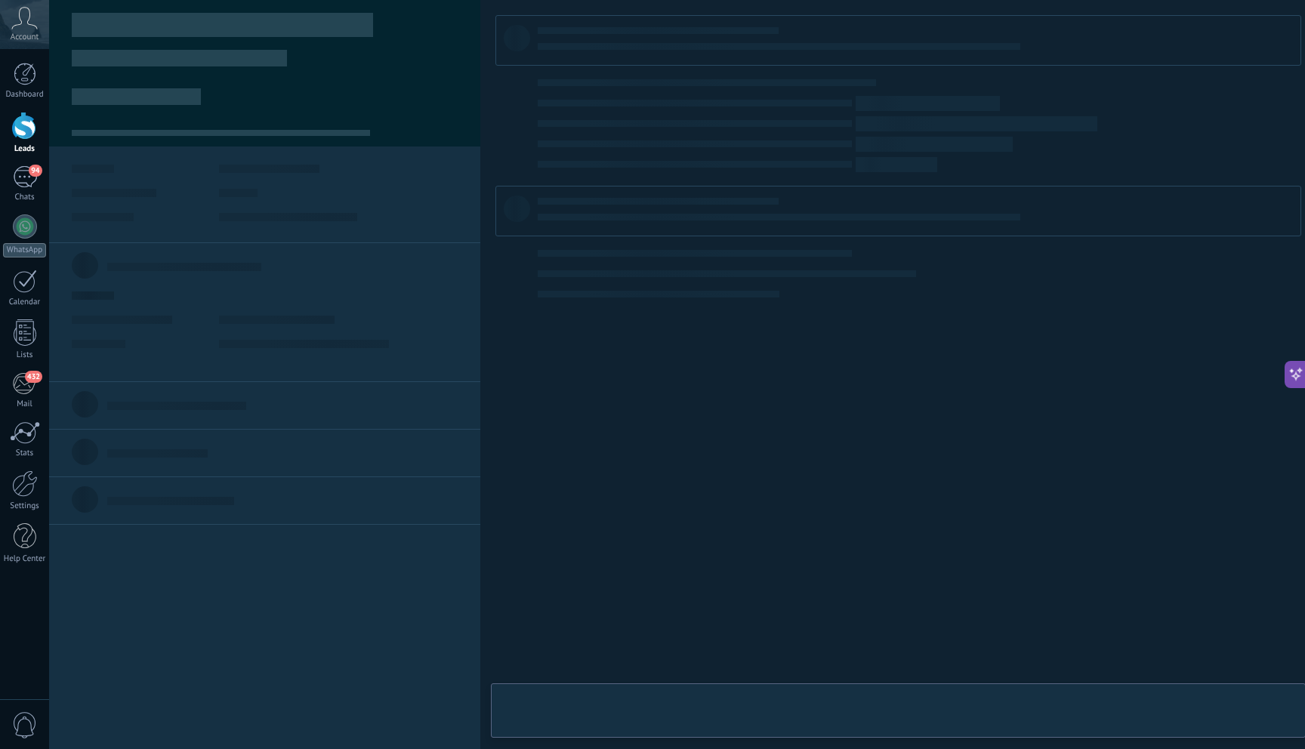
type textarea "**********"
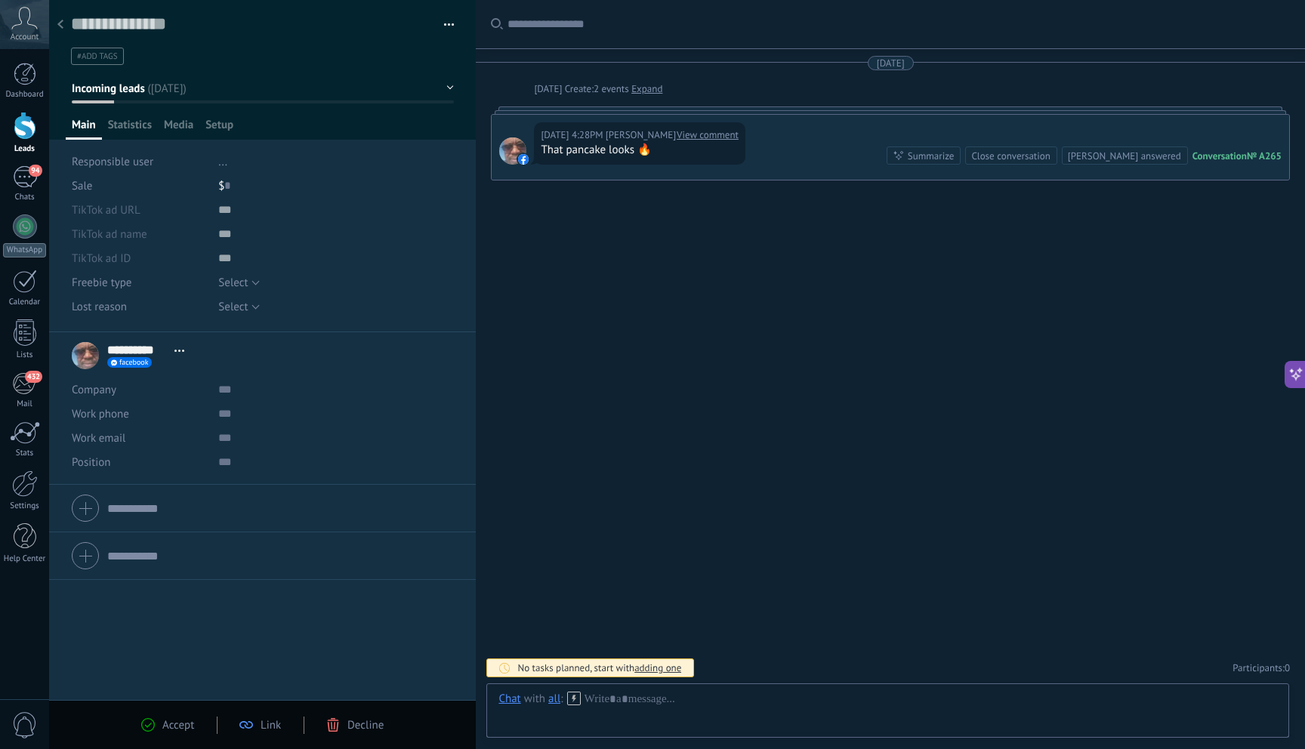
scroll to position [23, 0]
click at [350, 730] on span "Decline" at bounding box center [365, 725] width 36 height 14
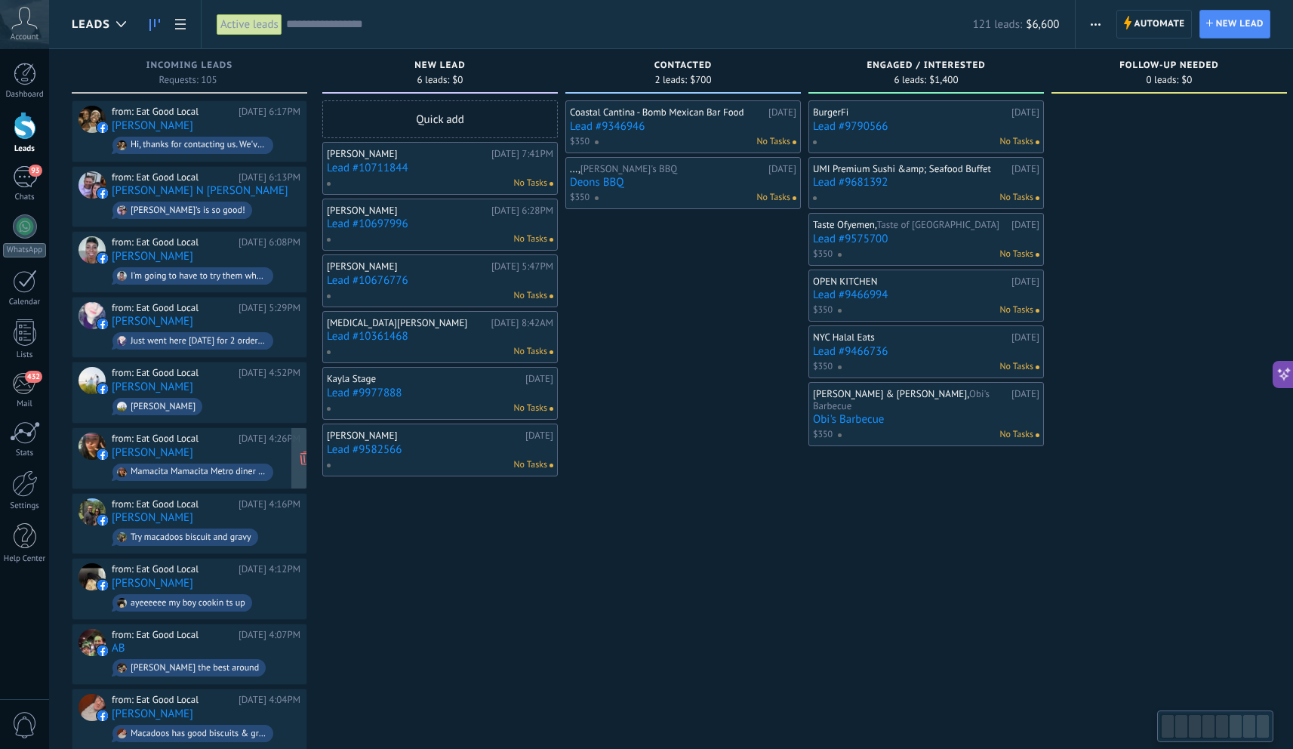
click at [236, 448] on div "from: Eat Good Local Yesterday 4:26PM Adrian Adams Mamacita Mamacita Metro dine…" at bounding box center [206, 458] width 189 height 51
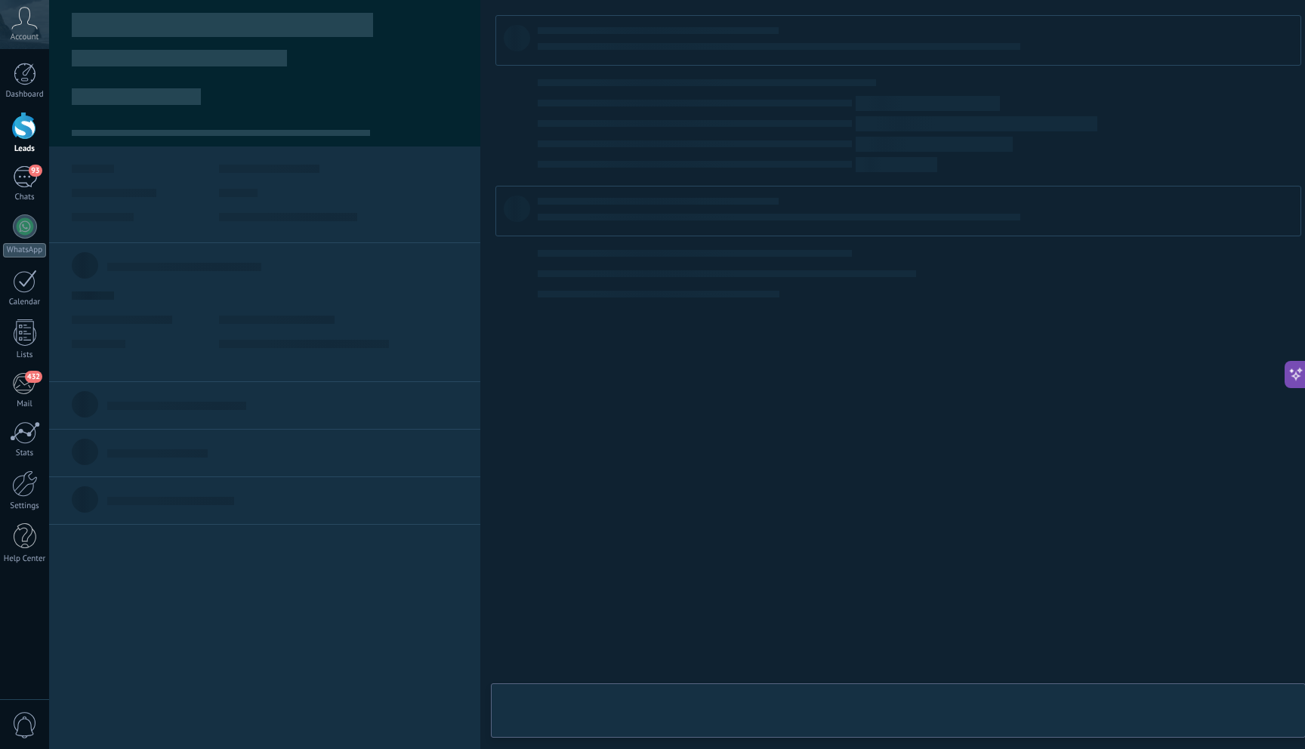
scroll to position [23, 0]
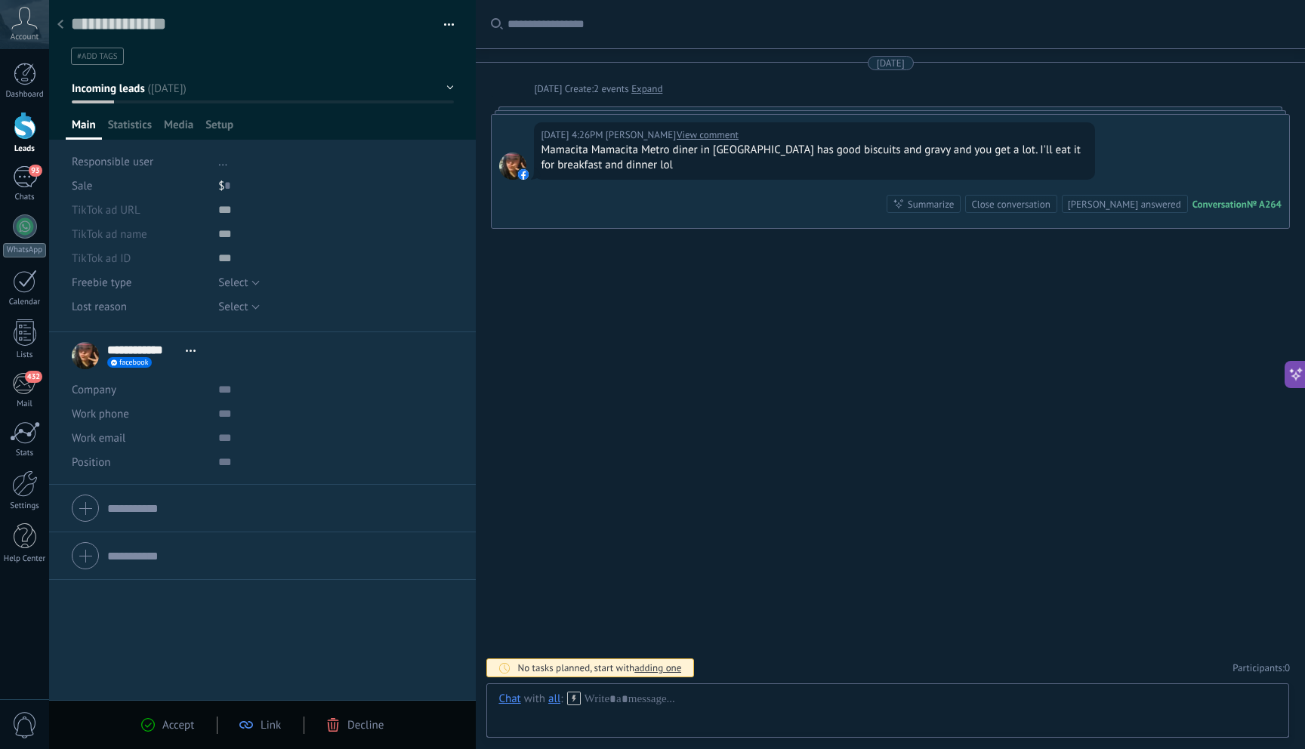
click at [332, 723] on icon at bounding box center [333, 725] width 14 height 14
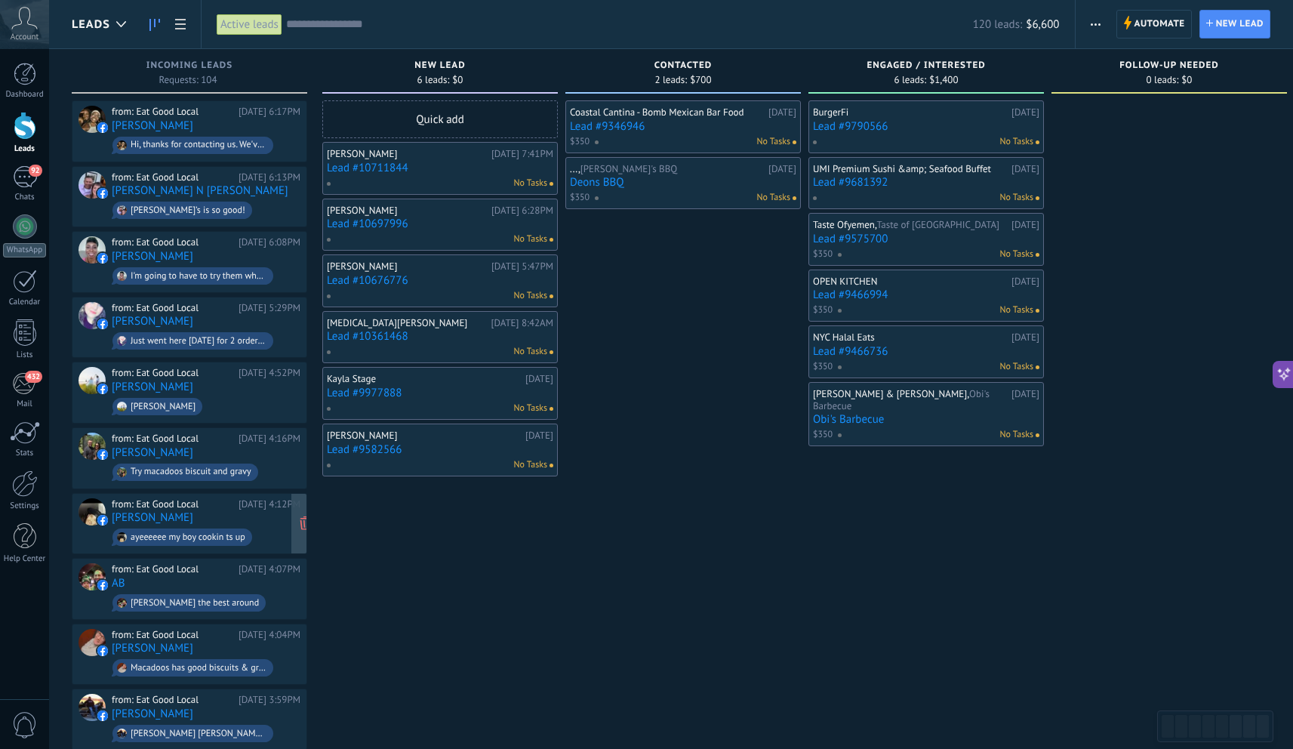
click at [236, 528] on div "ayeeeeee my boy cookin ts up" at bounding box center [182, 536] width 140 height 17
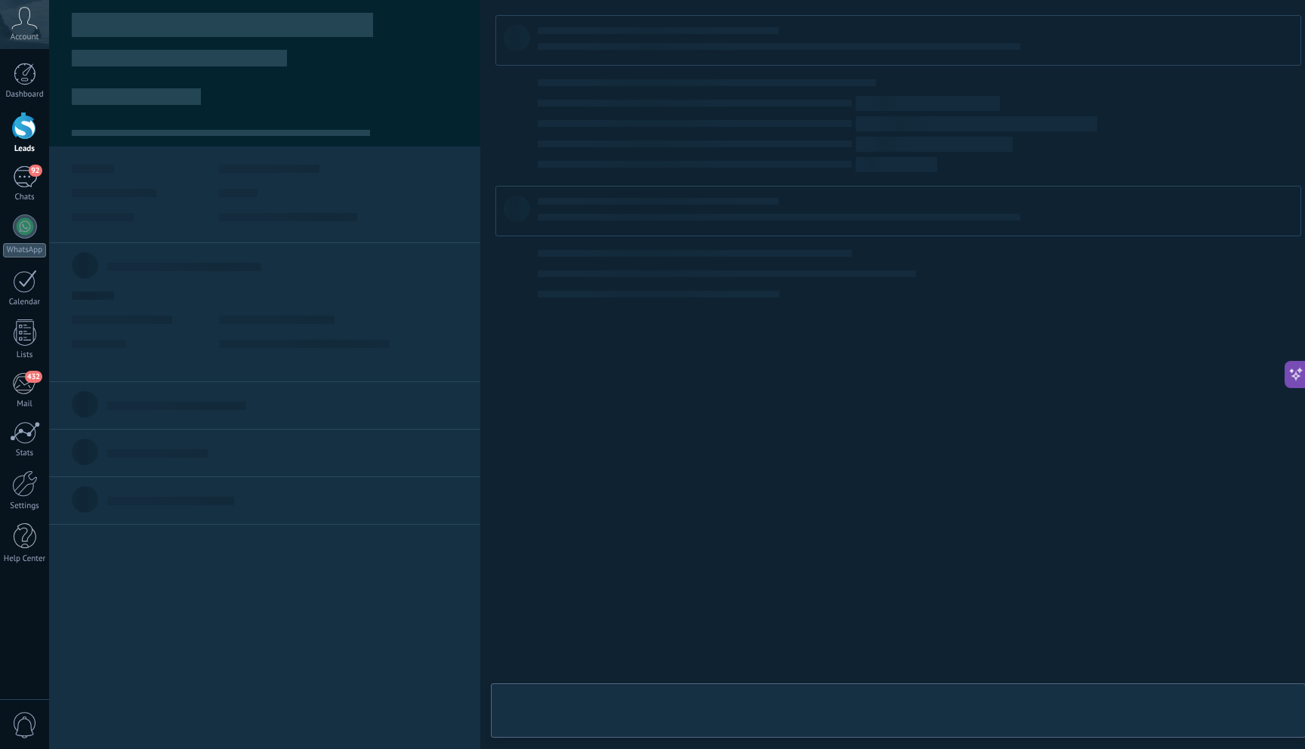
scroll to position [23, 0]
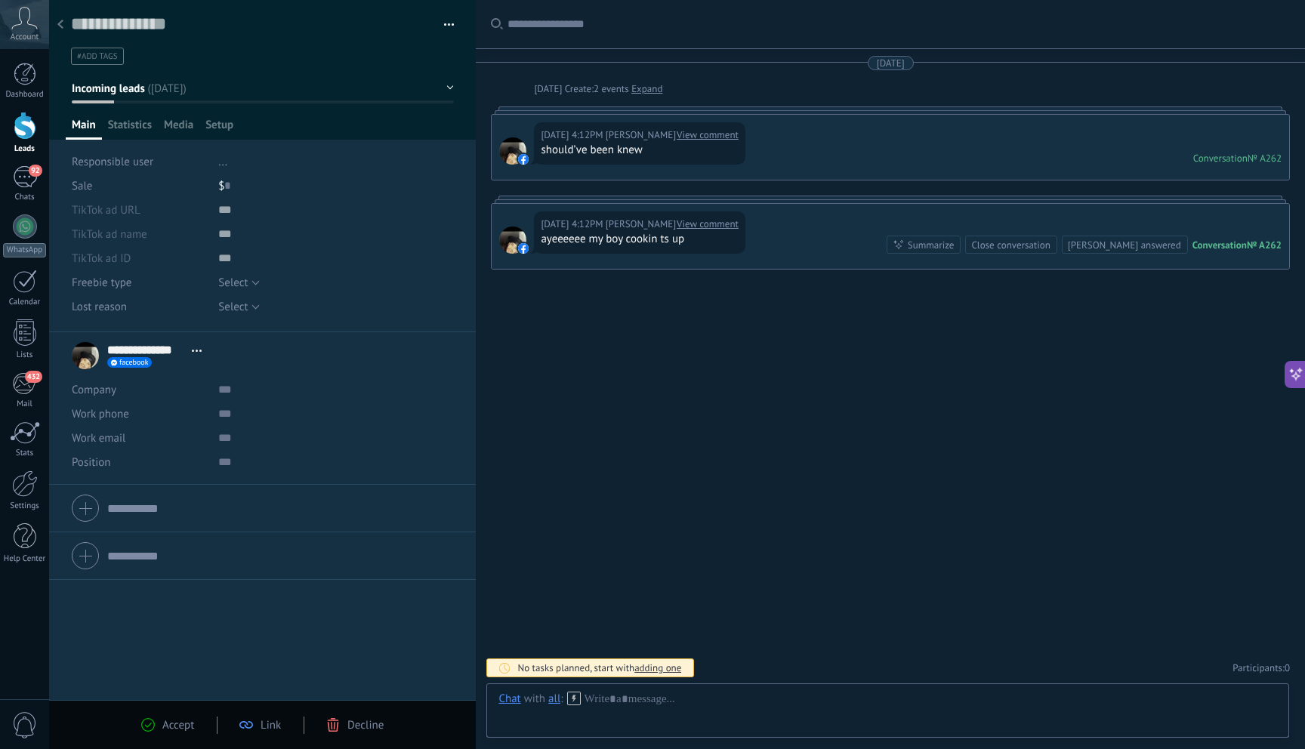
click at [338, 724] on icon at bounding box center [333, 725] width 14 height 14
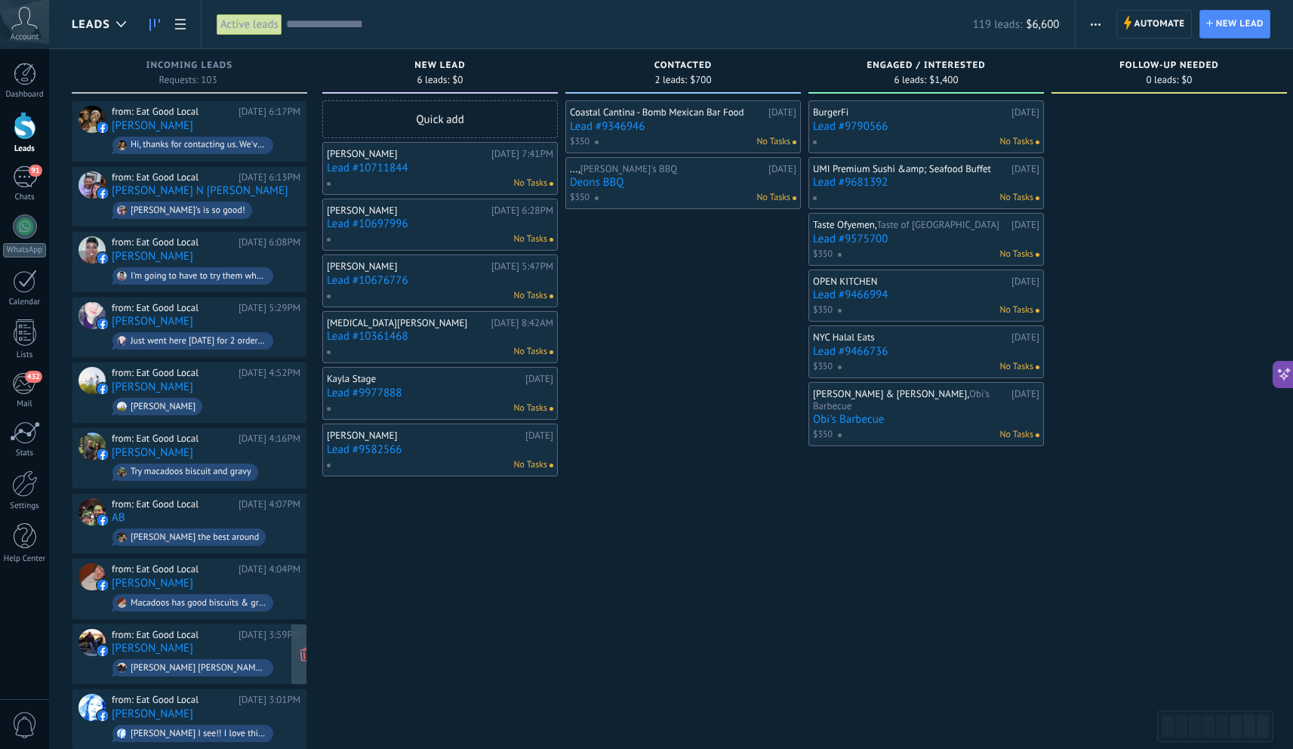
click at [242, 672] on span "[PERSON_NAME] [PERSON_NAME] where is it? No address on their page that I could …" at bounding box center [206, 667] width 189 height 23
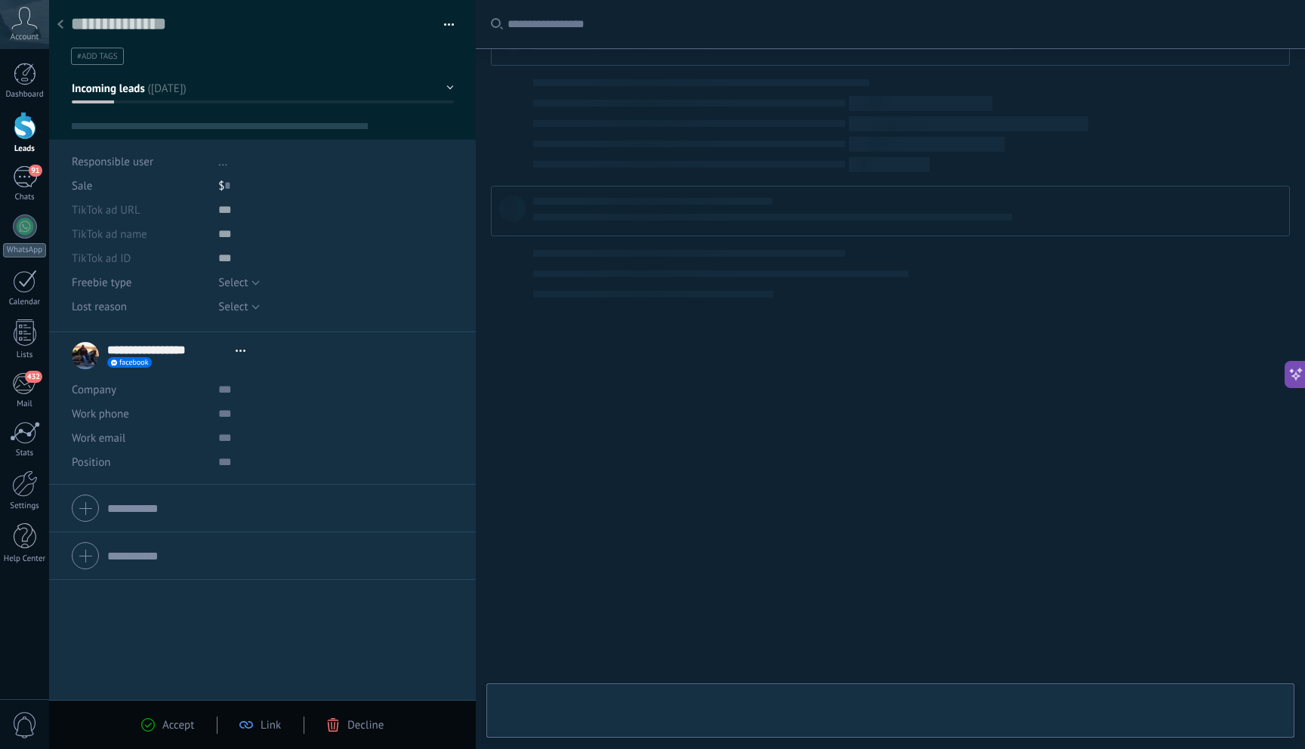
scroll to position [23, 0]
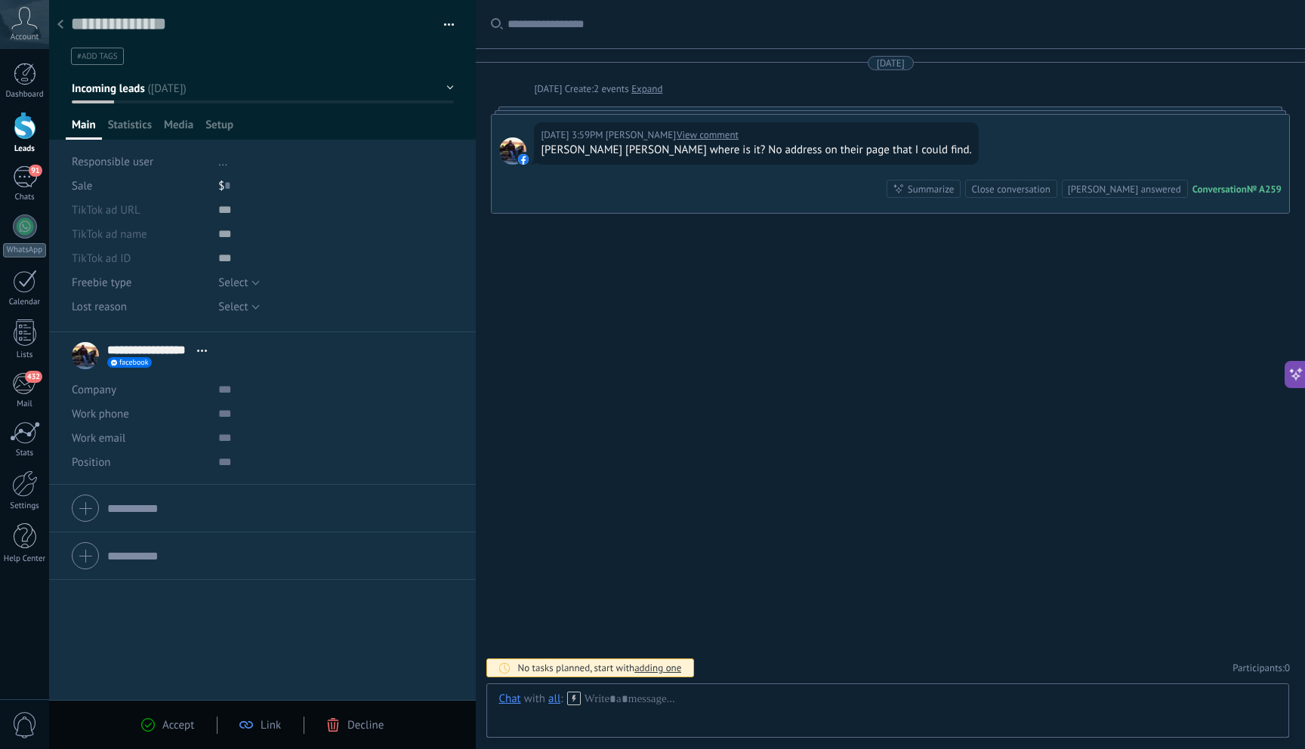
click at [381, 721] on span "Decline" at bounding box center [365, 725] width 36 height 14
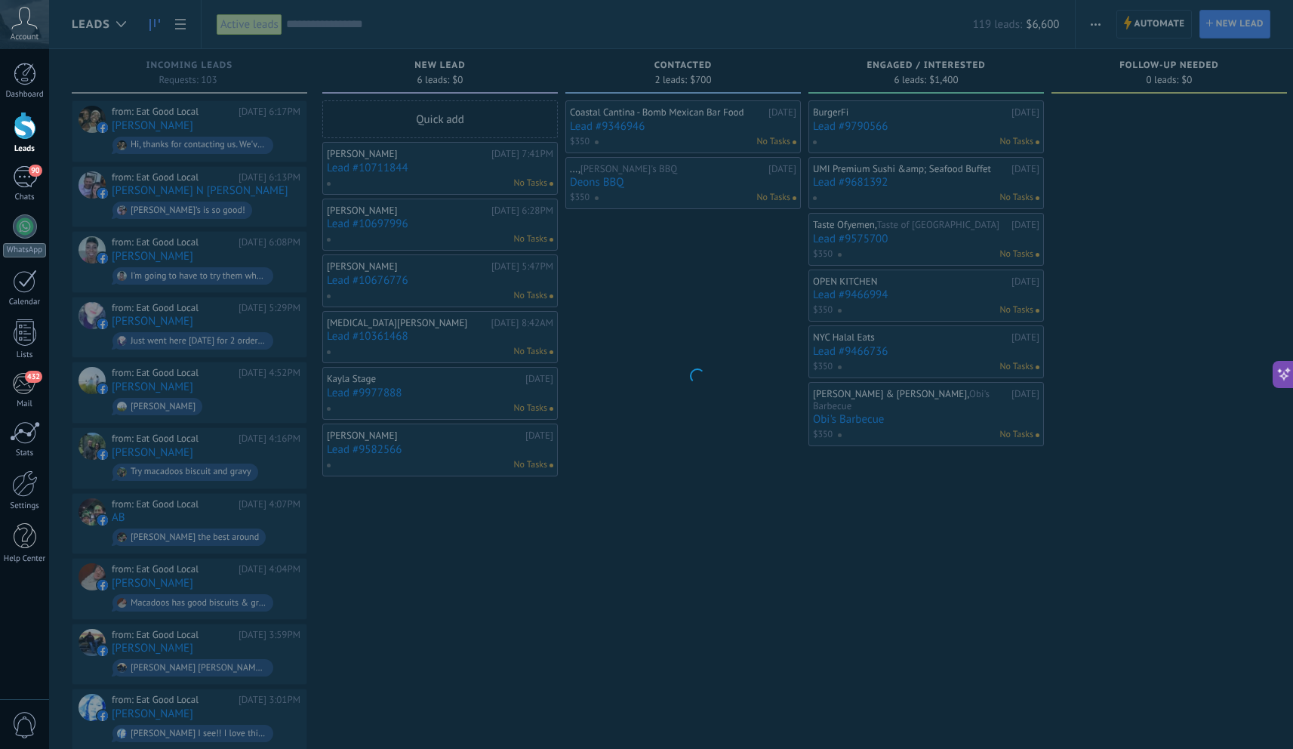
click at [244, 661] on body ".abccls-1,.abccls-2{fill-rule:evenodd}.abccls-2{fill:#fff} .abfcls-1{fill:none}…" at bounding box center [646, 374] width 1293 height 749
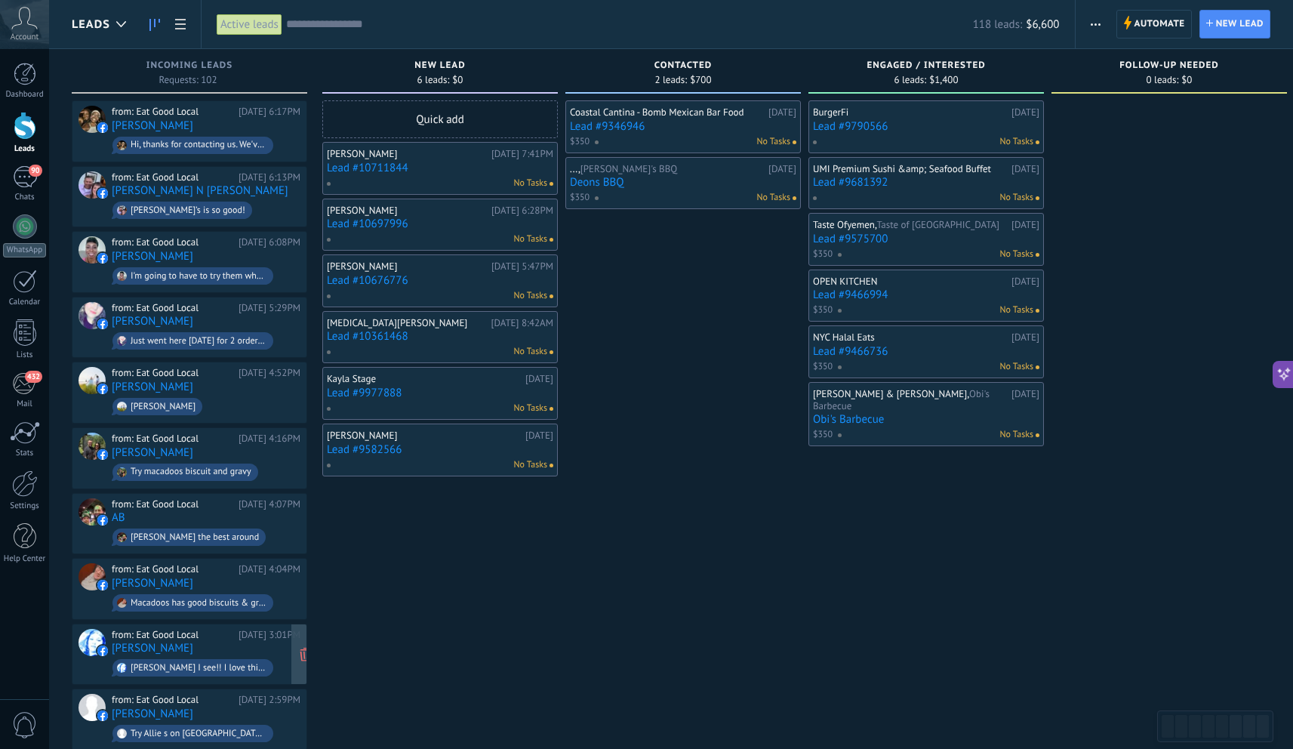
click at [246, 663] on div "[PERSON_NAME] I see!! I love this for him!!" at bounding box center [199, 668] width 136 height 11
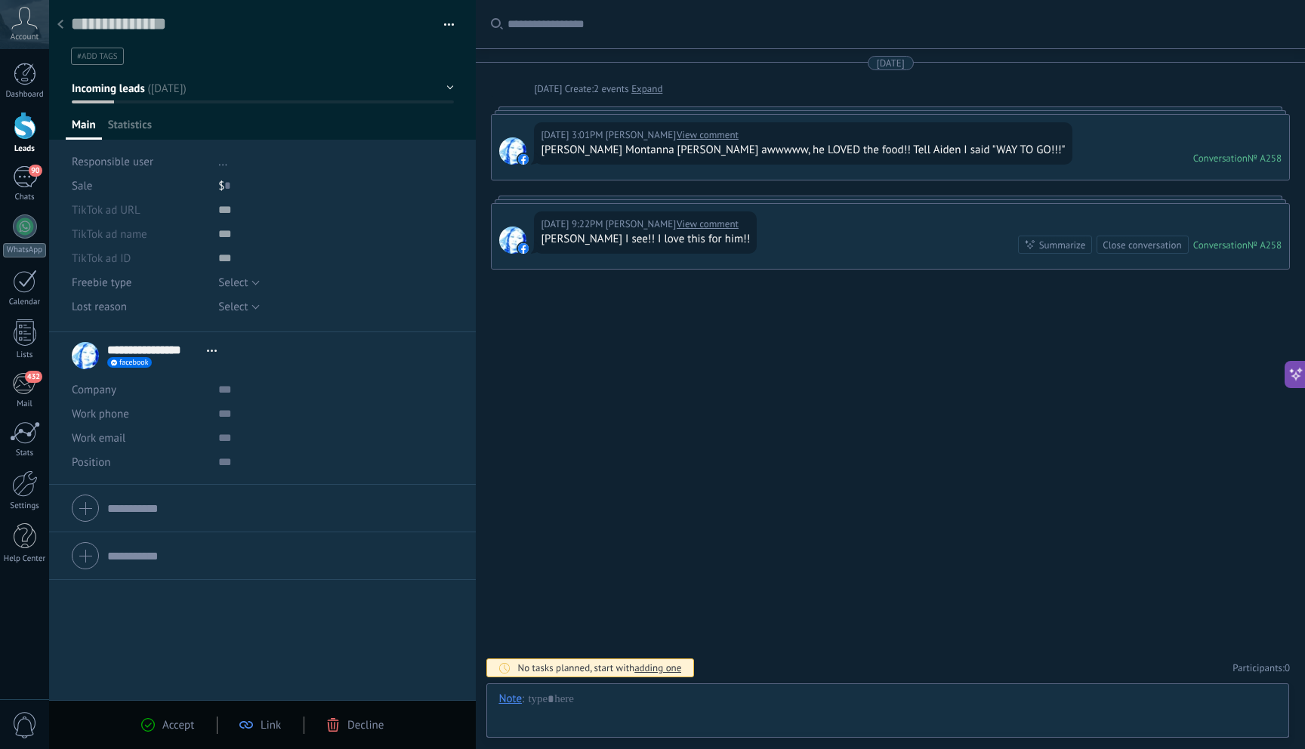
scroll to position [23, 0]
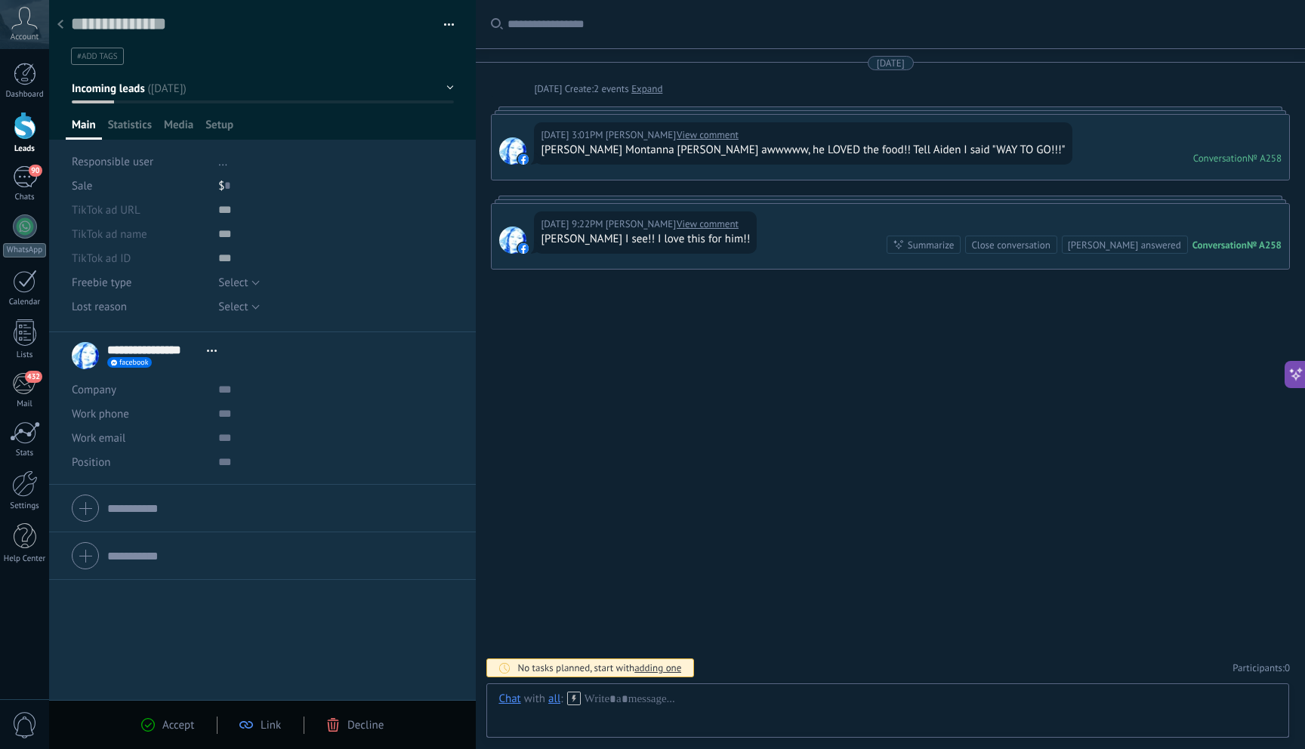
click at [326, 723] on icon at bounding box center [333, 725] width 14 height 14
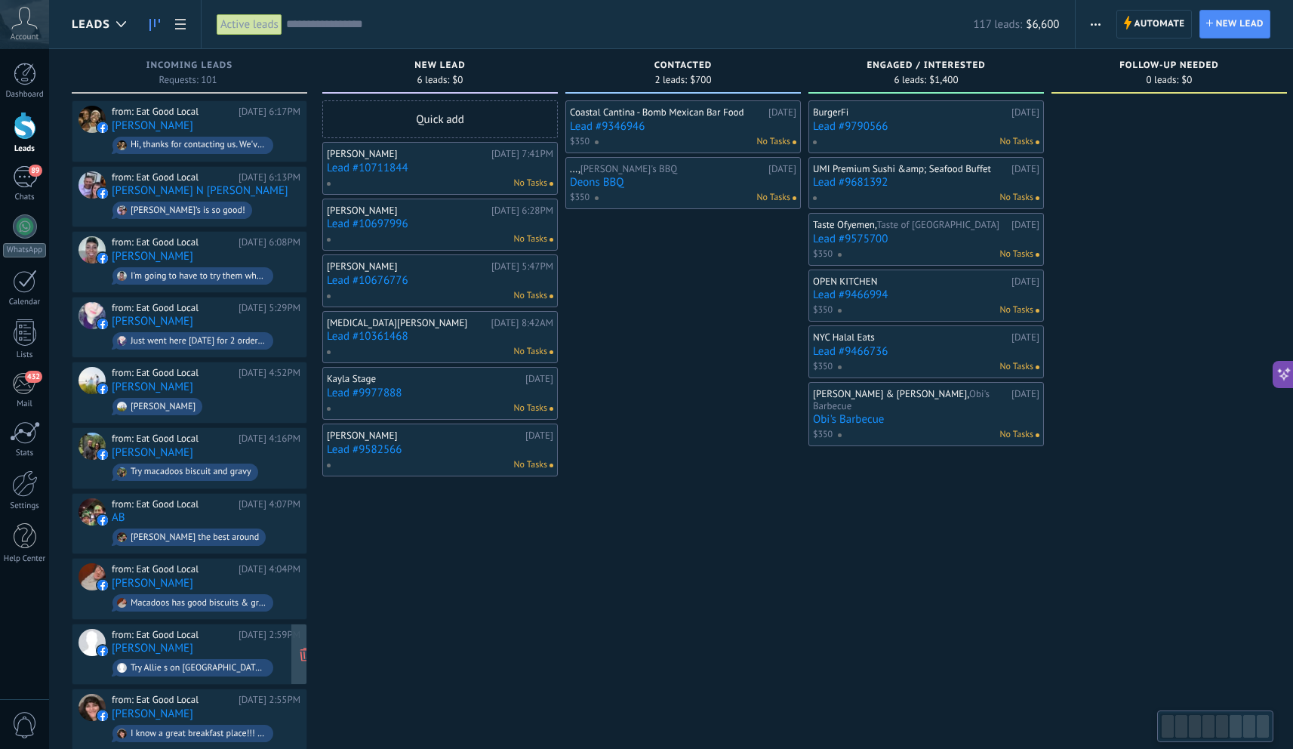
click at [211, 659] on div "Try Allie s on [GEOGRAPHIC_DATA] there good to" at bounding box center [192, 667] width 161 height 17
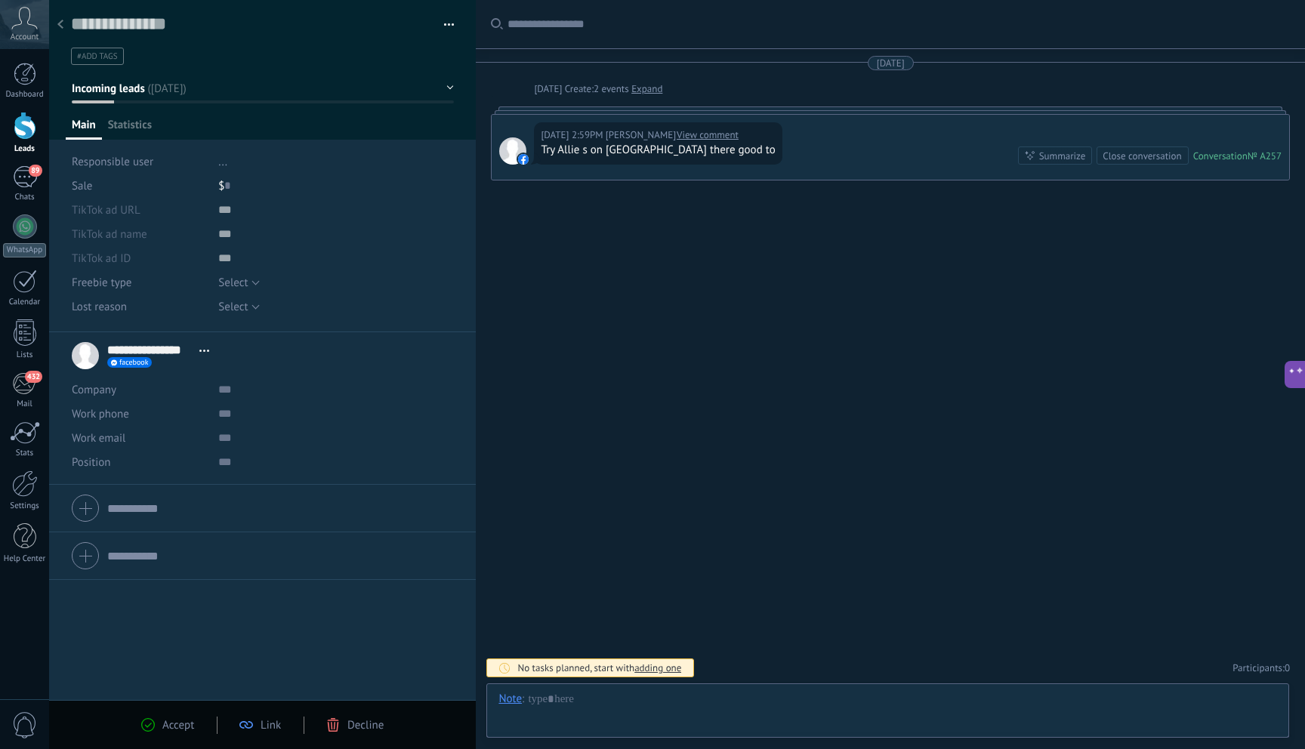
scroll to position [23, 0]
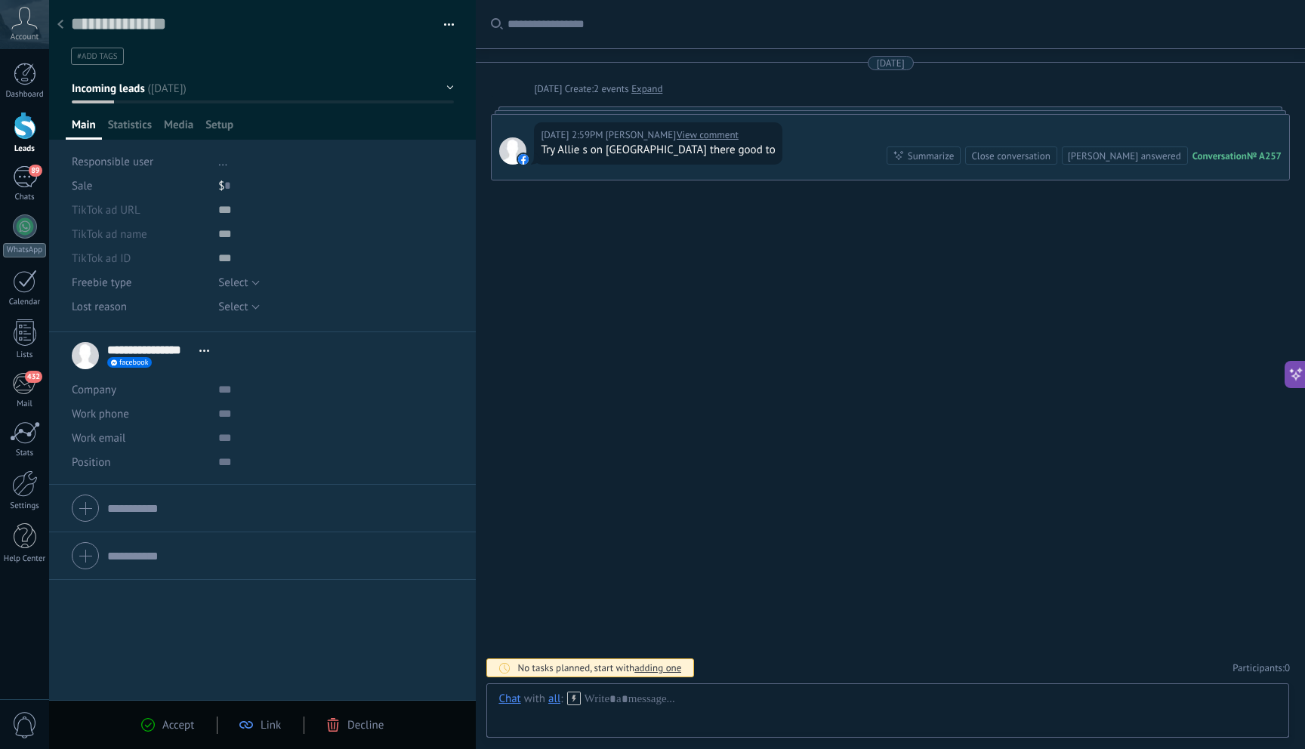
click at [376, 724] on span "Decline" at bounding box center [365, 725] width 36 height 14
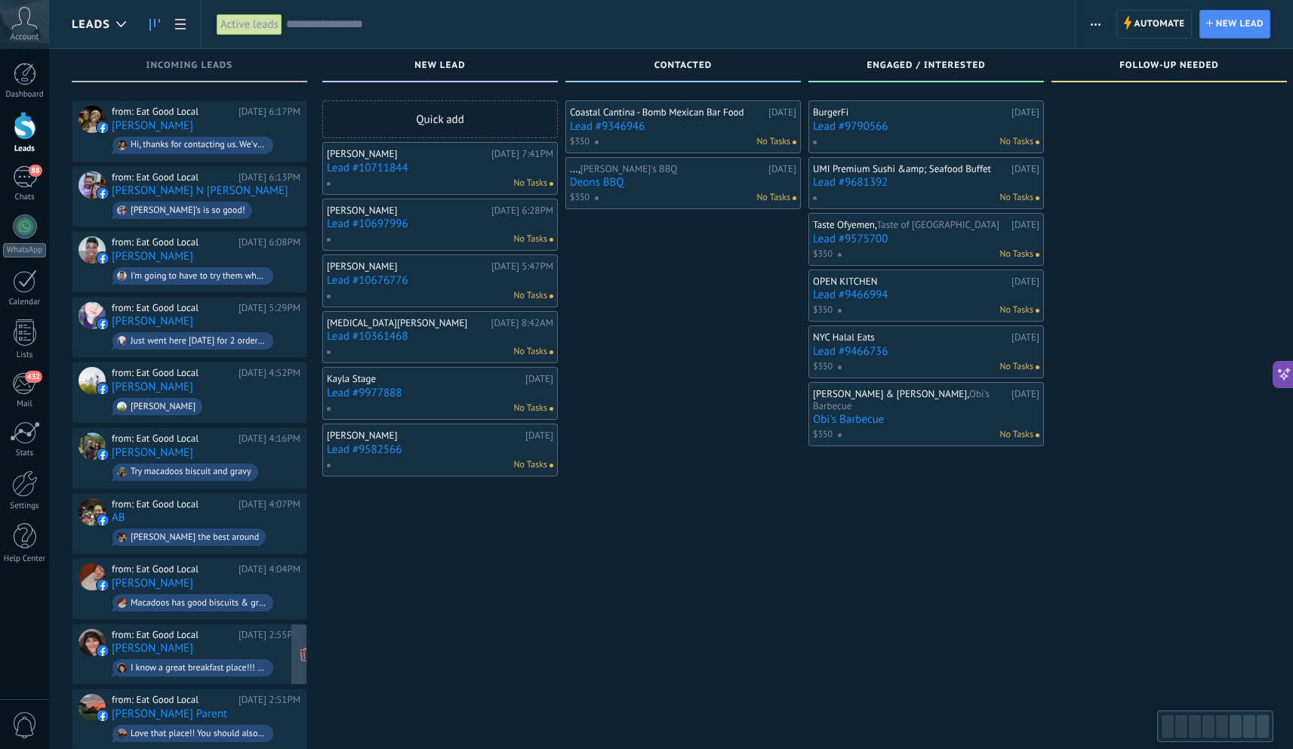
click at [263, 646] on div "from: Eat Good Local Yesterday 2:55PM Crystal Moskwinski I know a great breakfa…" at bounding box center [206, 654] width 189 height 51
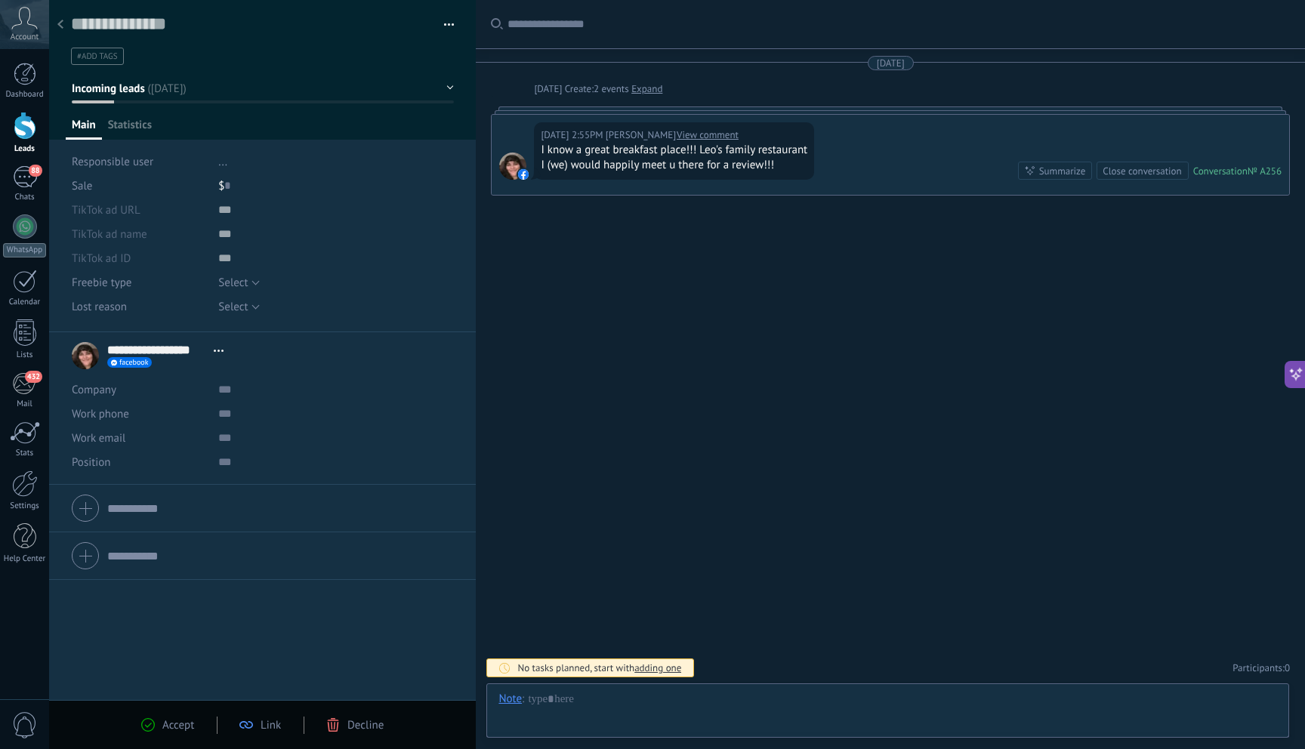
scroll to position [23, 0]
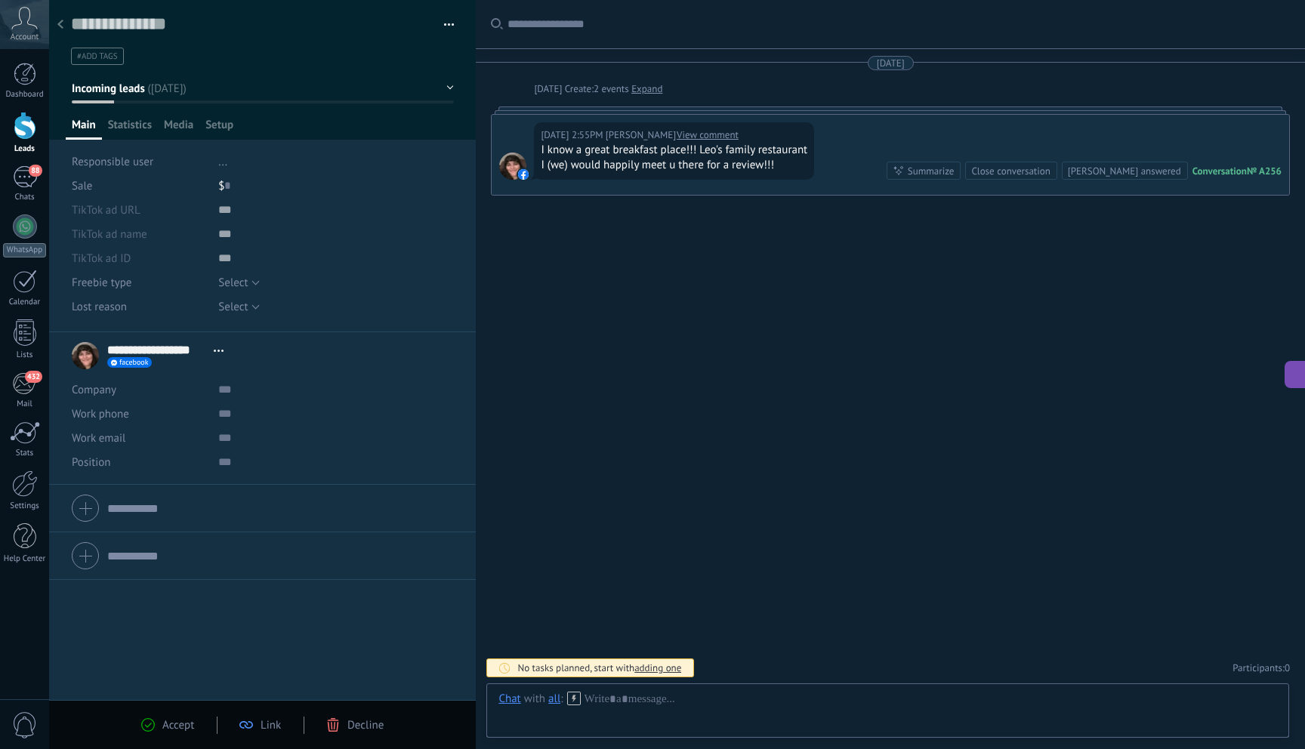
click at [369, 726] on span "Decline" at bounding box center [365, 725] width 36 height 14
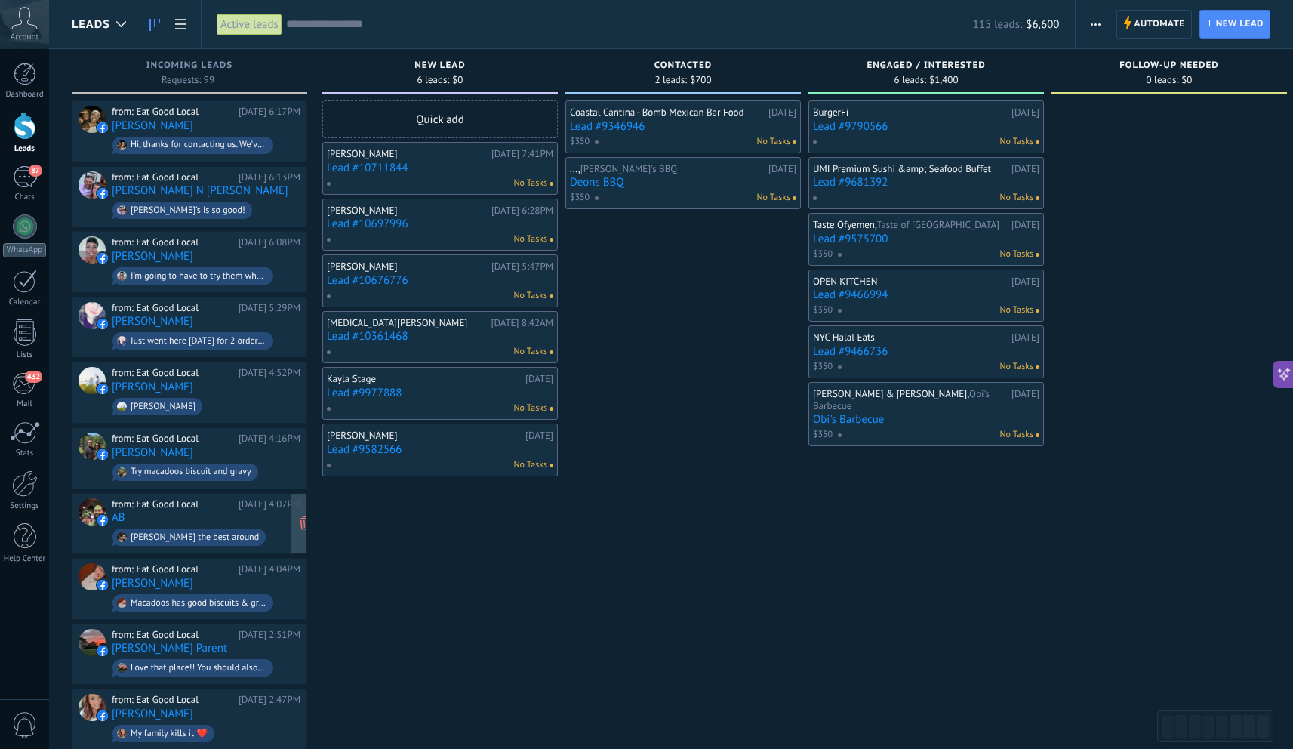
click at [242, 513] on div "from: Eat Good Local Yesterday 4:07PM AB Chris Villanueva the best around" at bounding box center [206, 523] width 189 height 51
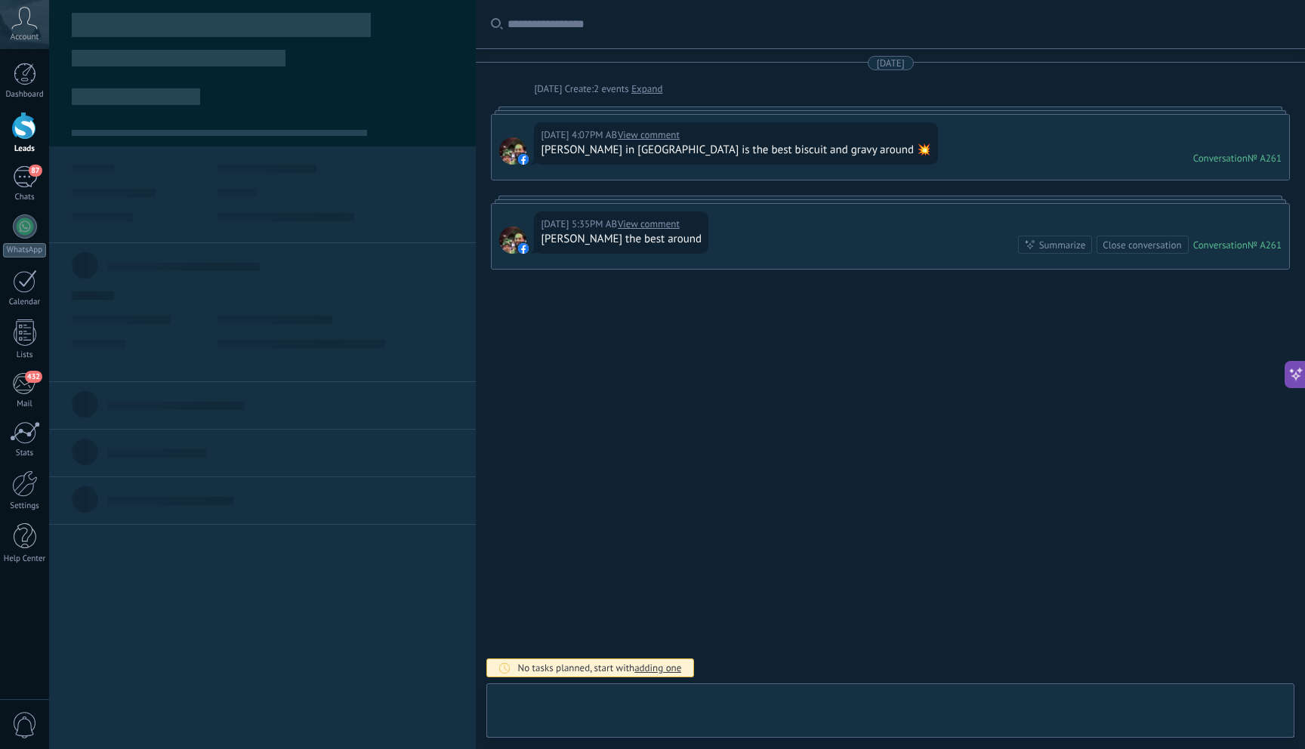
scroll to position [23, 0]
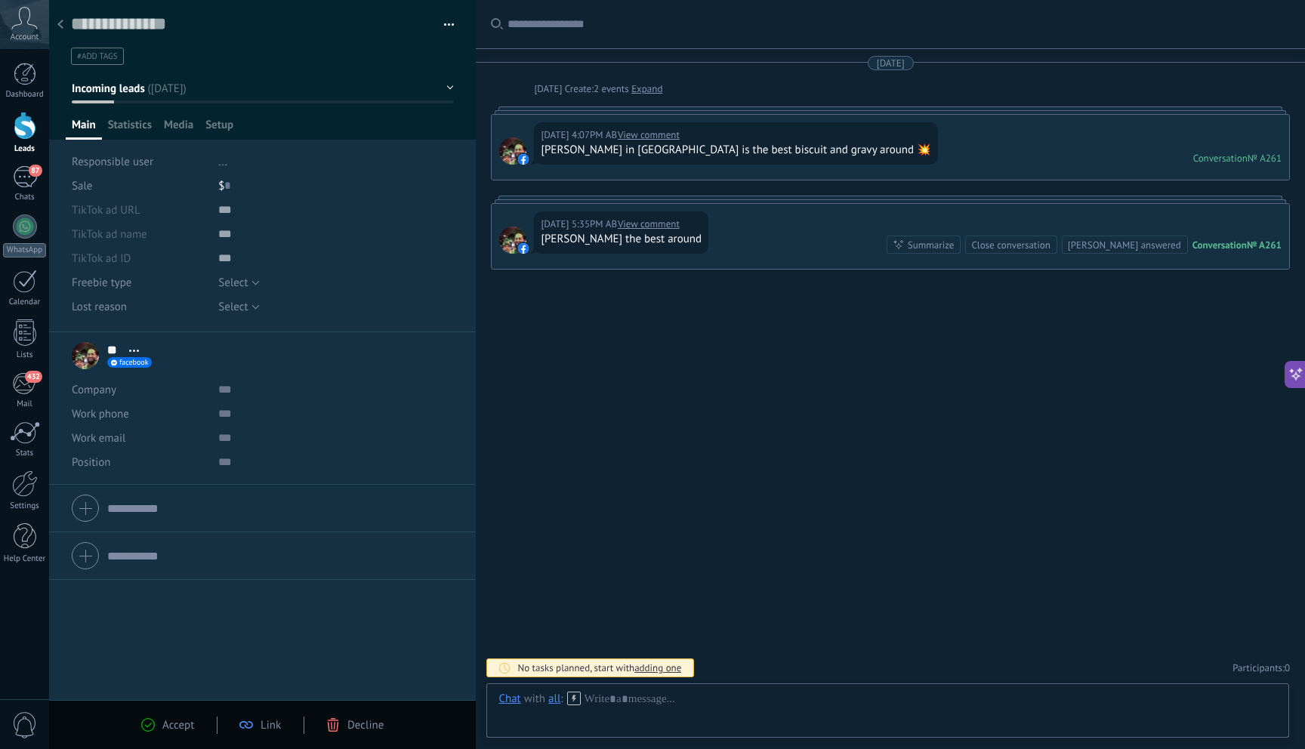
click at [368, 725] on span "Decline" at bounding box center [365, 725] width 36 height 14
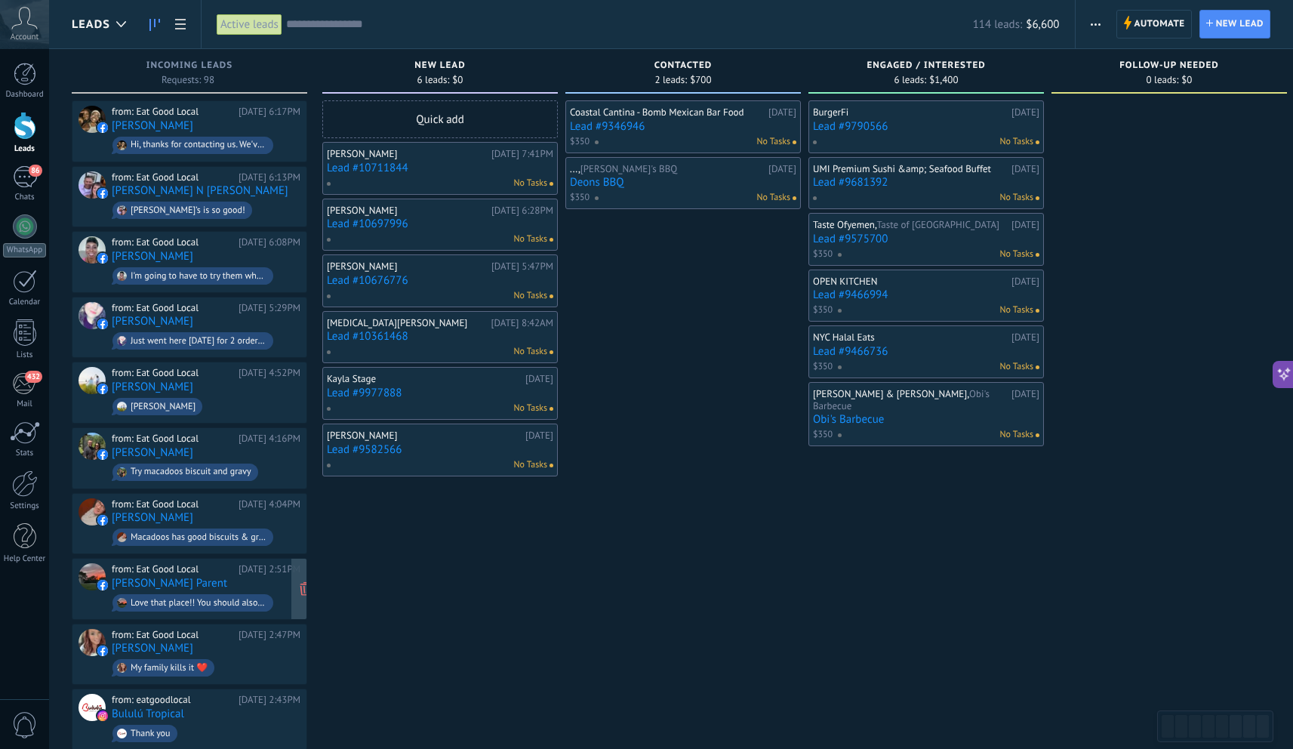
click at [251, 574] on div "from: Eat Good Local Yesterday 2:51PM Amy Barnes Parent Love that place!! You s…" at bounding box center [206, 588] width 189 height 51
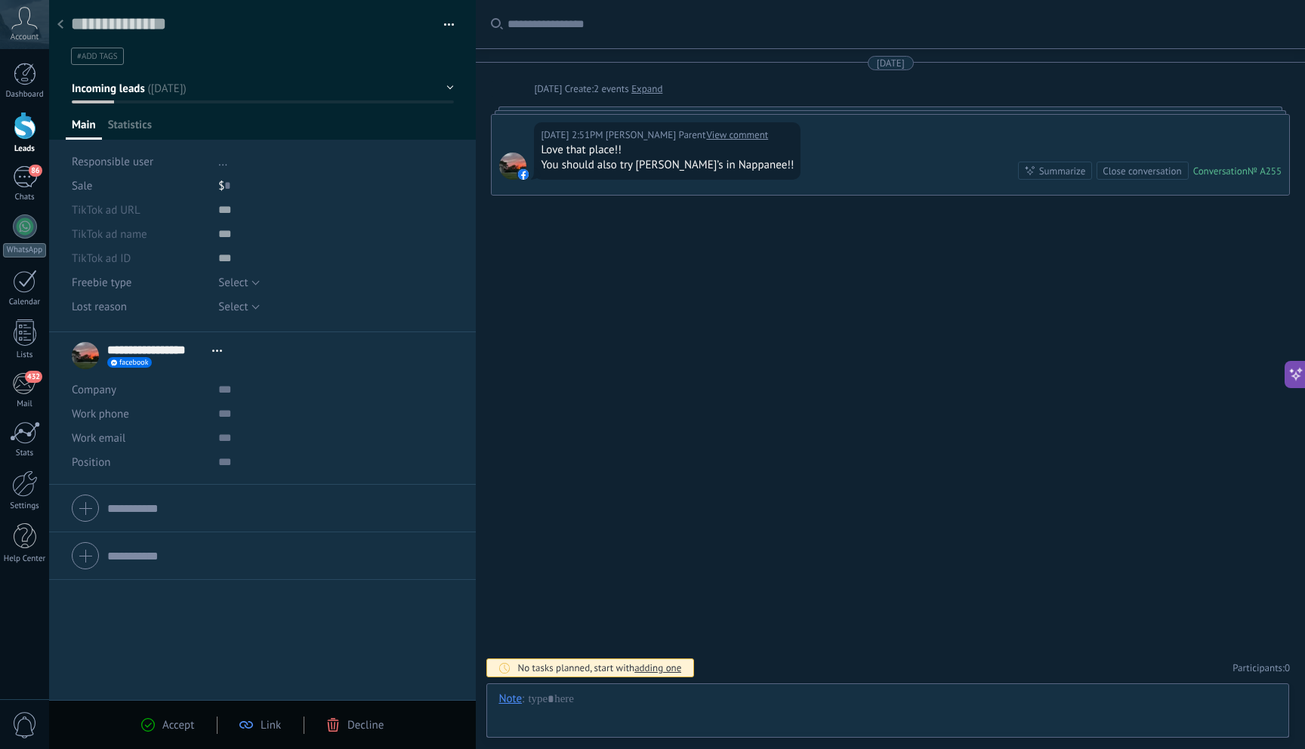
scroll to position [23, 0]
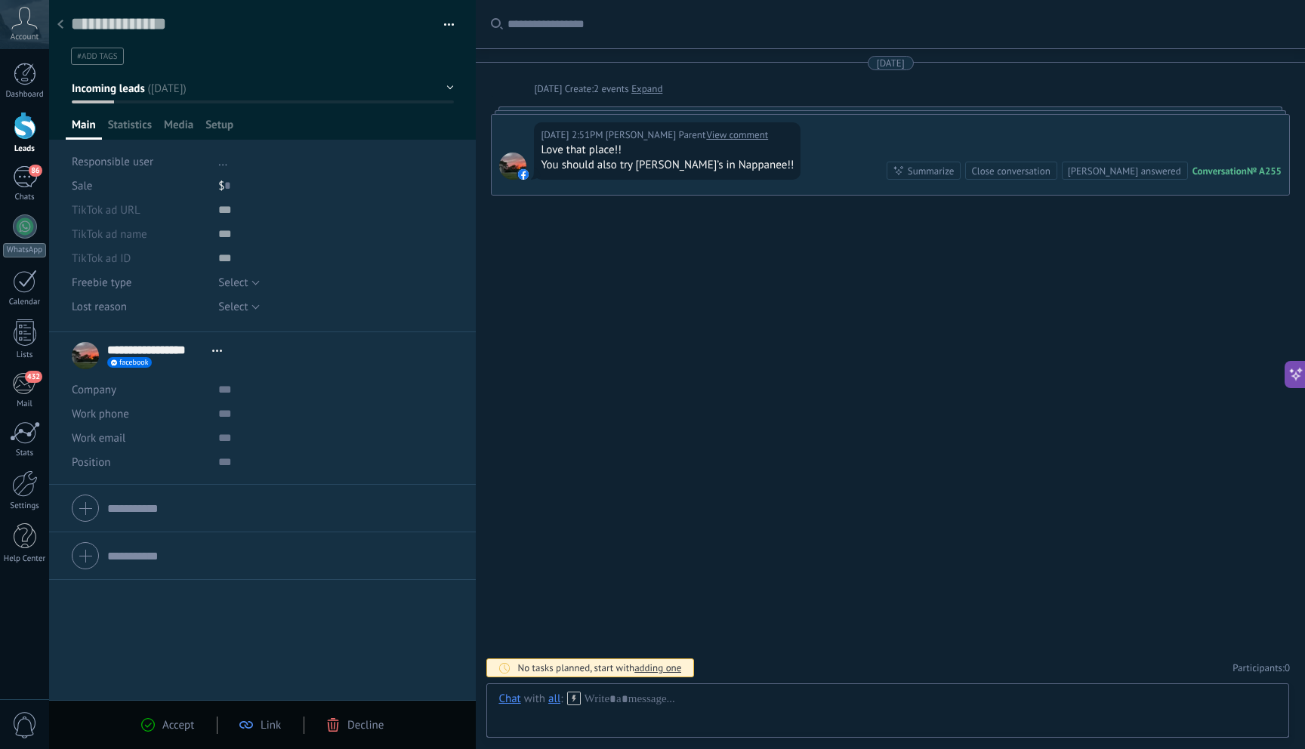
click at [349, 728] on span "Decline" at bounding box center [365, 725] width 36 height 14
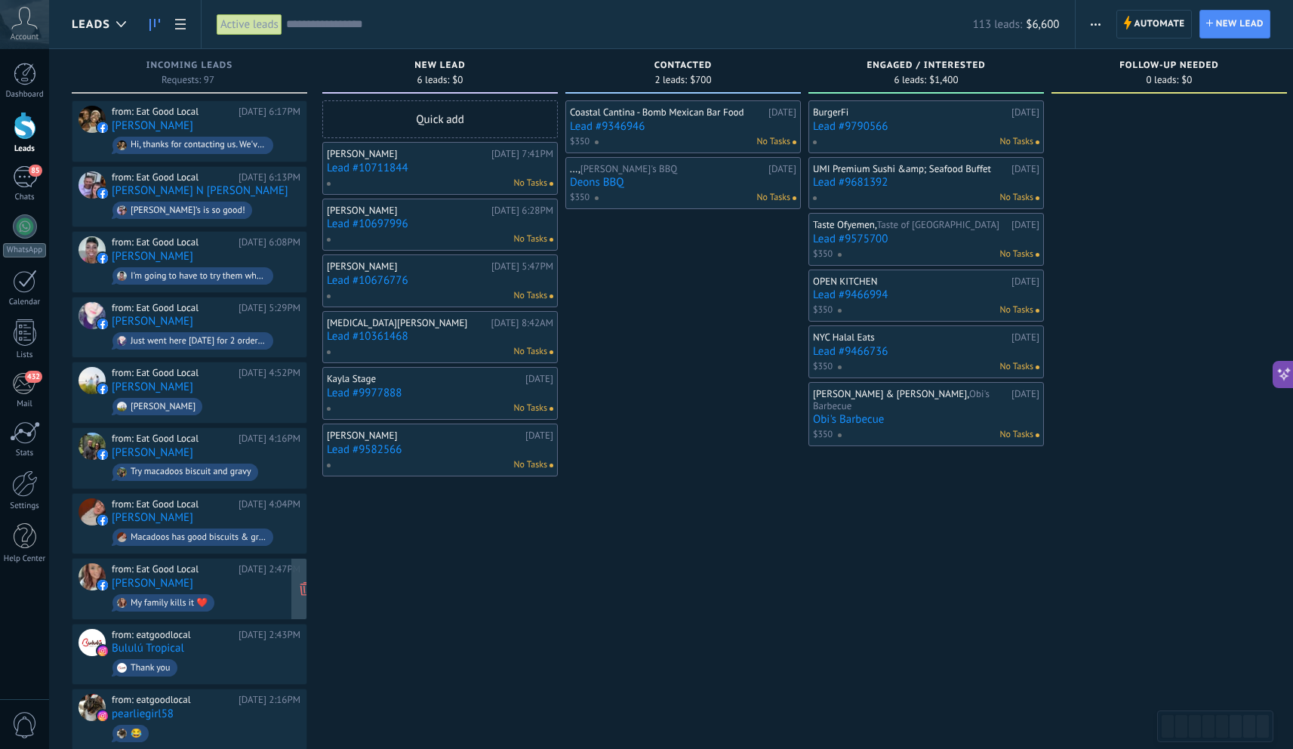
click at [242, 563] on div "[DATE] 2:47PM" at bounding box center [270, 569] width 62 height 12
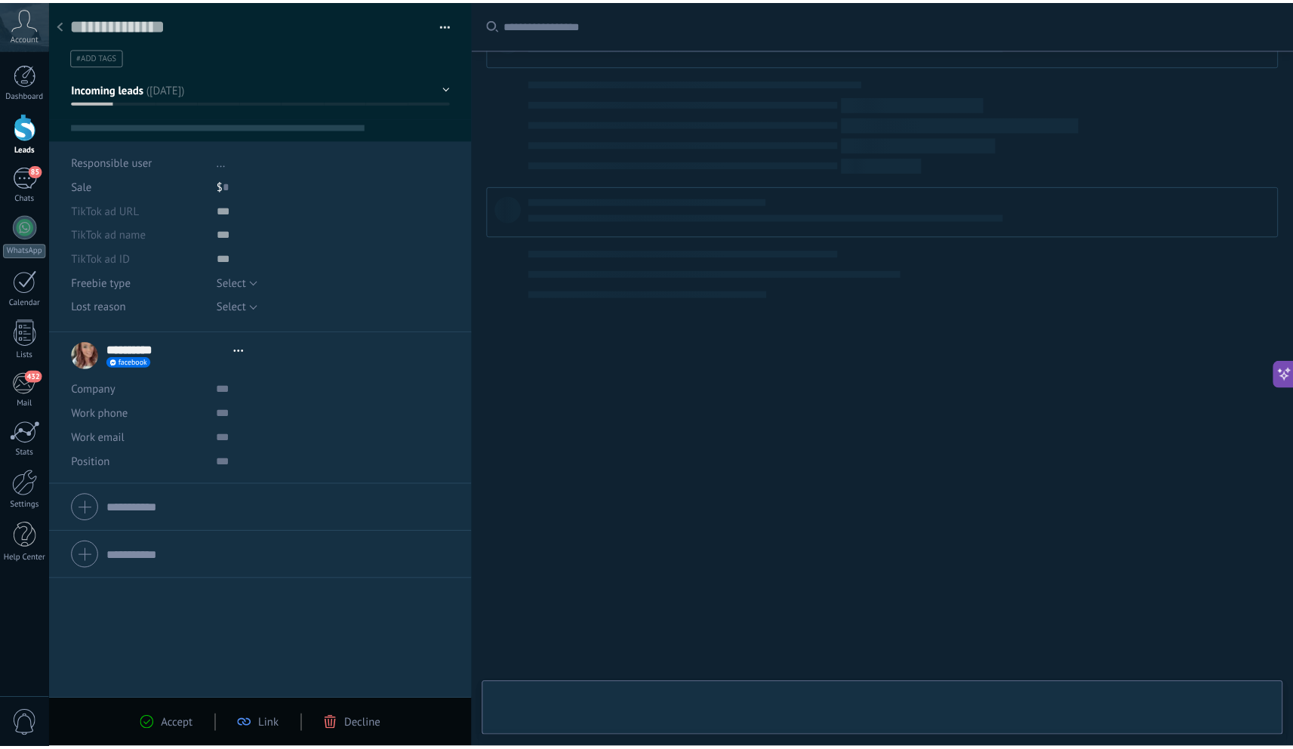
scroll to position [23, 0]
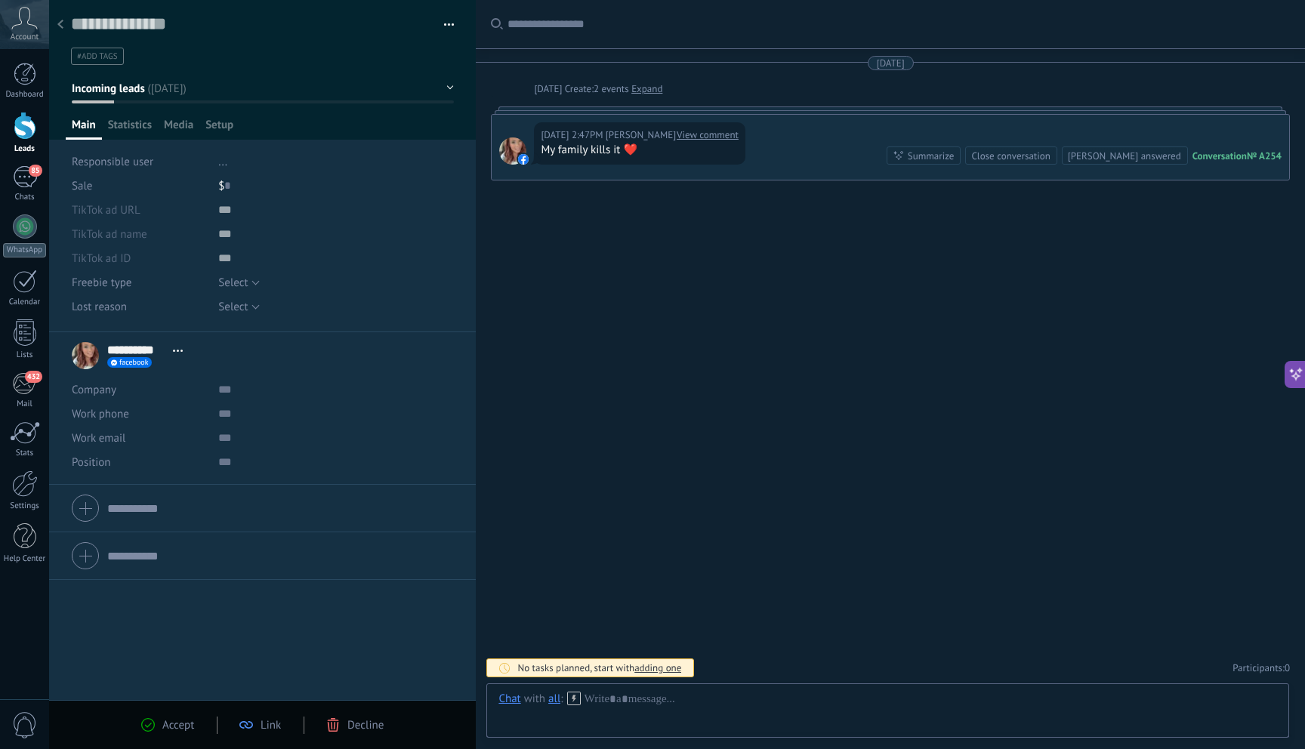
click at [352, 732] on span "Decline" at bounding box center [365, 725] width 36 height 14
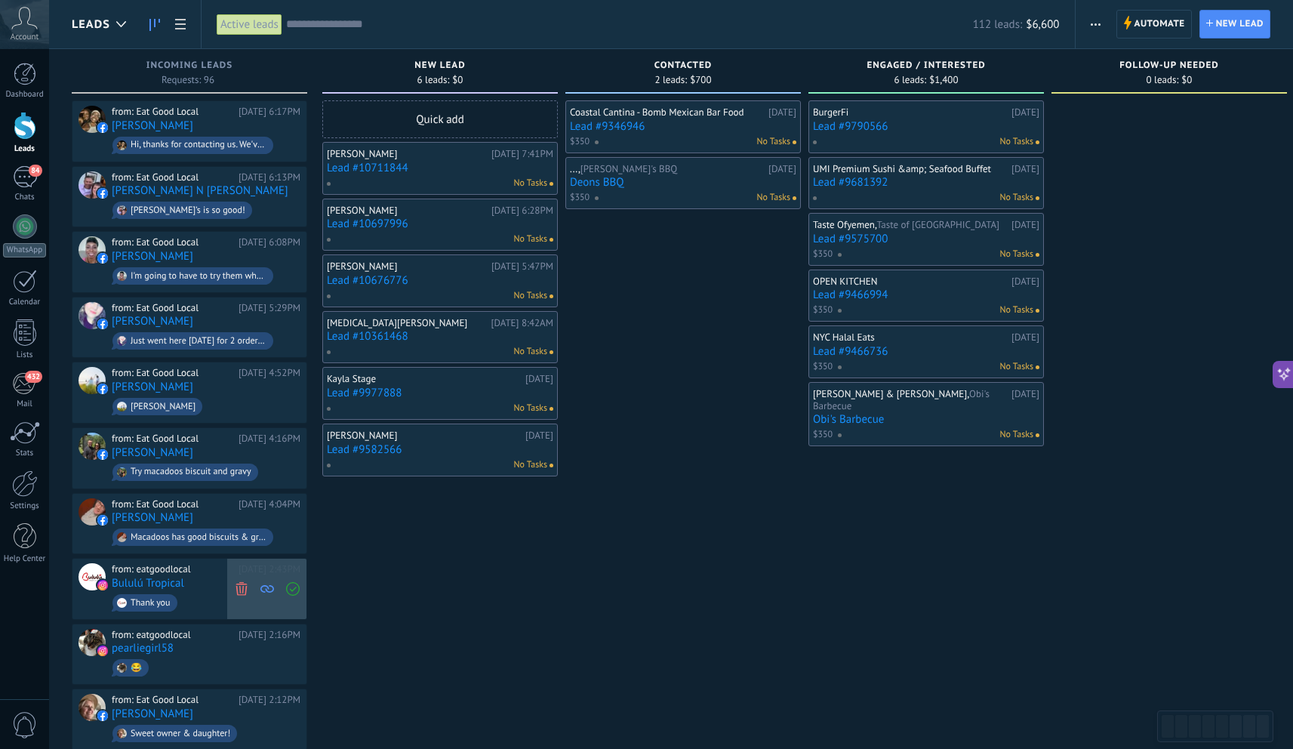
click at [239, 587] on icon at bounding box center [242, 589] width 14 height 14
click at [245, 584] on use at bounding box center [241, 589] width 11 height 14
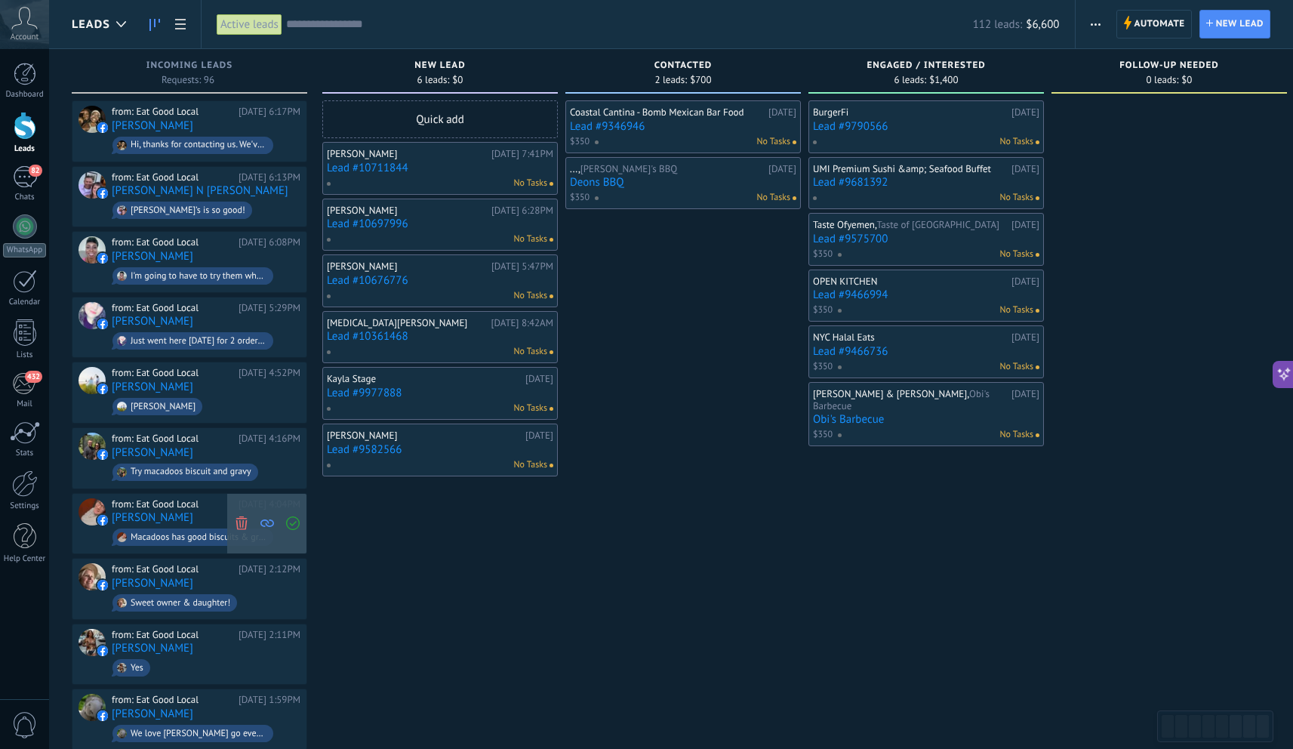
click at [243, 519] on icon at bounding box center [242, 523] width 14 height 14
click at [250, 519] on span at bounding box center [241, 524] width 20 height 60
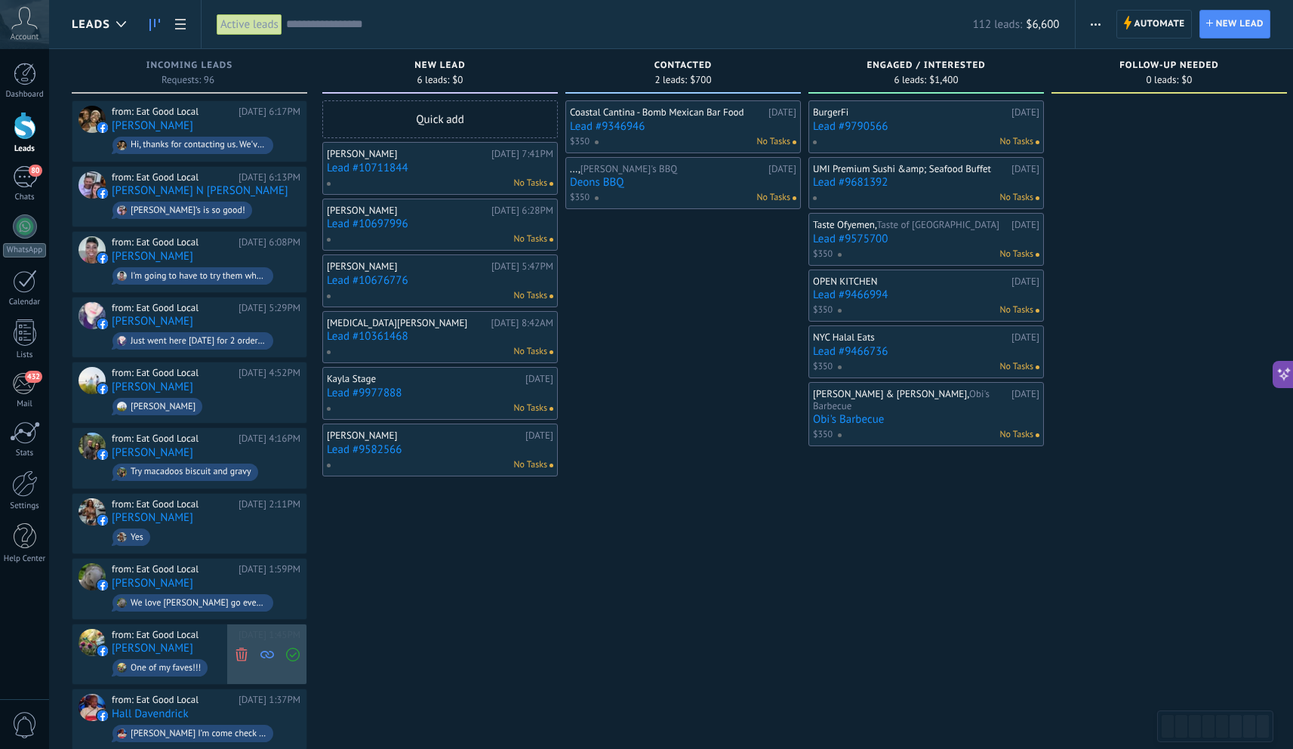
click at [235, 647] on icon at bounding box center [242, 654] width 14 height 14
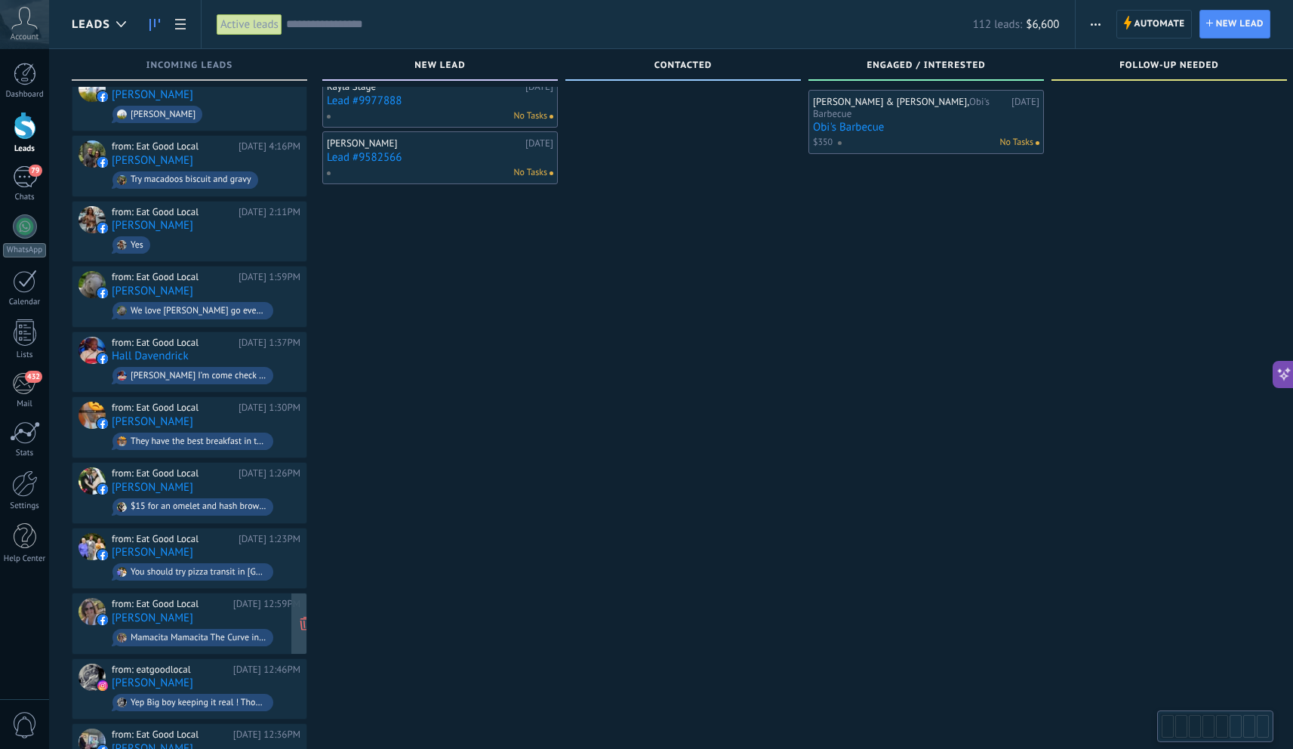
scroll to position [311, 0]
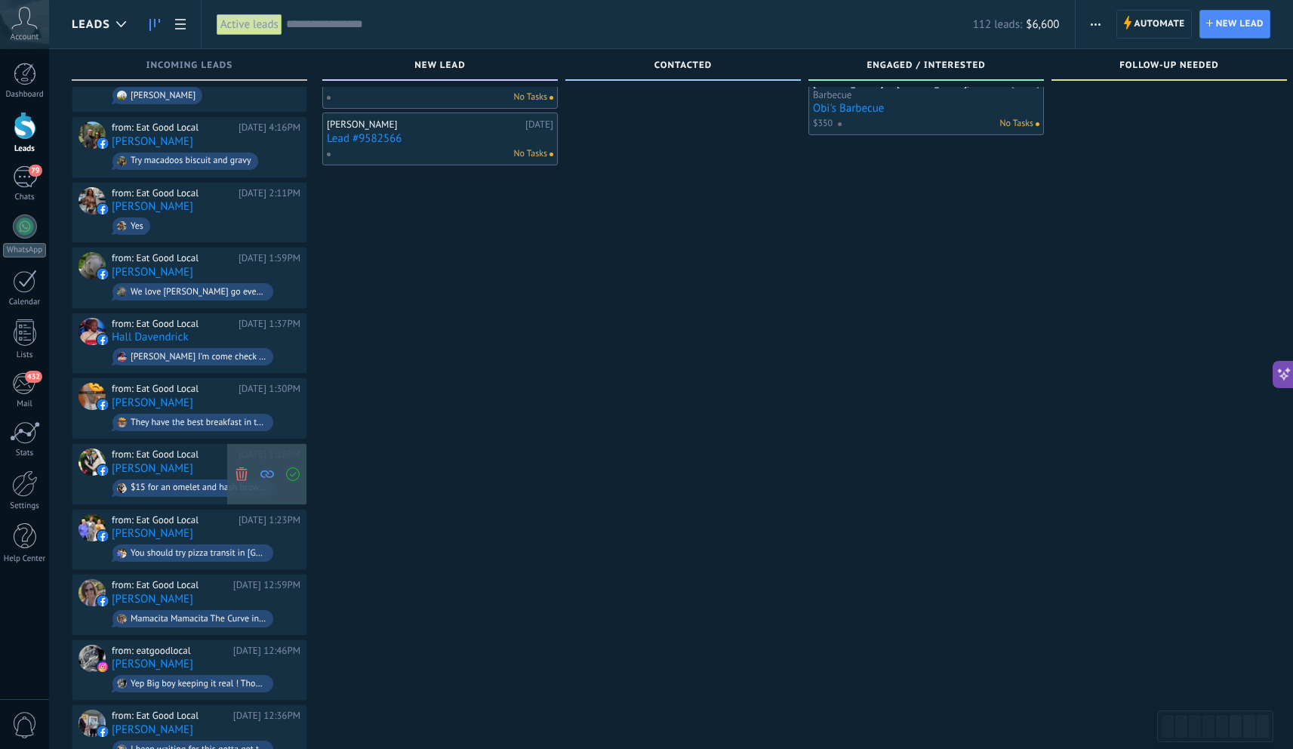
click at [244, 467] on icon at bounding box center [242, 474] width 14 height 14
click at [245, 467] on icon at bounding box center [242, 474] width 14 height 14
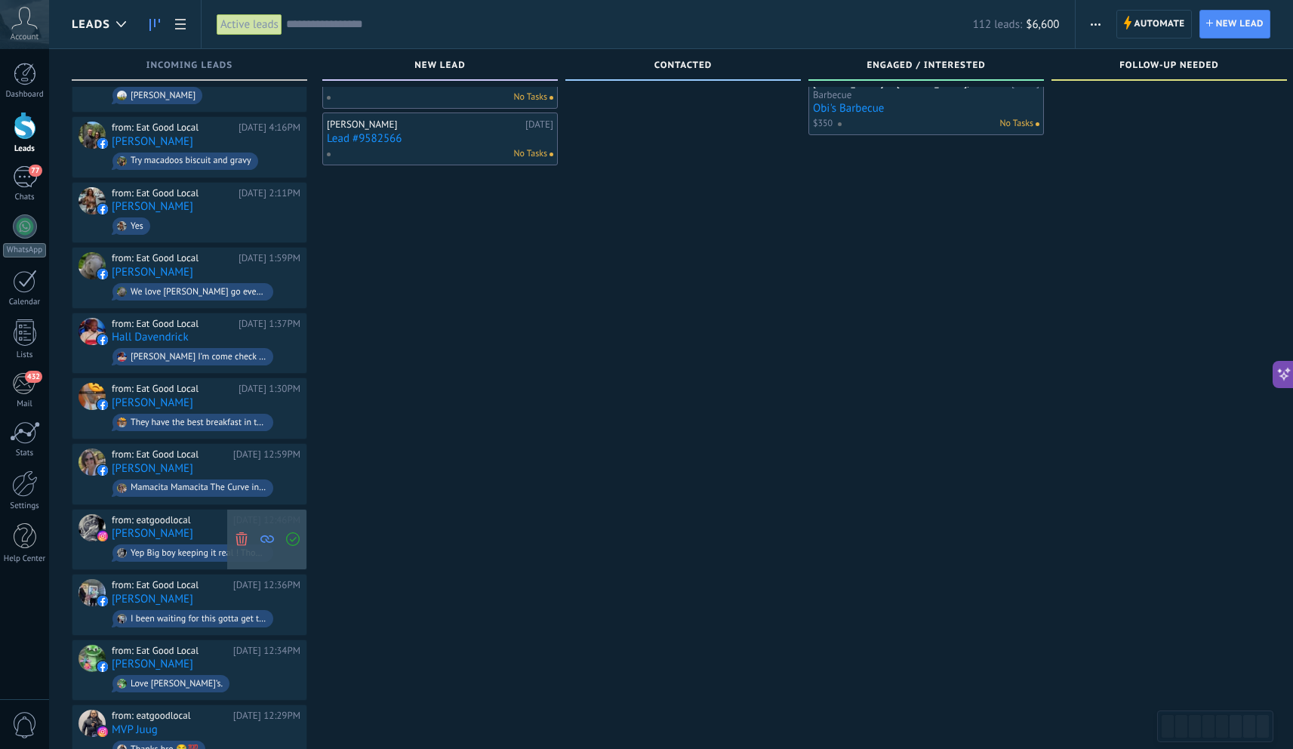
click at [241, 534] on icon at bounding box center [242, 539] width 14 height 14
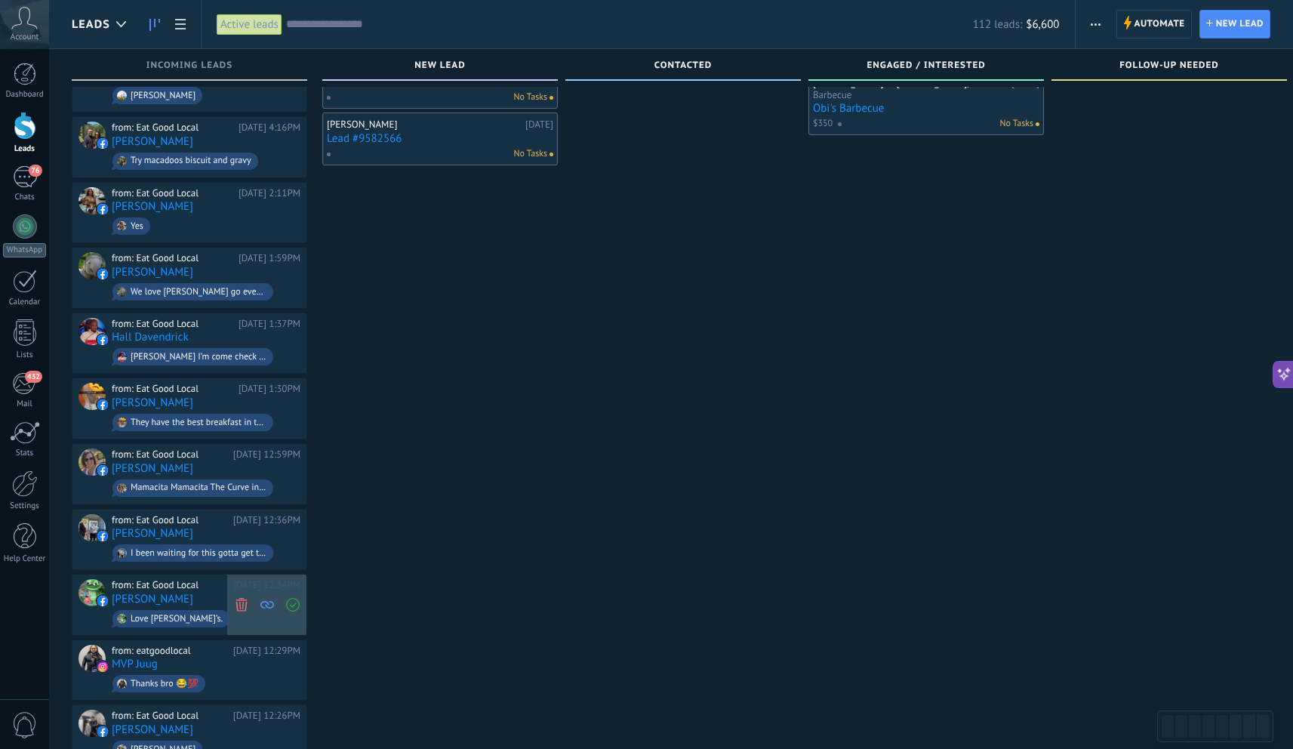
click at [251, 593] on div at bounding box center [266, 605] width 79 height 60
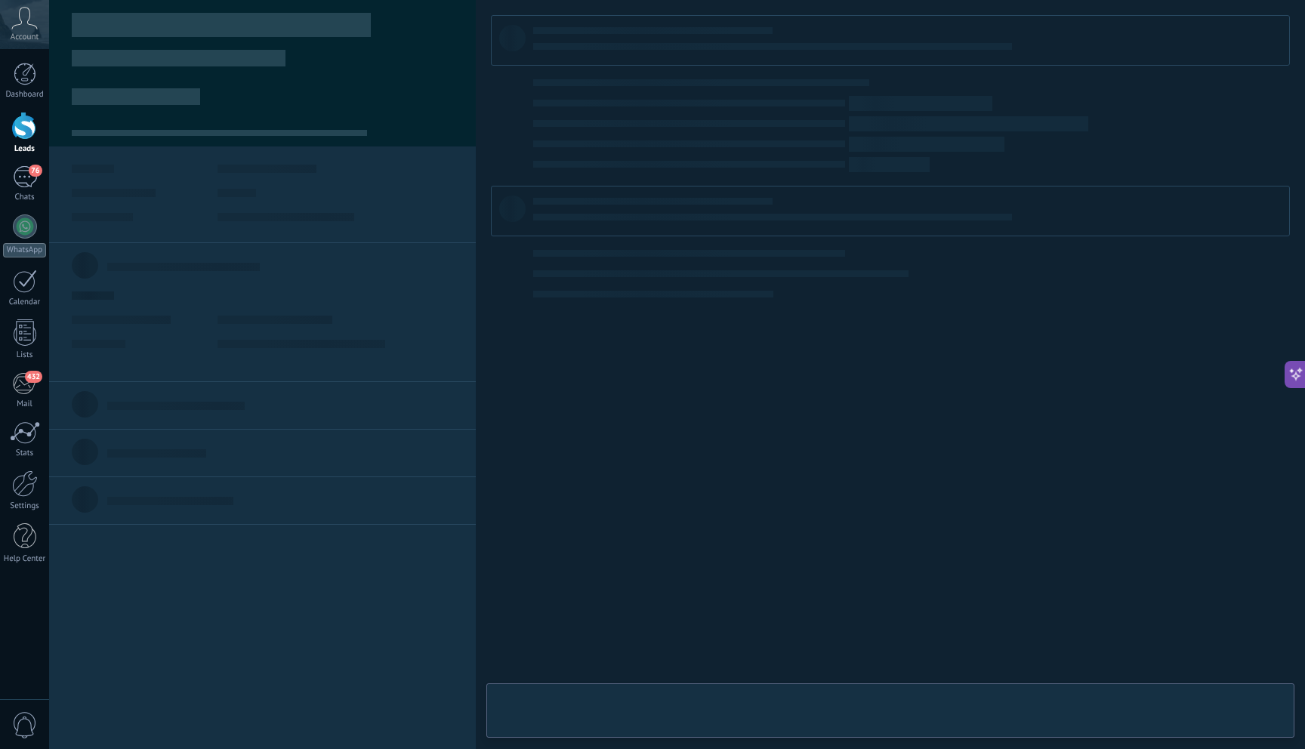
scroll to position [23, 0]
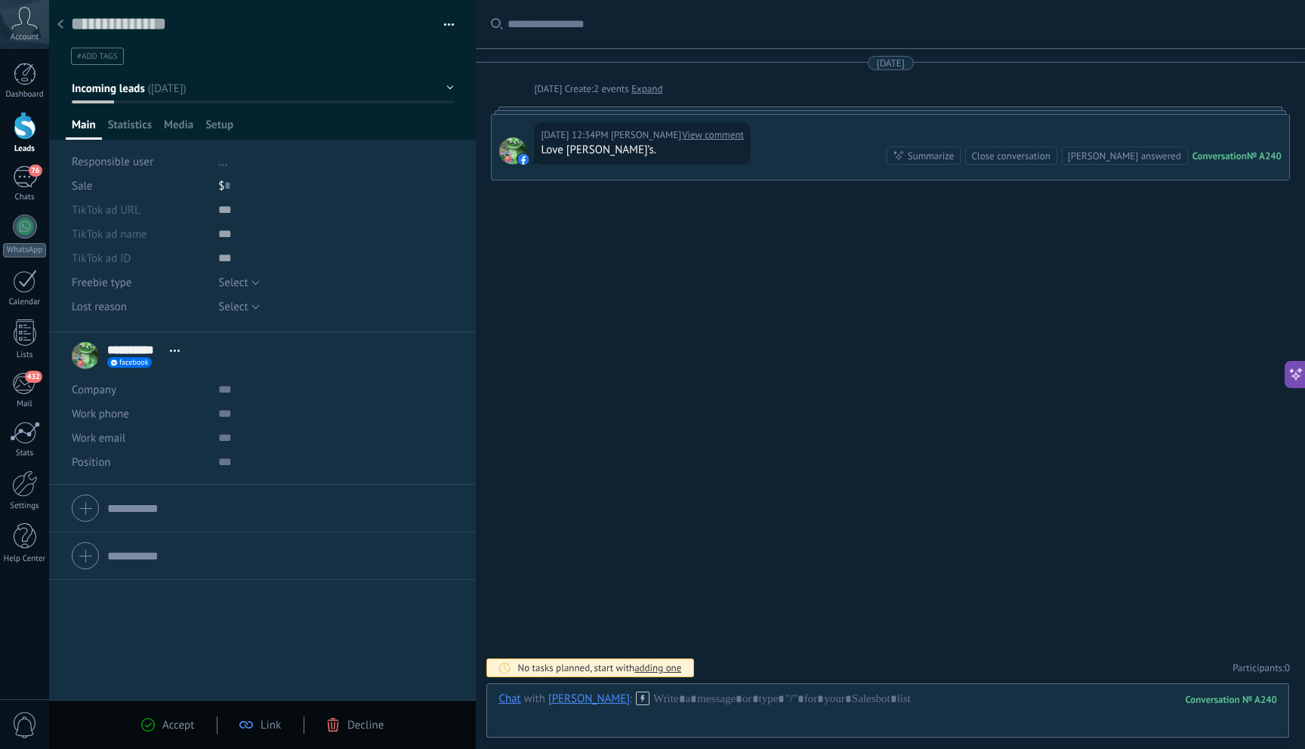
click at [359, 720] on span "Decline" at bounding box center [365, 725] width 36 height 14
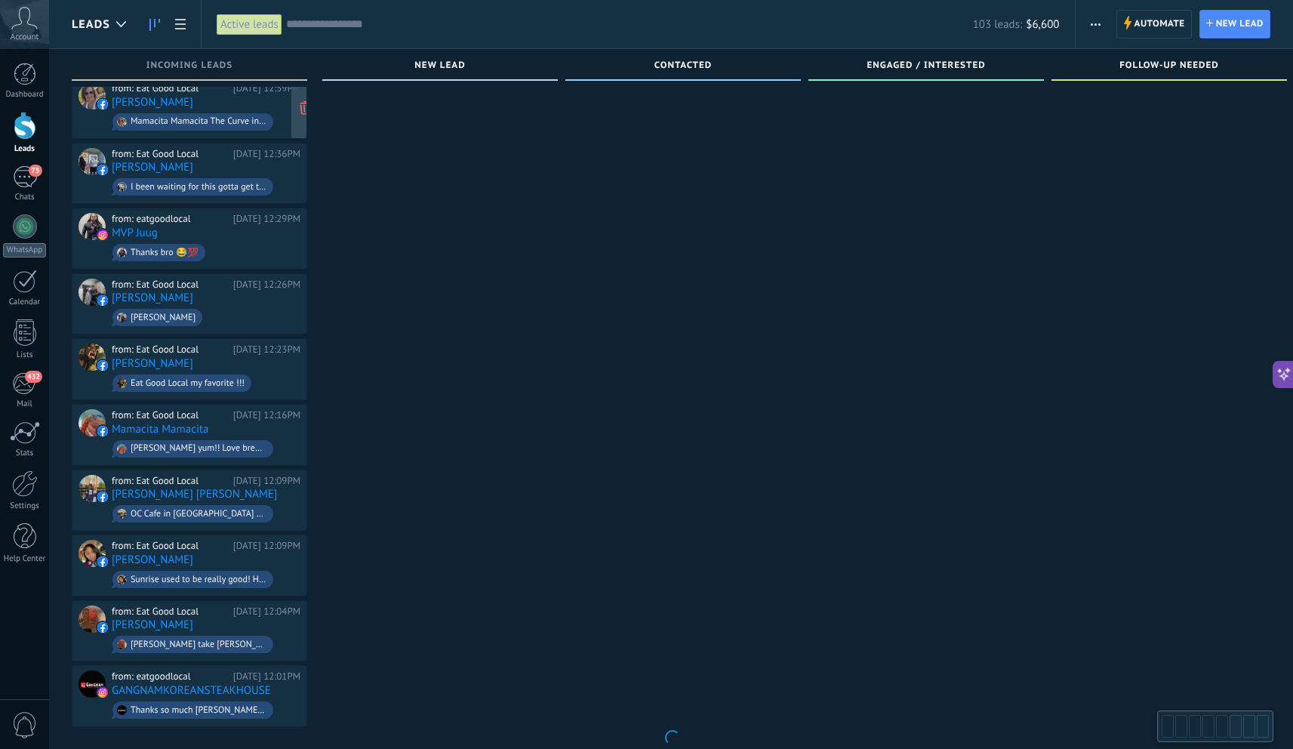
scroll to position [1323, 0]
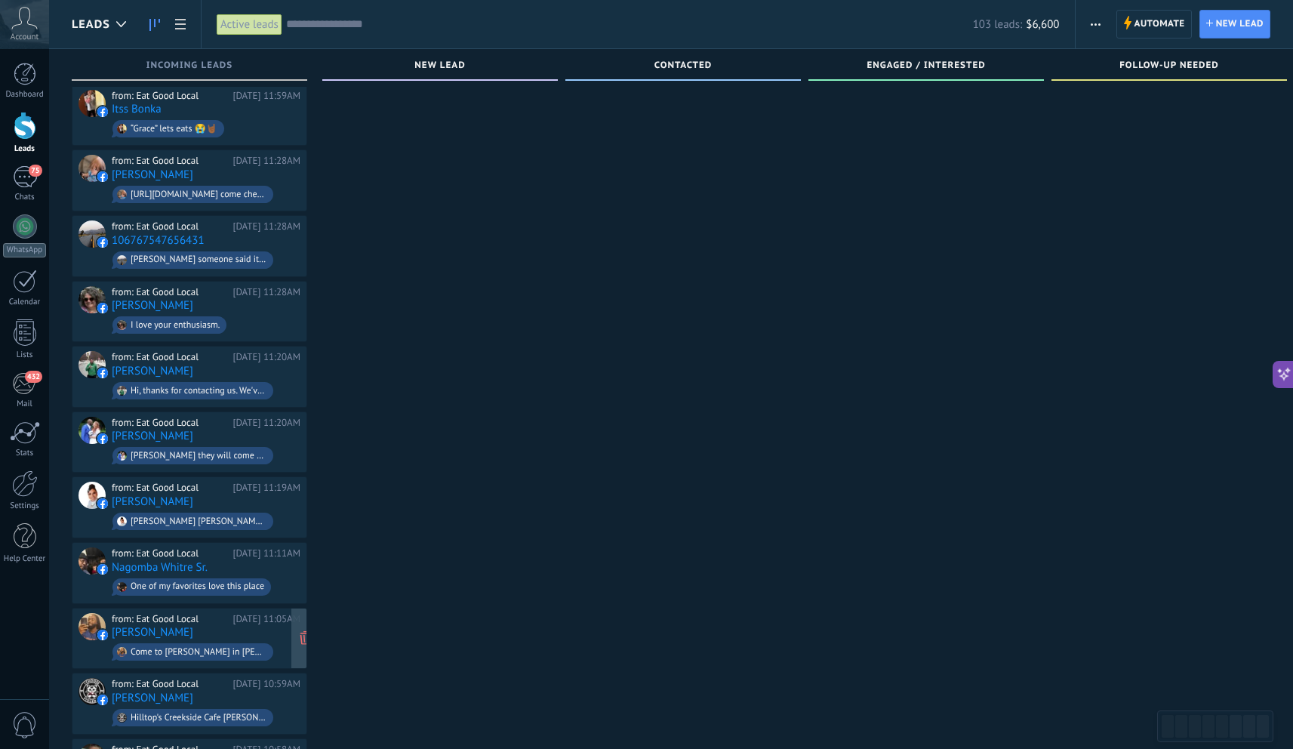
click at [202, 647] on div "Come to barrios in eddy street common" at bounding box center [199, 652] width 136 height 11
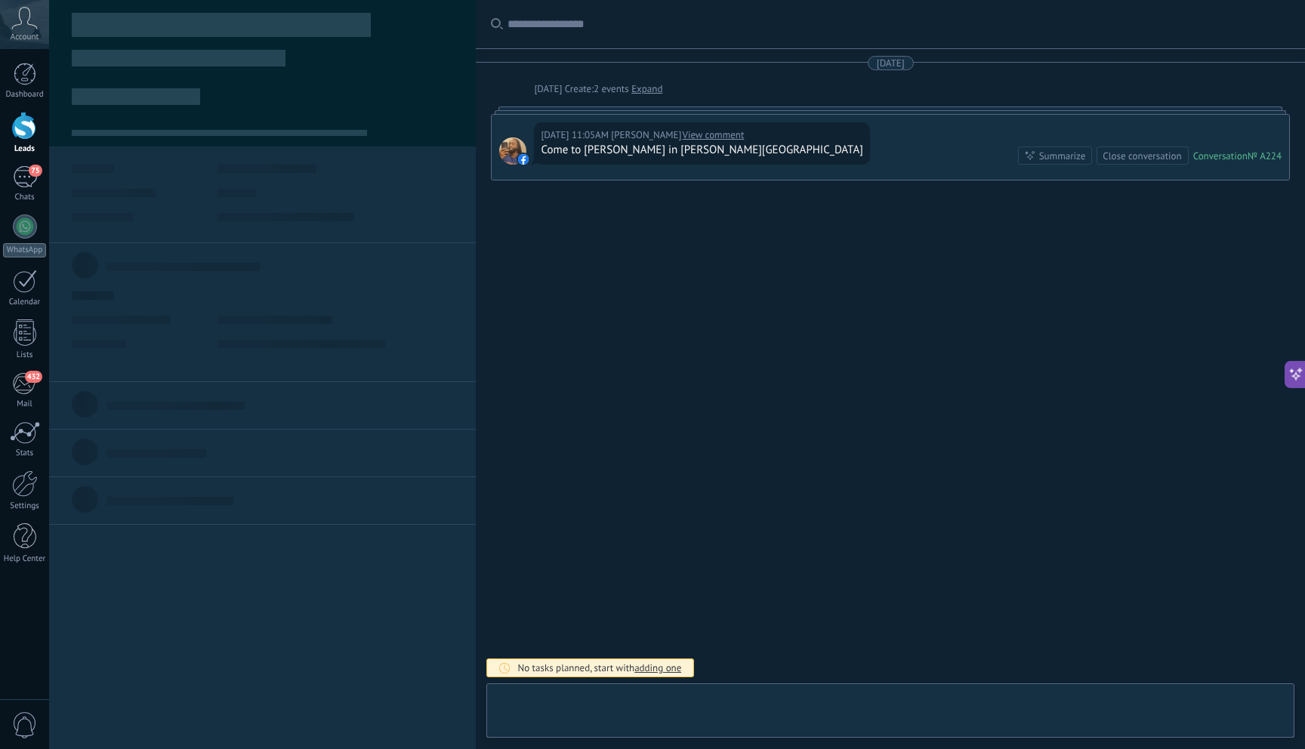
scroll to position [23, 0]
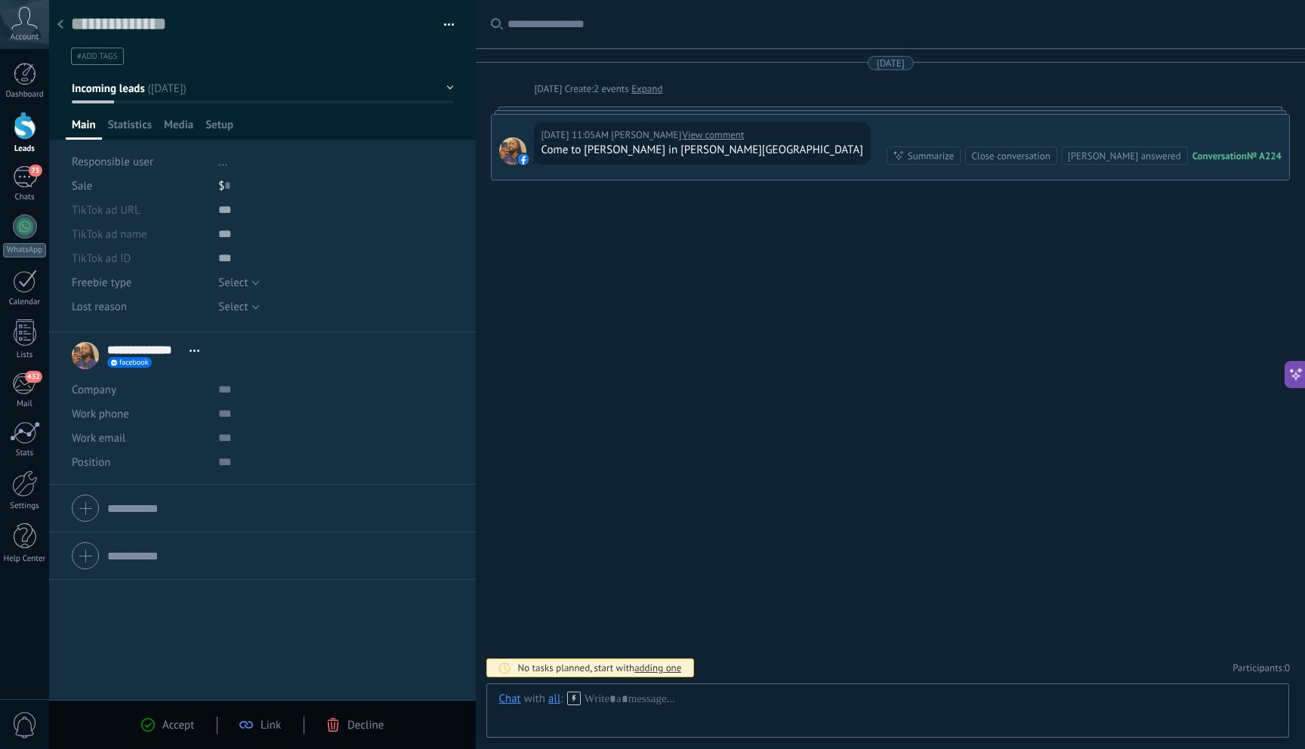
click at [347, 718] on span "Decline" at bounding box center [365, 725] width 36 height 14
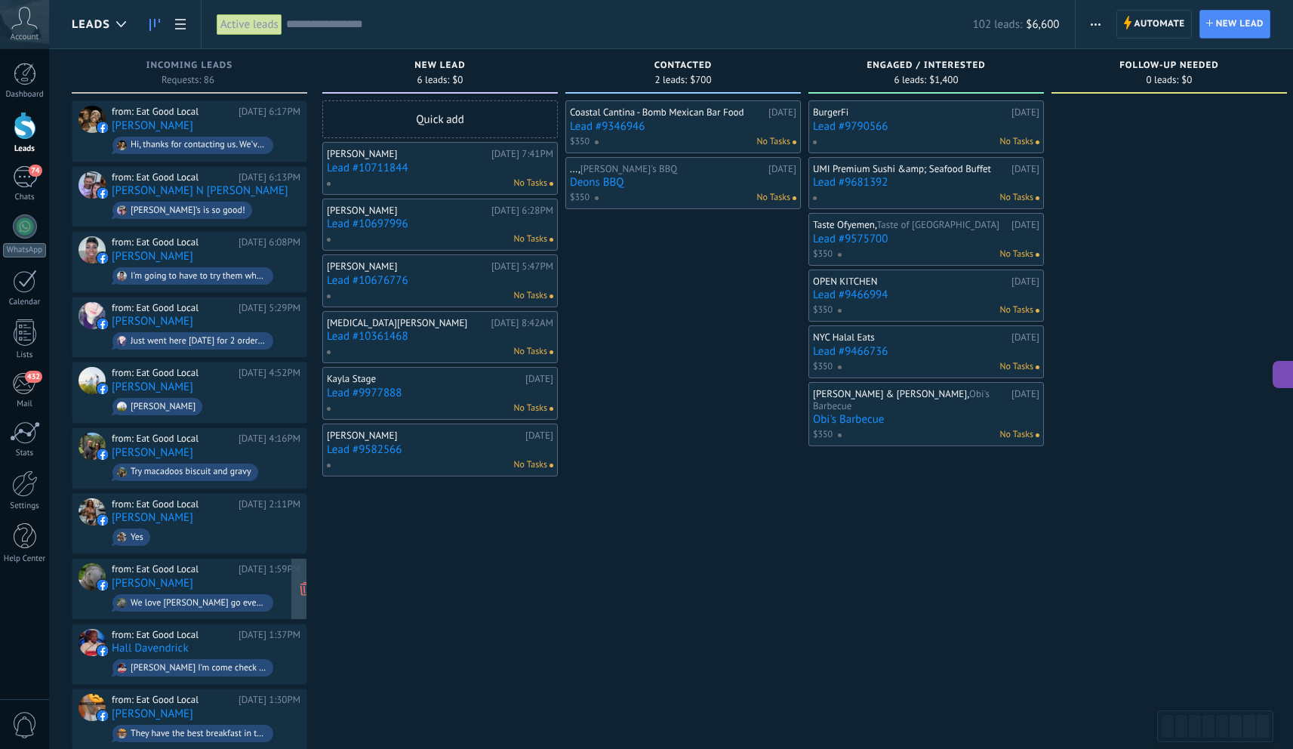
click at [226, 581] on div "from: Eat Good Local Yesterday 1:59PM Kami Mealer We love Raylynns go every tim…" at bounding box center [206, 588] width 189 height 51
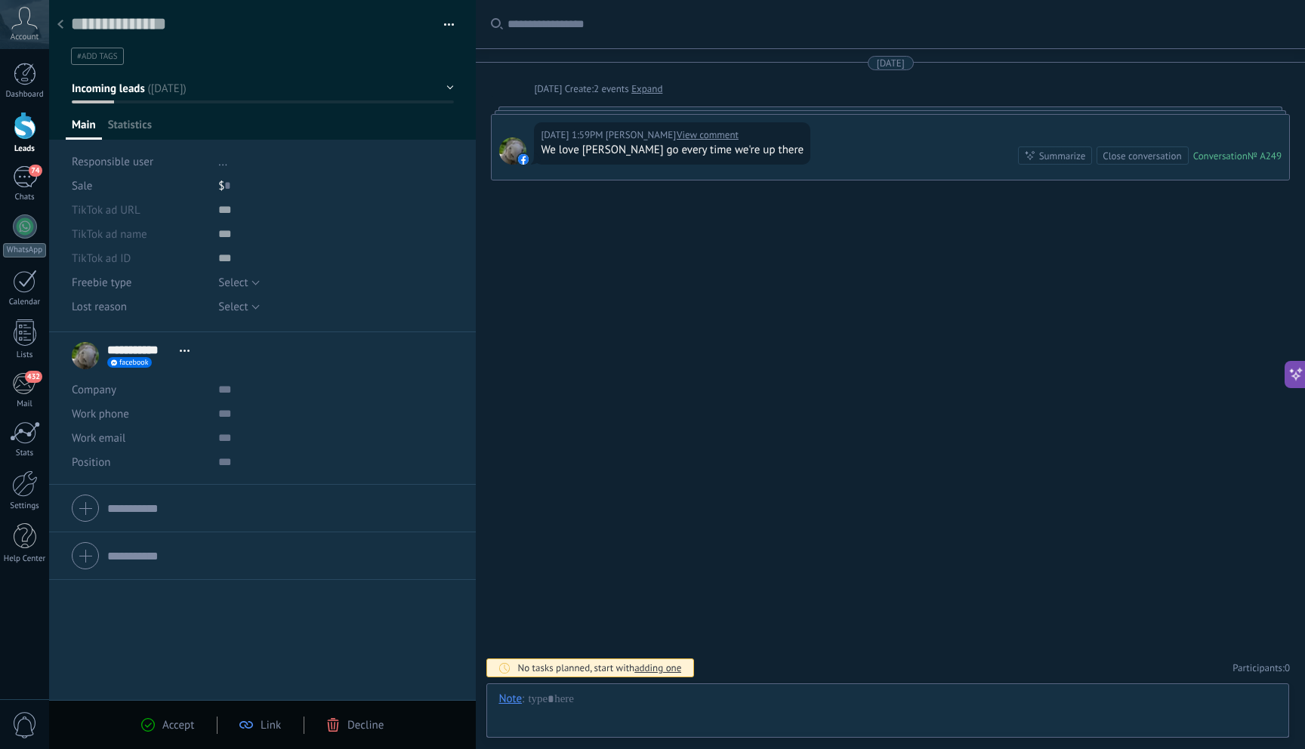
scroll to position [23, 0]
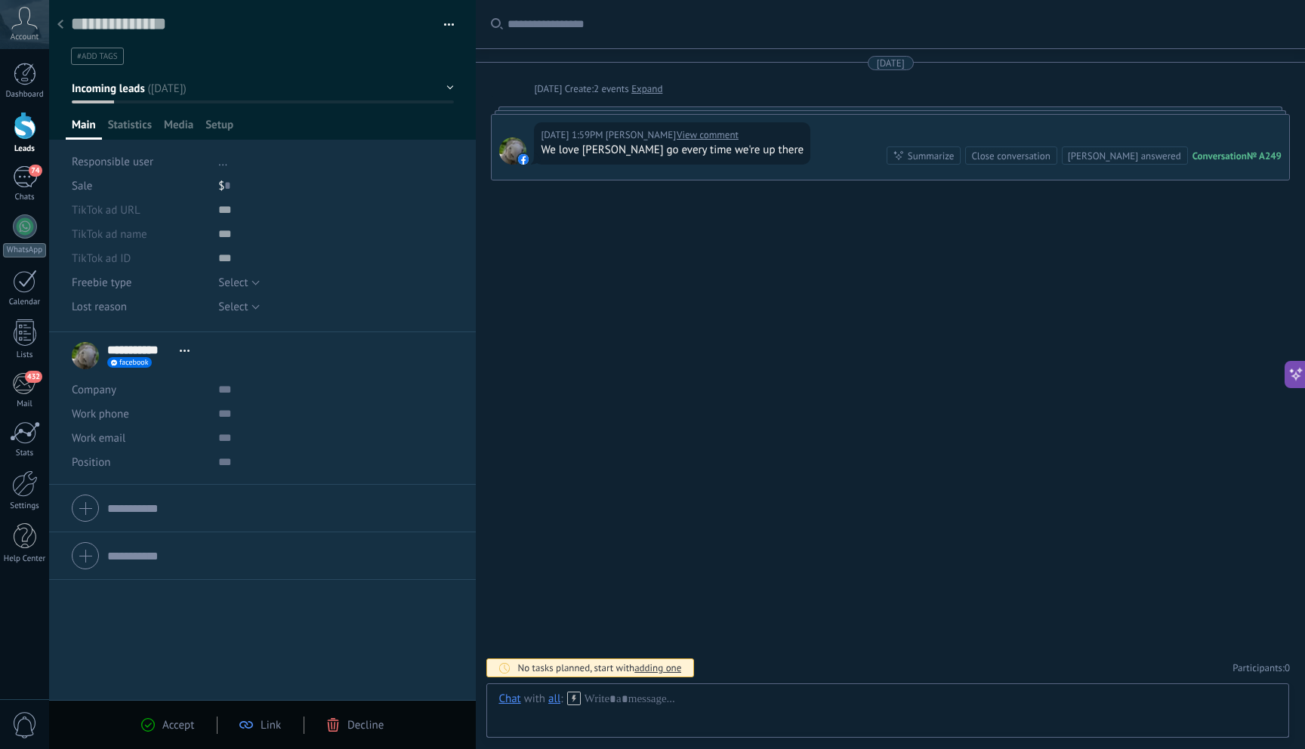
click at [342, 729] on div "Decline" at bounding box center [354, 725] width 57 height 14
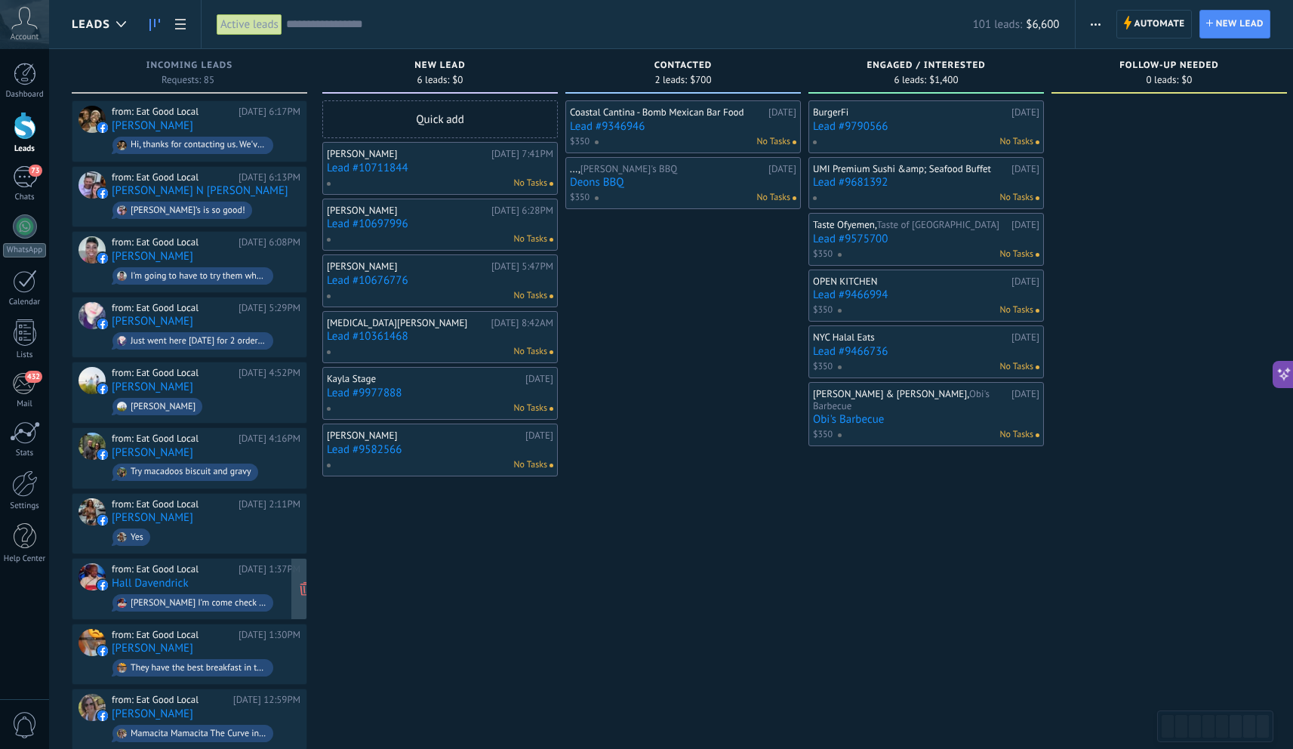
click at [203, 574] on div "from: Eat Good Local Yesterday 1:37PM Hall Davendrick Raelynn Lumpkin I’m come …" at bounding box center [206, 588] width 189 height 51
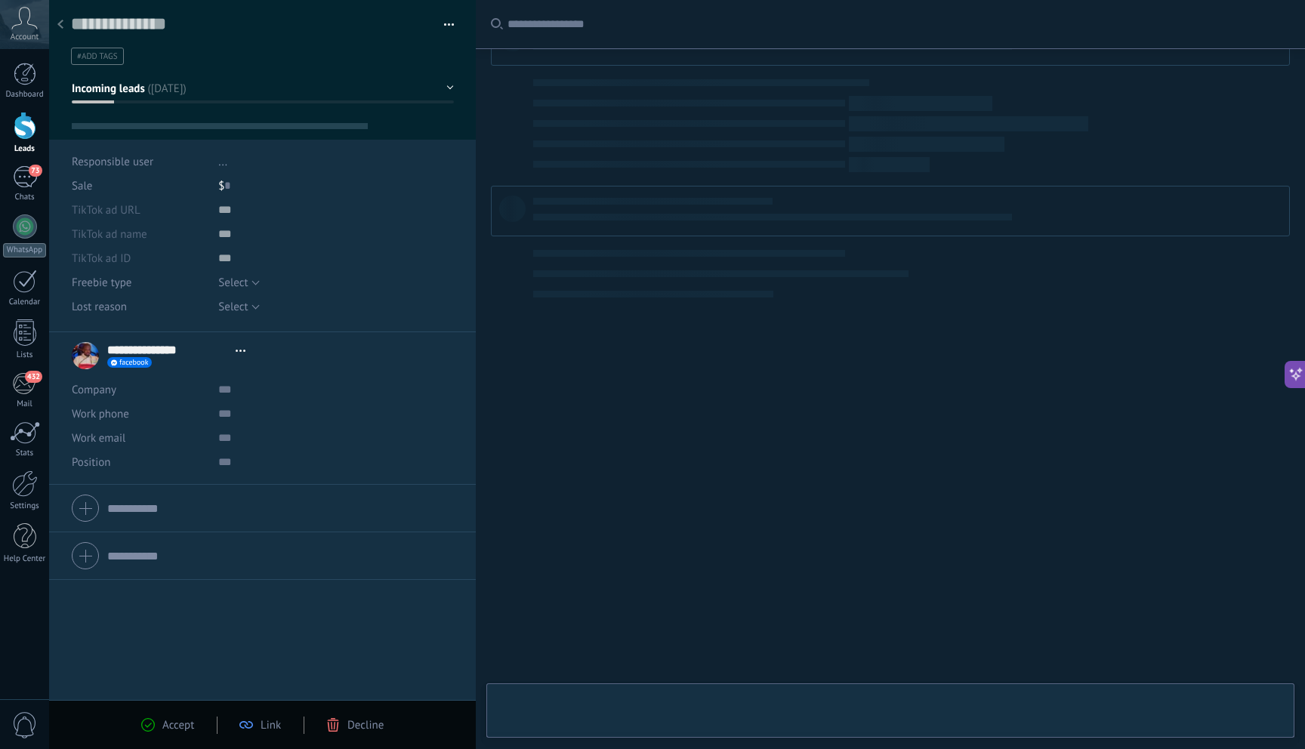
scroll to position [23, 0]
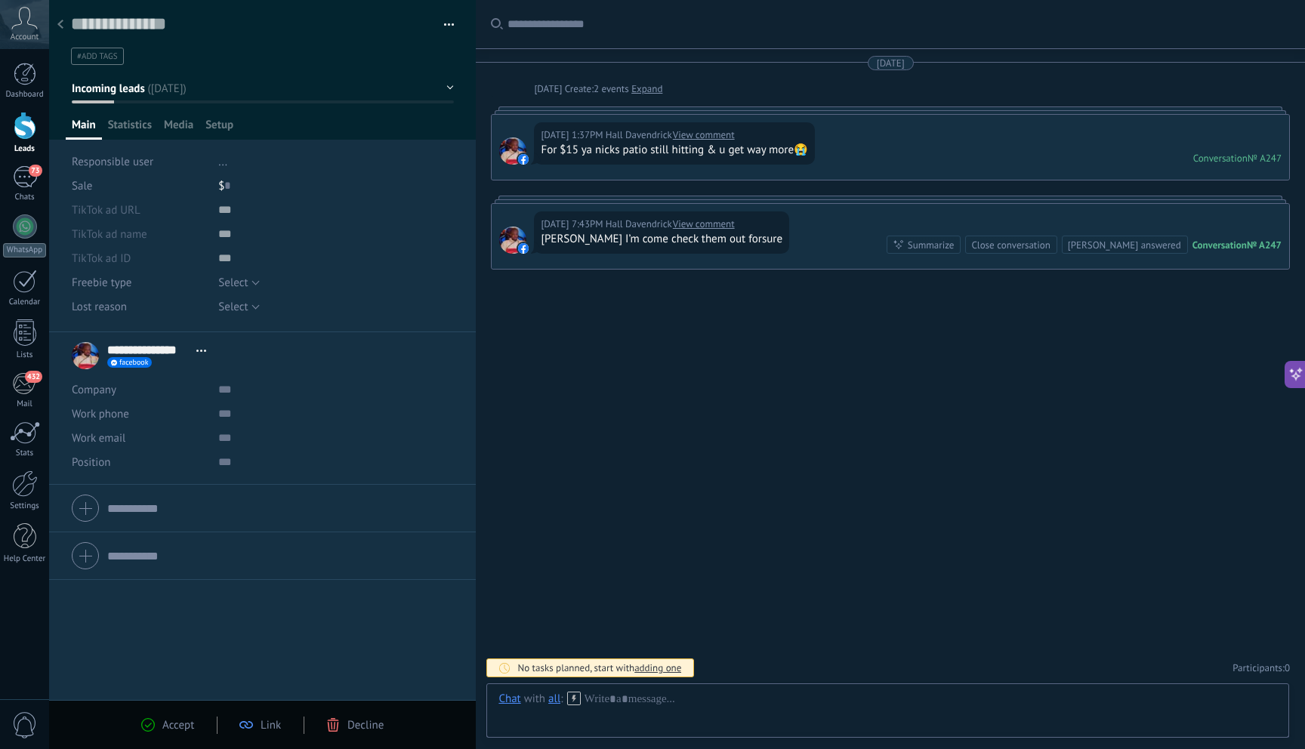
click at [411, 97] on button "Incoming leads" at bounding box center [263, 88] width 382 height 27
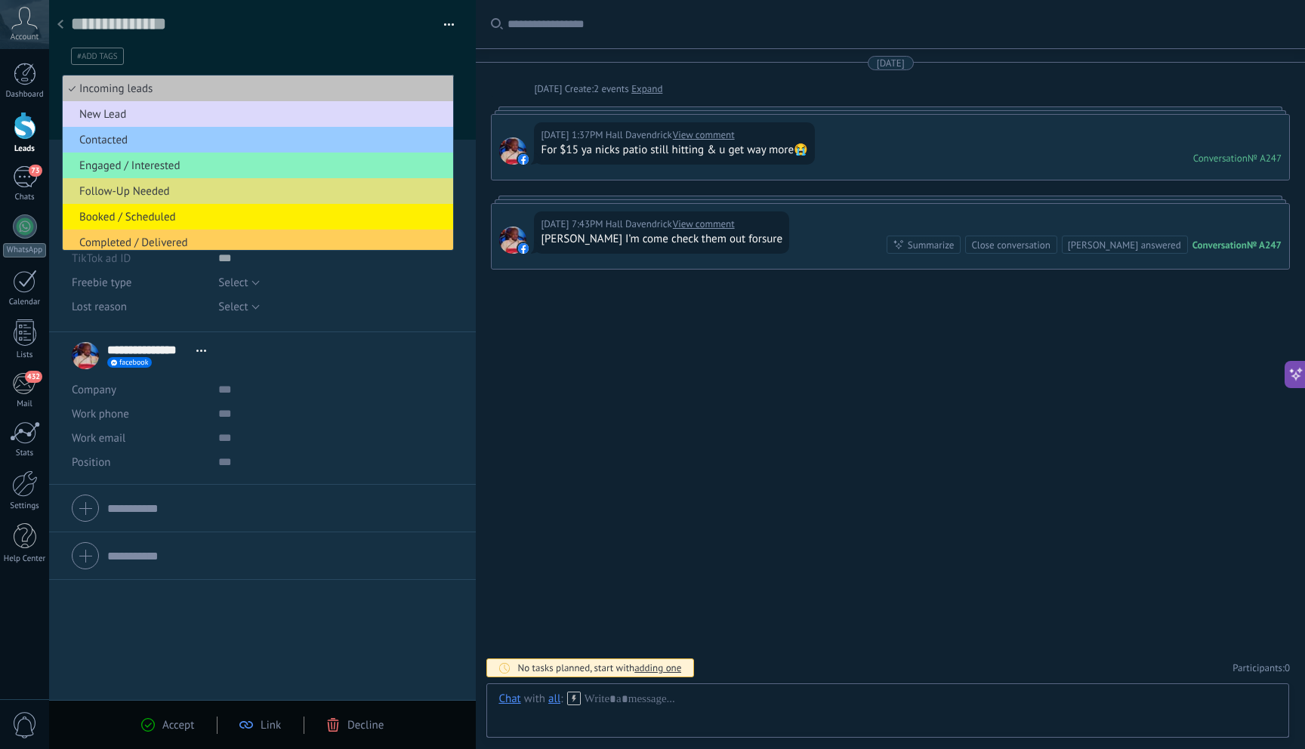
click at [98, 110] on span "New Lead" at bounding box center [256, 114] width 386 height 14
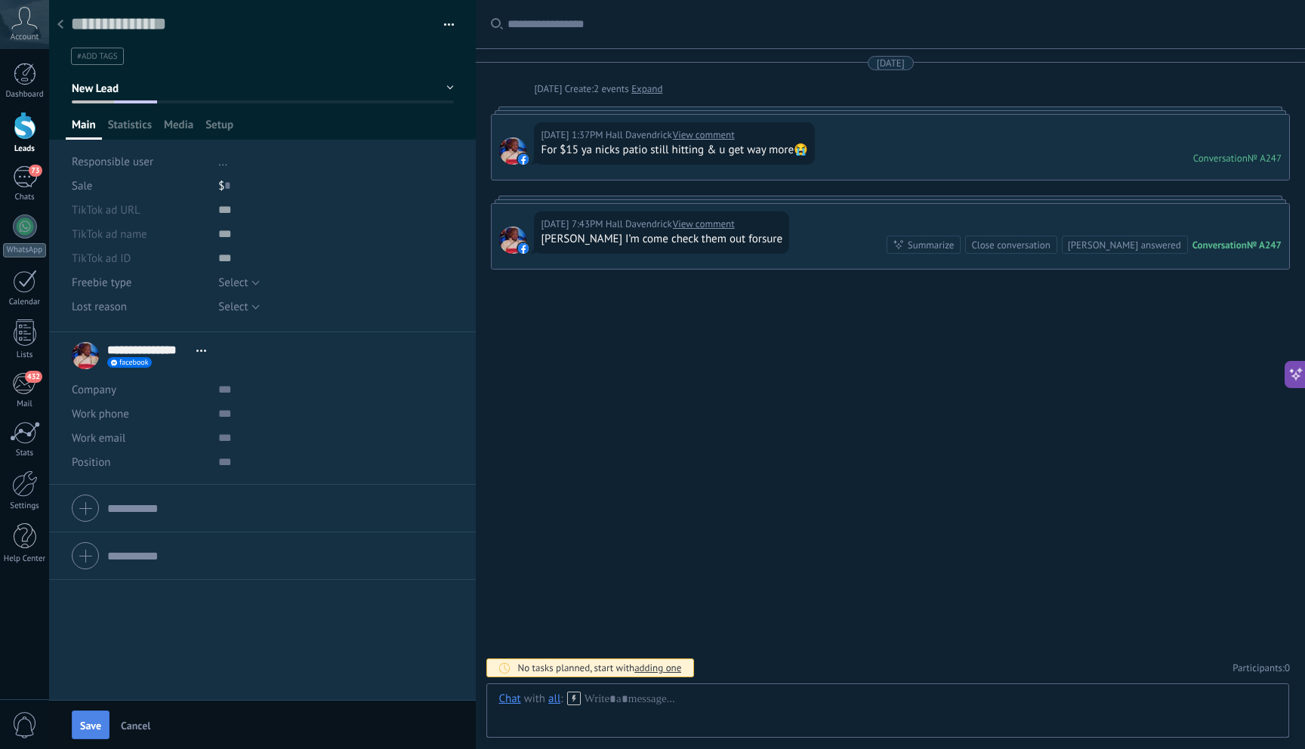
click at [92, 726] on span "Save" at bounding box center [90, 725] width 21 height 11
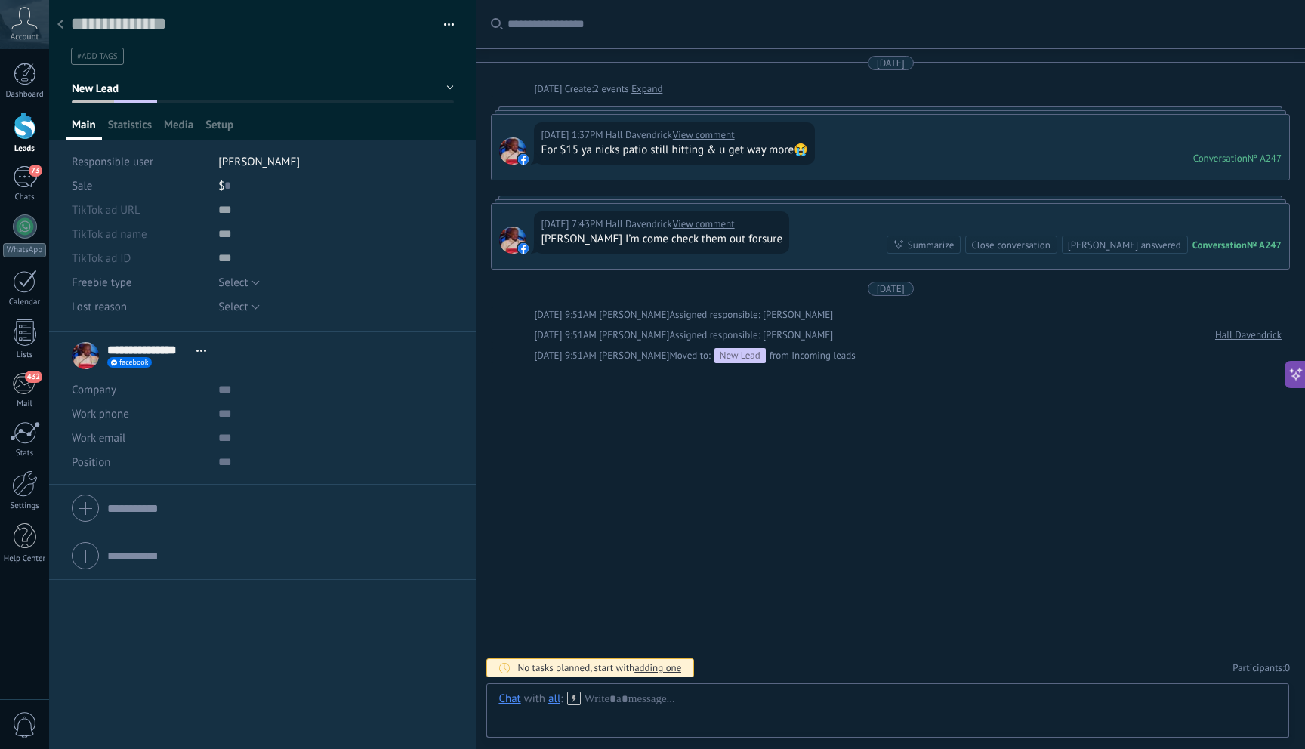
click at [57, 20] on icon at bounding box center [60, 24] width 6 height 9
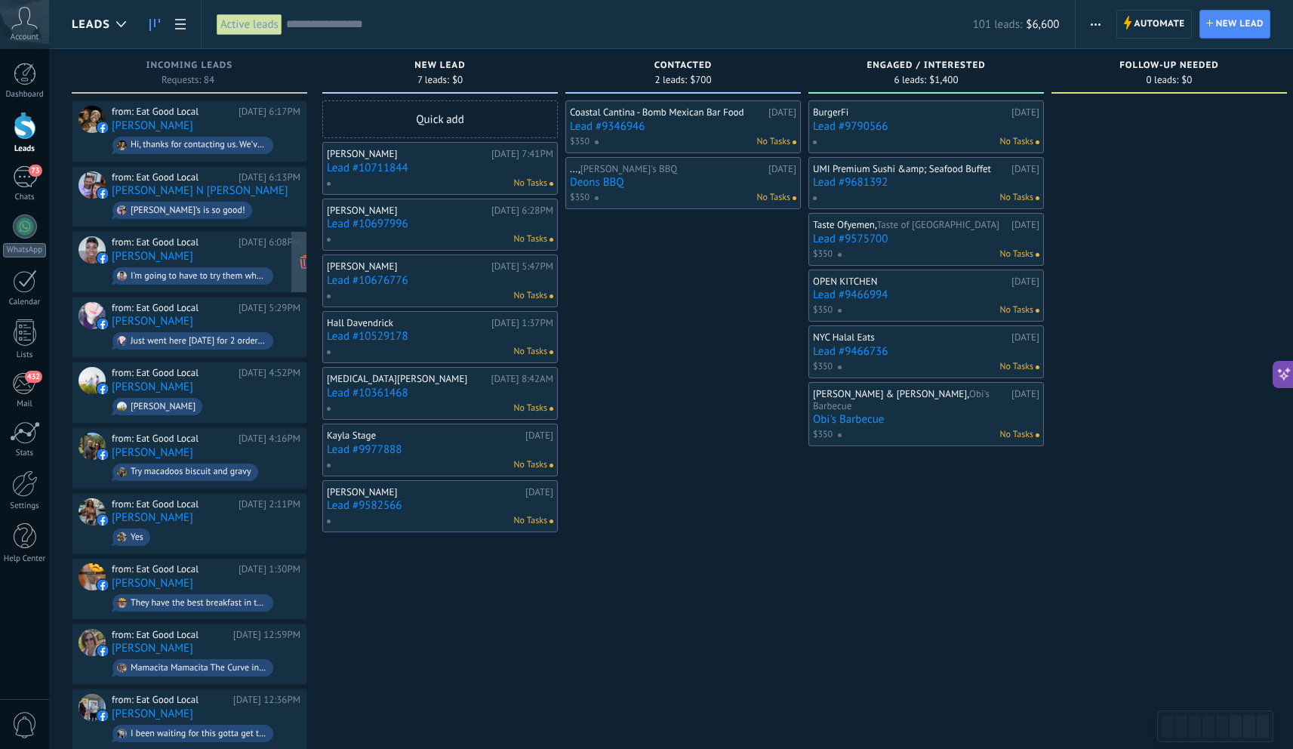
click at [244, 256] on div "from: Eat Good Local Yesterday 6:08PM Dana Broadnax I'm going to have to try th…" at bounding box center [206, 261] width 189 height 51
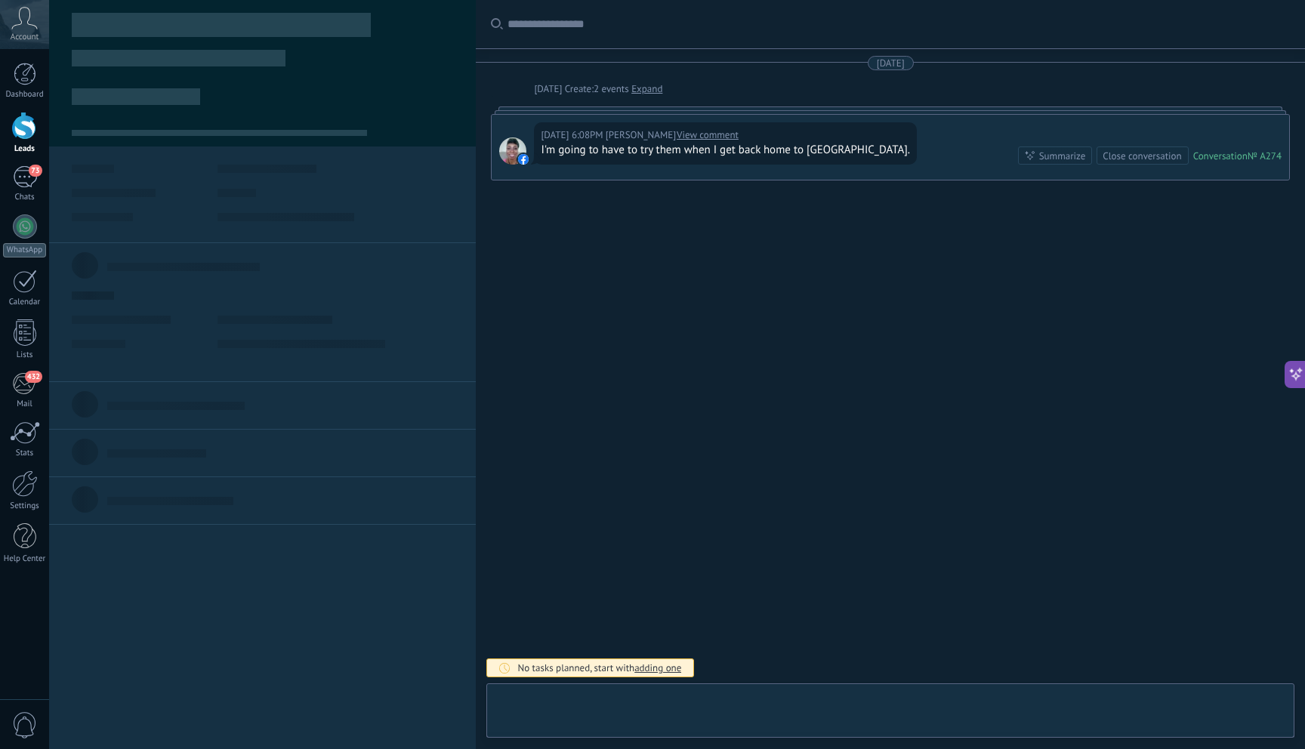
scroll to position [23, 0]
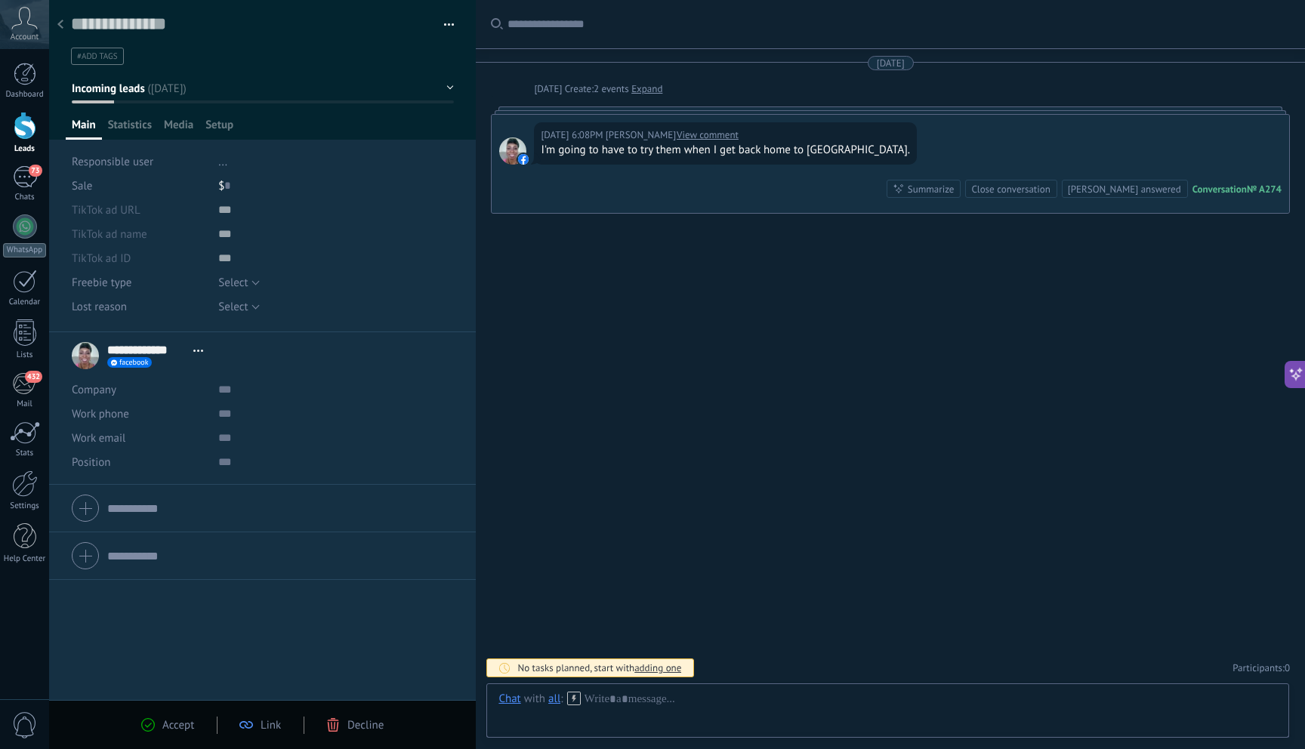
click at [365, 720] on span "Decline" at bounding box center [365, 725] width 36 height 14
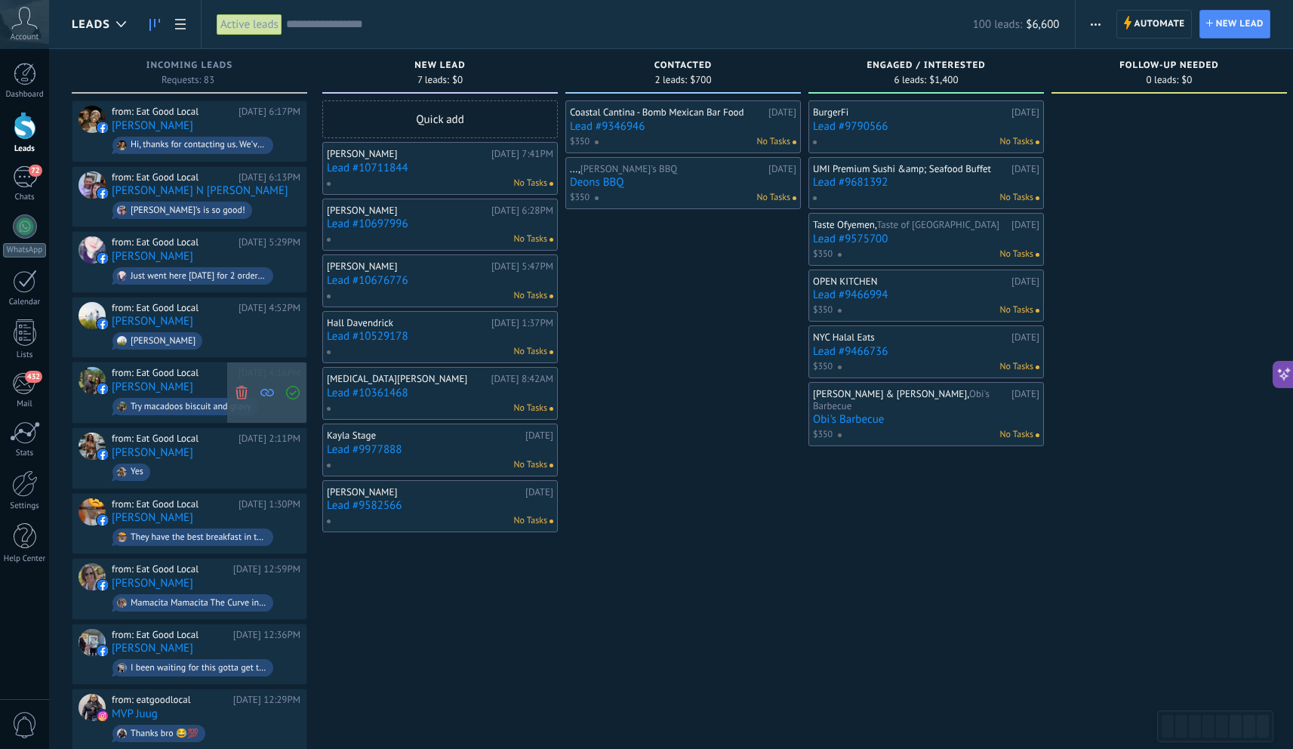
click at [235, 388] on icon at bounding box center [242, 393] width 14 height 14
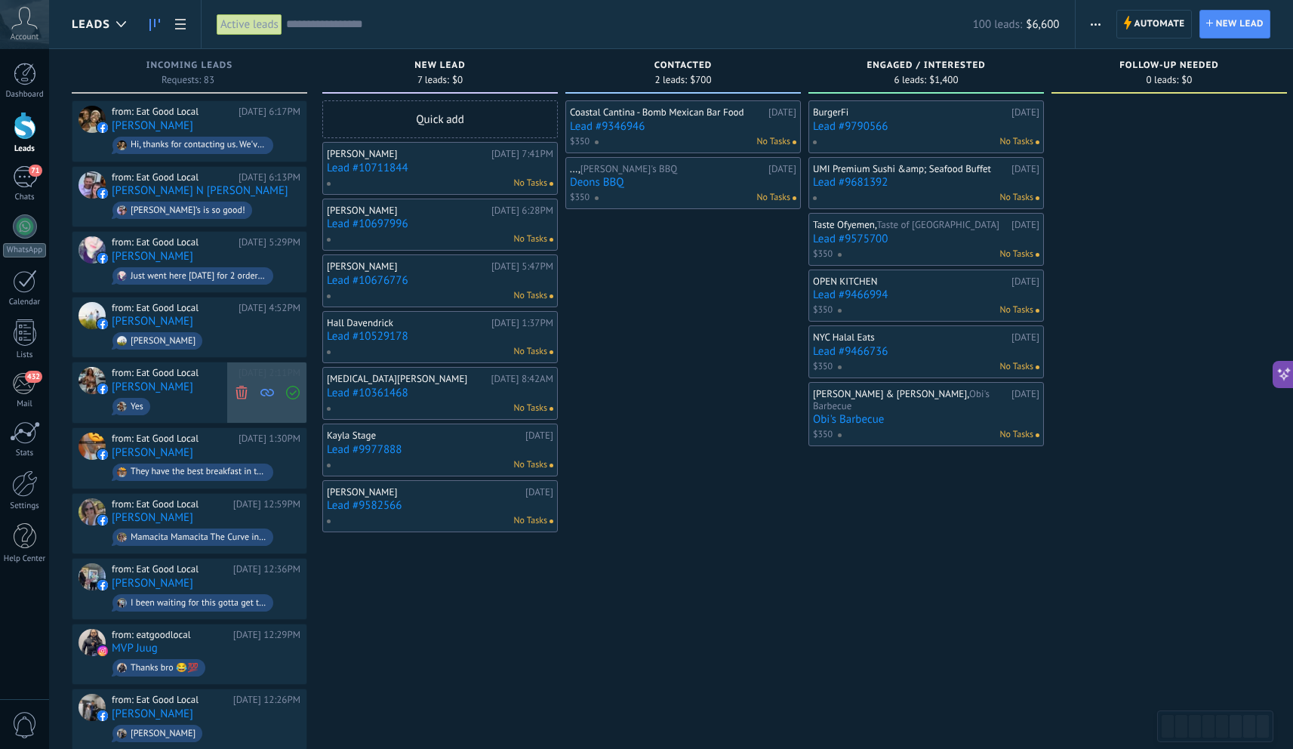
click at [240, 388] on icon at bounding box center [242, 393] width 14 height 14
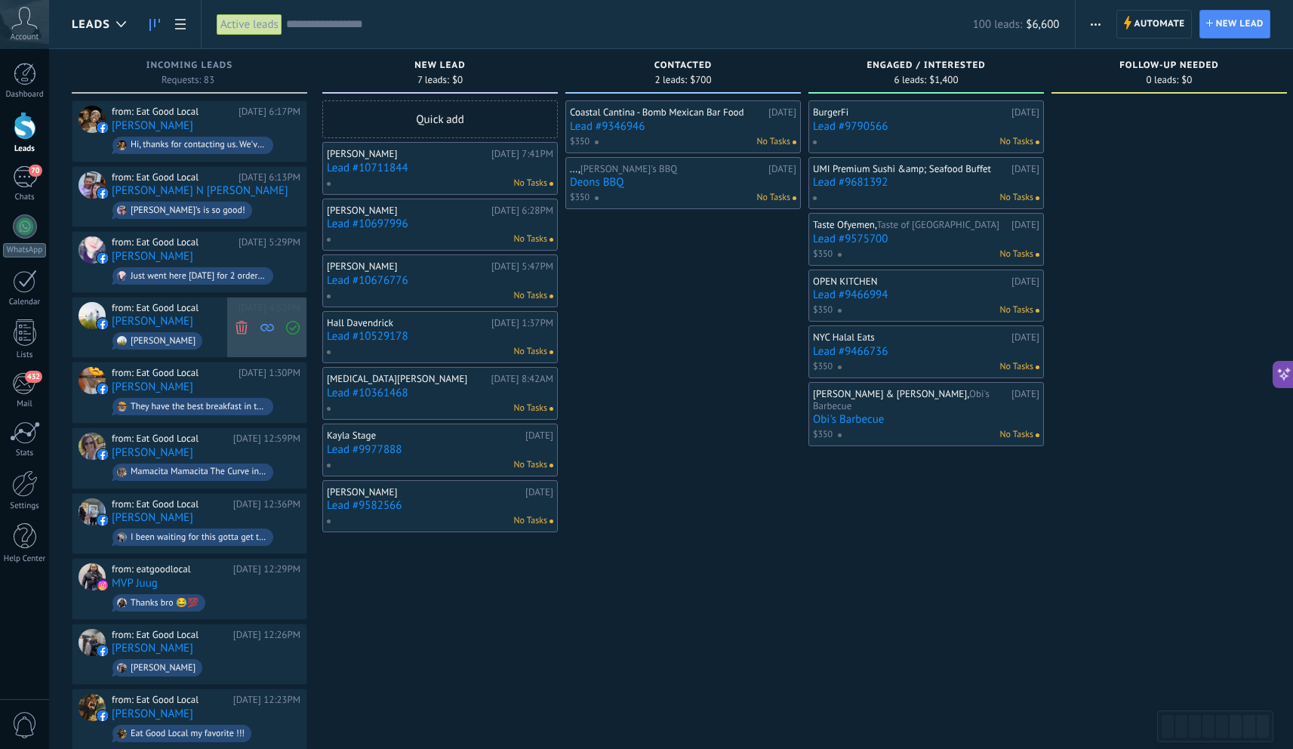
click at [242, 322] on use at bounding box center [241, 327] width 11 height 14
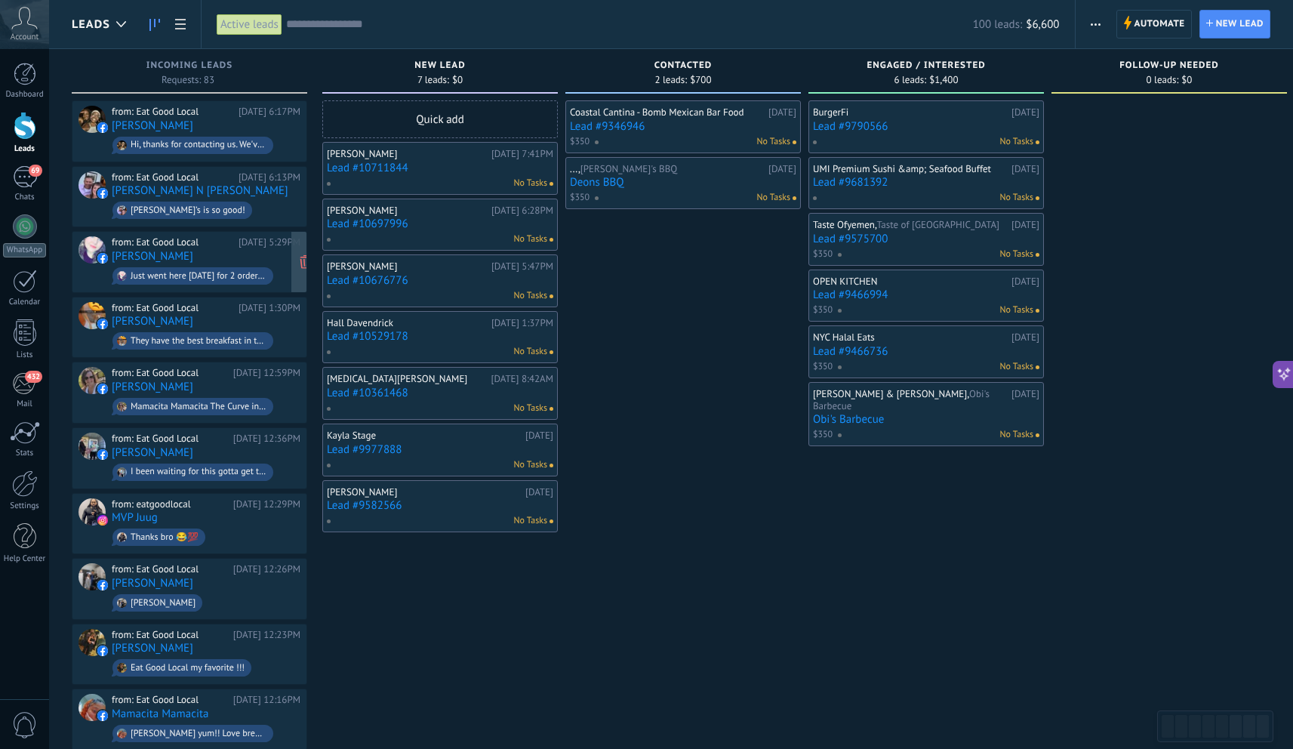
click at [216, 264] on span "Just went here [DATE] for 2 orders of governors chicken and fried rice. My husb…" at bounding box center [206, 275] width 189 height 23
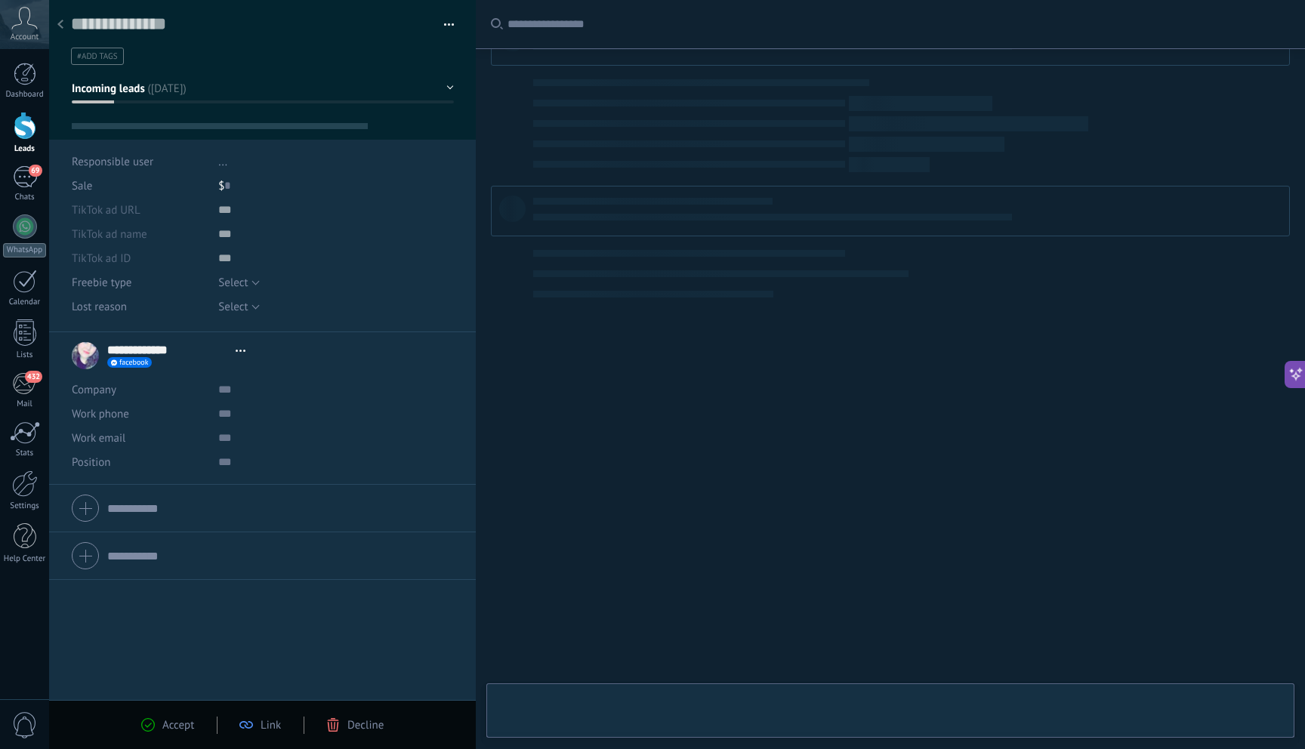
scroll to position [23, 0]
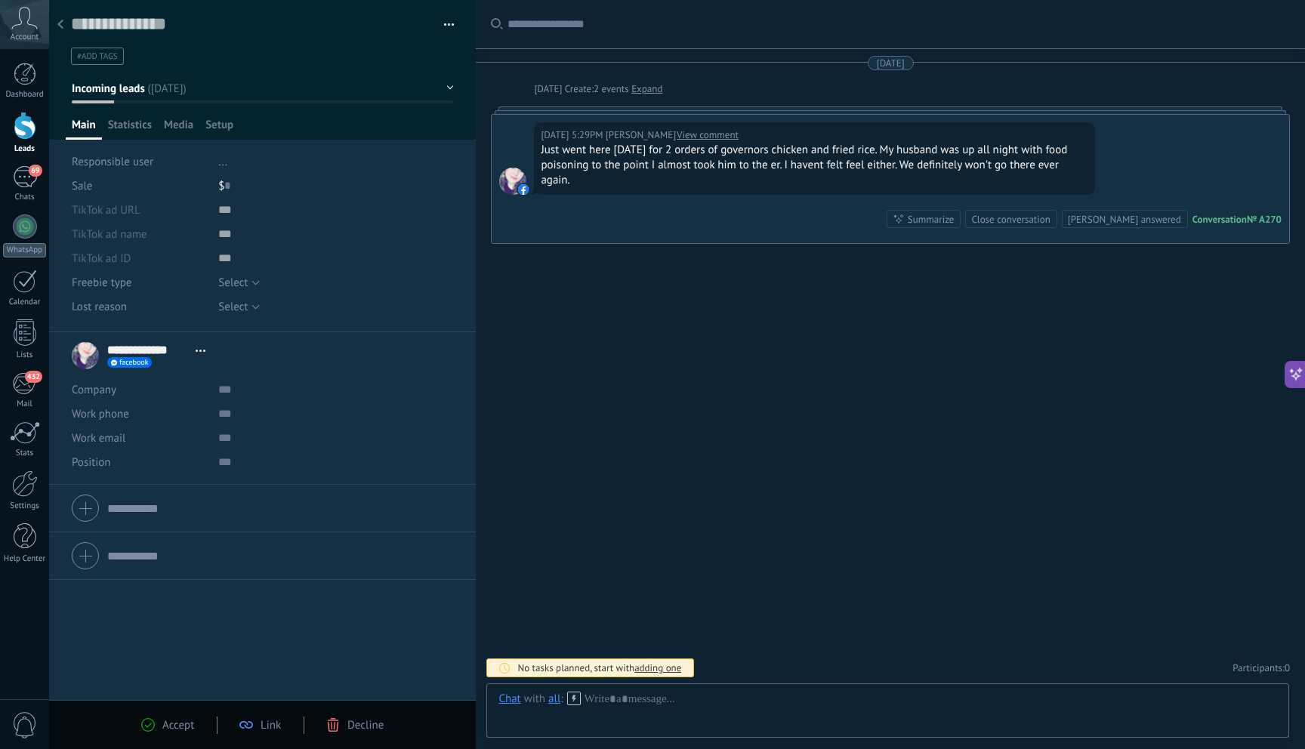
click at [359, 729] on span "Decline" at bounding box center [365, 725] width 36 height 14
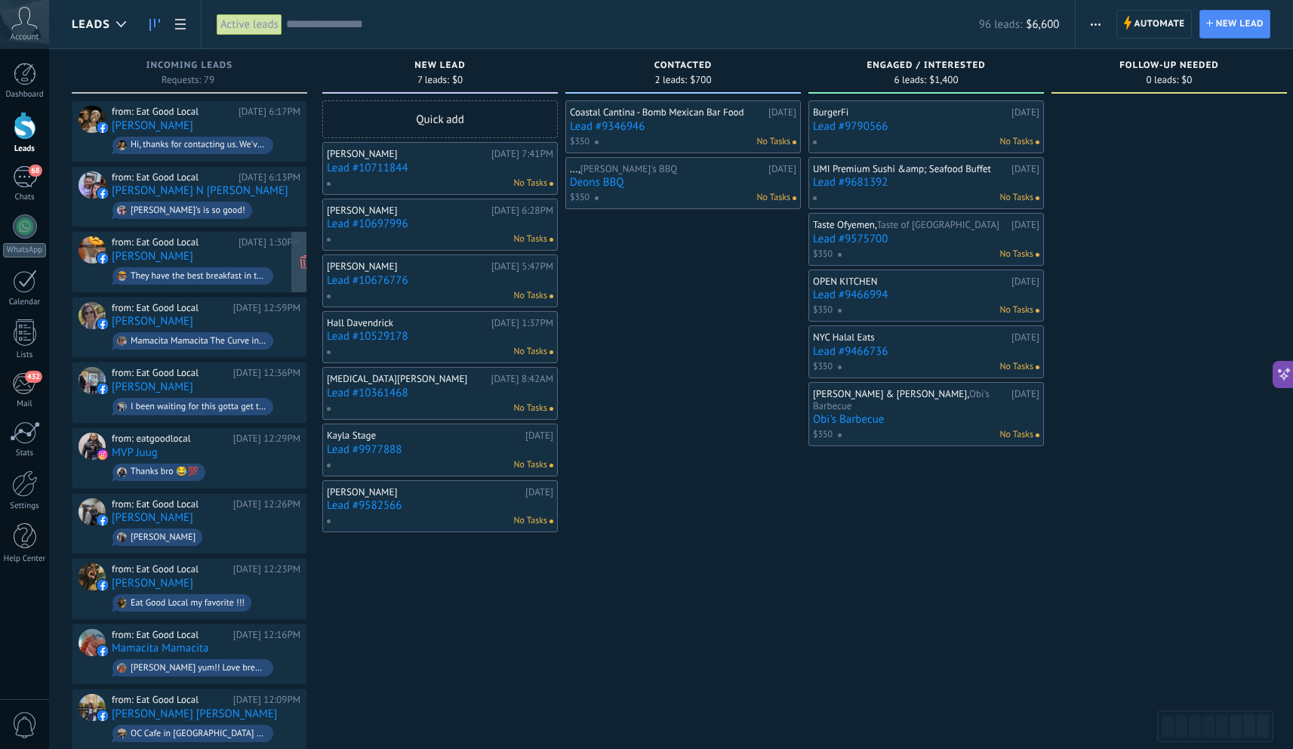
click at [227, 264] on span "They have the best breakfast in town hands down. The 🥓 bacon and hash browns pe…" at bounding box center [206, 275] width 189 height 23
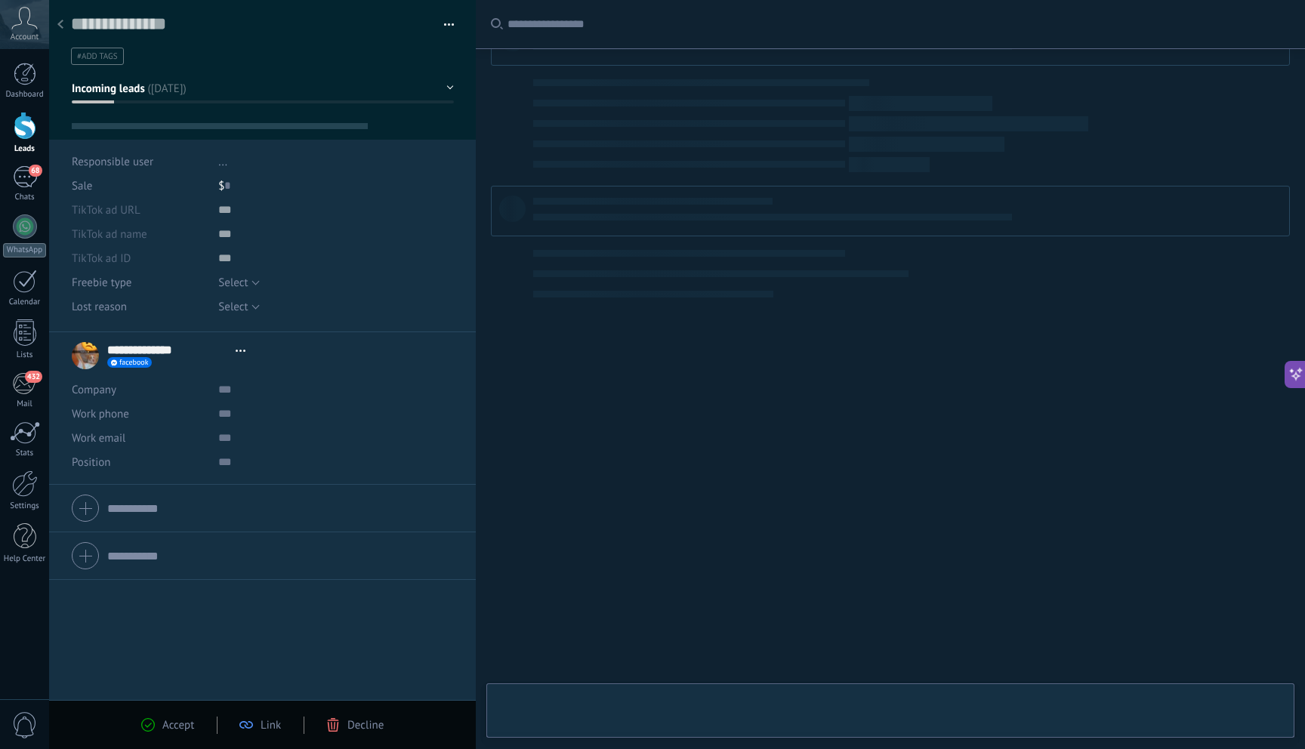
scroll to position [23, 0]
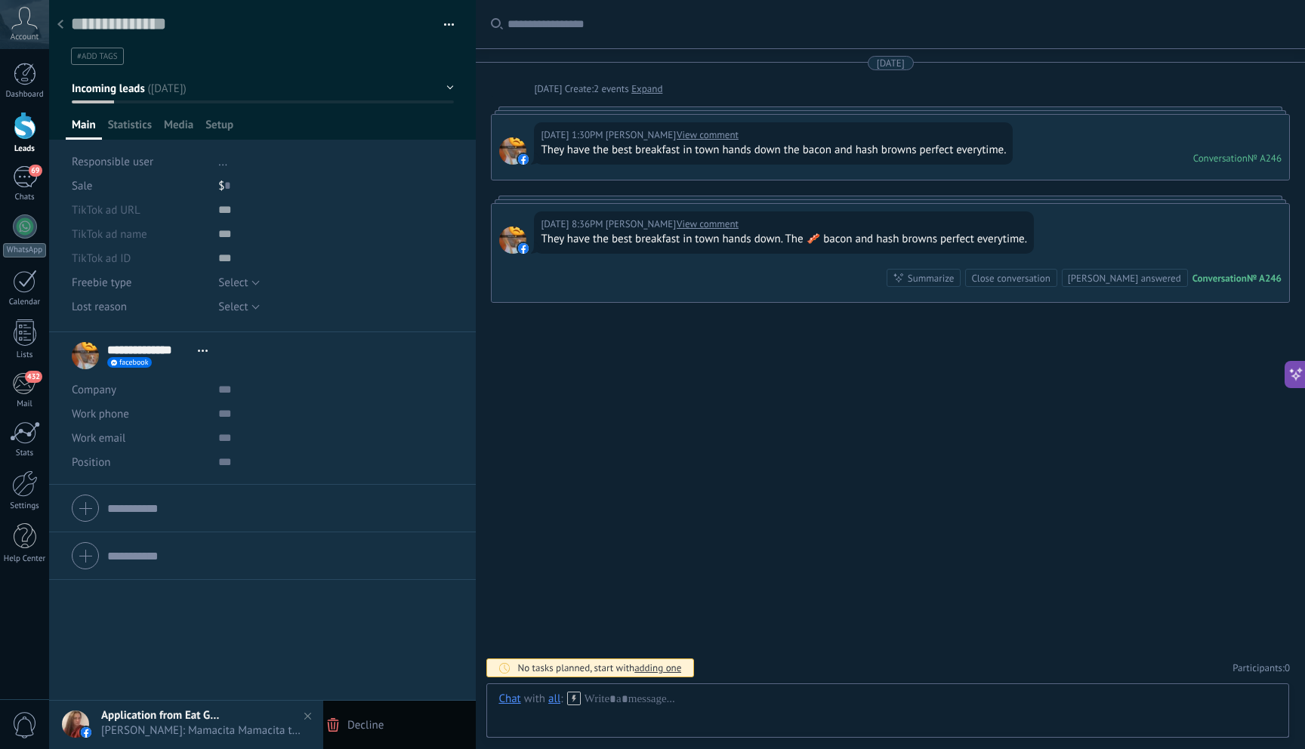
click at [360, 729] on span "Decline" at bounding box center [365, 725] width 36 height 14
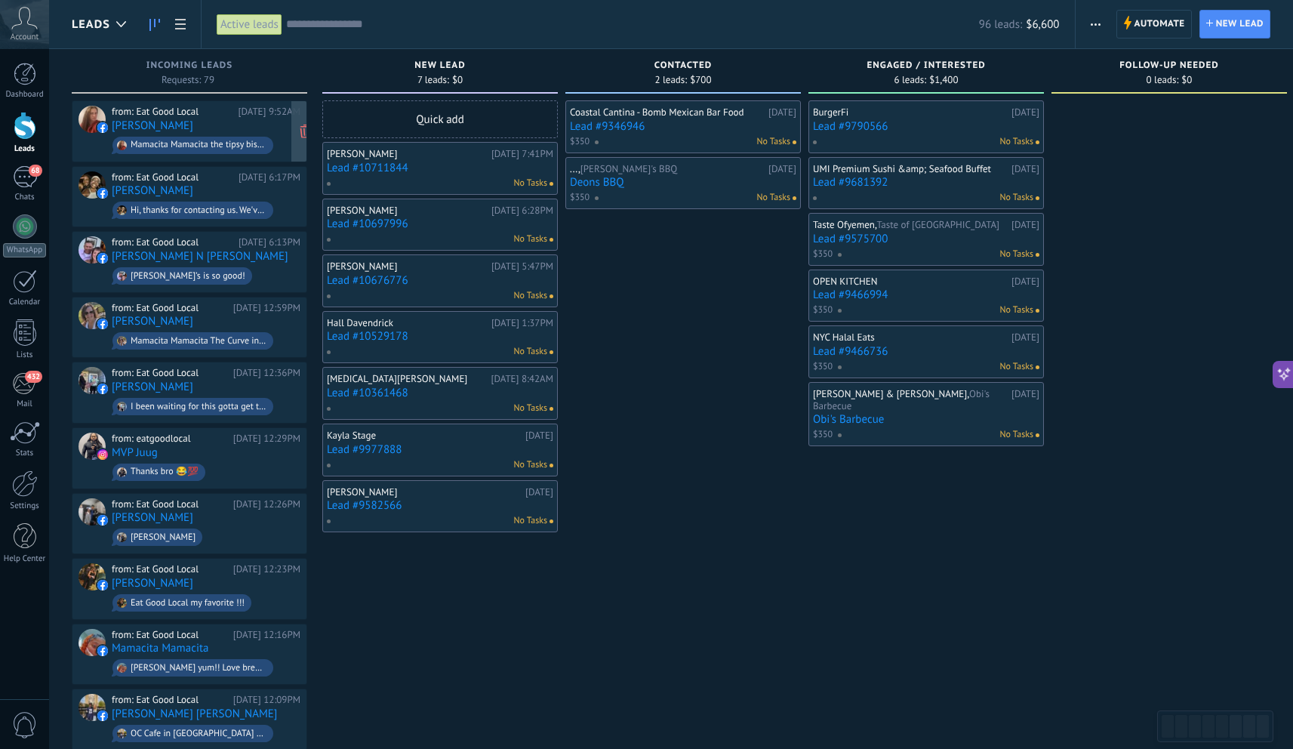
click at [248, 134] on span "Mamacita Mamacita the tipsy biscuit in Elkhart they have good biscuit and gravy," at bounding box center [206, 145] width 189 height 23
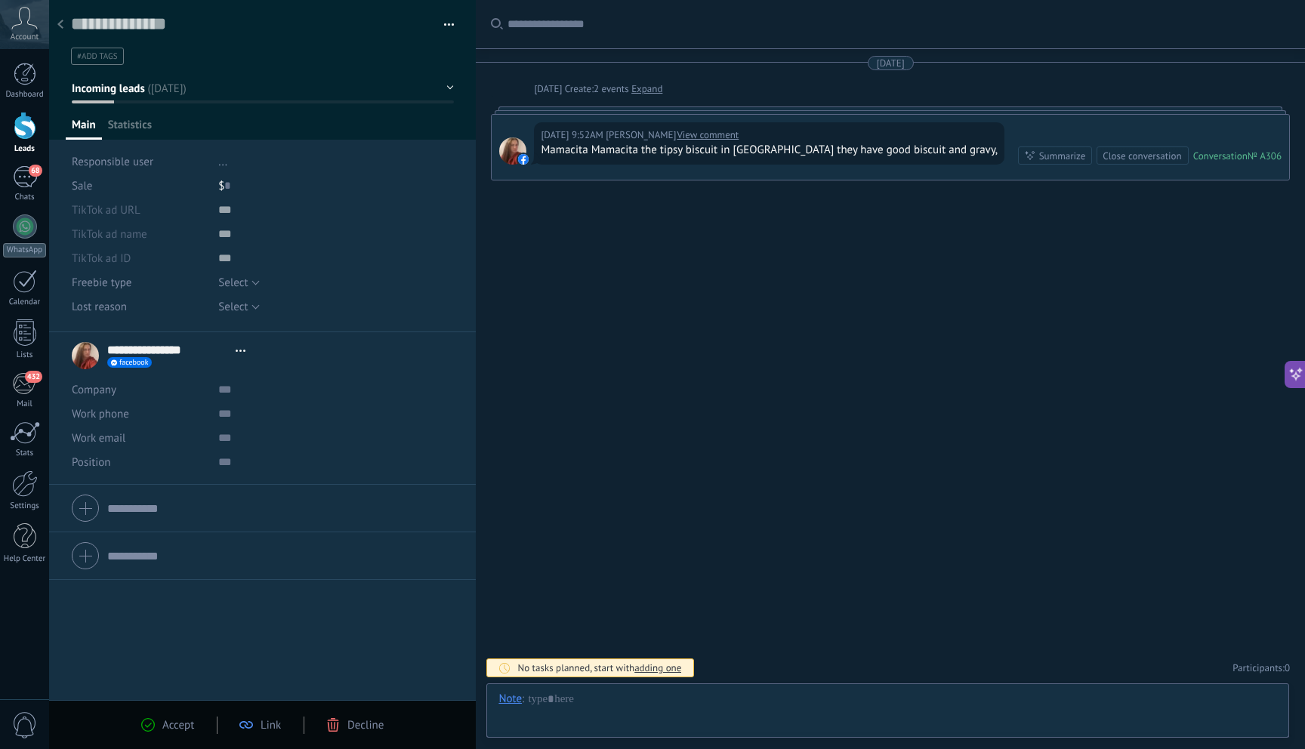
scroll to position [23, 0]
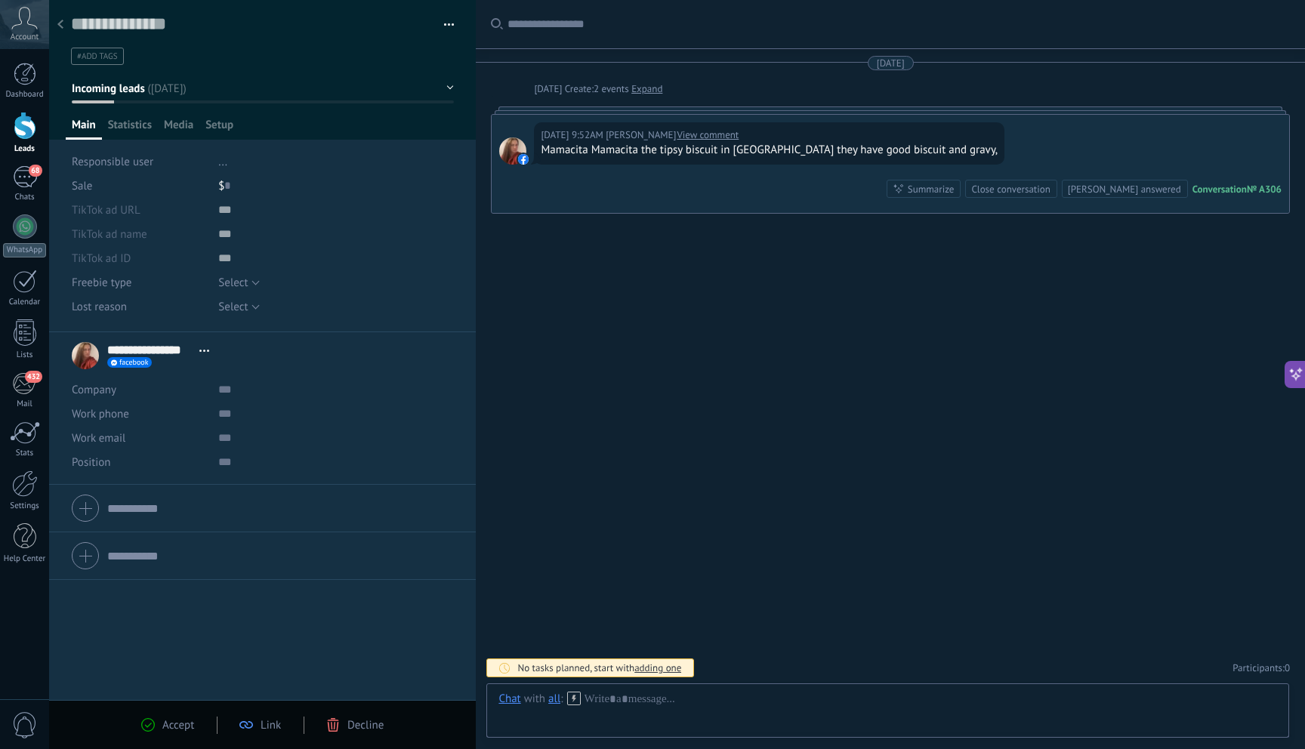
click at [349, 725] on span "Decline" at bounding box center [365, 725] width 36 height 14
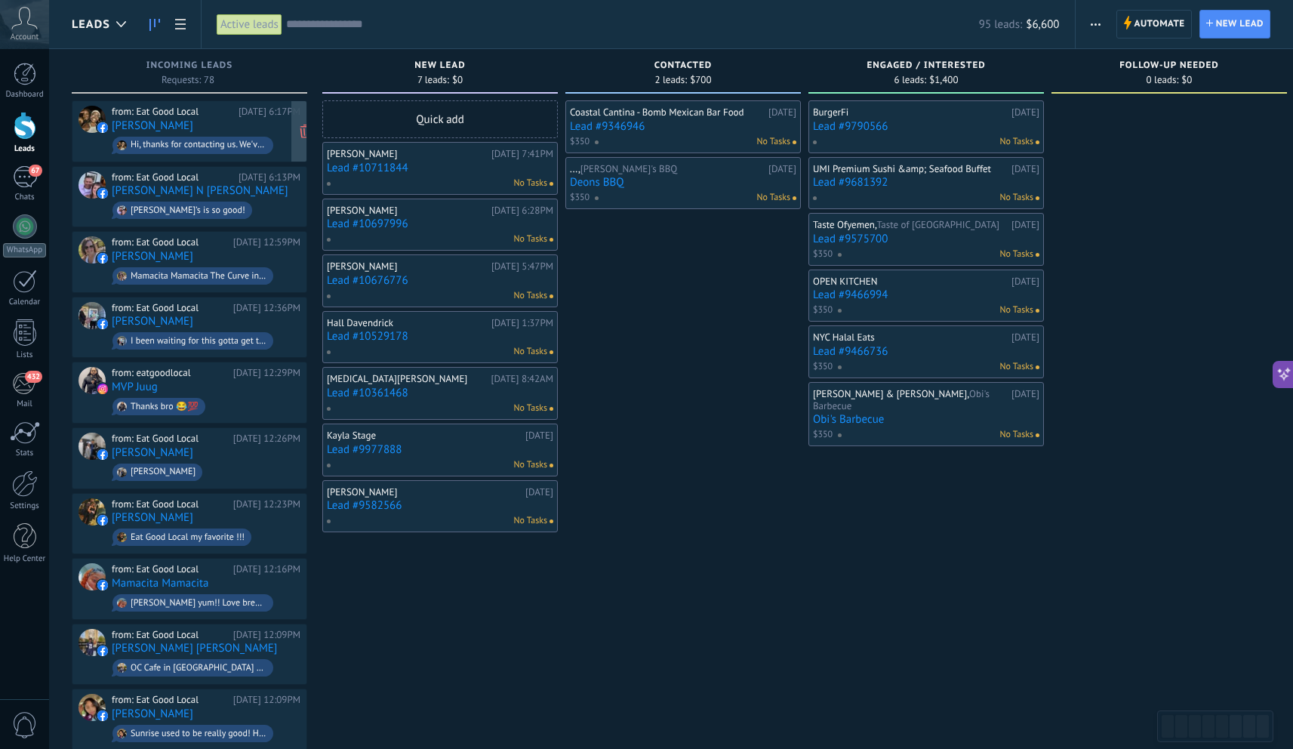
click at [234, 137] on div "Hi, thanks for contacting us. We've received your message and appreciate you re…" at bounding box center [192, 145] width 161 height 17
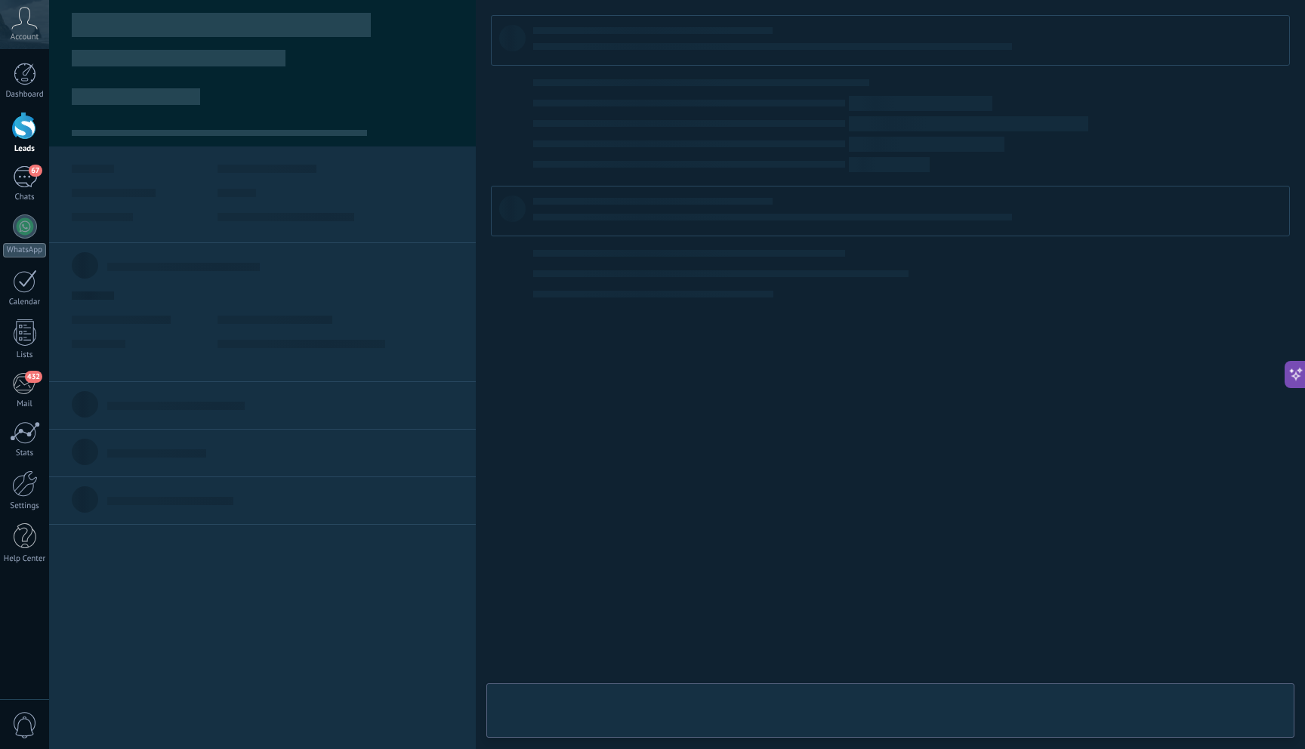
type textarea "**********"
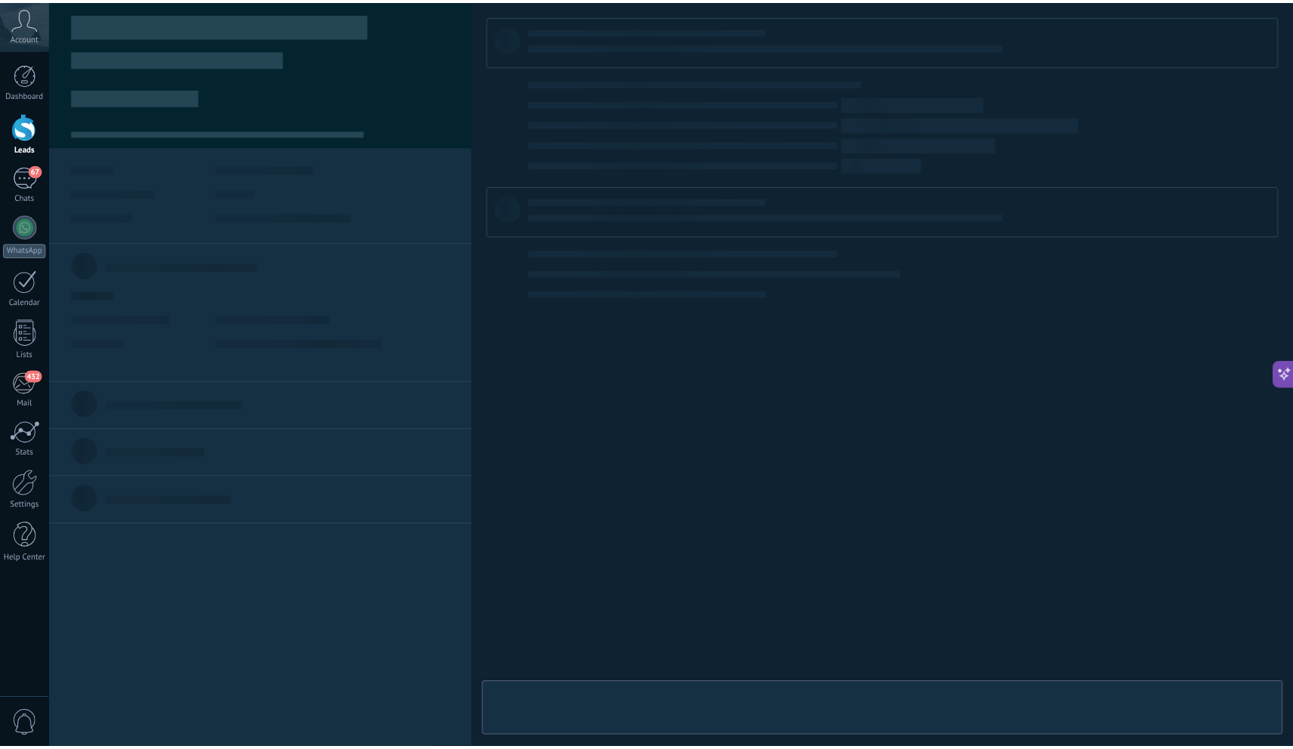
scroll to position [23, 0]
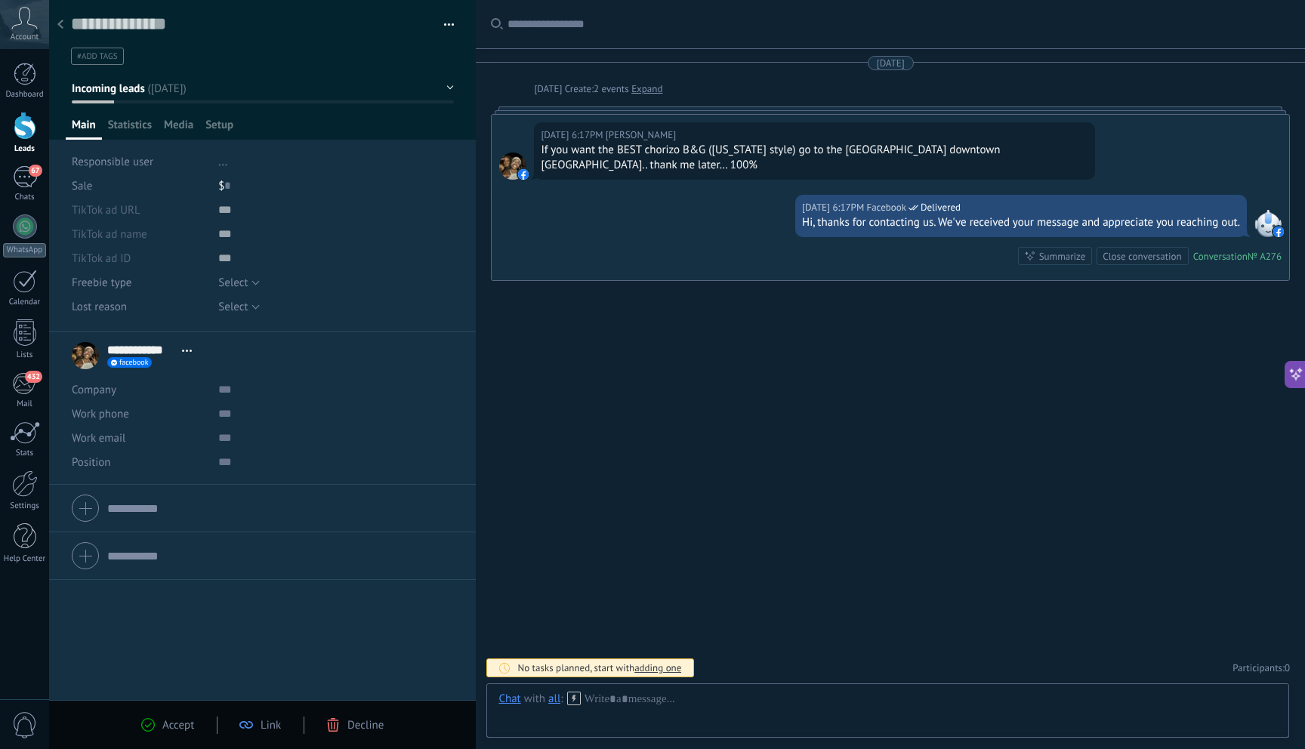
click at [359, 719] on span "Decline" at bounding box center [365, 725] width 36 height 14
